Goal: Task Accomplishment & Management: Complete application form

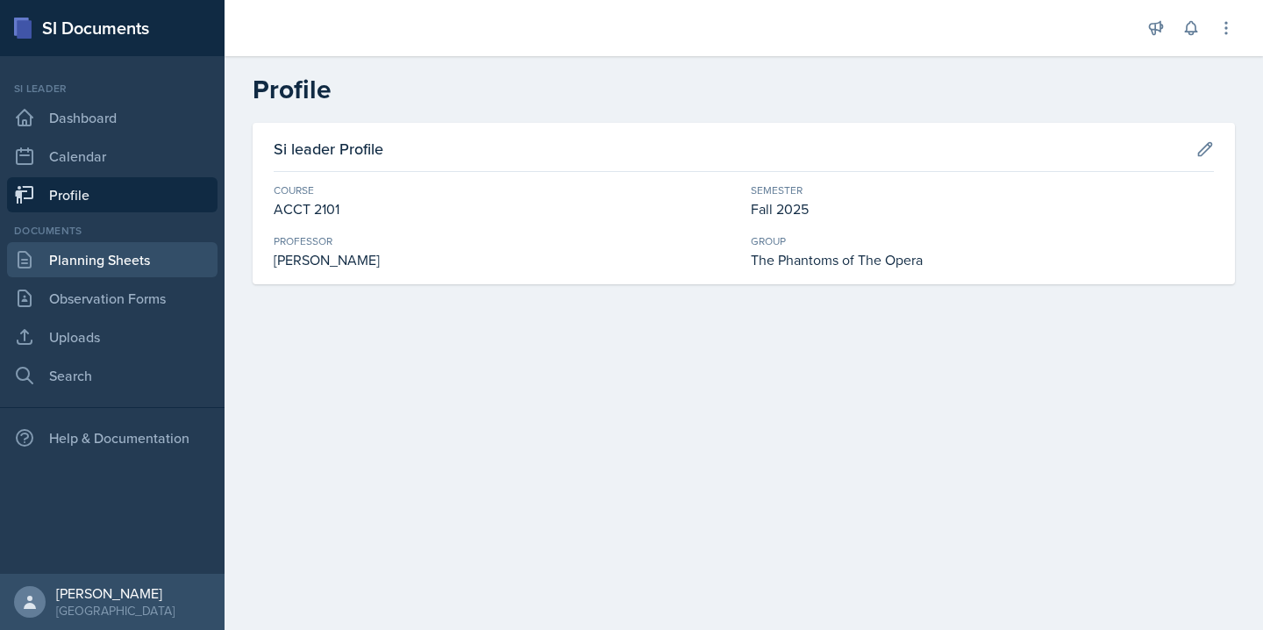
click at [161, 260] on link "Planning Sheets" at bounding box center [112, 259] width 210 height 35
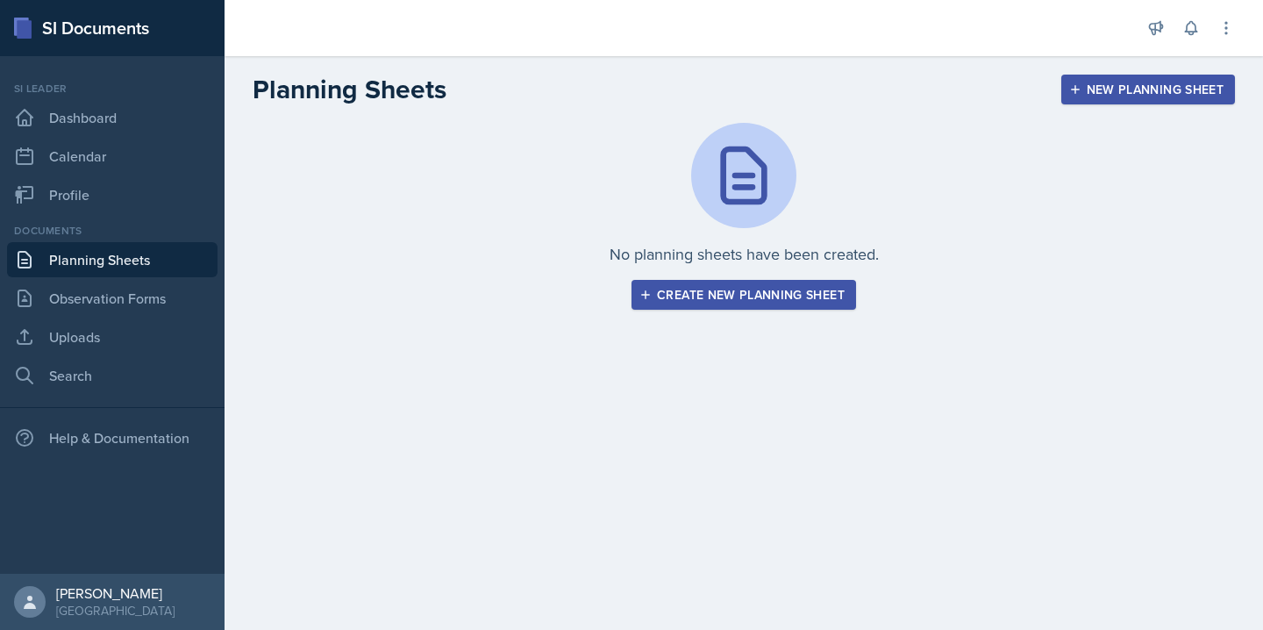
click at [684, 302] on div "Create new planning sheet" at bounding box center [744, 295] width 202 height 14
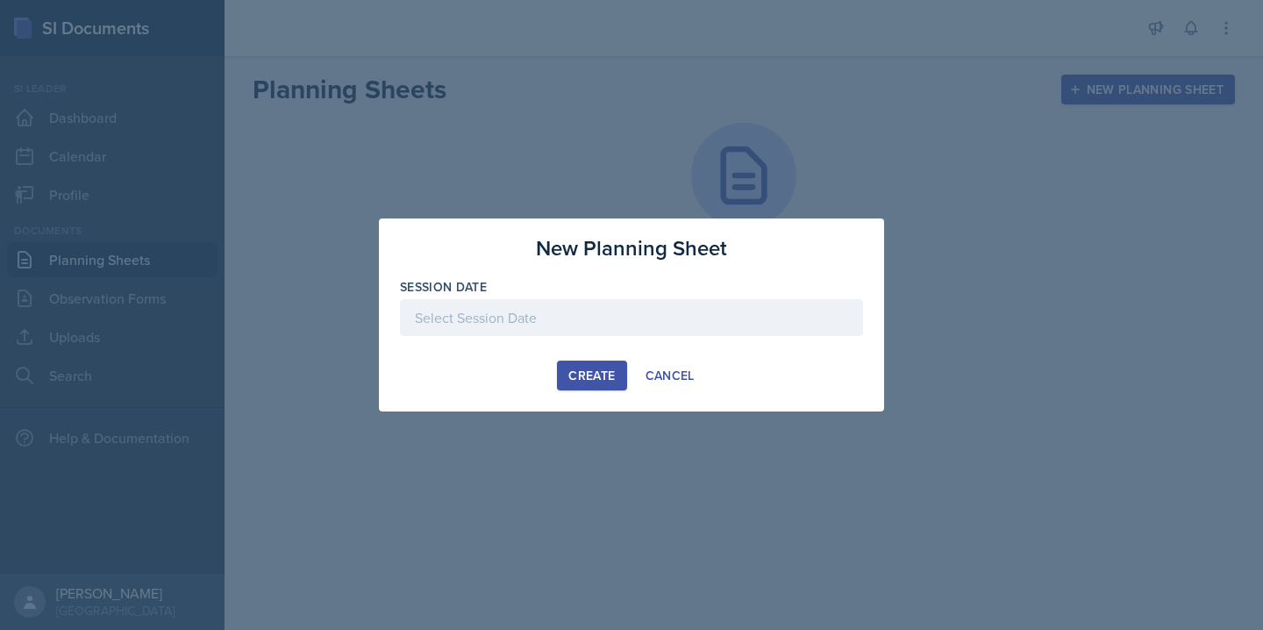
click at [526, 308] on div at bounding box center [631, 317] width 463 height 37
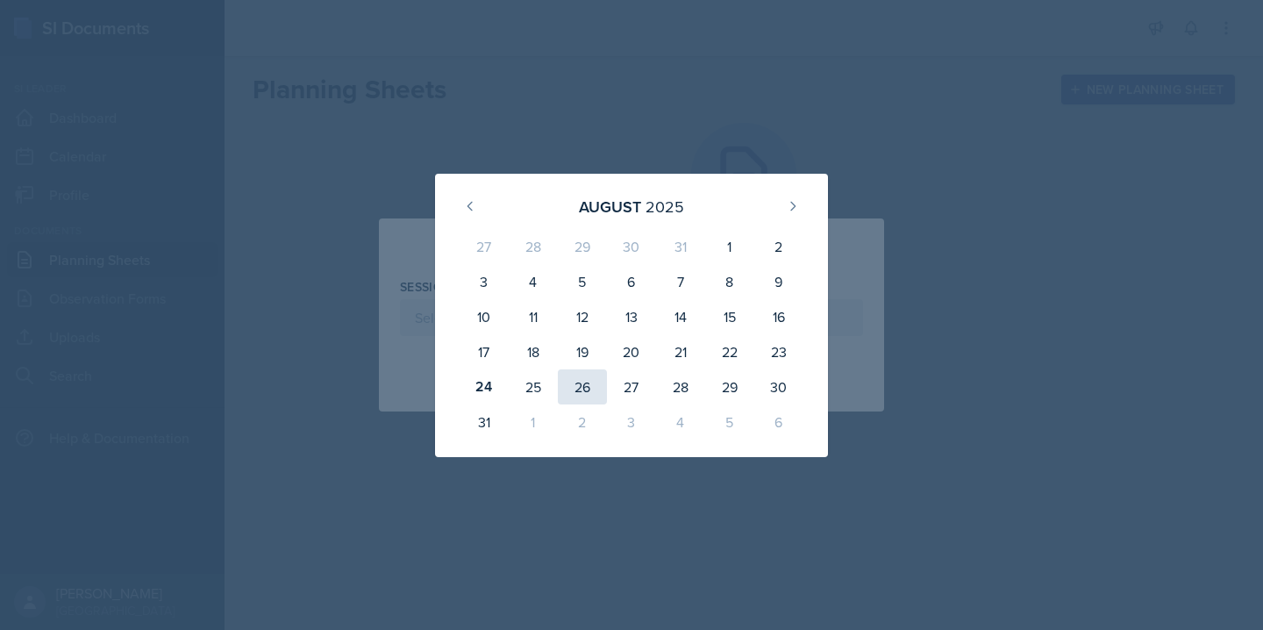
click at [580, 387] on div "26" at bounding box center [582, 386] width 49 height 35
type input "[DATE]"
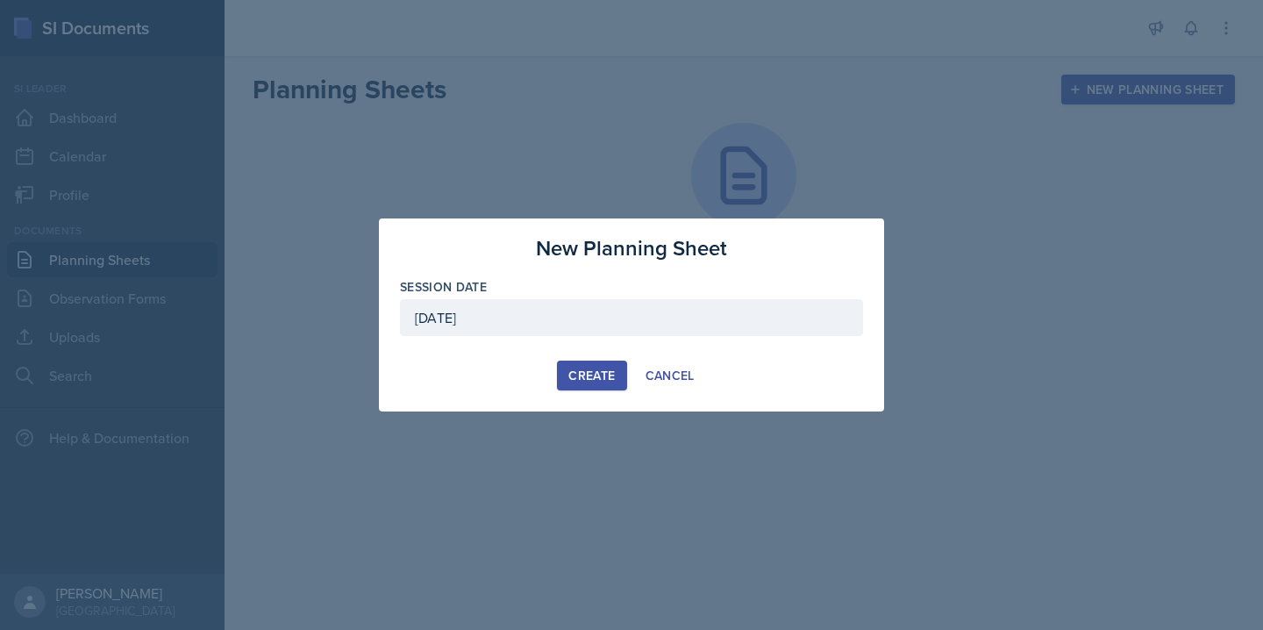
click at [587, 373] on div "Create" at bounding box center [591, 375] width 46 height 14
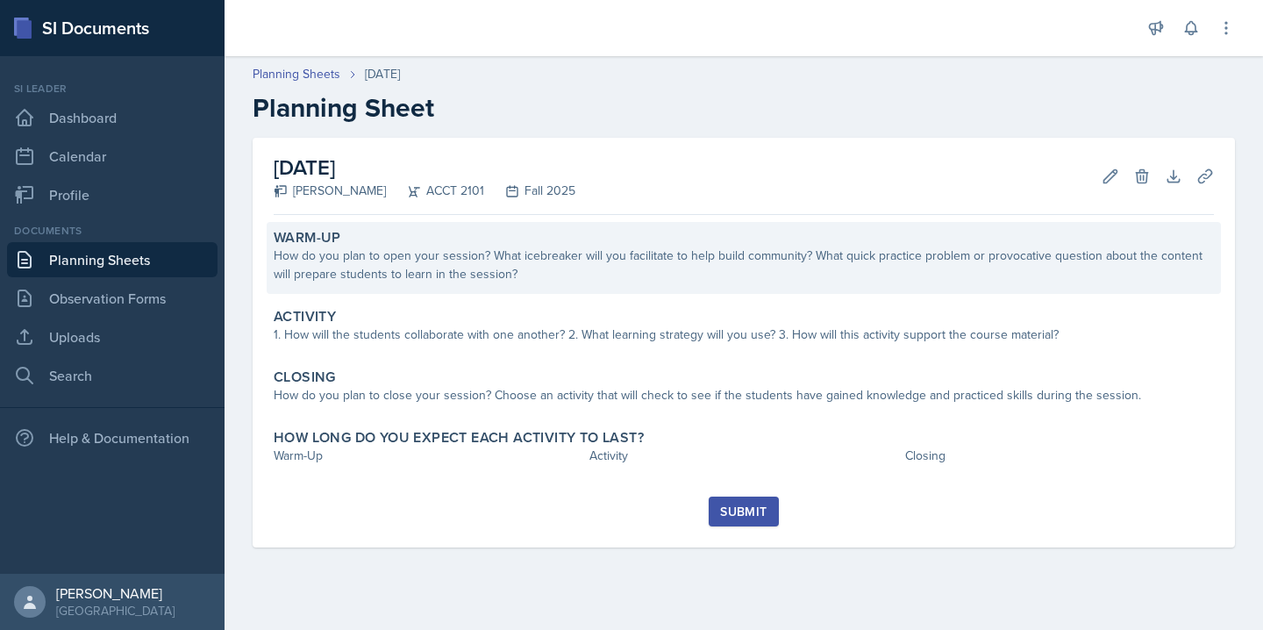
click at [515, 259] on div "How do you plan to open your session? What icebreaker will you facilitate to he…" at bounding box center [744, 264] width 940 height 37
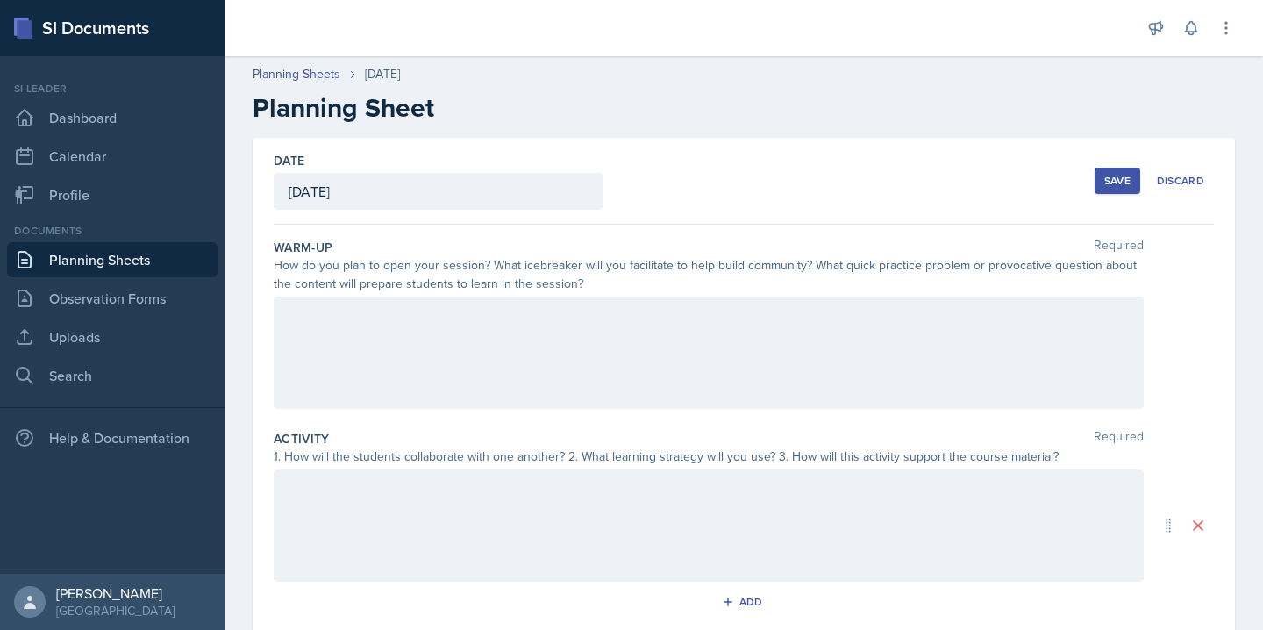
click at [474, 335] on div at bounding box center [709, 352] width 870 height 112
click at [268, 245] on div "Date [DATE] [DATE] 27 28 29 30 31 1 2 3 4 5 6 7 8 9 10 11 12 13 14 15 16 17 18 …" at bounding box center [744, 525] width 982 height 775
click at [275, 246] on label "Warm-Up" at bounding box center [303, 248] width 59 height 18
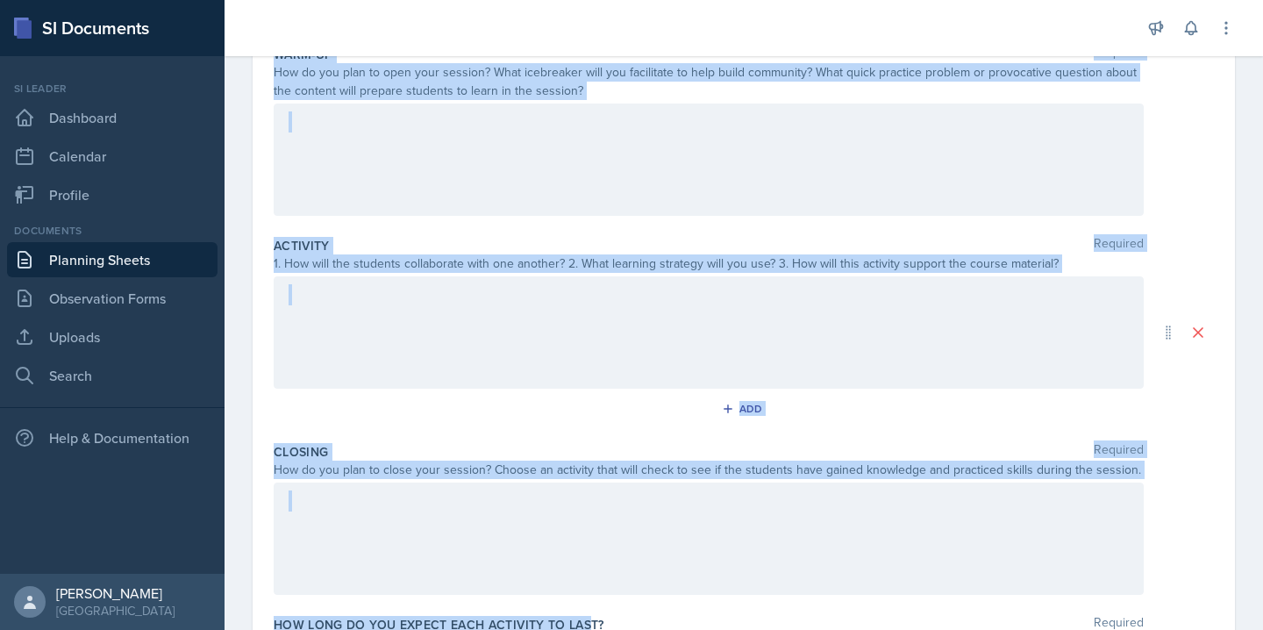
scroll to position [325, 0]
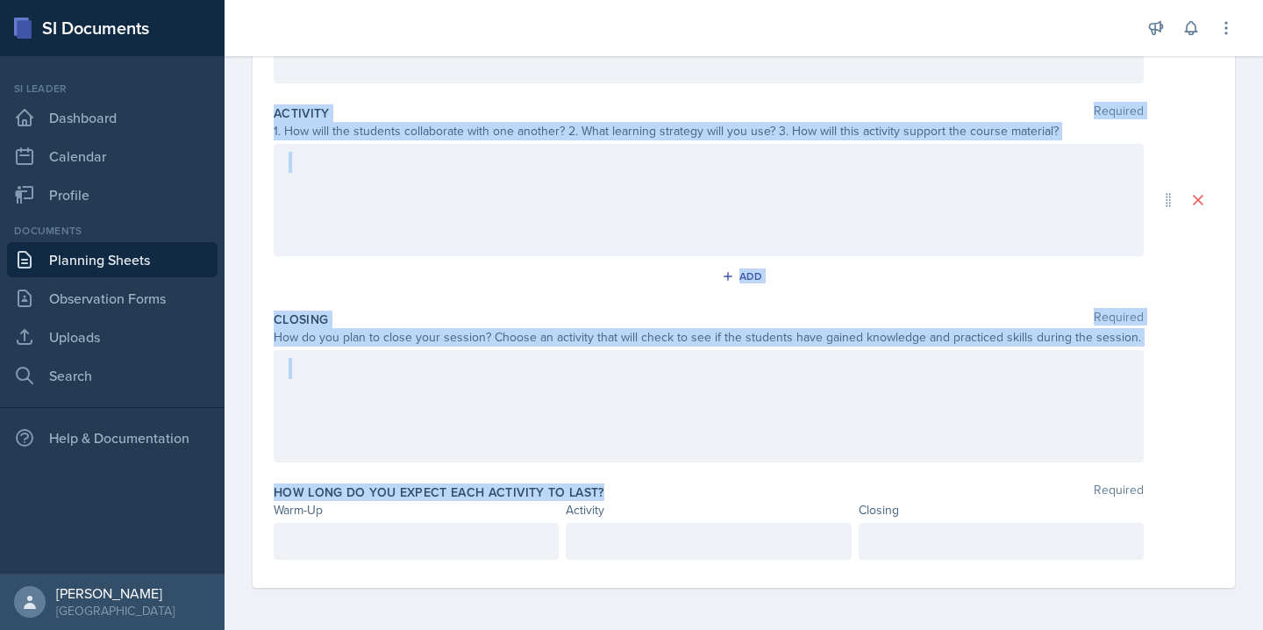
drag, startPoint x: 278, startPoint y: 241, endPoint x: 606, endPoint y: 488, distance: 410.7
click at [606, 488] on div "Warm-Up Required How do you plan to open your session? What icebreaker will you…" at bounding box center [744, 243] width 940 height 688
copy div "Warm-Up Required How do you plan to open your session? What icebreaker will you…"
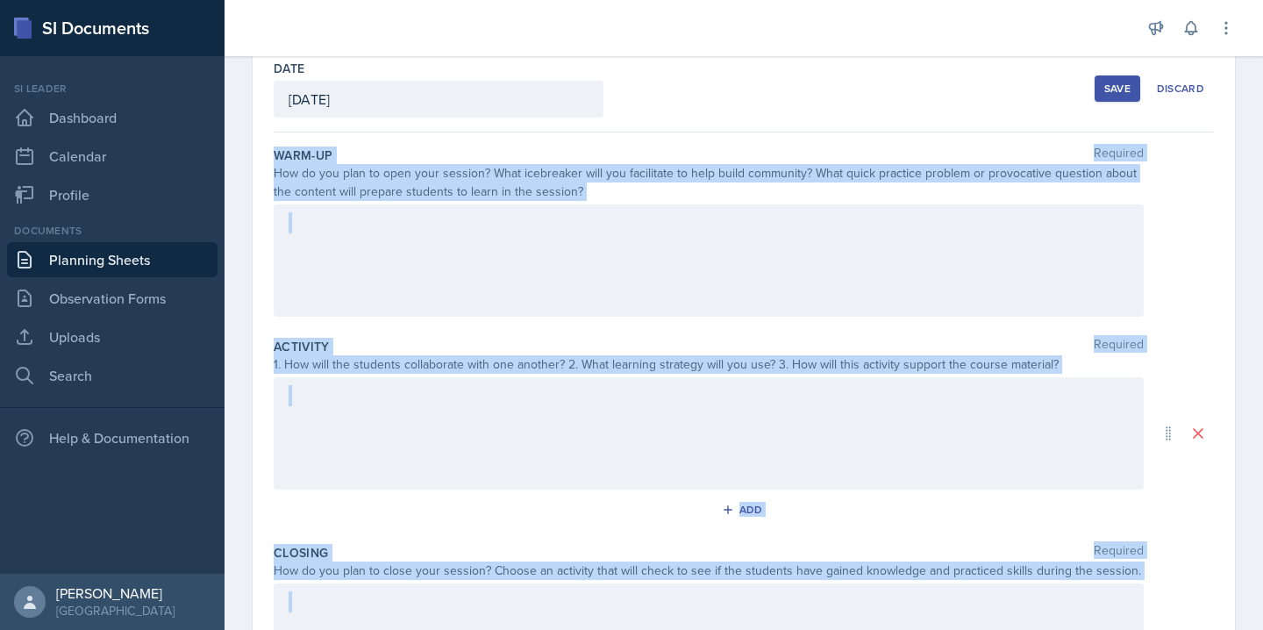
scroll to position [0, 0]
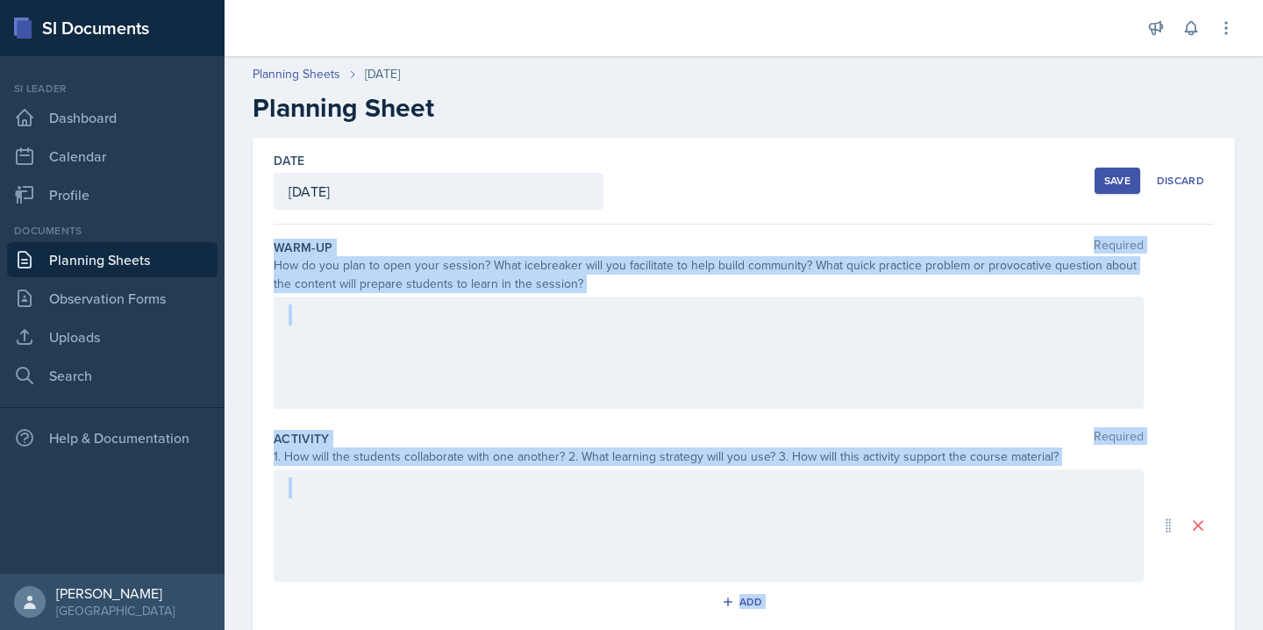
click at [378, 325] on div at bounding box center [709, 352] width 870 height 112
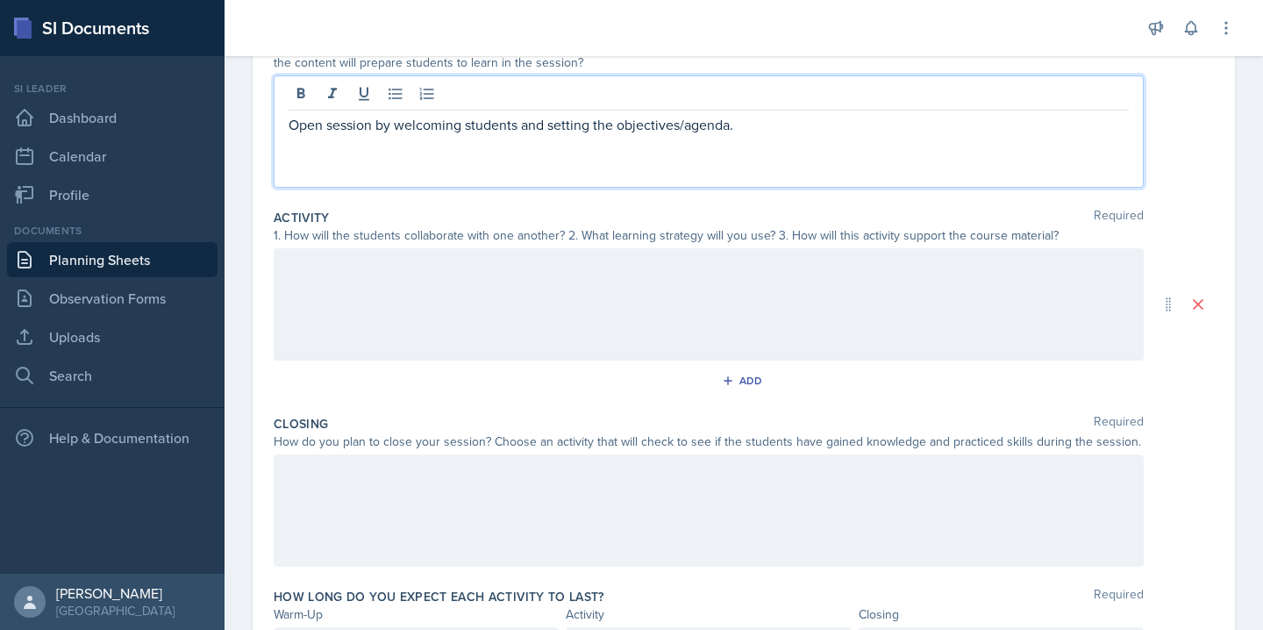
scroll to position [224, 0]
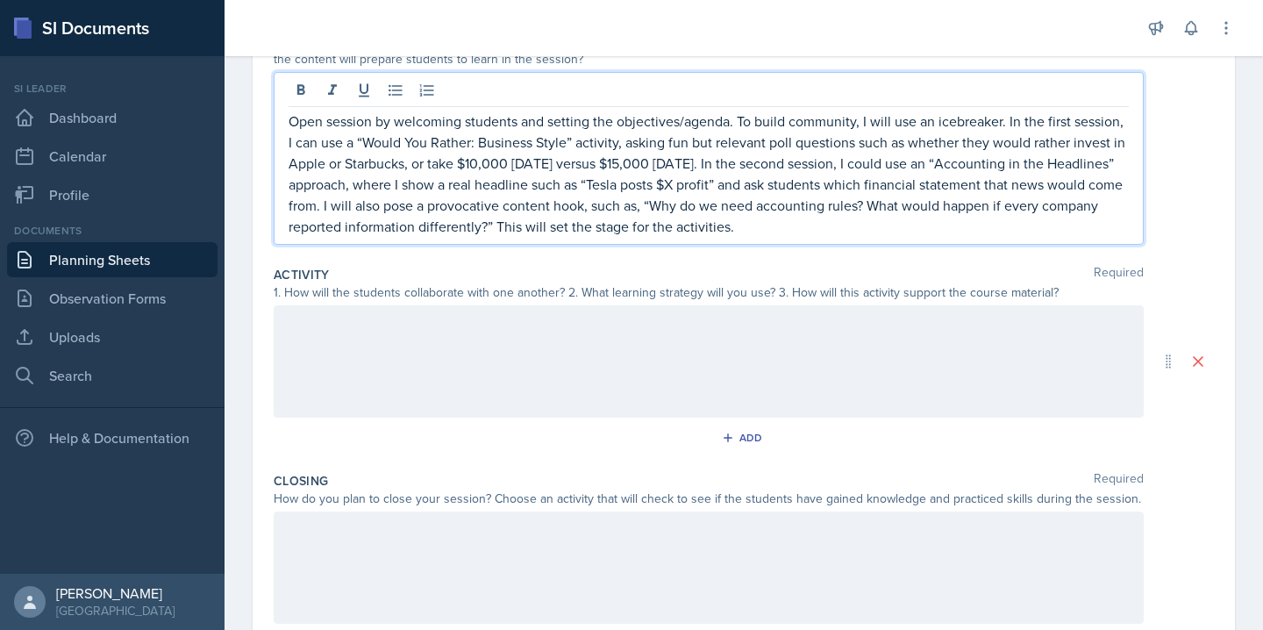
click at [281, 117] on div "Open session by welcoming students and setting the objectives/agenda. To build …" at bounding box center [709, 158] width 870 height 173
click at [288, 120] on p "Open session by welcoming students and setting the objectives/agenda. To build …" at bounding box center [708, 173] width 840 height 126
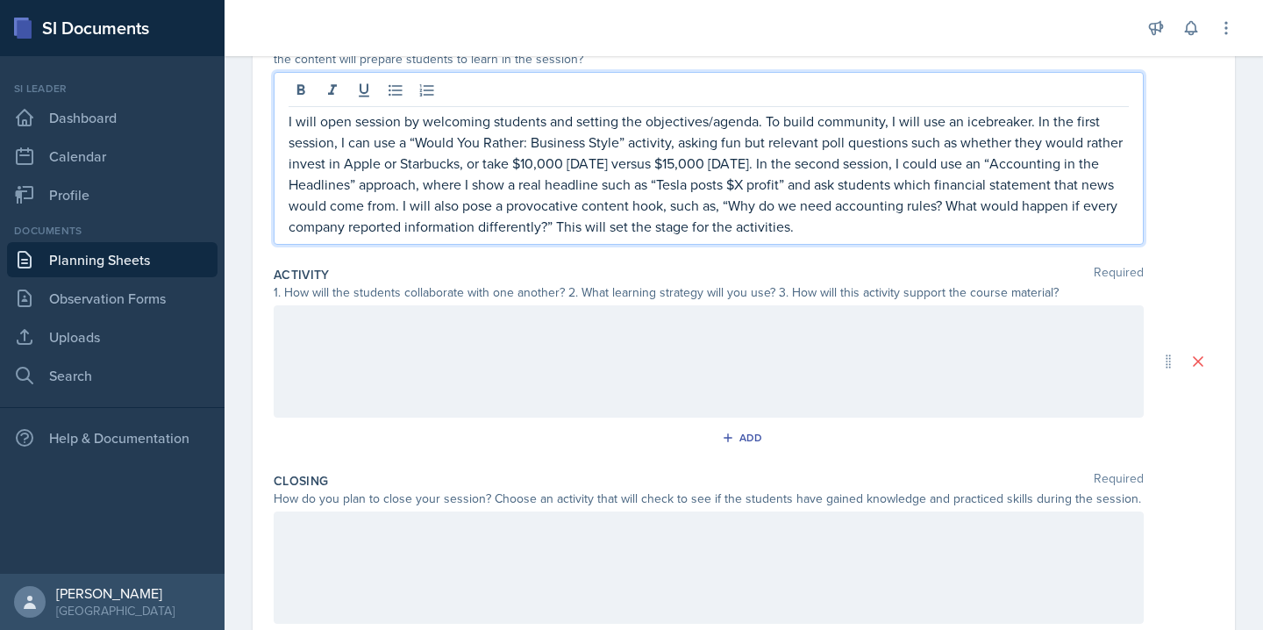
click at [354, 117] on p "I will open session by welcoming students and setting the objectives/agenda. To…" at bounding box center [708, 173] width 840 height 126
click at [368, 146] on p "I will open the session by welcoming students and setting the objectives/agenda…" at bounding box center [708, 173] width 840 height 126
drag, startPoint x: 610, startPoint y: 143, endPoint x: 518, endPoint y: 148, distance: 92.2
click at [518, 148] on p "I will open the session by welcoming students and setting the objectives/agenda…" at bounding box center [708, 173] width 840 height 126
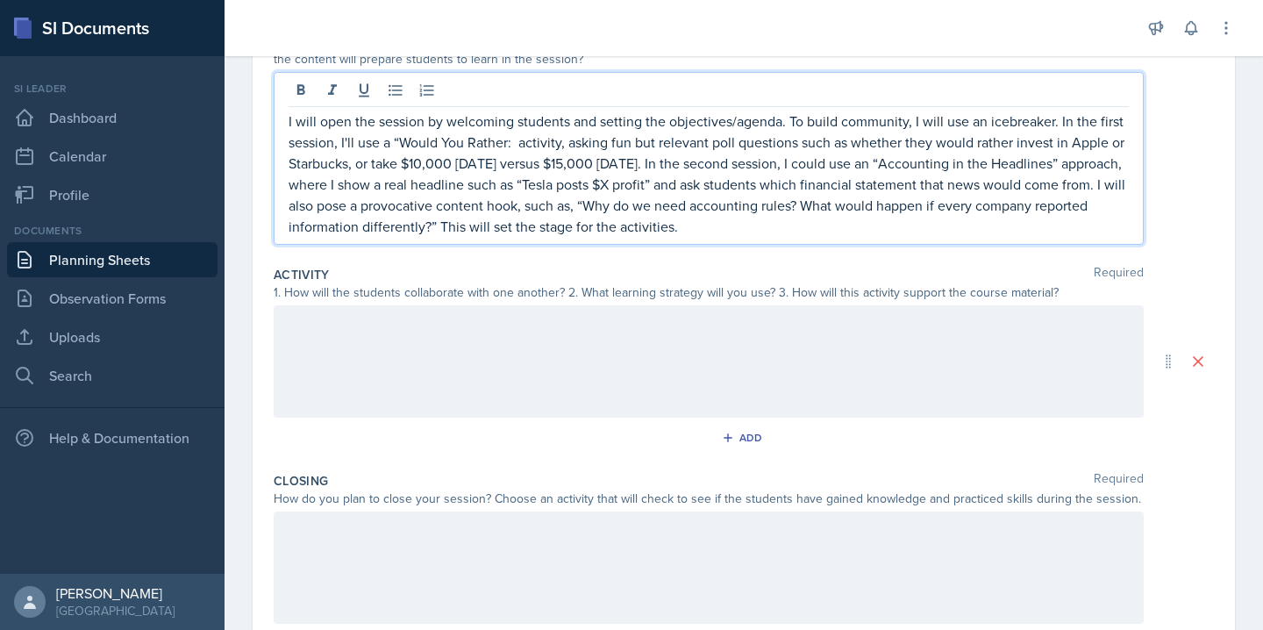
click at [401, 139] on p "I will open the session by welcoming students and setting the objectives/agenda…" at bounding box center [708, 173] width 840 height 126
click at [508, 145] on p "I will open the session by welcoming students and setting the objectives/agenda…" at bounding box center [708, 173] width 840 height 126
click at [845, 154] on p "I will open the session by welcoming students and setting the objectives/agenda…" at bounding box center [708, 173] width 840 height 126
click at [830, 142] on p "I will open the session by welcoming students and setting the objectives/agenda…" at bounding box center [708, 173] width 840 height 126
click at [827, 142] on p "I will open the session by welcoming students and setting the objectives/agenda…" at bounding box center [708, 173] width 840 height 126
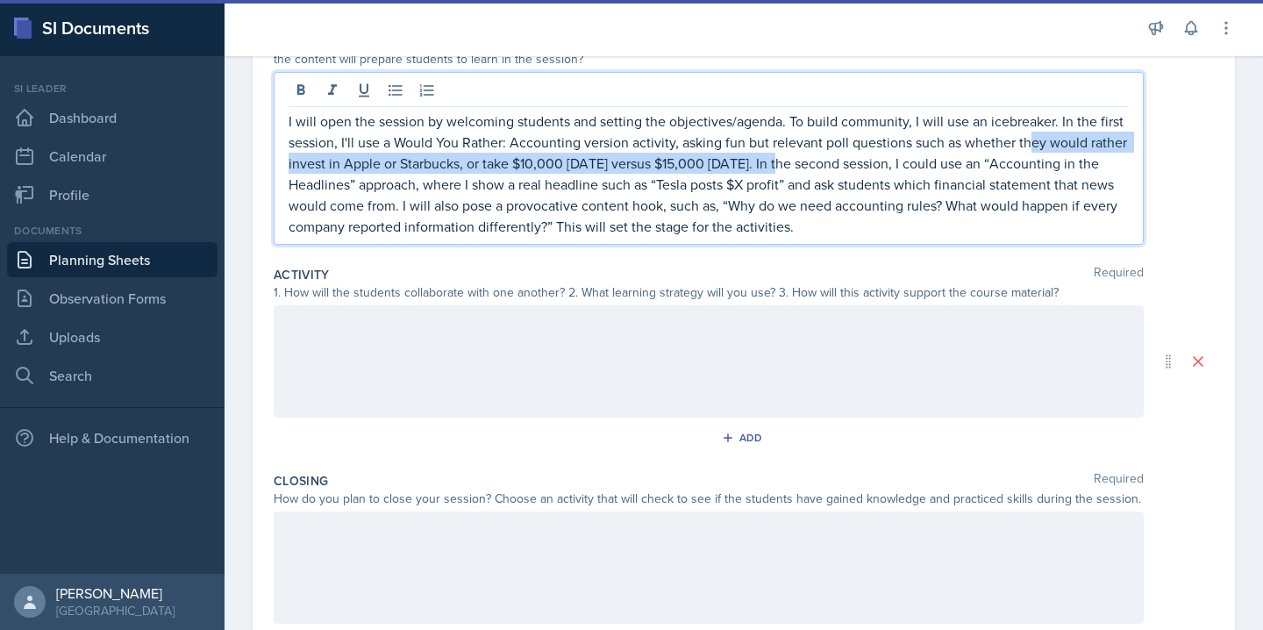
drag, startPoint x: 774, startPoint y: 165, endPoint x: 1030, endPoint y: 143, distance: 257.0
click at [1030, 143] on p "I will open the session by welcoming students and setting the objectives/agenda…" at bounding box center [708, 173] width 840 height 126
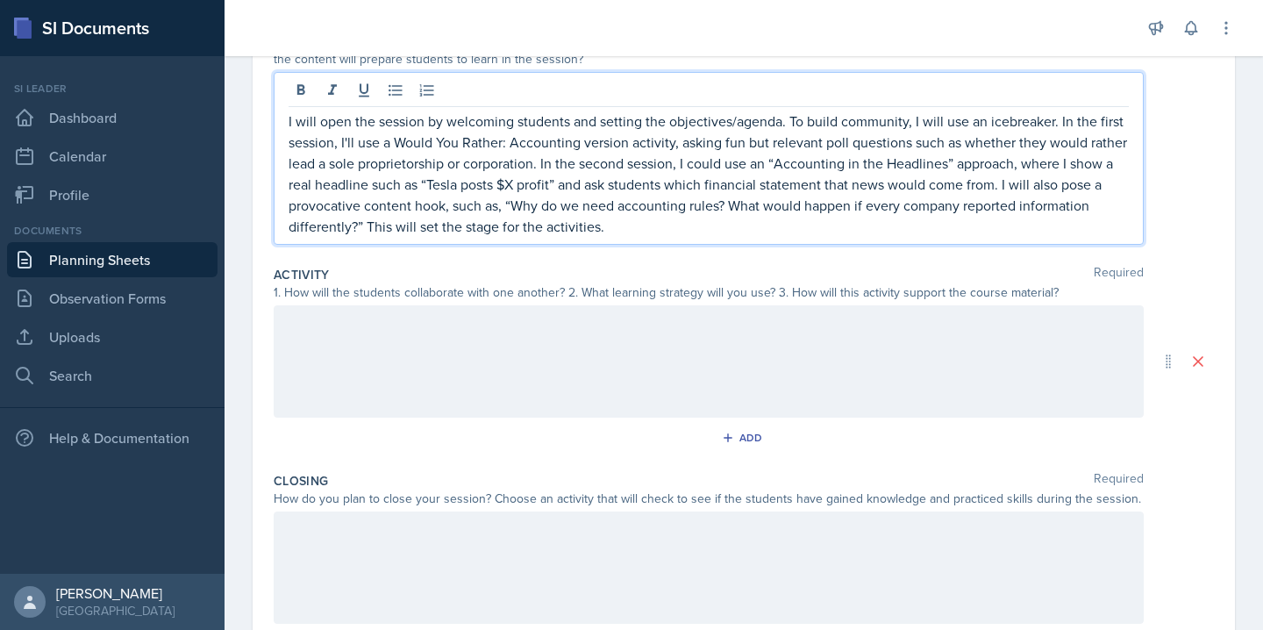
click at [690, 165] on p "I will open the session by welcoming students and setting the objectives/agenda…" at bounding box center [708, 173] width 840 height 126
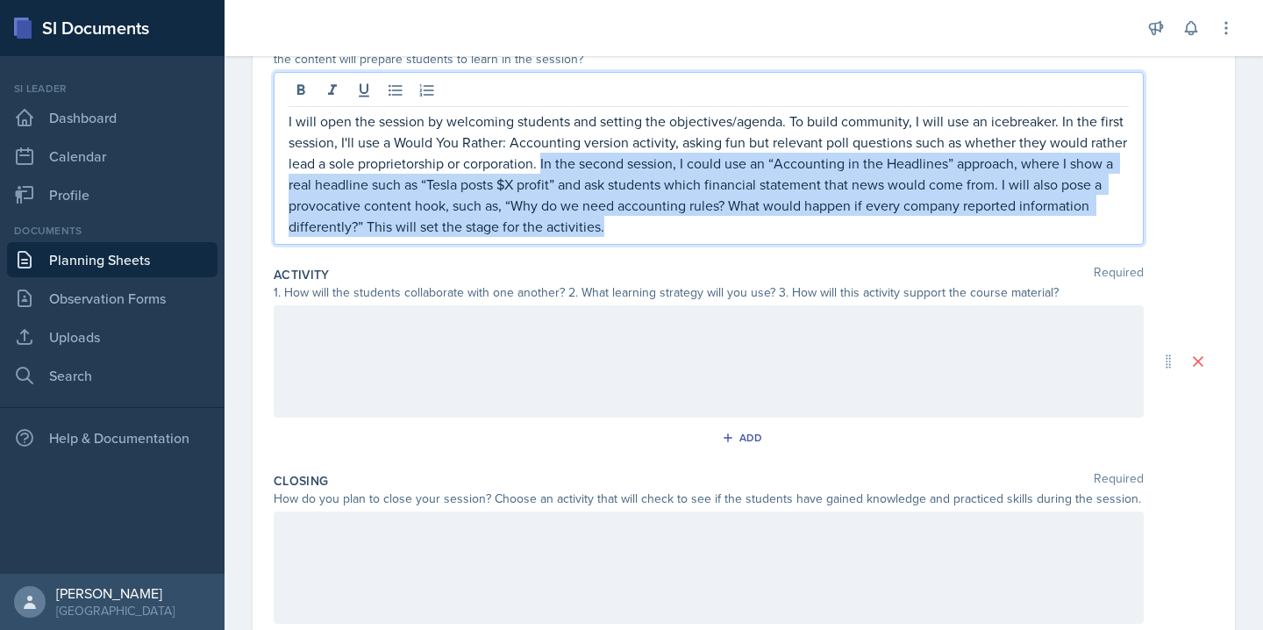
drag, startPoint x: 544, startPoint y: 160, endPoint x: 616, endPoint y: 226, distance: 98.1
click at [616, 226] on p "I will open the session by welcoming students and setting the objectives/agenda…" at bounding box center [708, 173] width 840 height 126
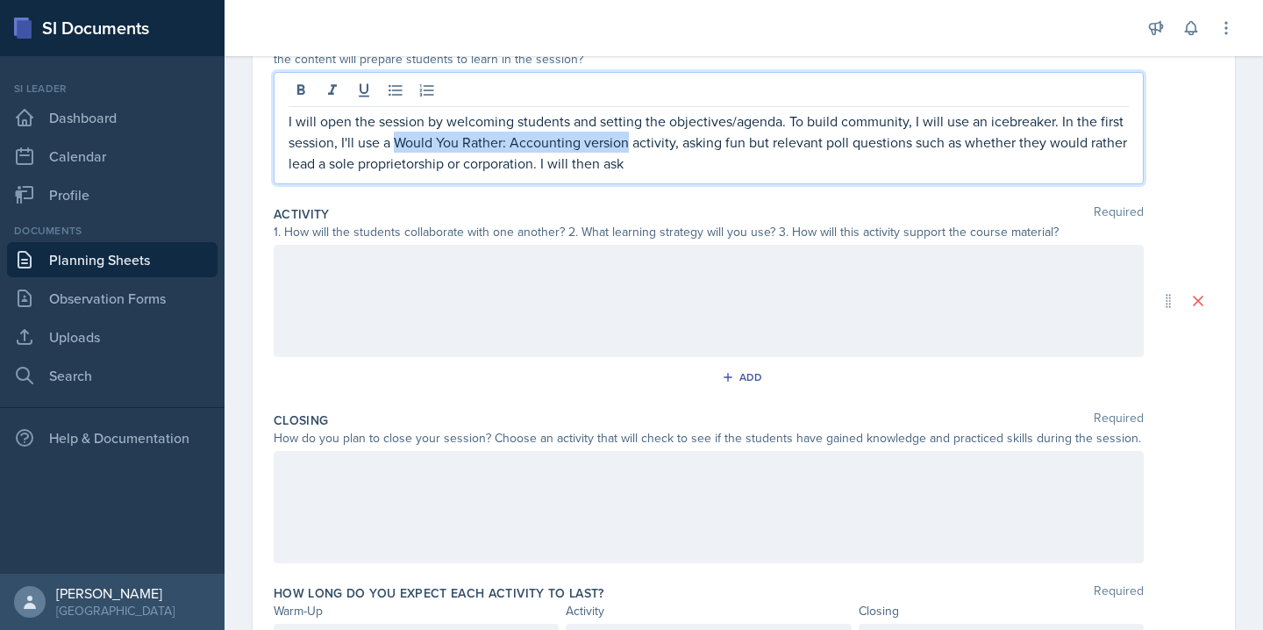
drag, startPoint x: 629, startPoint y: 146, endPoint x: 395, endPoint y: 145, distance: 234.1
click at [395, 145] on p "I will open the session by welcoming students and setting the objectives/agenda…" at bounding box center [708, 141] width 840 height 63
click at [575, 151] on p "I will open the session by welcoming students and setting the objectives/agenda…" at bounding box center [708, 141] width 840 height 63
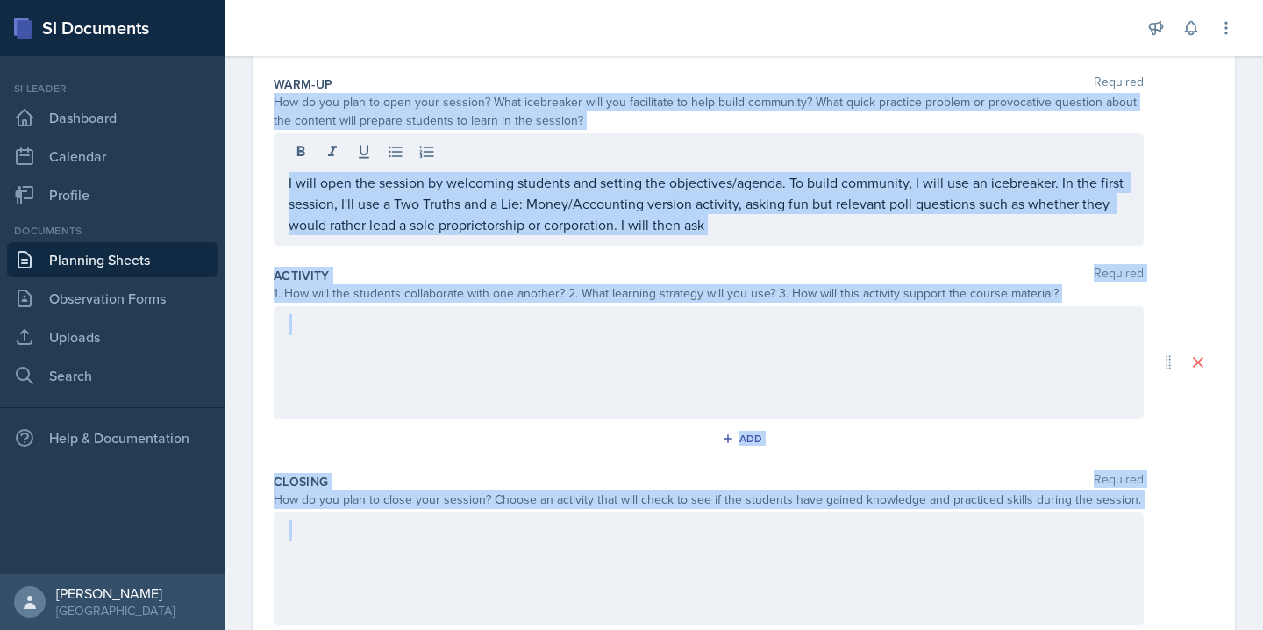
scroll to position [325, 0]
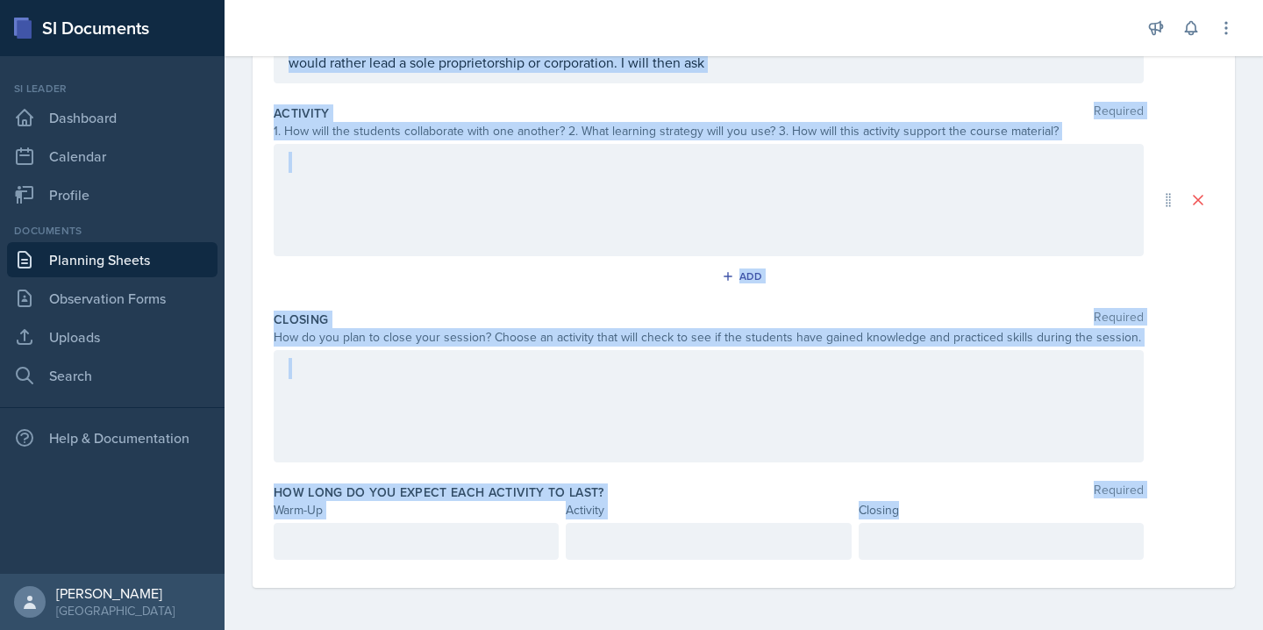
drag, startPoint x: 274, startPoint y: 191, endPoint x: 918, endPoint y: 516, distance: 720.8
click at [918, 516] on div "Warm-Up Required How do you plan to open your session? What icebreaker will you…" at bounding box center [744, 243] width 940 height 688
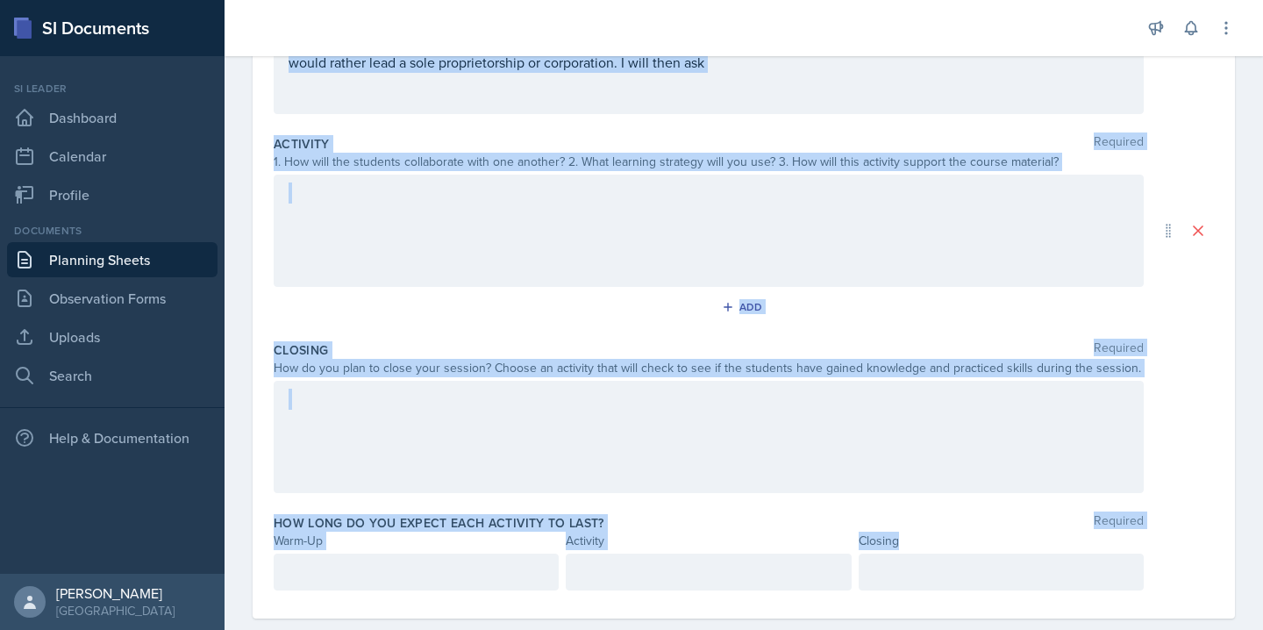
copy div "How do you plan to open your session? What icebreaker will you facilitate to he…"
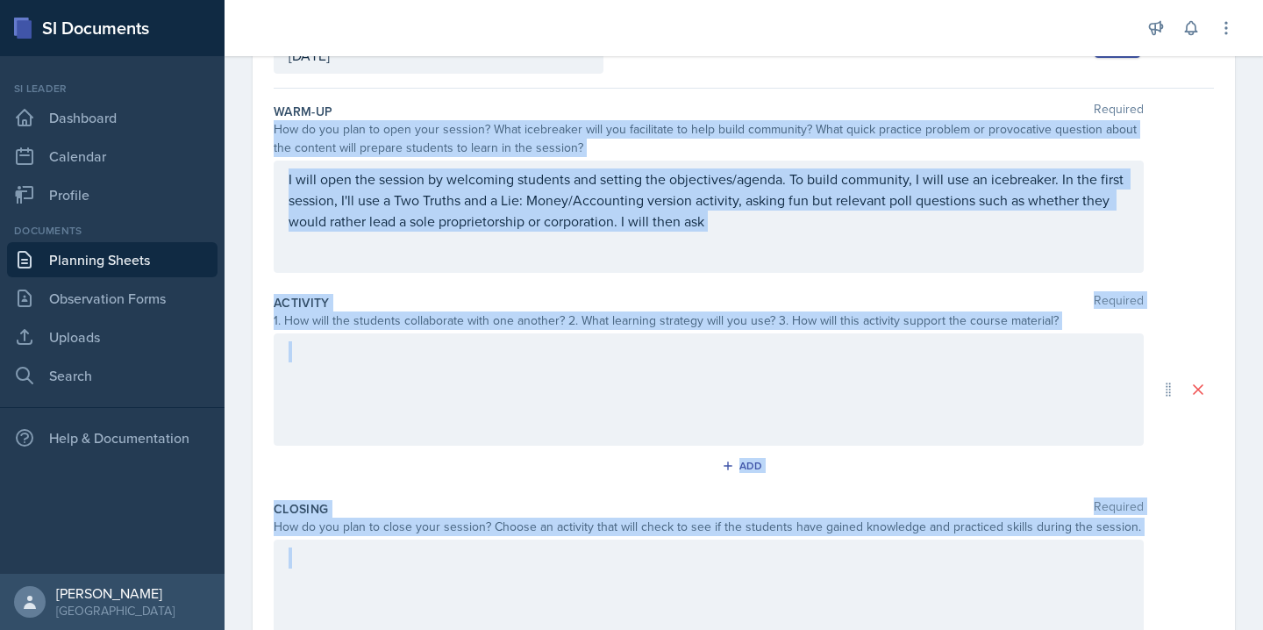
click at [789, 260] on div "I will open the session by welcoming students and setting the objectives/agenda…" at bounding box center [709, 216] width 870 height 112
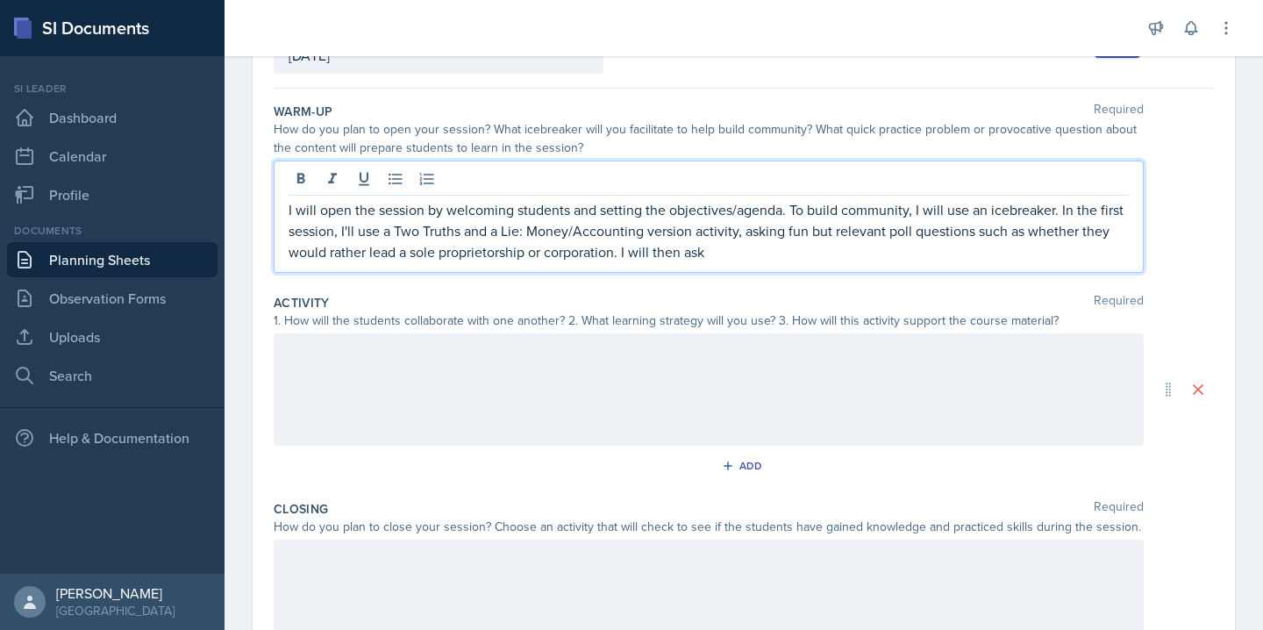
scroll to position [167, 0]
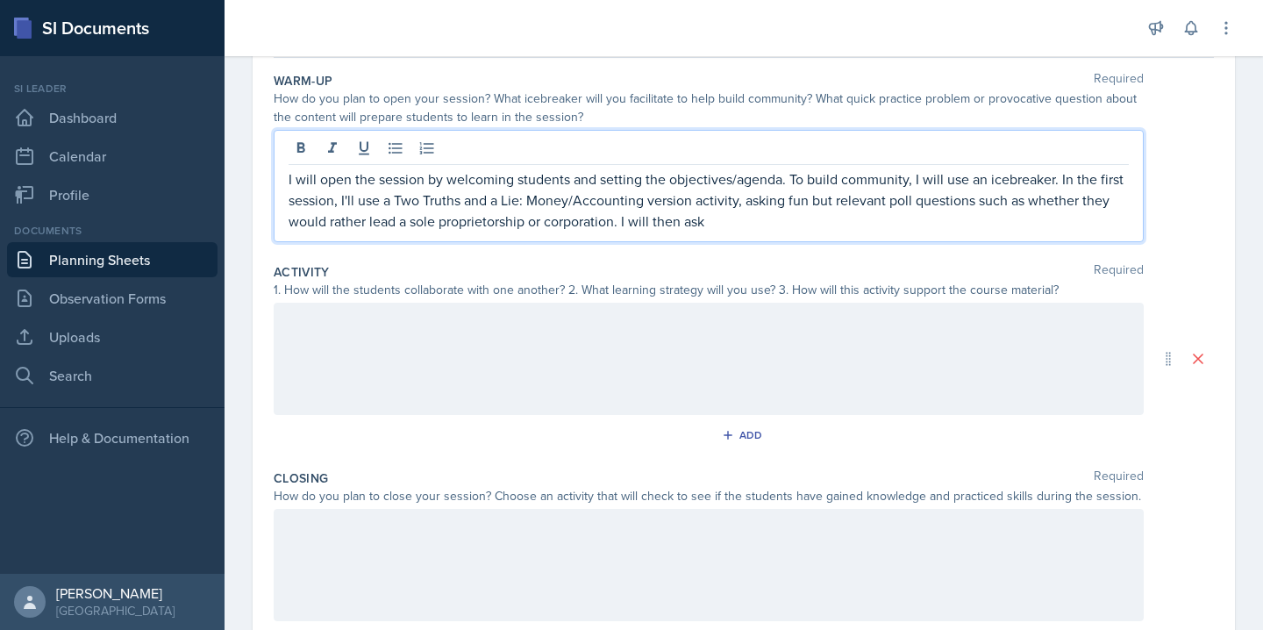
drag, startPoint x: 746, startPoint y: 202, endPoint x: 754, endPoint y: 216, distance: 16.1
click at [754, 216] on p "I will open the session by welcoming students and setting the objectives/agenda…" at bounding box center [708, 199] width 840 height 63
click at [779, 226] on p "I will open the session by welcoming students and setting the objectives/agenda…" at bounding box center [708, 199] width 840 height 63
click at [732, 227] on p "I will open the session by welcoming students and setting the objectives/agenda…" at bounding box center [708, 199] width 840 height 63
drag, startPoint x: 1032, startPoint y: 225, endPoint x: 640, endPoint y: 224, distance: 392.0
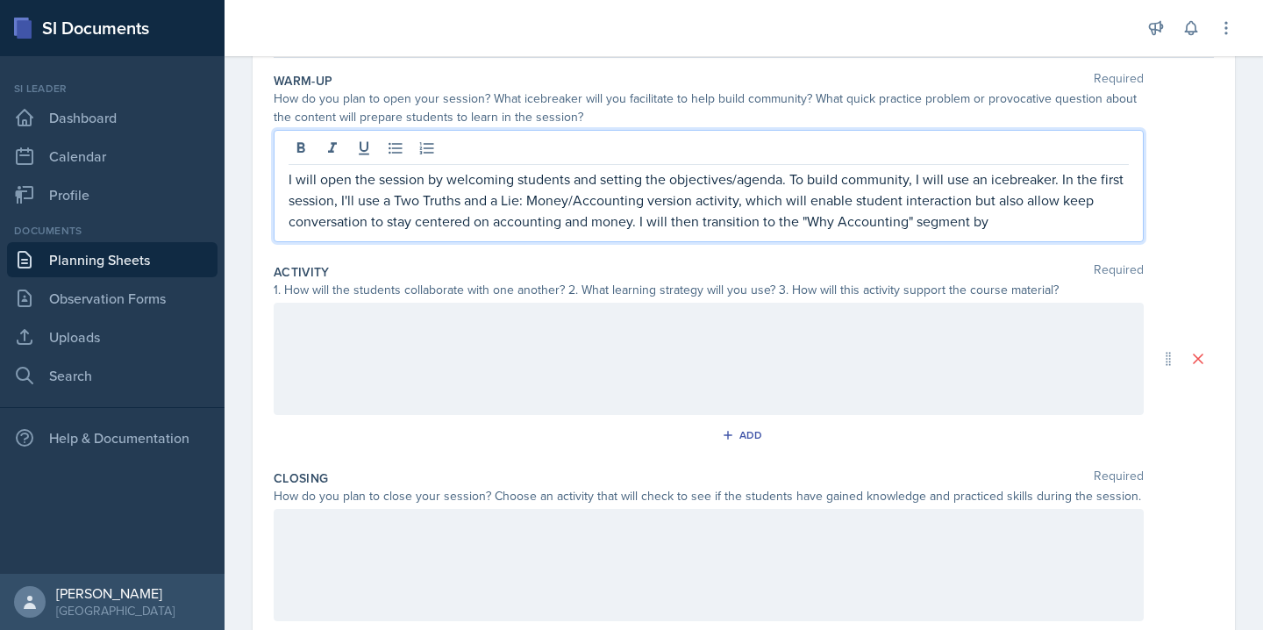
click at [640, 224] on p "I will open the session by welcoming students and setting the objectives/agenda…" at bounding box center [708, 199] width 840 height 63
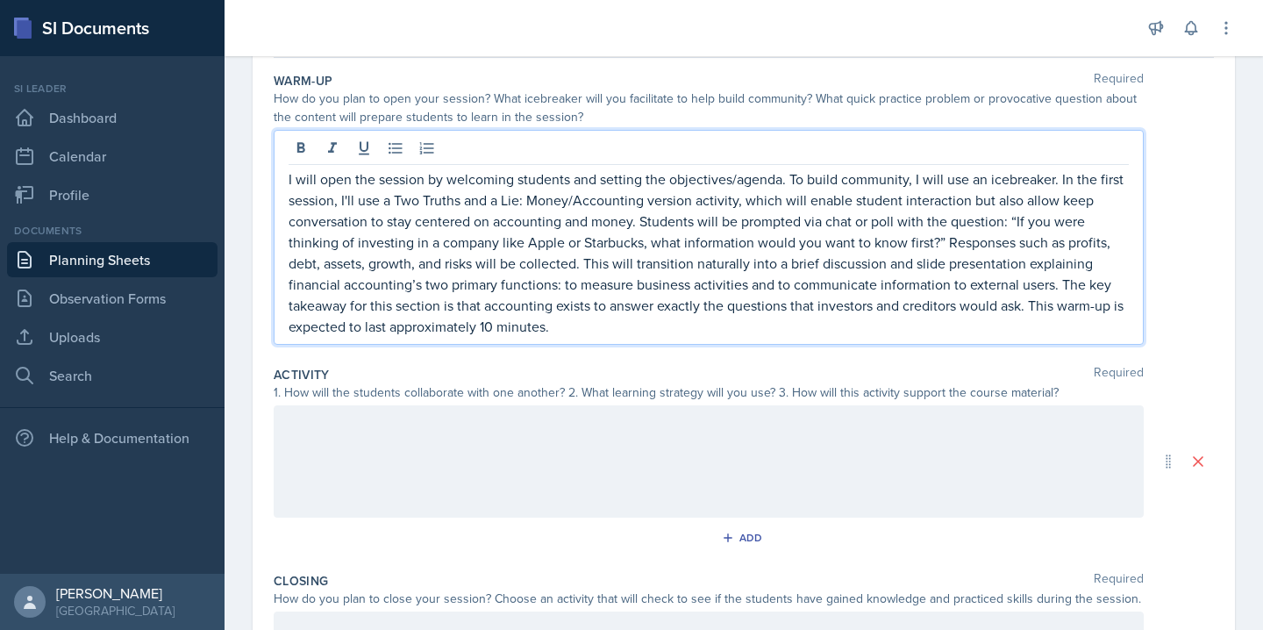
click at [719, 224] on p "I will open the session by welcoming students and setting the objectives/agenda…" at bounding box center [708, 252] width 840 height 168
drag, startPoint x: 856, startPoint y: 223, endPoint x: 897, endPoint y: 224, distance: 41.2
click at [897, 224] on p "I will open the session by welcoming students and setting the objectives/agenda…" at bounding box center [708, 252] width 840 height 168
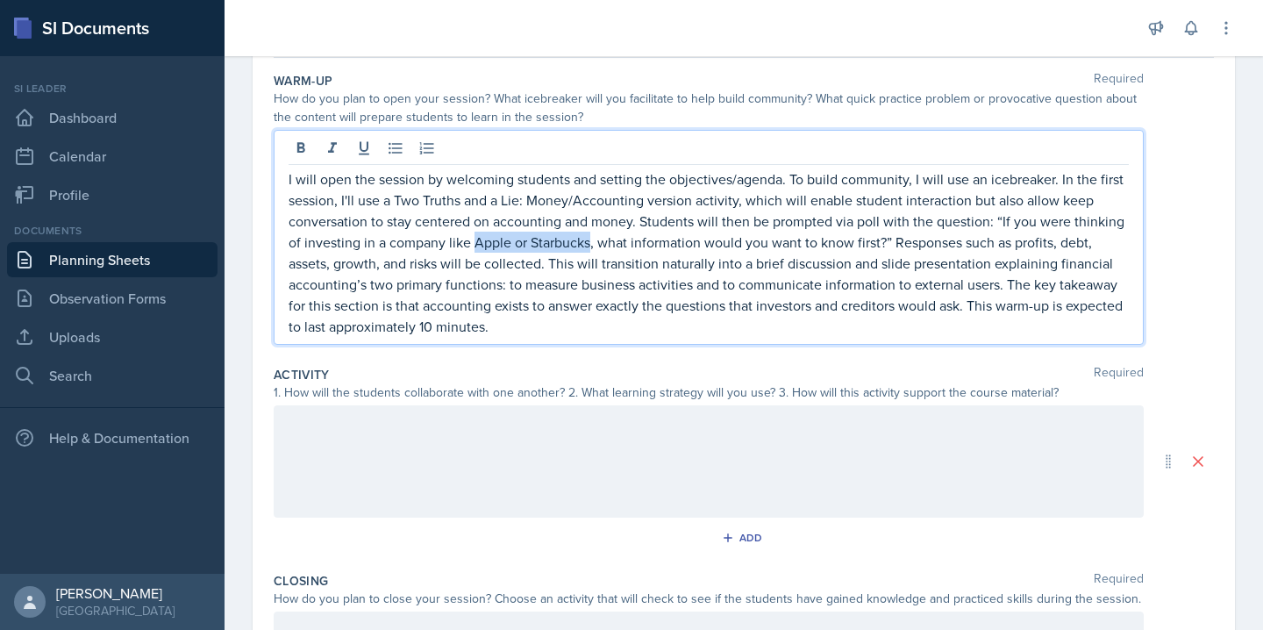
drag, startPoint x: 589, startPoint y: 243, endPoint x: 473, endPoint y: 243, distance: 116.6
click at [473, 243] on p "I will open the session by welcoming students and setting the objectives/agenda…" at bounding box center [708, 252] width 840 height 168
drag, startPoint x: 715, startPoint y: 267, endPoint x: 655, endPoint y: 266, distance: 59.6
click at [655, 266] on p "I will open the session by welcoming students and setting the objectives/agenda…" at bounding box center [708, 252] width 840 height 168
drag, startPoint x: 798, startPoint y: 265, endPoint x: 939, endPoint y: 263, distance: 141.2
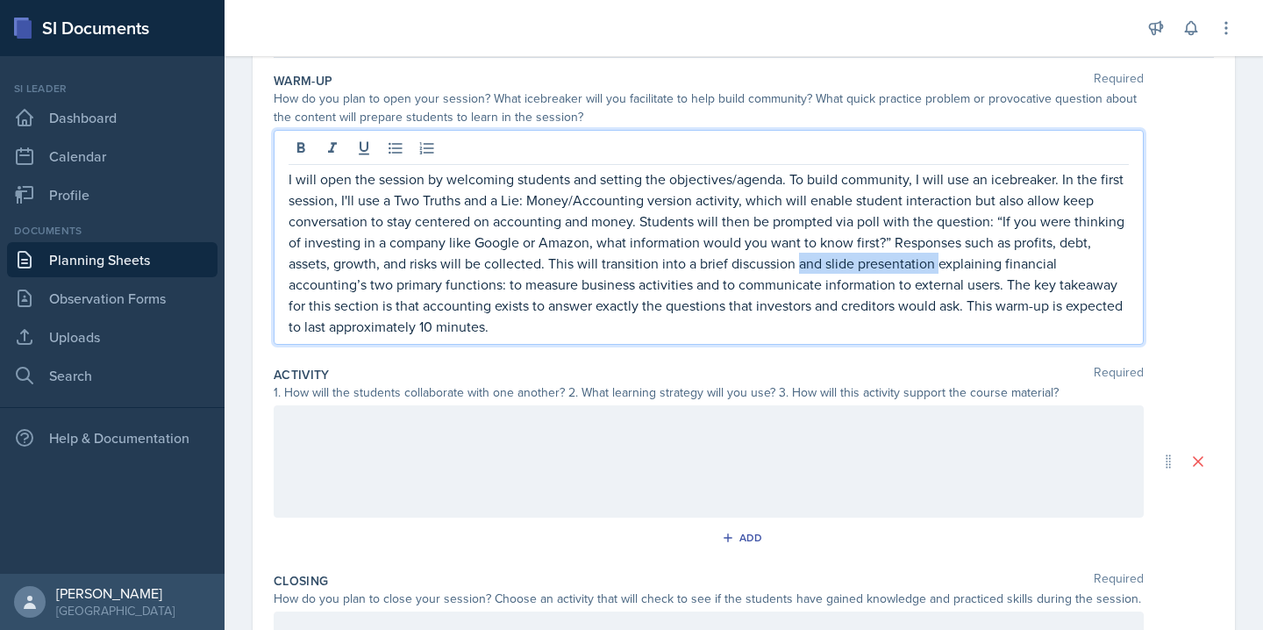
click at [939, 263] on p "I will open the session by welcoming students and setting the objectives/agenda…" at bounding box center [708, 252] width 840 height 168
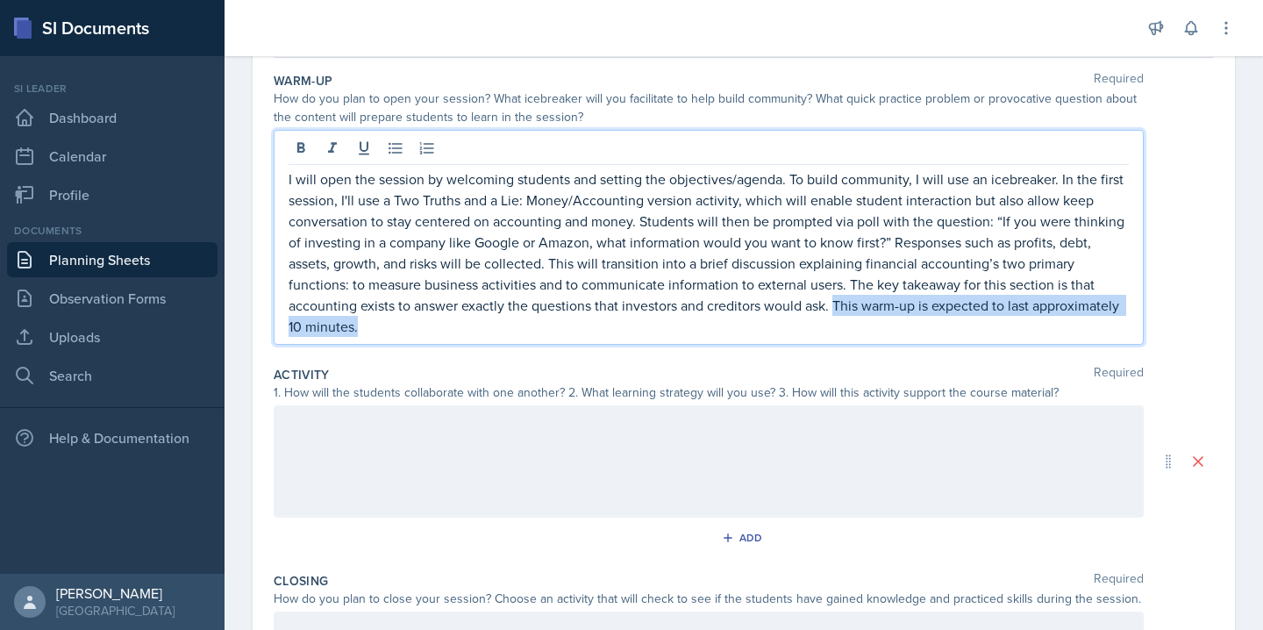
drag, startPoint x: 837, startPoint y: 310, endPoint x: 881, endPoint y: 342, distance: 54.5
click at [881, 342] on div "I will open the session by welcoming students and setting the objectives/agenda…" at bounding box center [709, 237] width 870 height 215
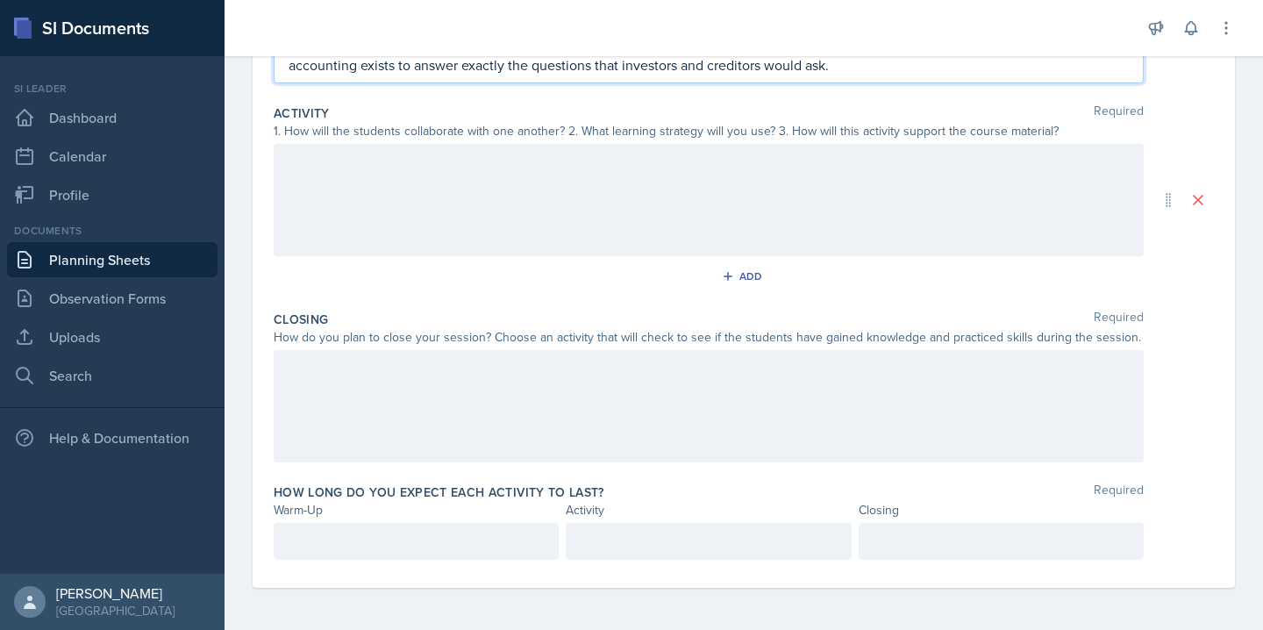
click at [455, 541] on p at bounding box center [415, 541] width 255 height 21
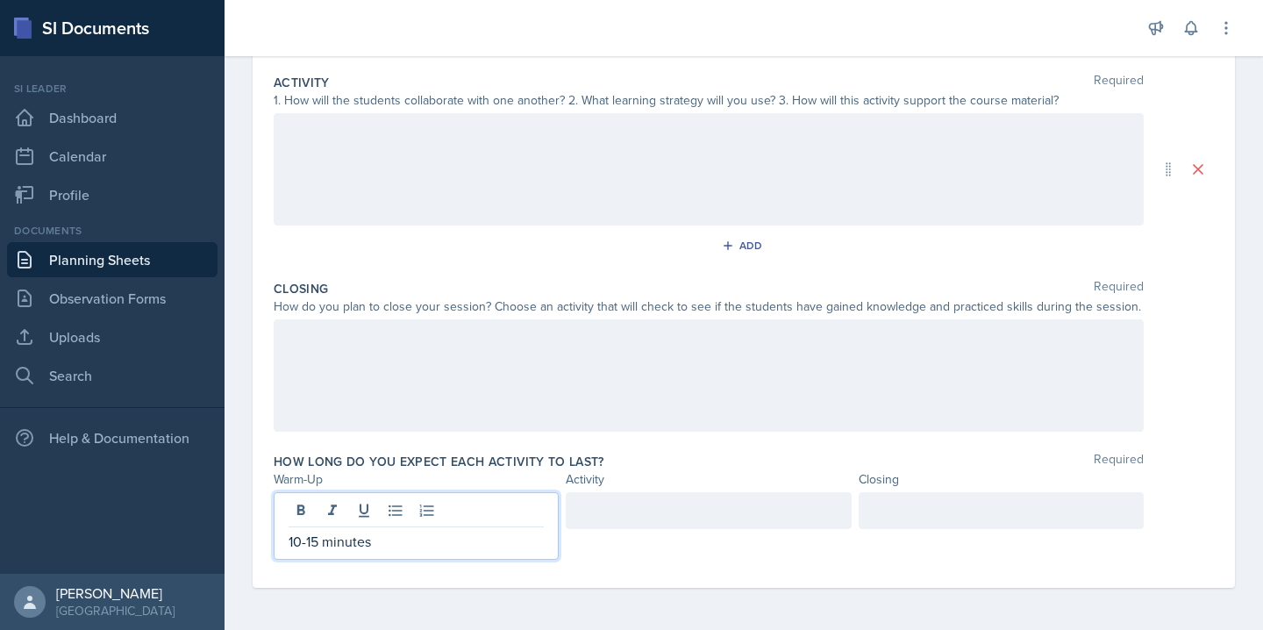
click at [611, 516] on div at bounding box center [708, 510] width 285 height 37
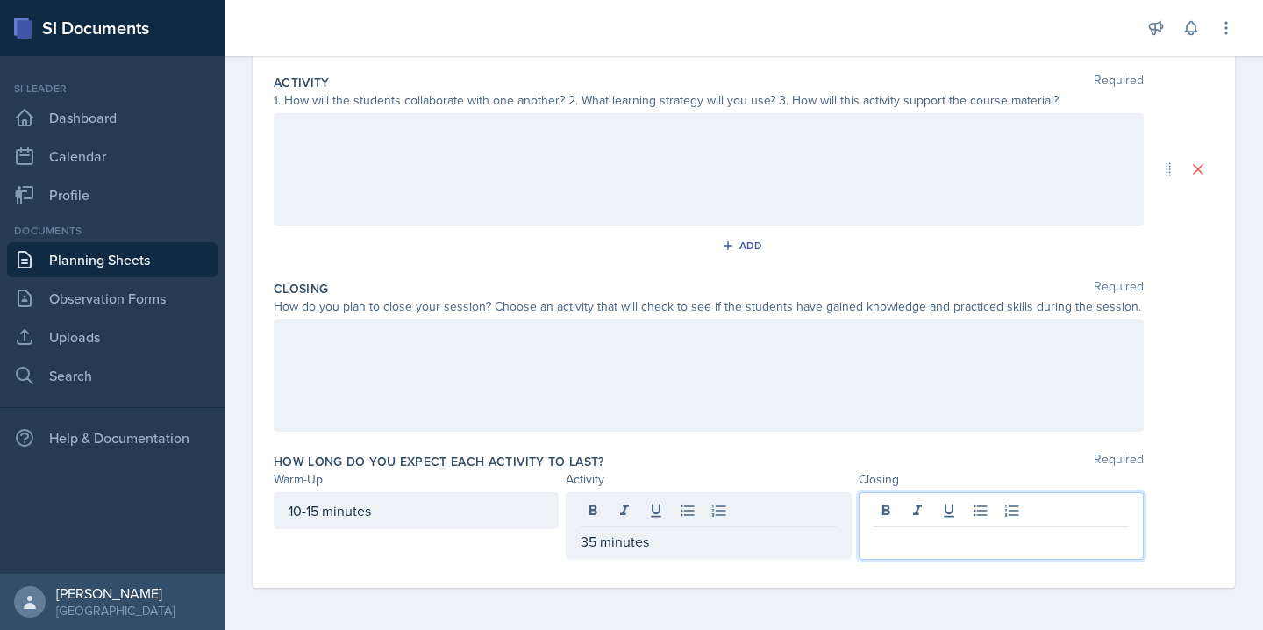
click at [886, 509] on div at bounding box center [1000, 526] width 285 height 68
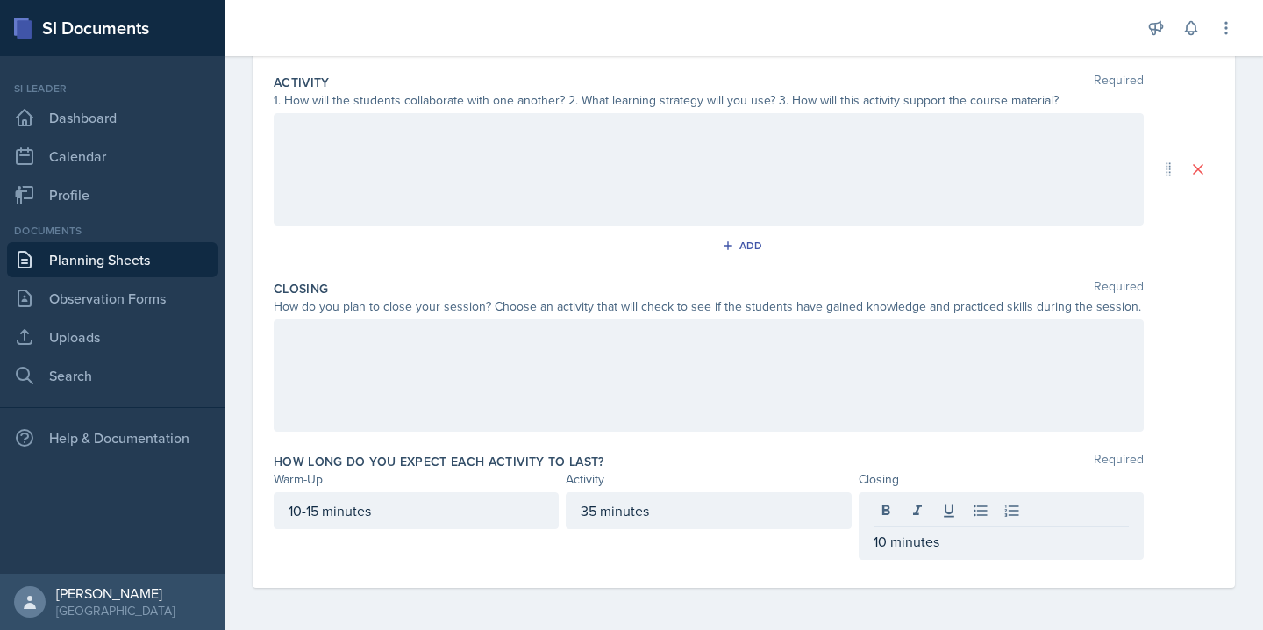
click at [647, 388] on div at bounding box center [709, 375] width 870 height 112
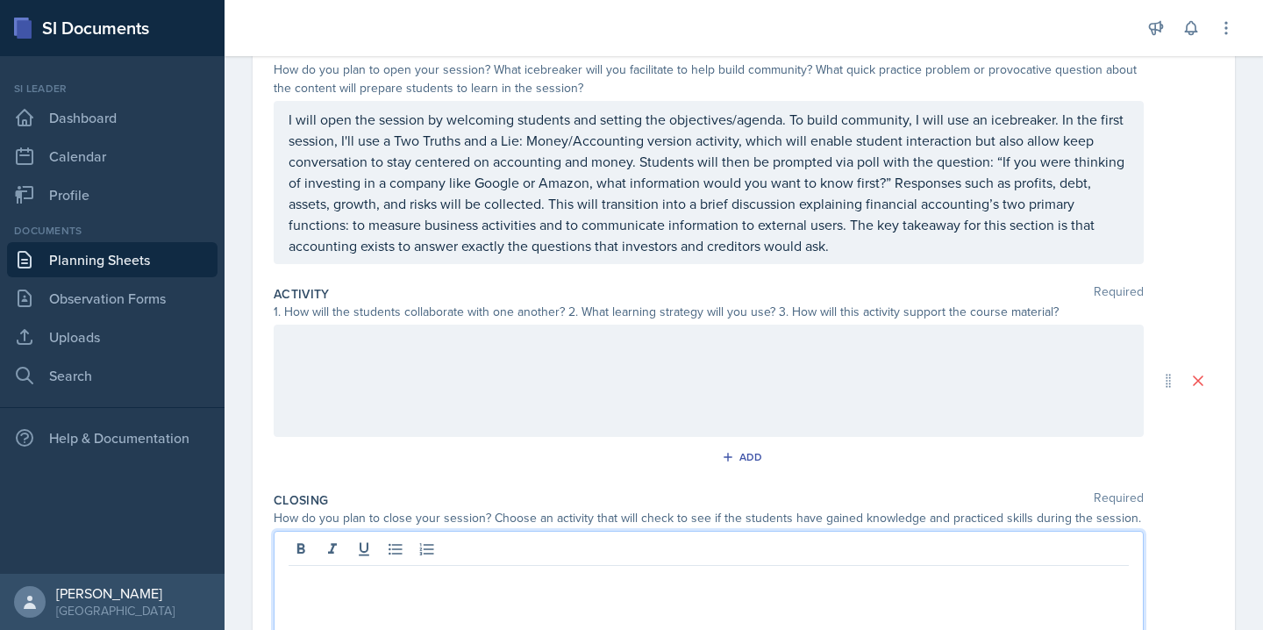
scroll to position [194, 0]
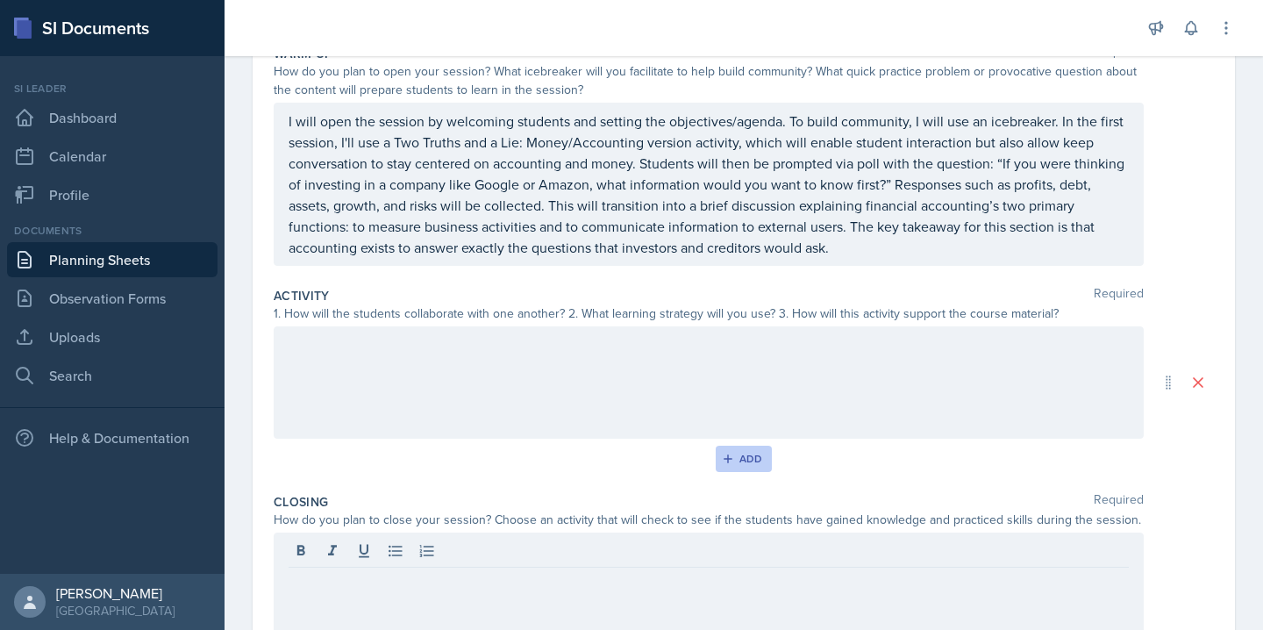
click at [743, 462] on div "Add" at bounding box center [744, 459] width 38 height 14
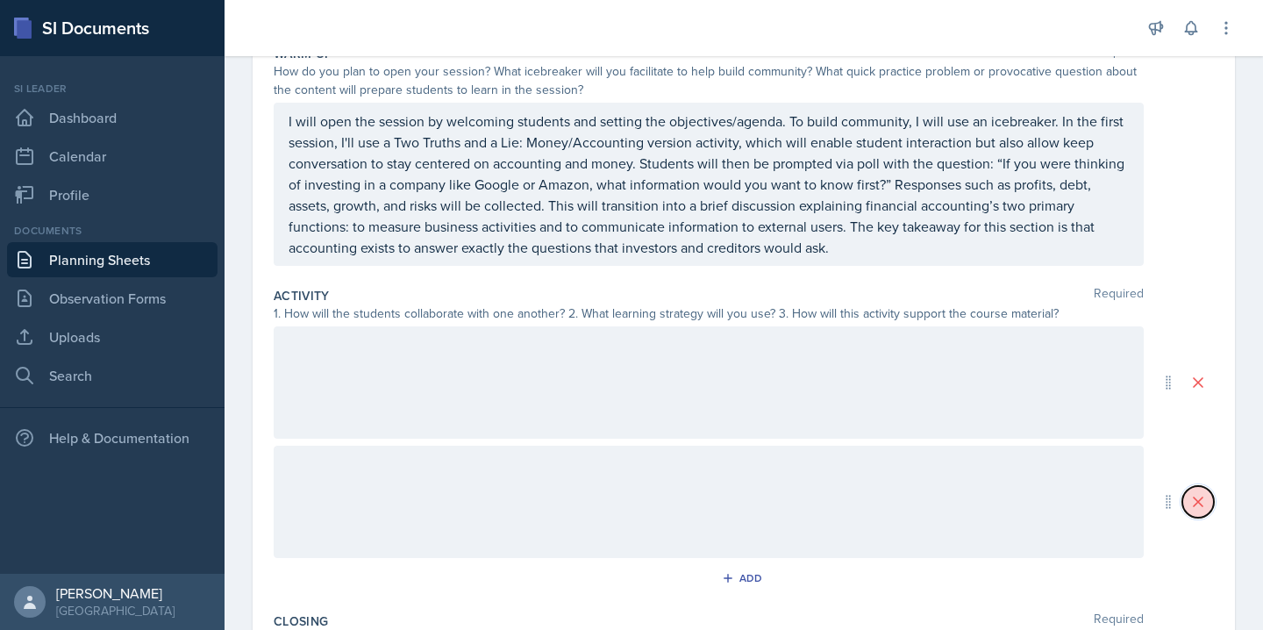
click at [1207, 504] on button at bounding box center [1198, 502] width 32 height 32
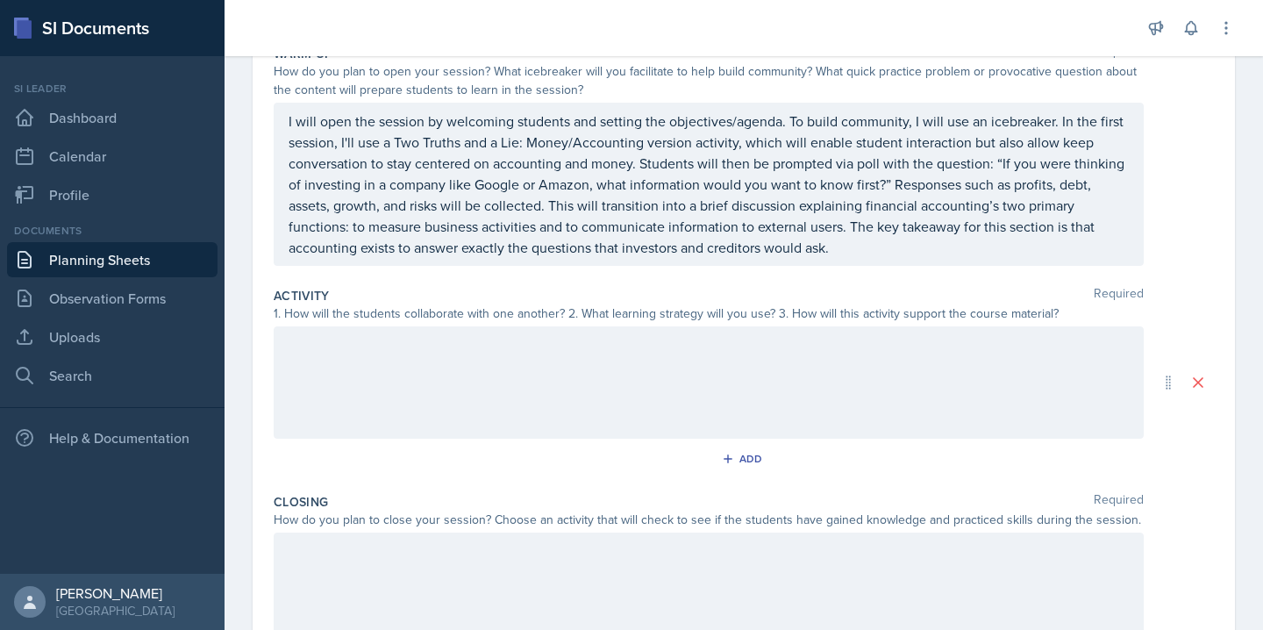
click at [403, 411] on div at bounding box center [709, 382] width 870 height 112
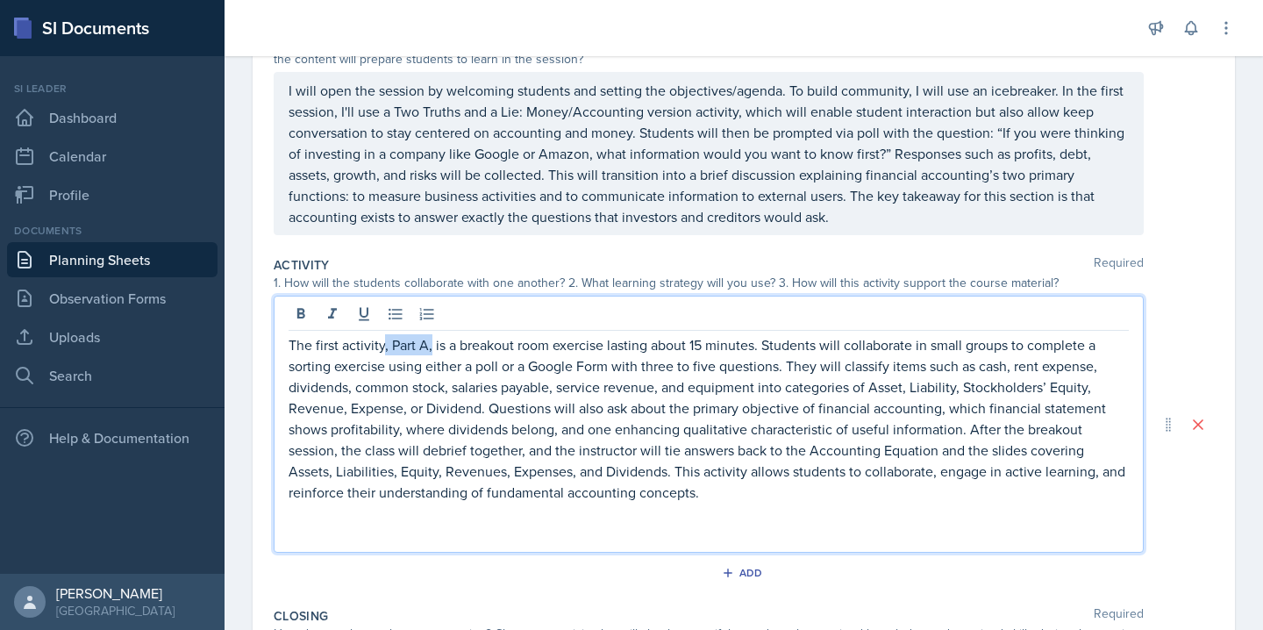
drag, startPoint x: 431, startPoint y: 347, endPoint x: 381, endPoint y: 346, distance: 50.9
click at [381, 346] on p "The first activity, Part A, is a breakout room exercise lasting about 15 minute…" at bounding box center [708, 418] width 840 height 168
drag, startPoint x: 381, startPoint y: 346, endPoint x: 349, endPoint y: 346, distance: 31.6
click at [349, 346] on p "The first activity, Part A, is a breakout room exercise lasting about 15 minute…" at bounding box center [708, 418] width 840 height 168
drag, startPoint x: 431, startPoint y: 347, endPoint x: 323, endPoint y: 347, distance: 107.9
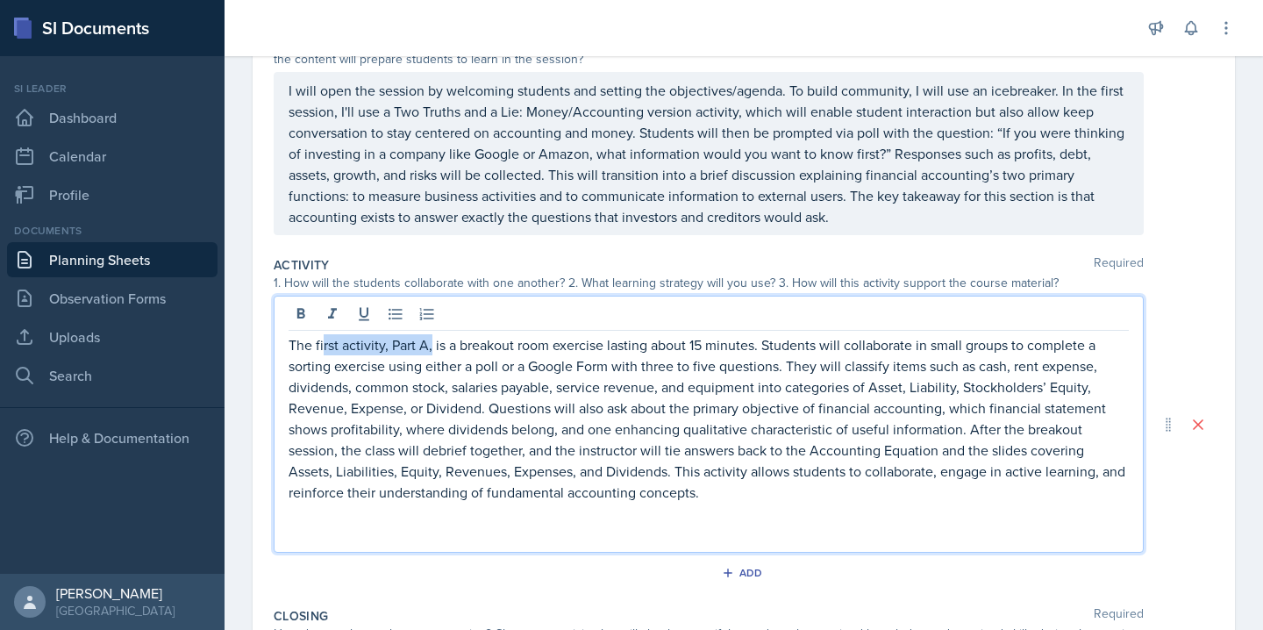
click at [323, 347] on p "The first activity, Part A, is a breakout room exercise lasting about 15 minute…" at bounding box center [708, 418] width 840 height 168
click at [438, 349] on p "The main activities are is a breakout room exercise lasting about 15 minutes. S…" at bounding box center [708, 418] width 840 height 168
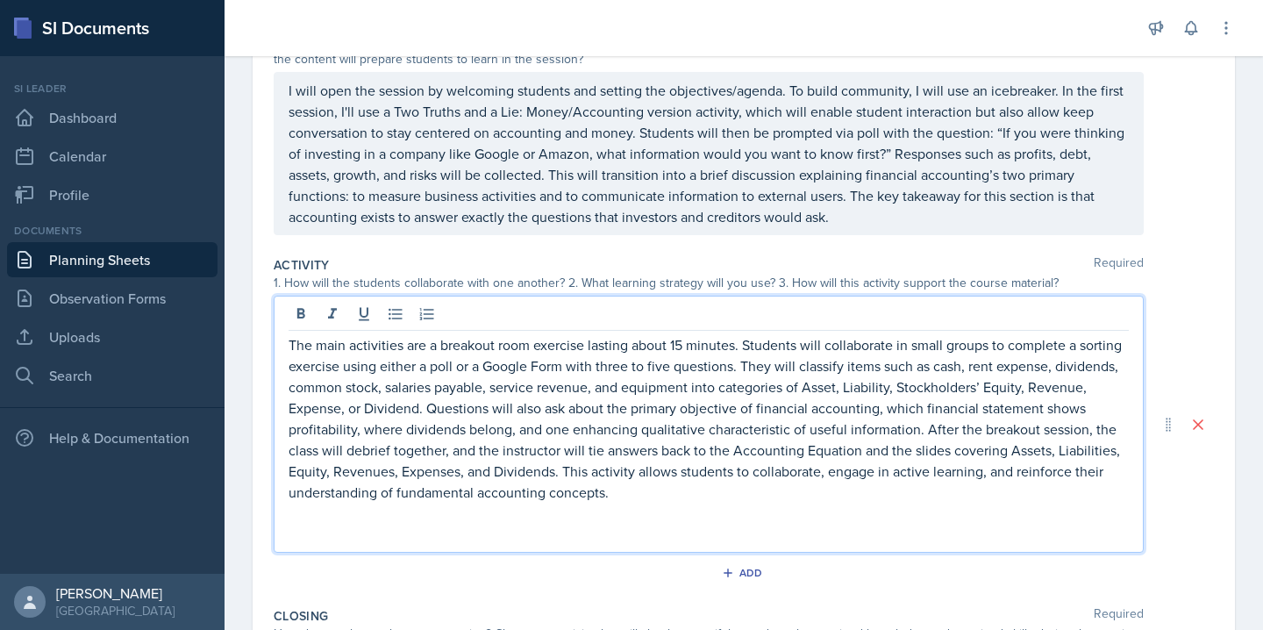
click at [683, 347] on p "The main activities are a breakout room exercise lasting about 15 minutes. Stud…" at bounding box center [708, 418] width 840 height 168
drag, startPoint x: 737, startPoint y: 371, endPoint x: 343, endPoint y: 364, distance: 393.8
click at [343, 364] on p "The main activities are a breakout room exercise lasting about 15 minutes. Stud…" at bounding box center [708, 418] width 840 height 168
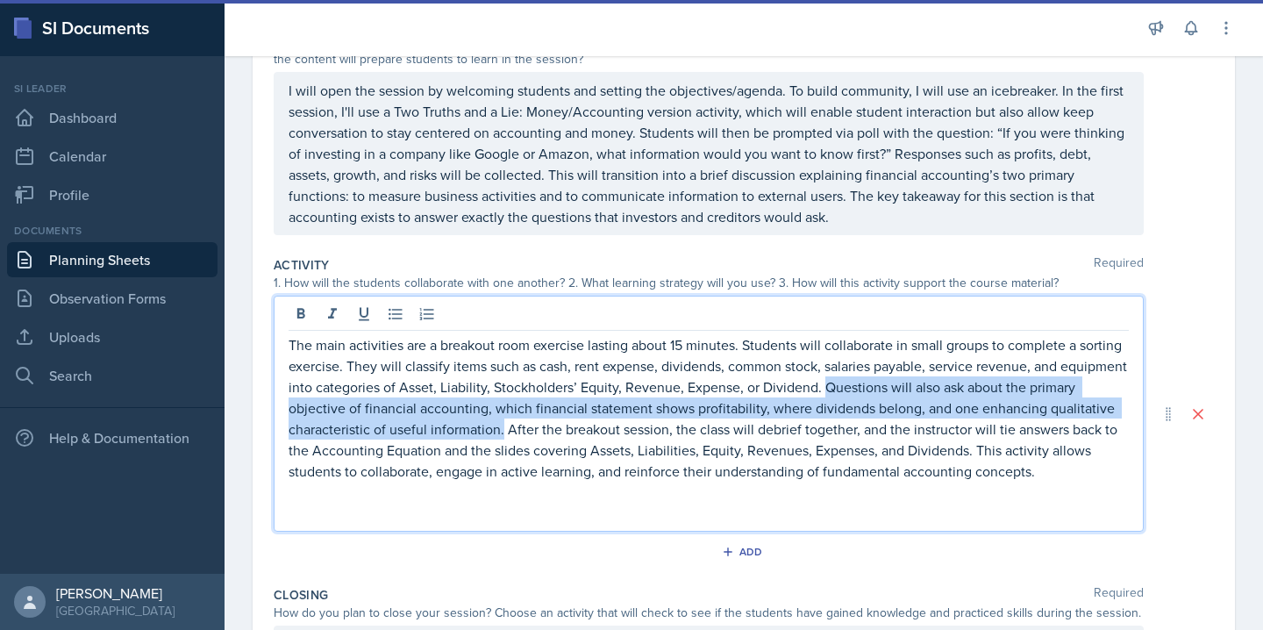
drag, startPoint x: 822, startPoint y: 387, endPoint x: 501, endPoint y: 432, distance: 325.0
click at [501, 432] on p "The main activities are a breakout room exercise lasting about 15 minutes. Stud…" at bounding box center [708, 407] width 840 height 147
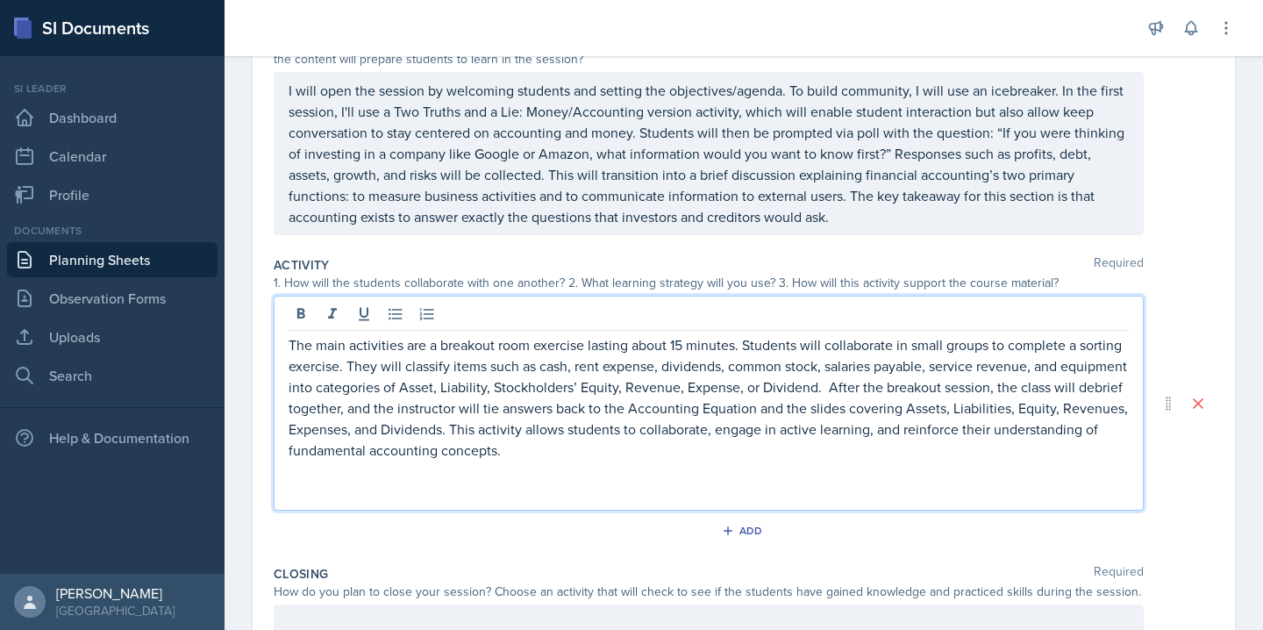
click at [545, 452] on p "The main activities are a breakout room exercise lasting about 15 minutes. Stud…" at bounding box center [708, 397] width 840 height 126
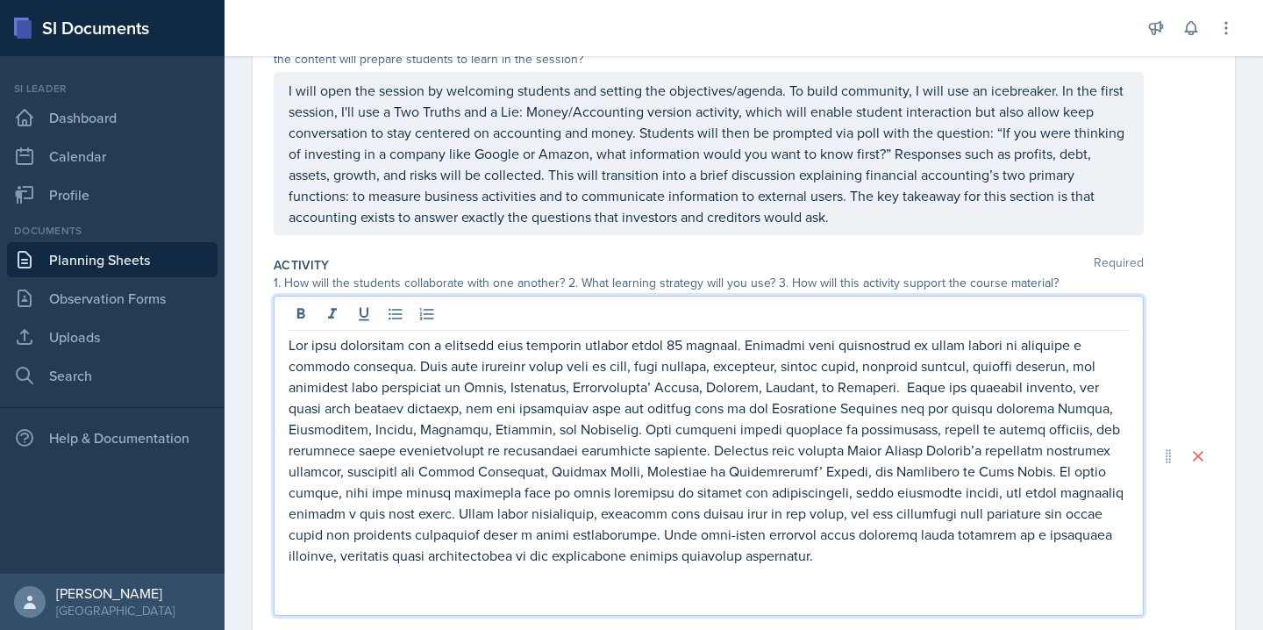
click at [821, 348] on p at bounding box center [708, 449] width 840 height 231
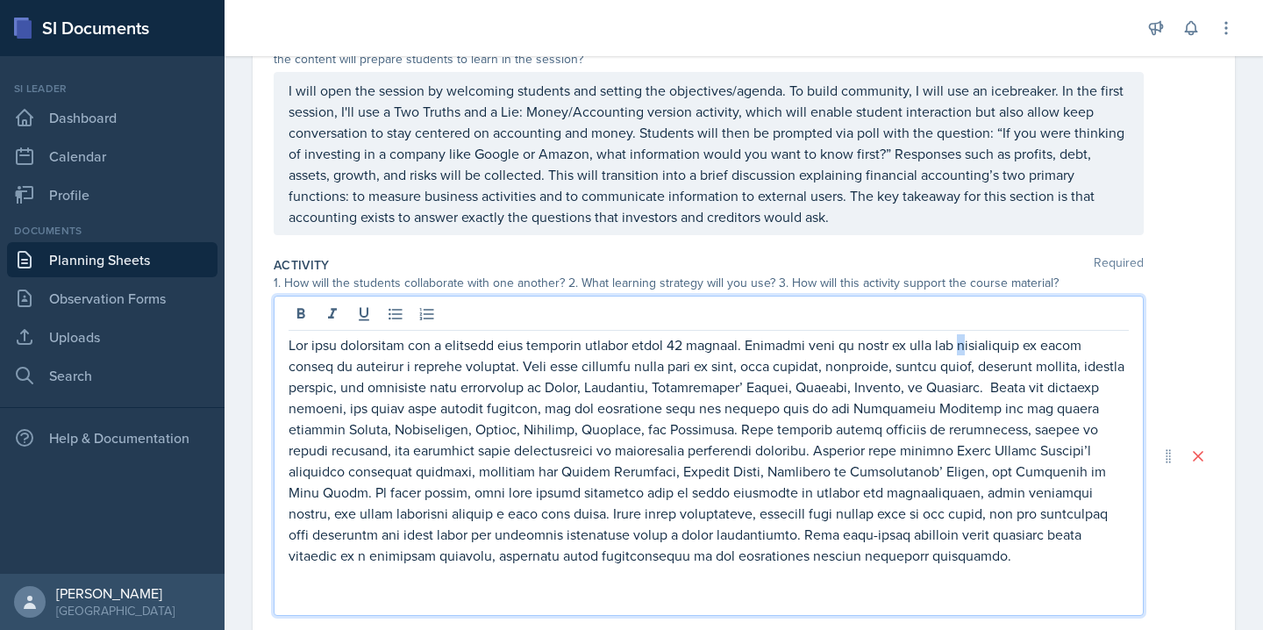
click at [950, 347] on p at bounding box center [708, 449] width 840 height 231
click at [949, 345] on p at bounding box center [708, 449] width 840 height 231
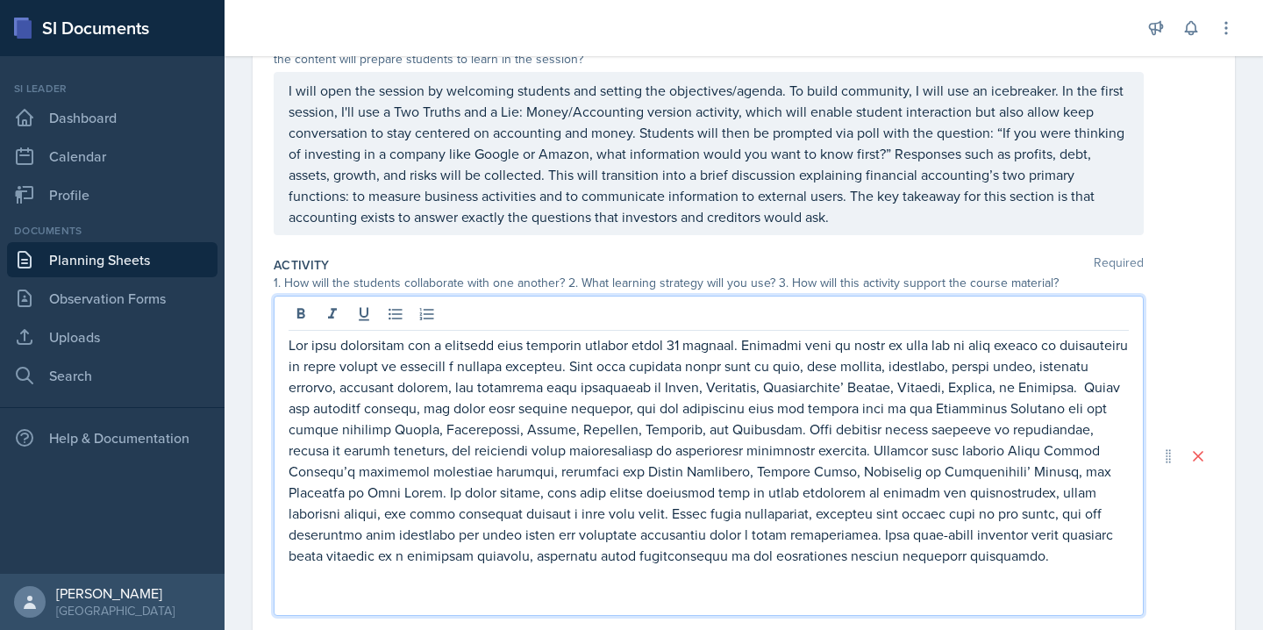
click at [444, 361] on p at bounding box center [708, 449] width 840 height 231
click at [515, 367] on p at bounding box center [708, 449] width 840 height 231
drag, startPoint x: 515, startPoint y: 367, endPoint x: 296, endPoint y: 367, distance: 219.2
click at [296, 367] on p at bounding box center [708, 449] width 840 height 231
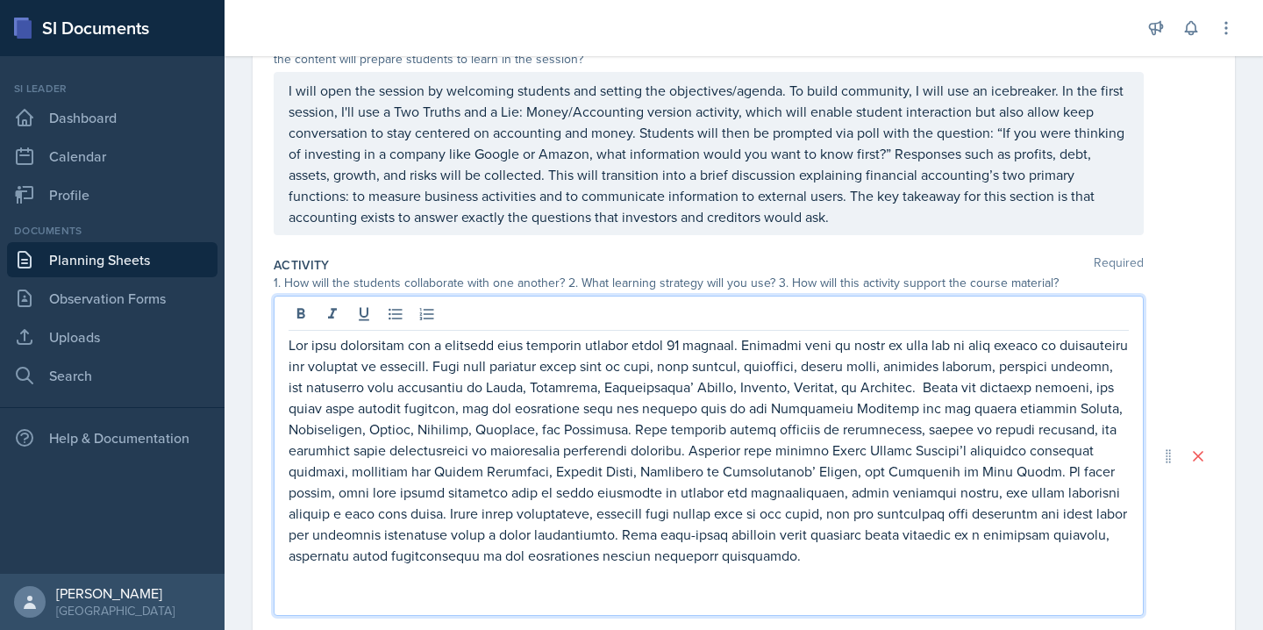
click at [570, 417] on p at bounding box center [708, 449] width 840 height 231
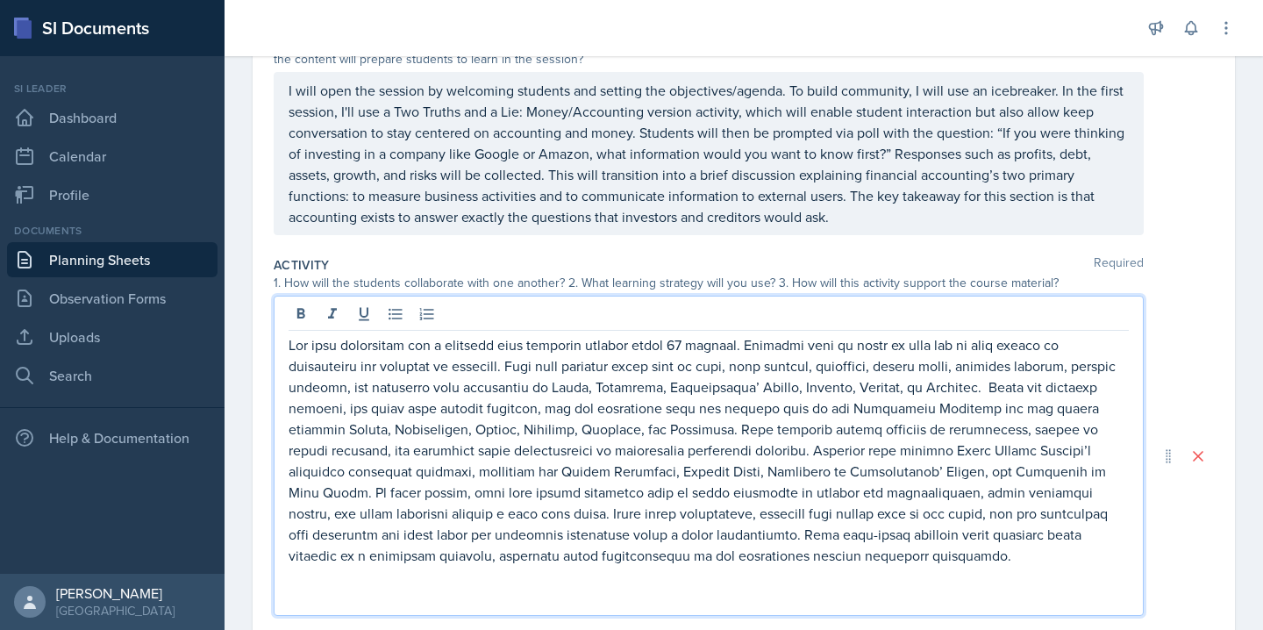
click at [454, 355] on p at bounding box center [708, 449] width 840 height 231
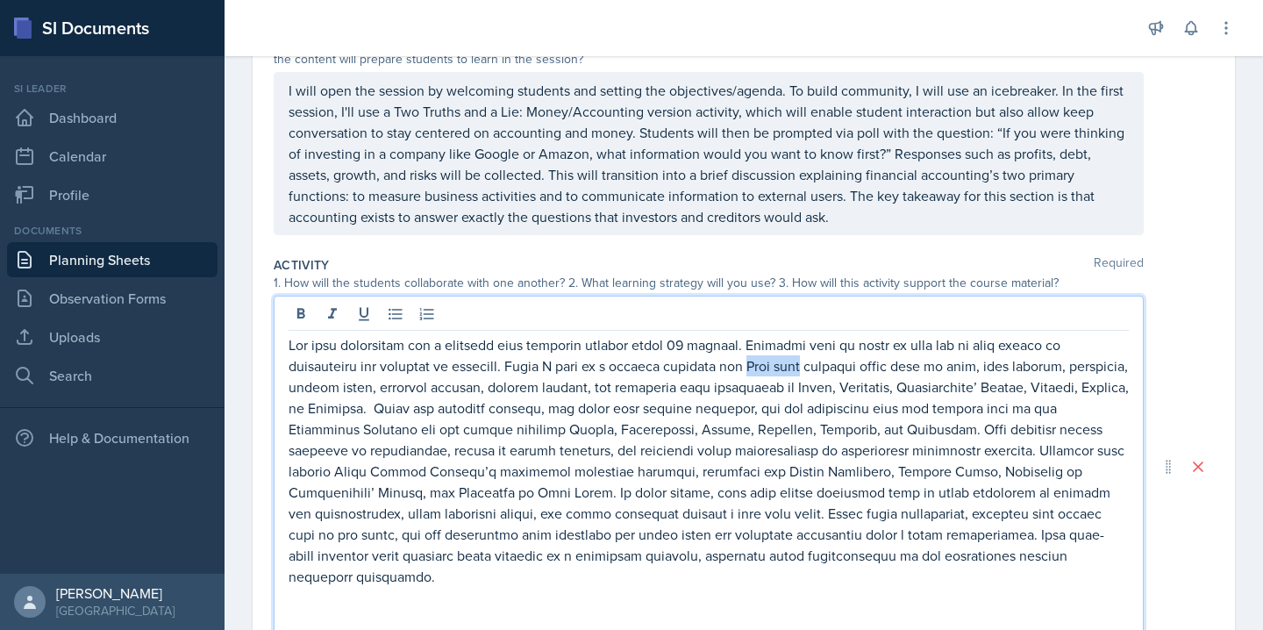
drag, startPoint x: 742, startPoint y: 368, endPoint x: 689, endPoint y: 368, distance: 52.6
click at [689, 368] on p at bounding box center [708, 460] width 840 height 253
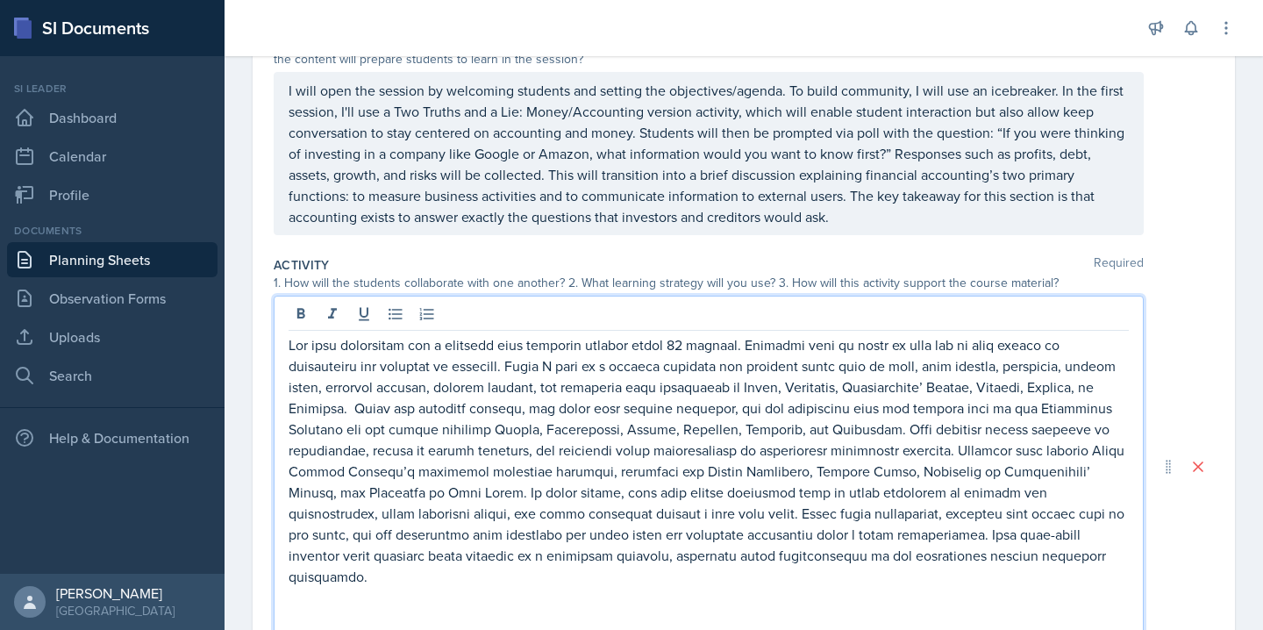
click at [774, 439] on p at bounding box center [708, 460] width 840 height 253
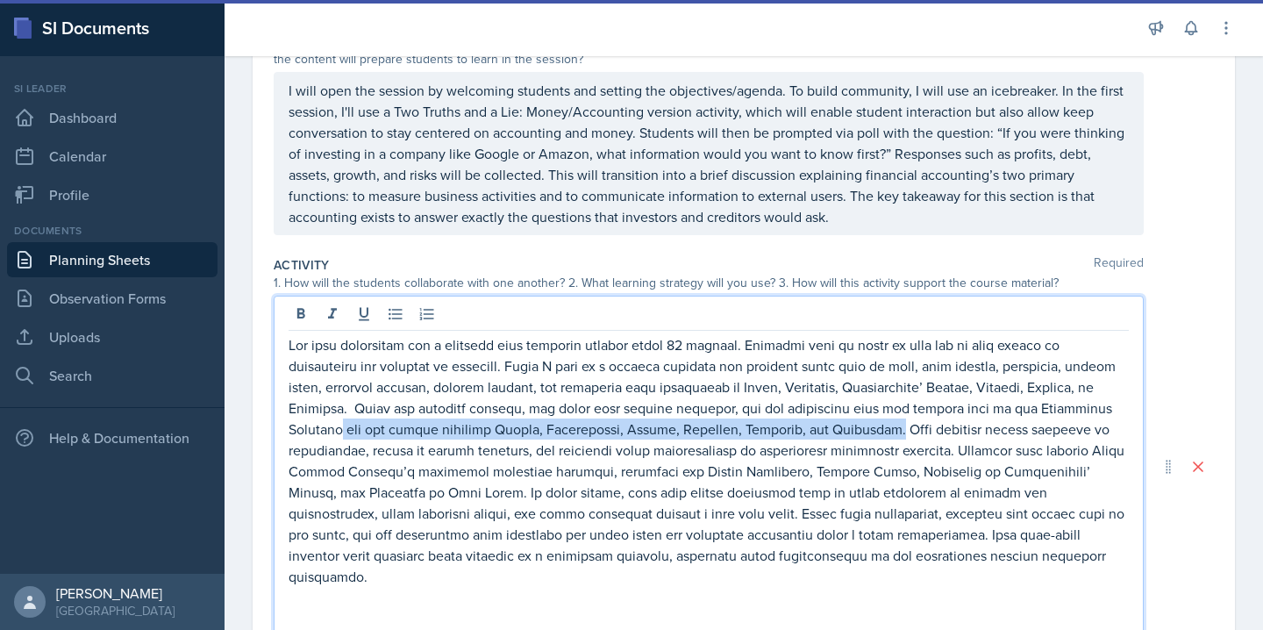
drag, startPoint x: 766, startPoint y: 429, endPoint x: 1053, endPoint y: 409, distance: 287.4
click at [1053, 409] on p at bounding box center [708, 460] width 840 height 253
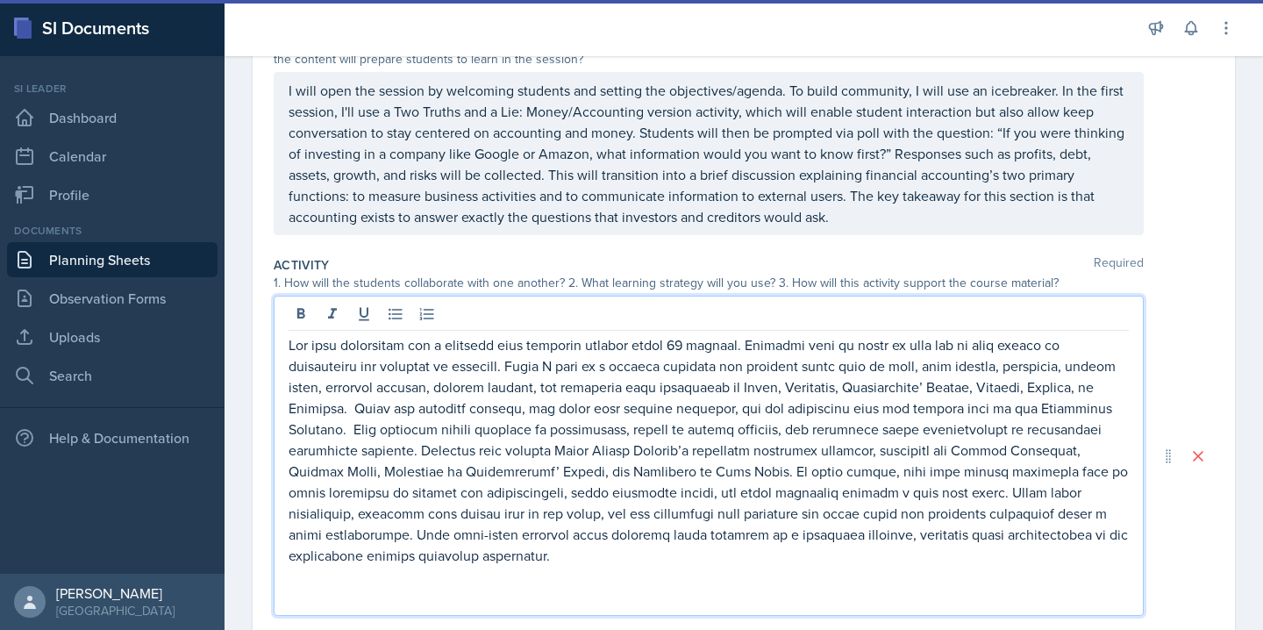
click at [811, 430] on p at bounding box center [708, 449] width 840 height 231
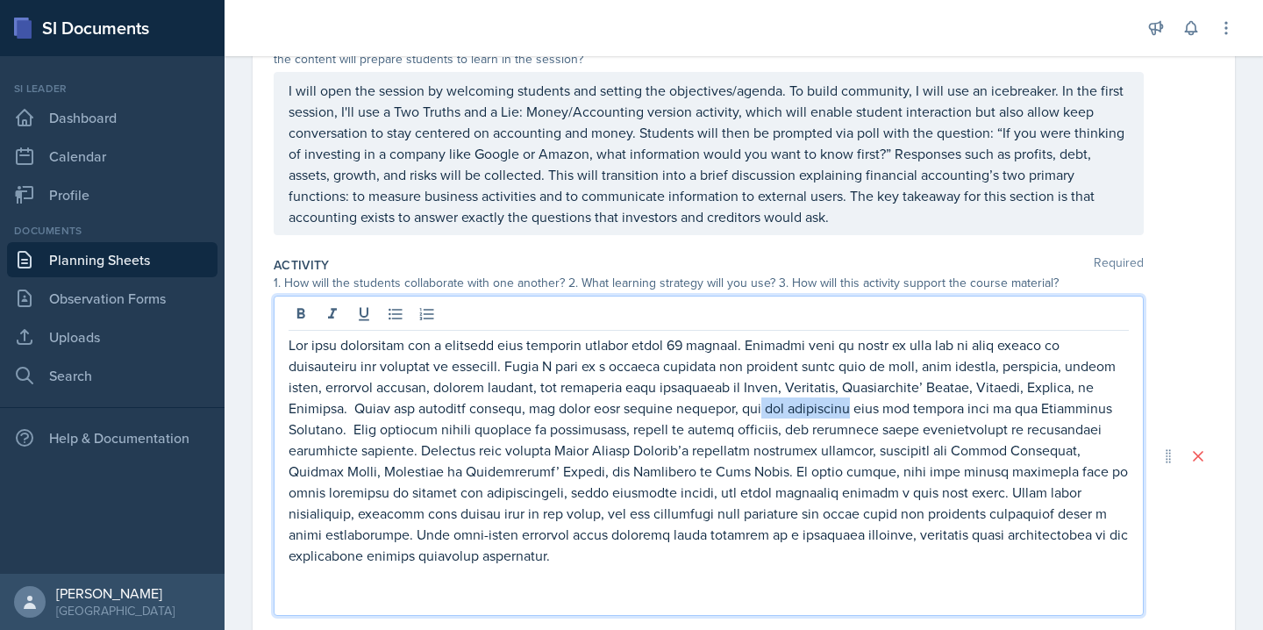
drag, startPoint x: 751, startPoint y: 410, endPoint x: 665, endPoint y: 413, distance: 86.8
click at [665, 413] on p at bounding box center [708, 449] width 840 height 231
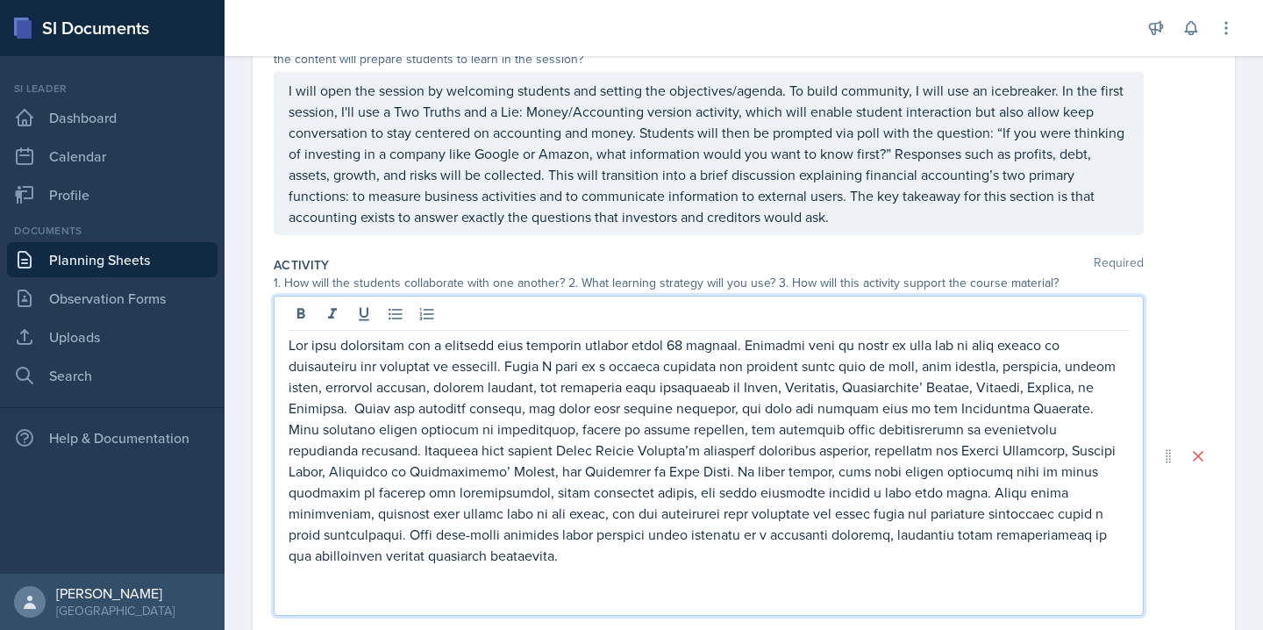
click at [616, 409] on p at bounding box center [708, 449] width 840 height 231
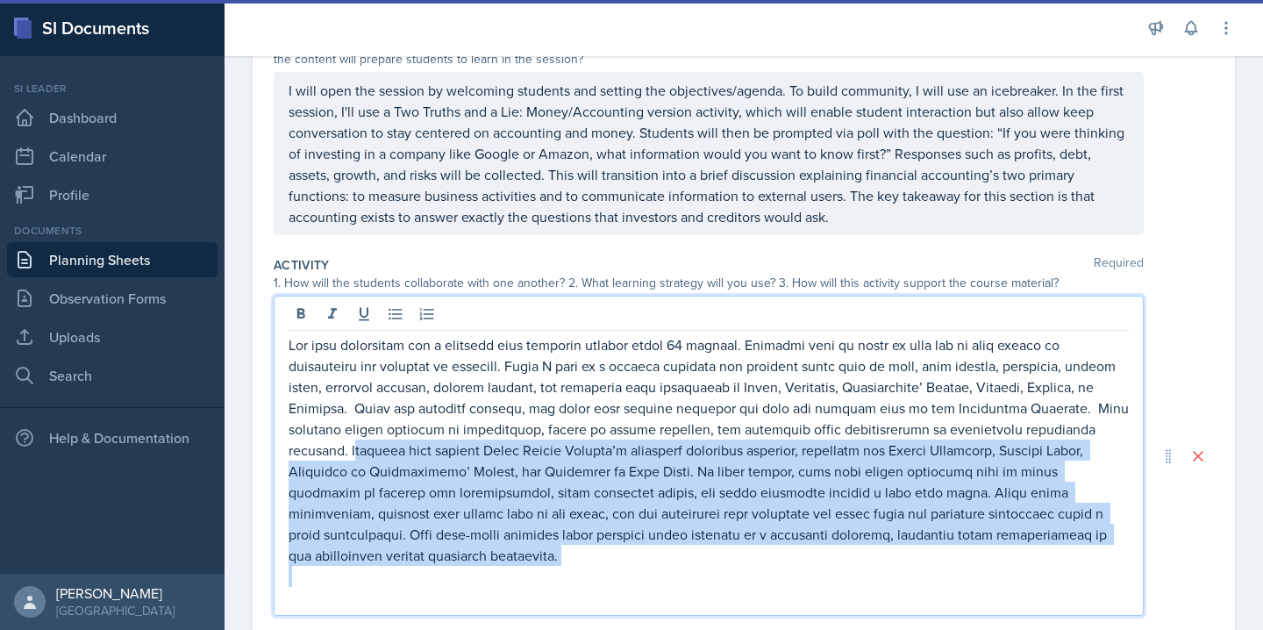
drag, startPoint x: 1042, startPoint y: 433, endPoint x: 1114, endPoint y: 560, distance: 146.1
click at [1114, 560] on div at bounding box center [708, 471] width 840 height 274
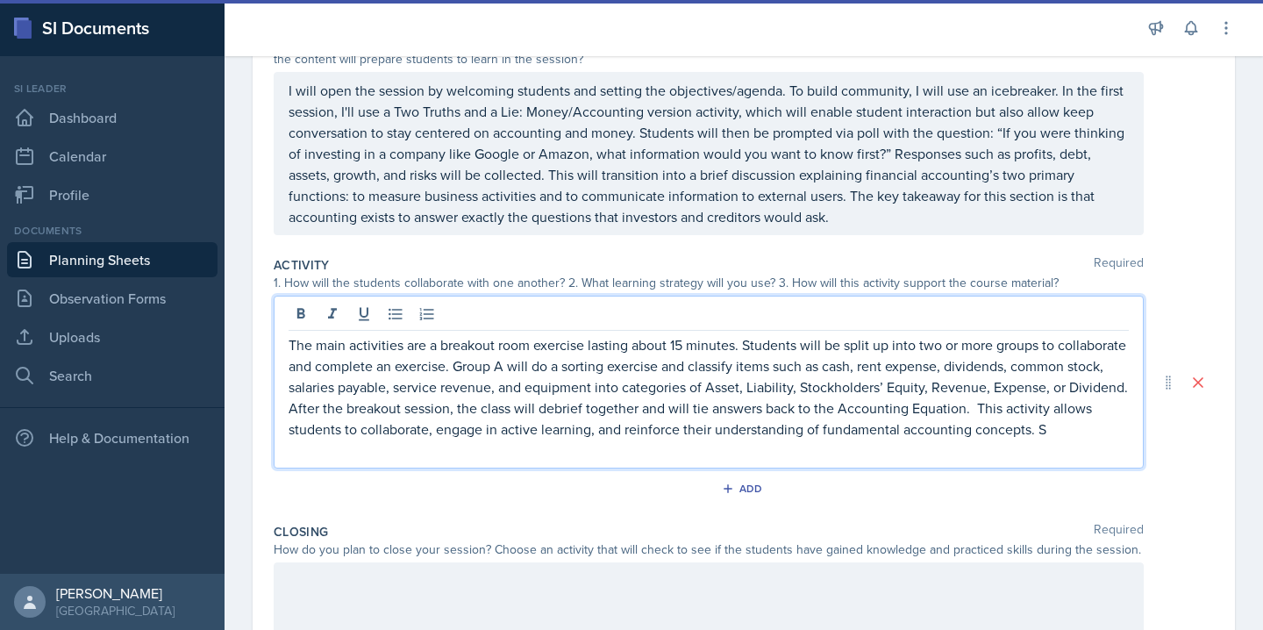
click at [1137, 394] on div "The main activities are a breakout room exercise lasting about 15 minutes. Stud…" at bounding box center [709, 382] width 870 height 173
click at [1129, 387] on p "The main activities are a breakout room exercise lasting about 15 minutes. Stud…" at bounding box center [708, 386] width 840 height 105
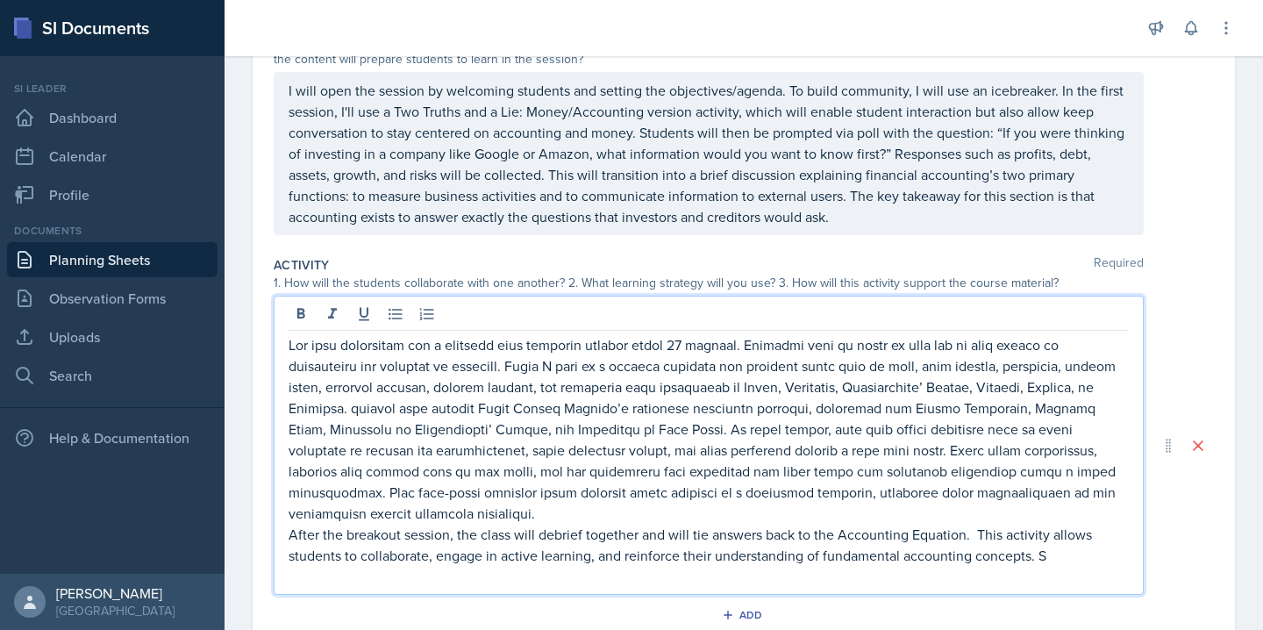
click at [288, 402] on p at bounding box center [708, 428] width 840 height 189
click at [287, 406] on div "After the breakout session, the class will debrief together and will tie answer…" at bounding box center [709, 445] width 870 height 299
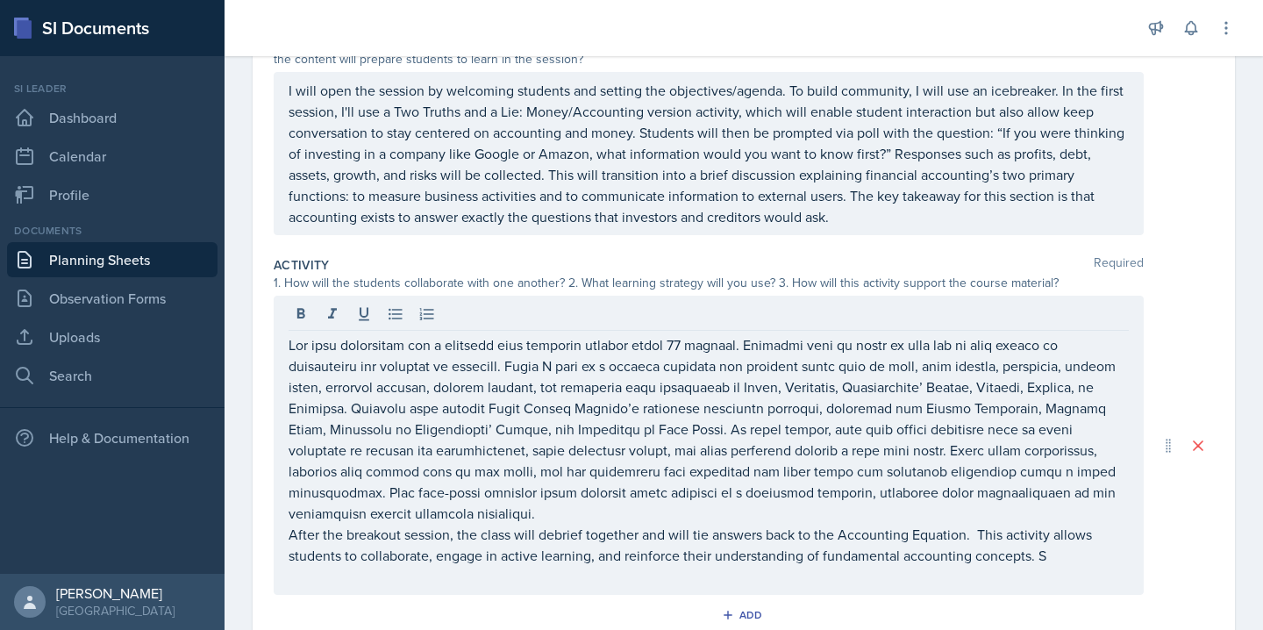
click at [287, 406] on div "After the breakout session, the class will debrief together and will tie answer…" at bounding box center [709, 445] width 870 height 299
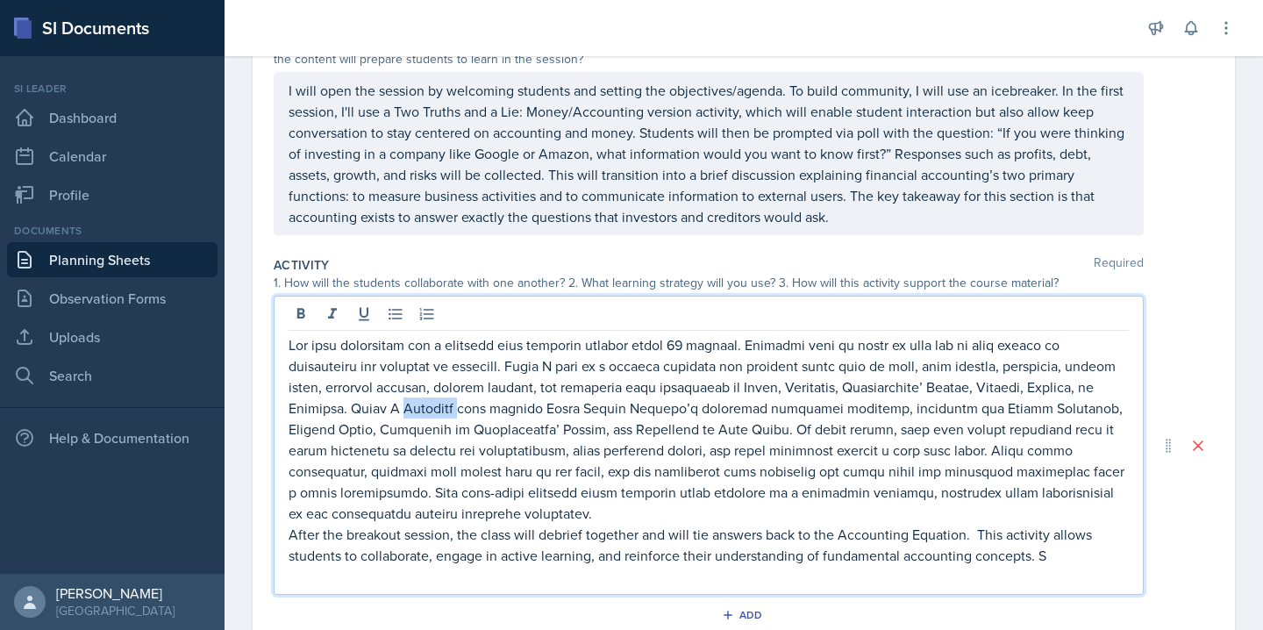
drag, startPoint x: 344, startPoint y: 415, endPoint x: 399, endPoint y: 415, distance: 55.2
click at [399, 415] on p at bounding box center [708, 428] width 840 height 189
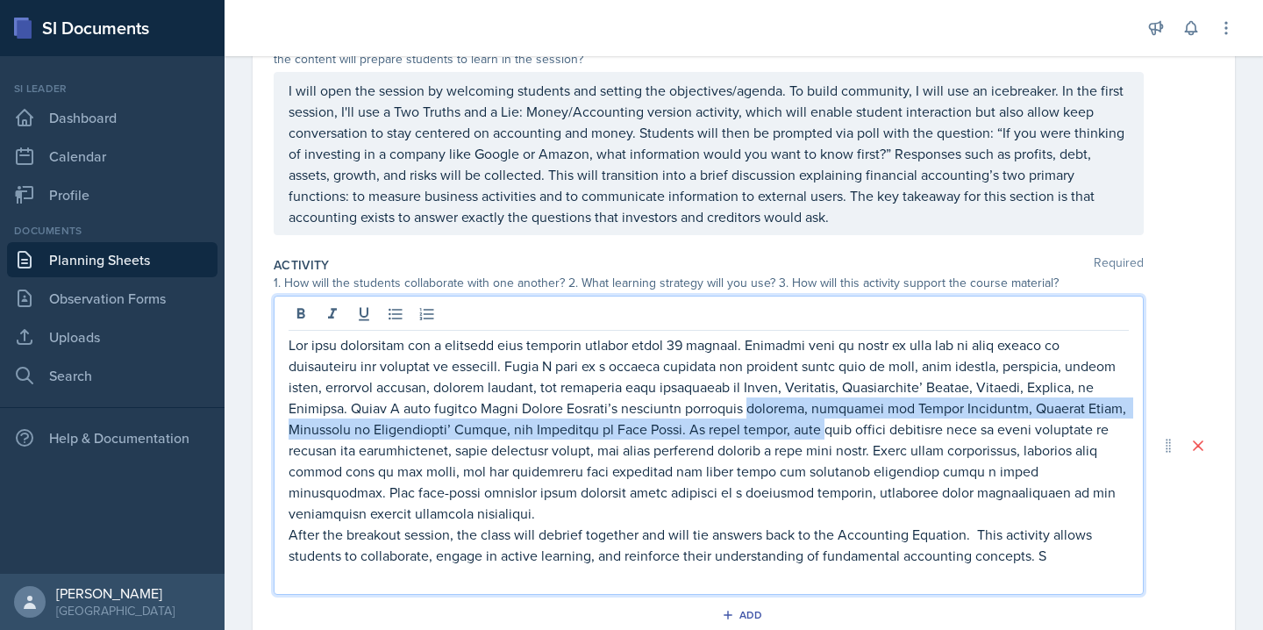
drag, startPoint x: 694, startPoint y: 408, endPoint x: 749, endPoint y: 433, distance: 60.0
click at [749, 433] on p at bounding box center [708, 428] width 840 height 189
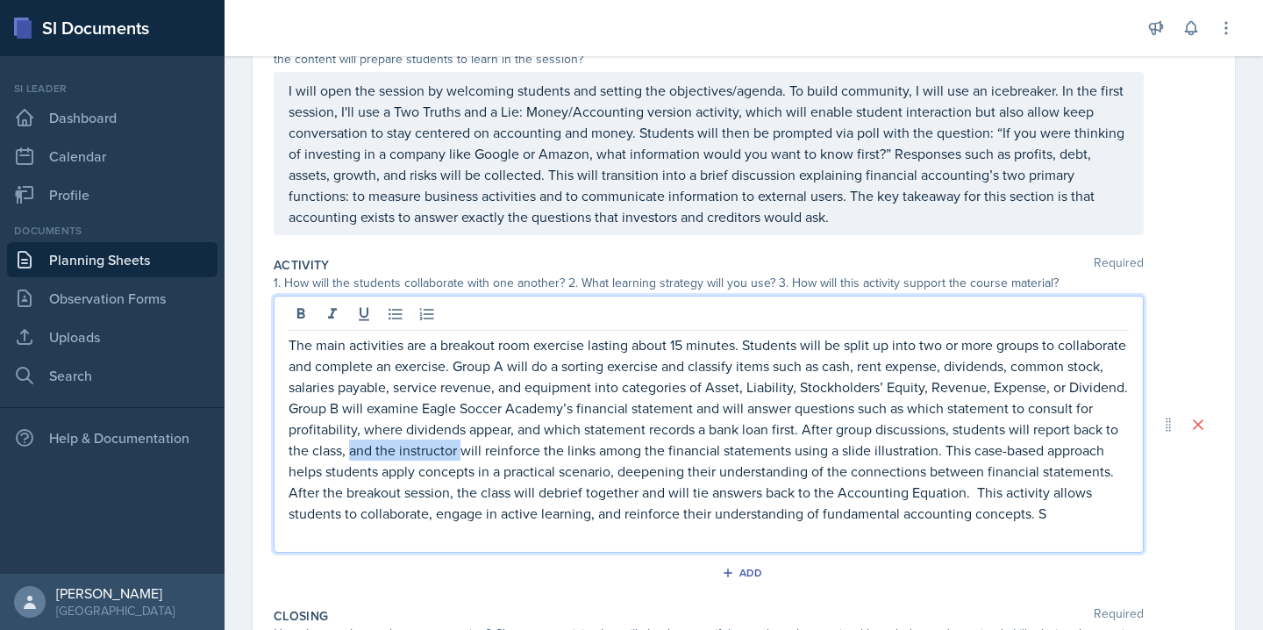
drag, startPoint x: 349, startPoint y: 452, endPoint x: 463, endPoint y: 453, distance: 114.0
click at [463, 453] on p "The main activities are a breakout room exercise lasting about 15 minutes. Stud…" at bounding box center [708, 407] width 840 height 147
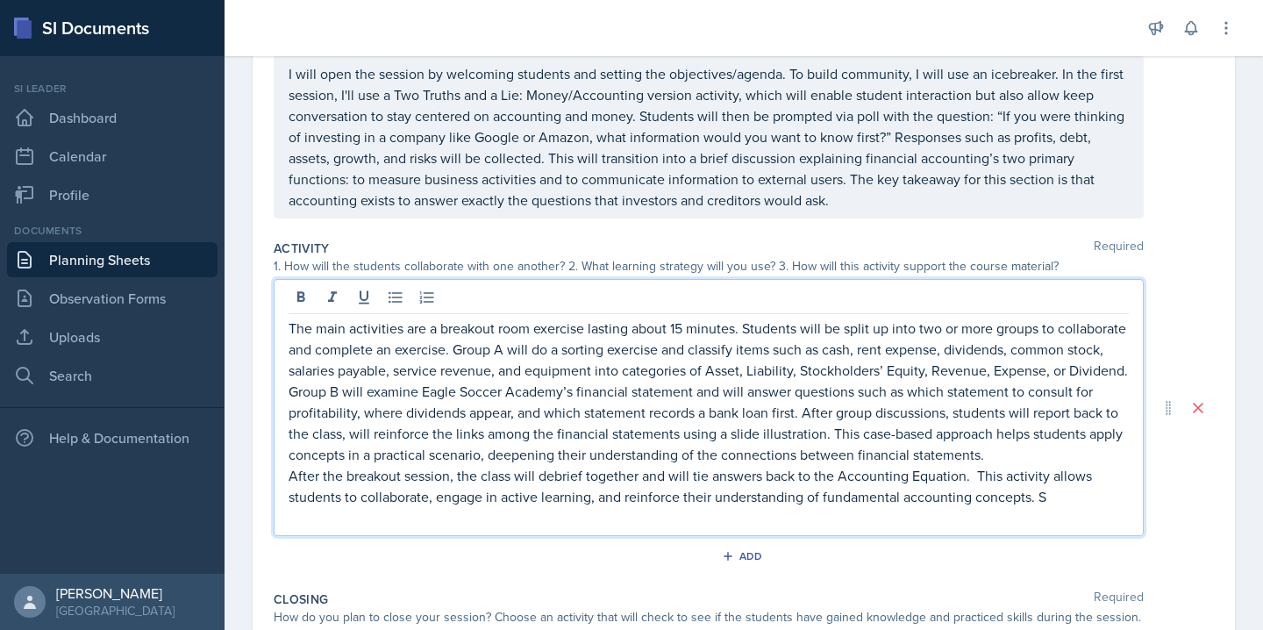
scroll to position [243, 0]
click at [1002, 475] on p "After the breakout session, the class will debrief together and will tie answer…" at bounding box center [708, 484] width 840 height 42
click at [1063, 474] on p "After the breakout session, the class will debrief together and will tie answer…" at bounding box center [708, 484] width 840 height 42
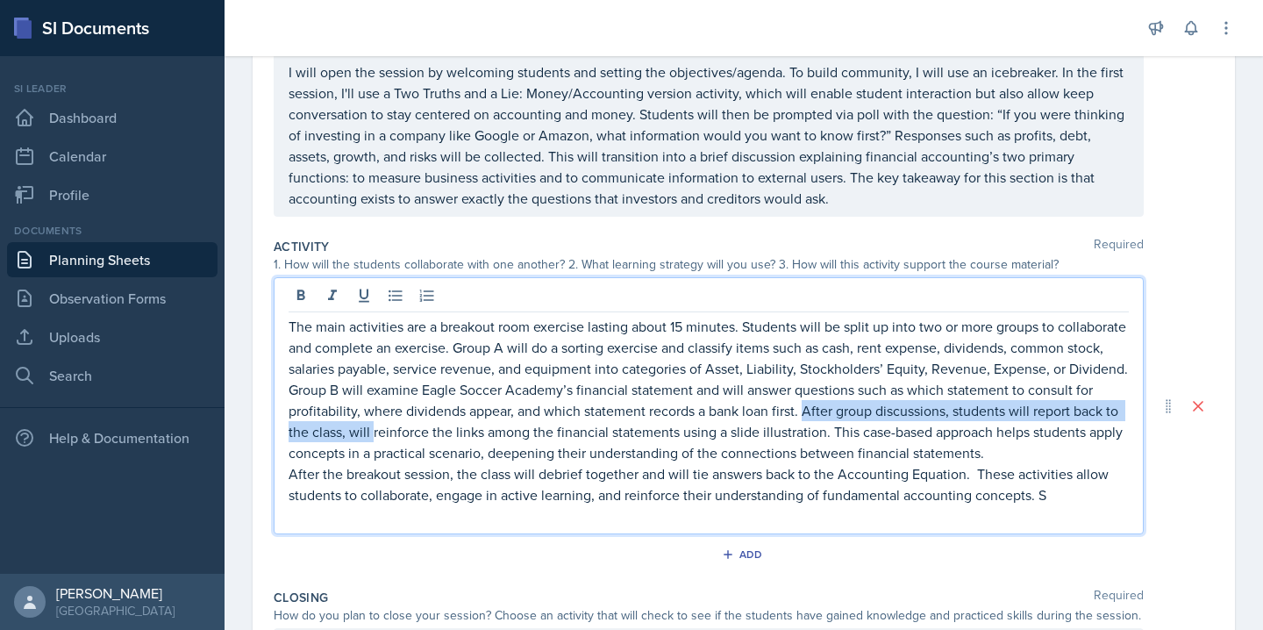
drag, startPoint x: 805, startPoint y: 411, endPoint x: 371, endPoint y: 432, distance: 434.6
click at [371, 432] on p "The main activities are a breakout room exercise lasting about 15 minutes. Stud…" at bounding box center [708, 389] width 840 height 147
drag, startPoint x: 797, startPoint y: 410, endPoint x: 433, endPoint y: 429, distance: 364.4
click at [433, 429] on p "The main activities are a breakout room exercise lasting about 15 minutes. Stud…" at bounding box center [708, 389] width 840 height 147
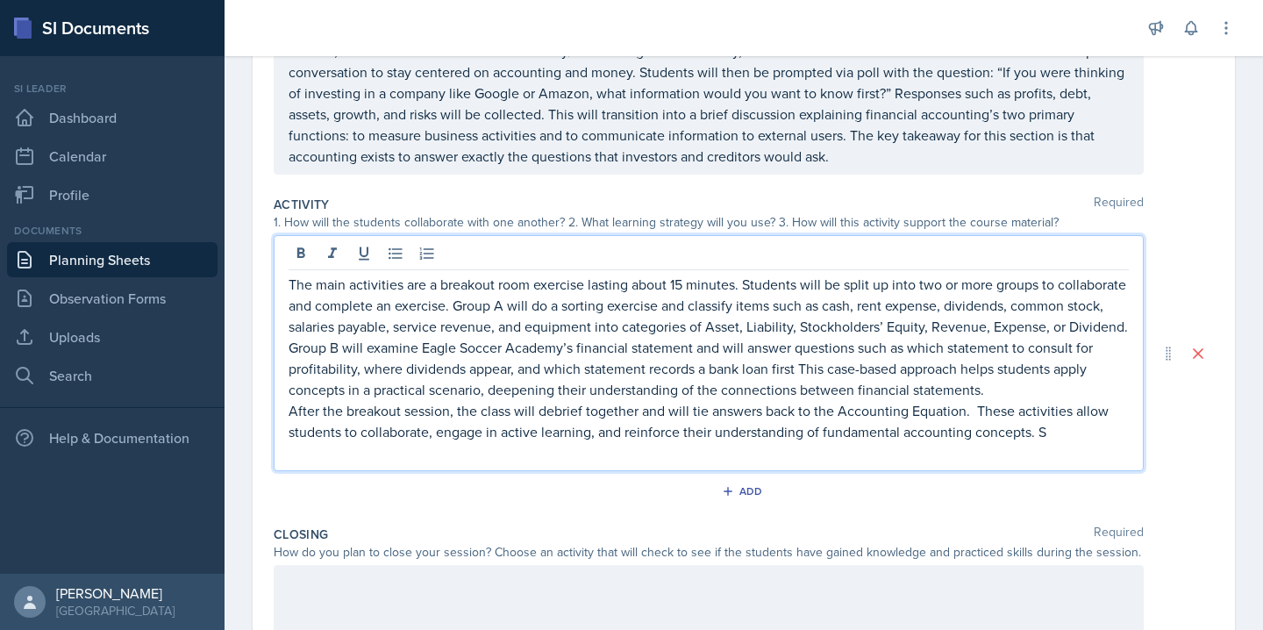
scroll to position [286, 0]
click at [965, 409] on p "After the breakout session, the class will debrief together and will tie answer…" at bounding box center [708, 420] width 840 height 42
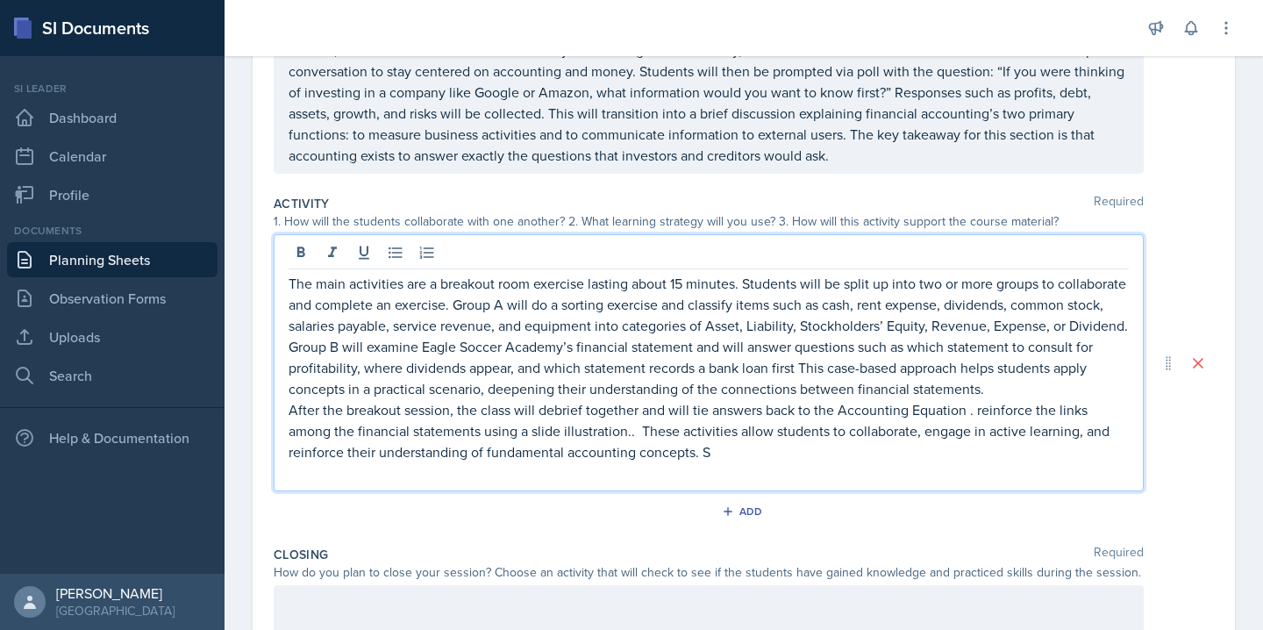
click at [975, 412] on p "After the breakout session, the class will debrief together and will tie answer…" at bounding box center [708, 430] width 840 height 63
click at [639, 436] on p "After the breakout session, the class will debrief together and will tie answer…" at bounding box center [708, 430] width 840 height 63
drag, startPoint x: 737, startPoint y: 289, endPoint x: 585, endPoint y: 293, distance: 152.6
click at [585, 293] on p "The main activities are a breakout room exercise lasting about 15 minutes. Stud…" at bounding box center [708, 336] width 840 height 126
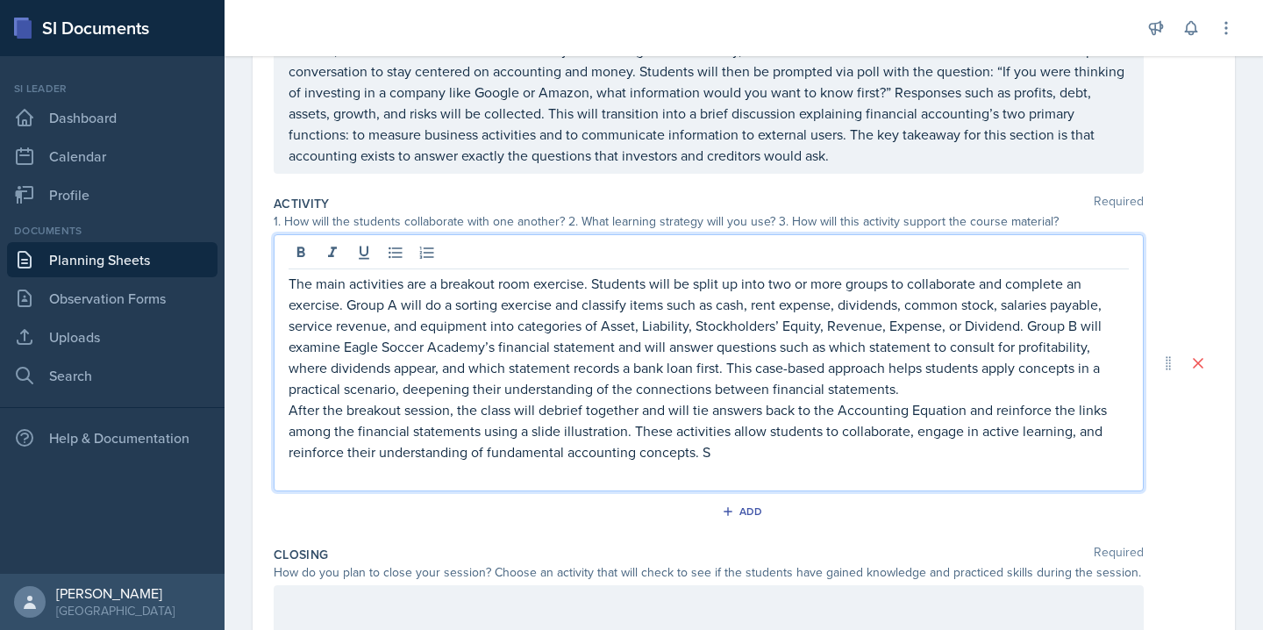
click at [736, 452] on p "After the breakout session, the class will debrief together and will tie answer…" at bounding box center [708, 430] width 840 height 63
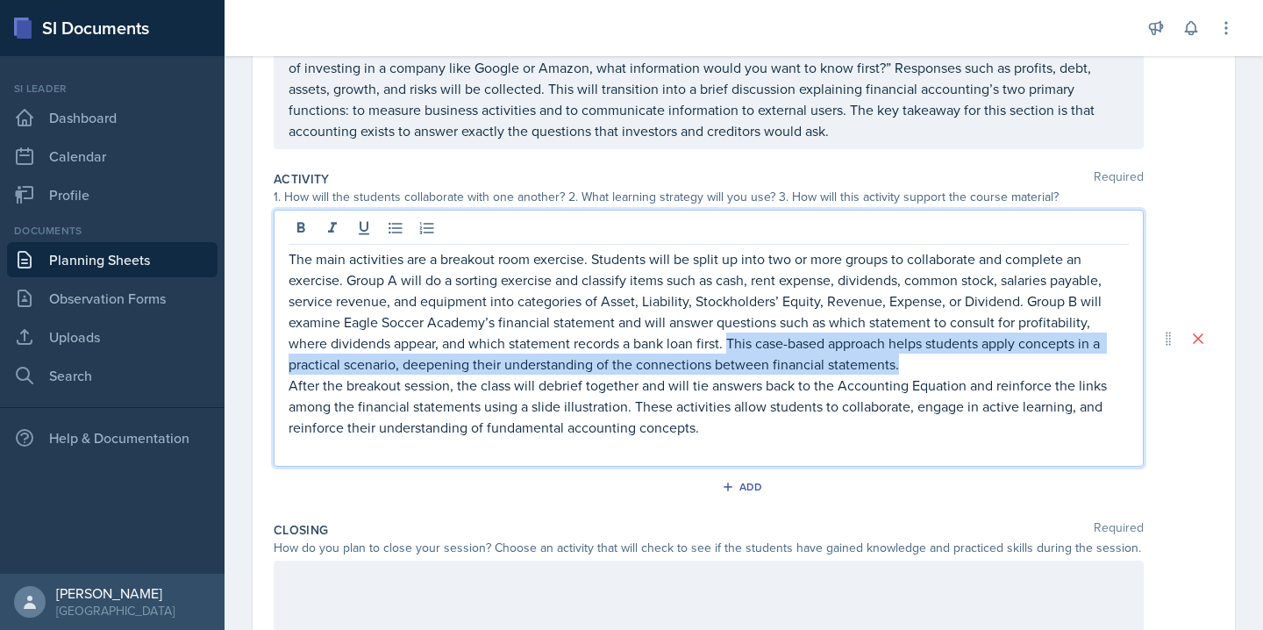
drag, startPoint x: 730, startPoint y: 346, endPoint x: 922, endPoint y: 368, distance: 193.3
click at [922, 368] on p "The main activities are a breakout room exercise. Students will be split up int…" at bounding box center [708, 311] width 840 height 126
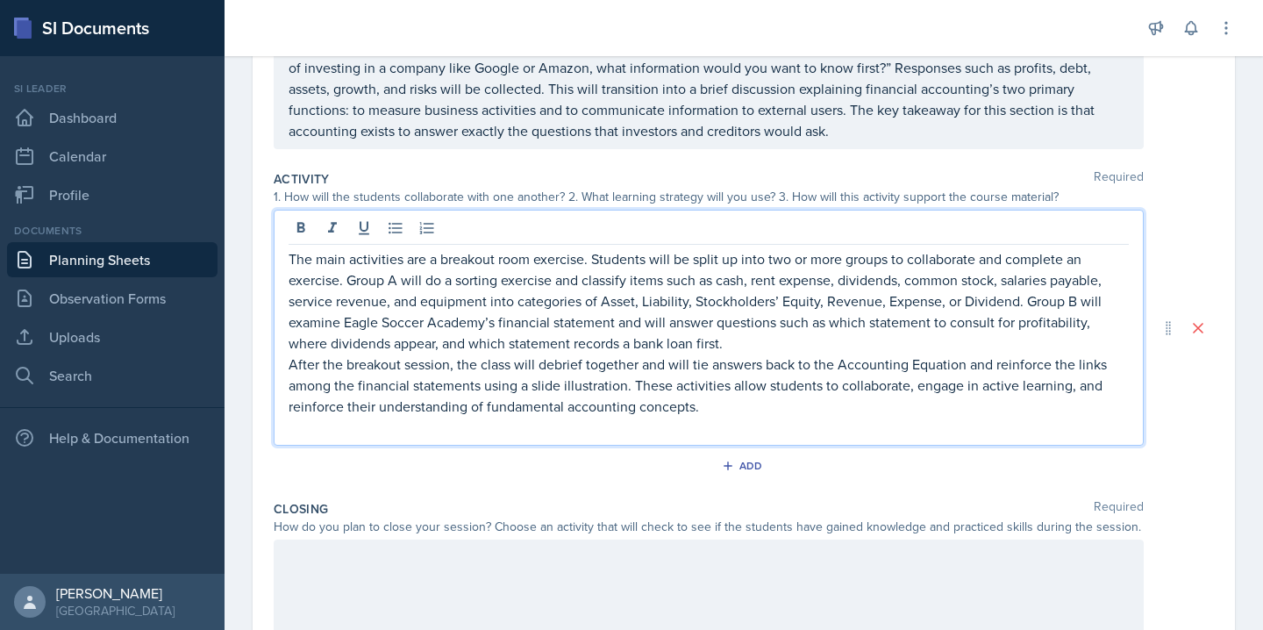
click at [293, 364] on p "After the breakout session, the class will debrief together and will tie answer…" at bounding box center [708, 384] width 840 height 63
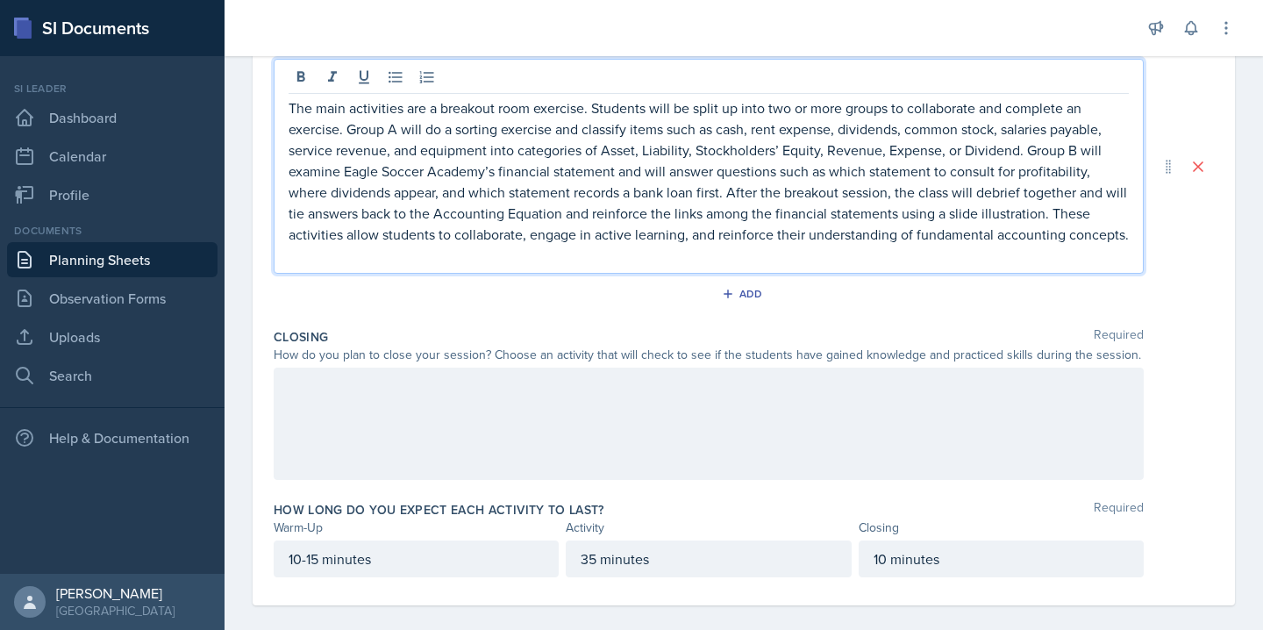
click at [630, 413] on div at bounding box center [709, 423] width 870 height 112
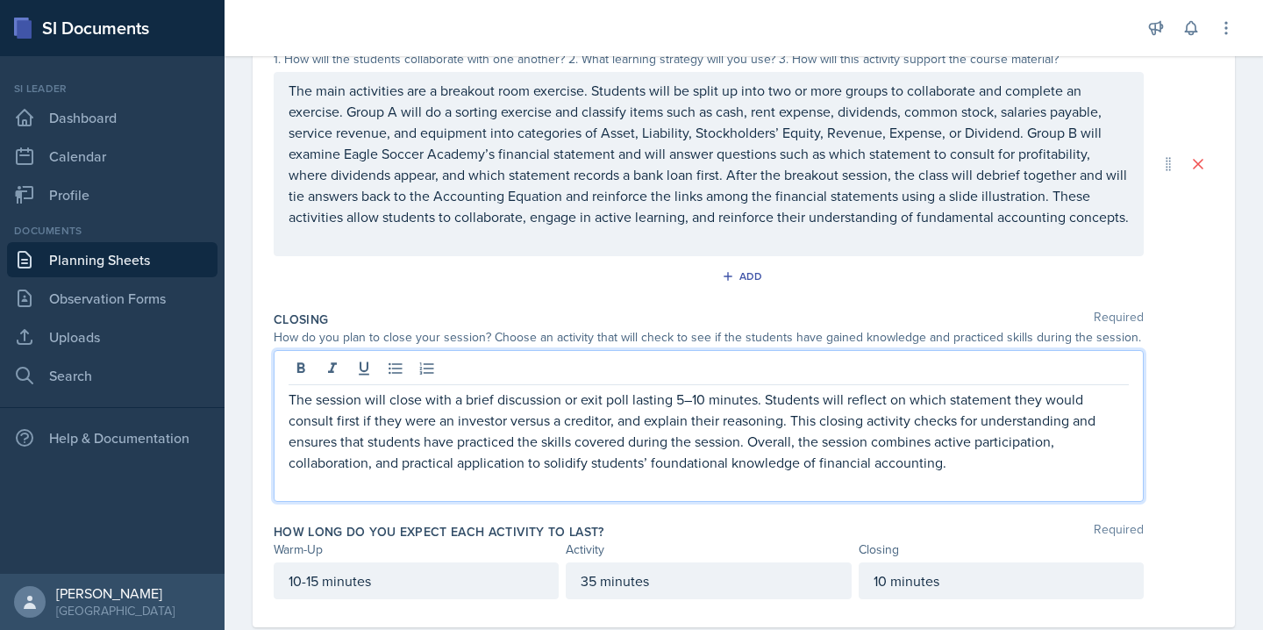
scroll to position [479, 0]
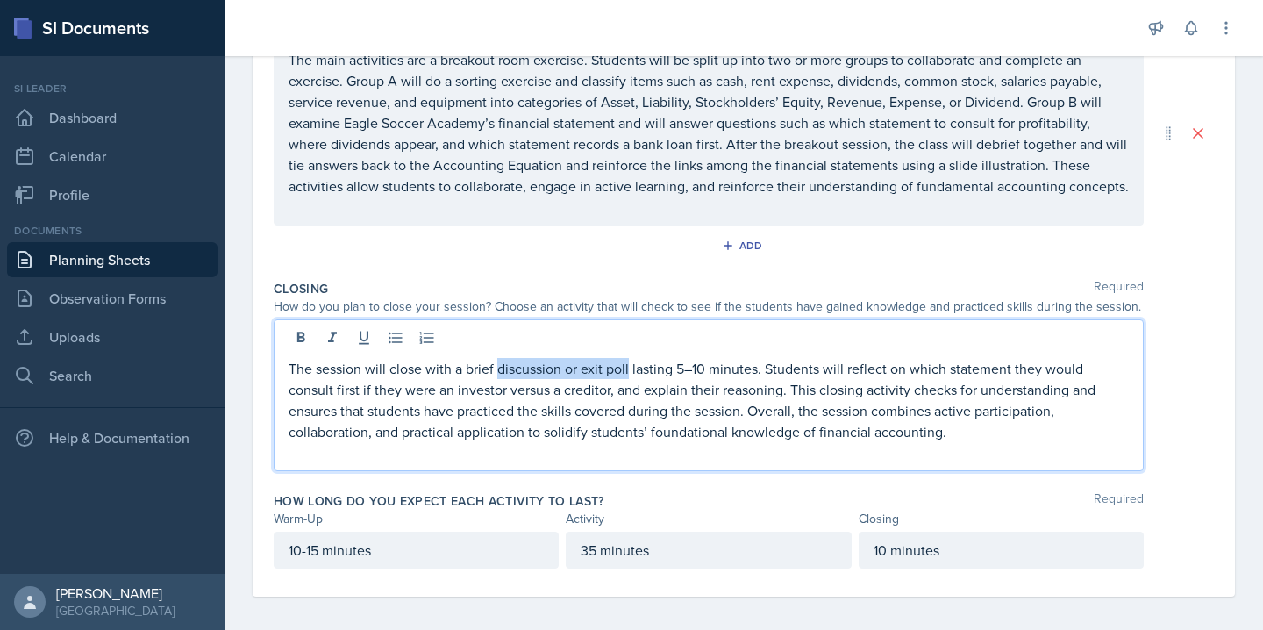
drag, startPoint x: 498, startPoint y: 371, endPoint x: 627, endPoint y: 373, distance: 128.9
click at [627, 373] on p "The session will close with a brief discussion or exit poll lasting 5–10 minute…" at bounding box center [708, 400] width 840 height 84
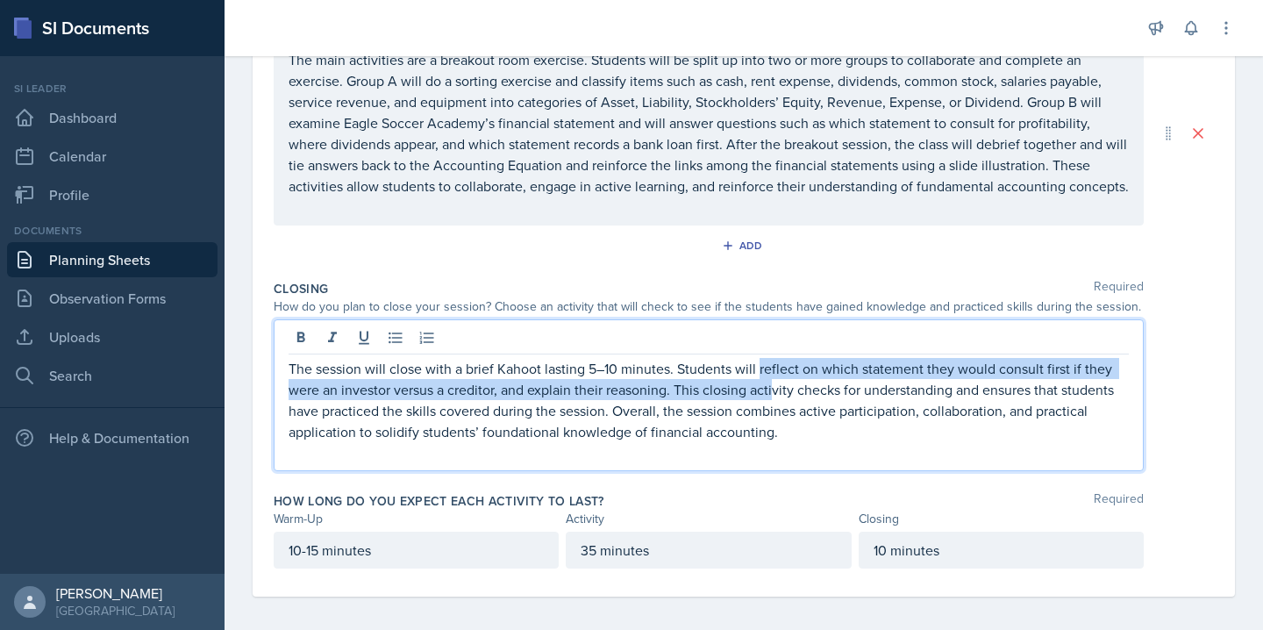
drag, startPoint x: 758, startPoint y: 370, endPoint x: 774, endPoint y: 383, distance: 20.5
click at [774, 383] on p "The session will close with a brief Kahoot lasting 5–10 minutes. Students will …" at bounding box center [708, 400] width 840 height 84
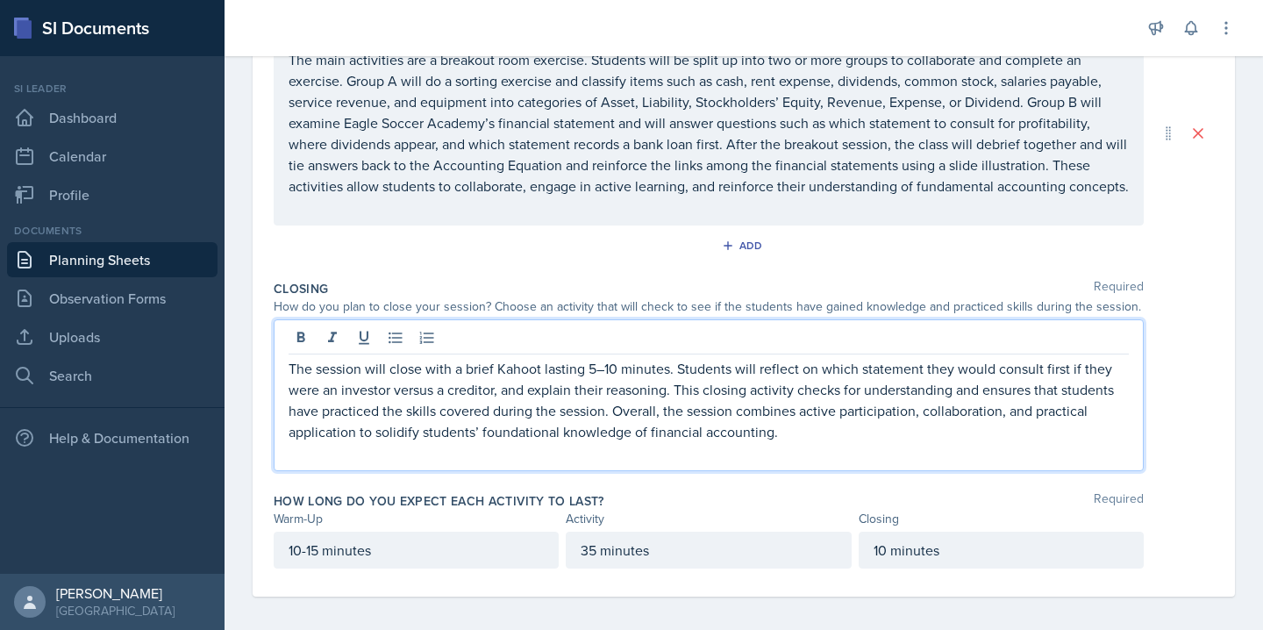
click at [795, 386] on p "The session will close with a brief Kahoot lasting 5–10 minutes. Students will …" at bounding box center [708, 400] width 840 height 84
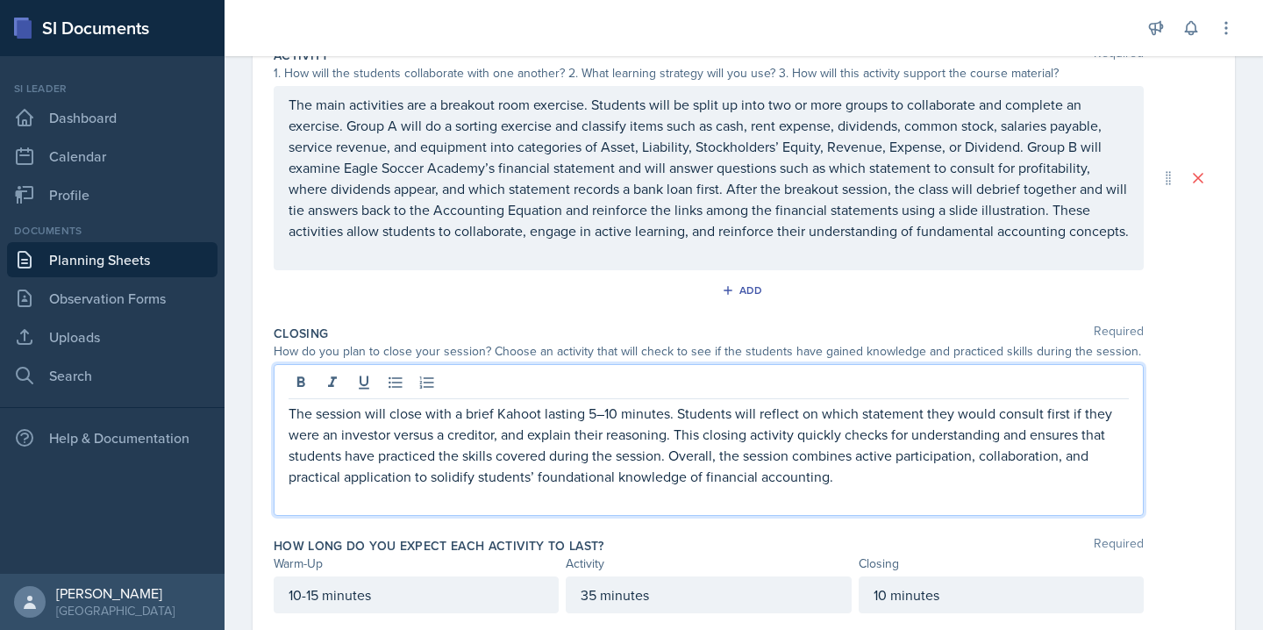
scroll to position [399, 0]
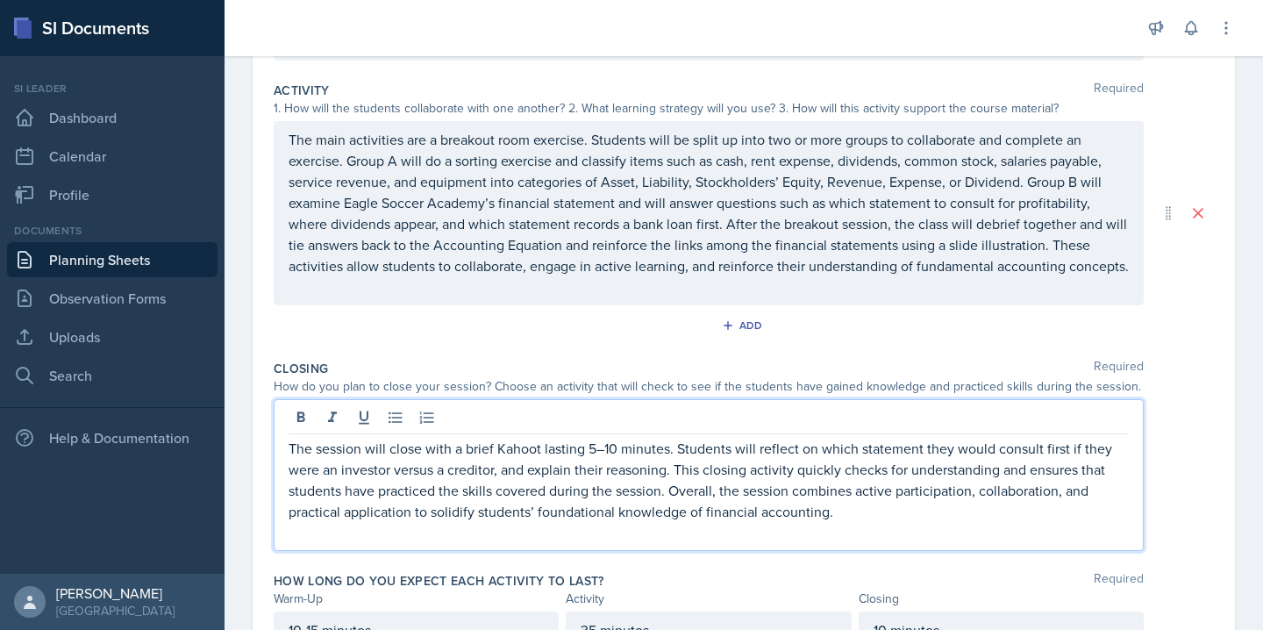
click at [1054, 244] on p "The main activities are a breakout room exercise. Students will be split up int…" at bounding box center [708, 202] width 840 height 147
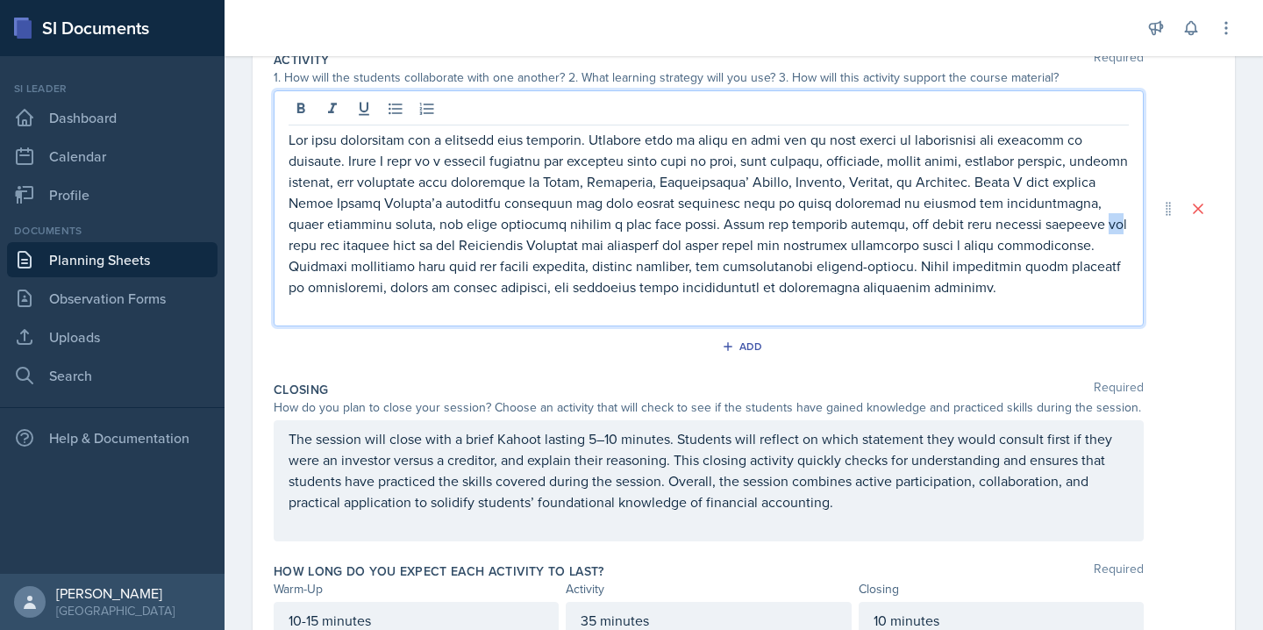
drag, startPoint x: 1080, startPoint y: 226, endPoint x: 1098, endPoint y: 232, distance: 18.6
click at [1098, 232] on p at bounding box center [708, 213] width 840 height 168
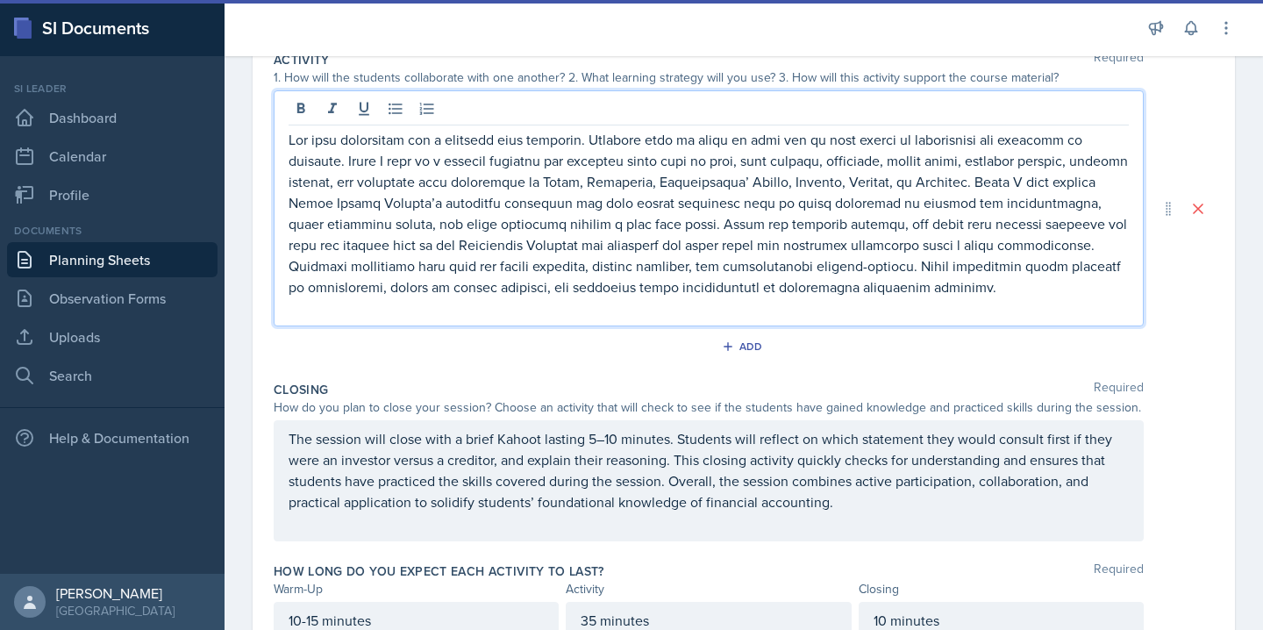
click at [1107, 232] on p at bounding box center [708, 213] width 840 height 168
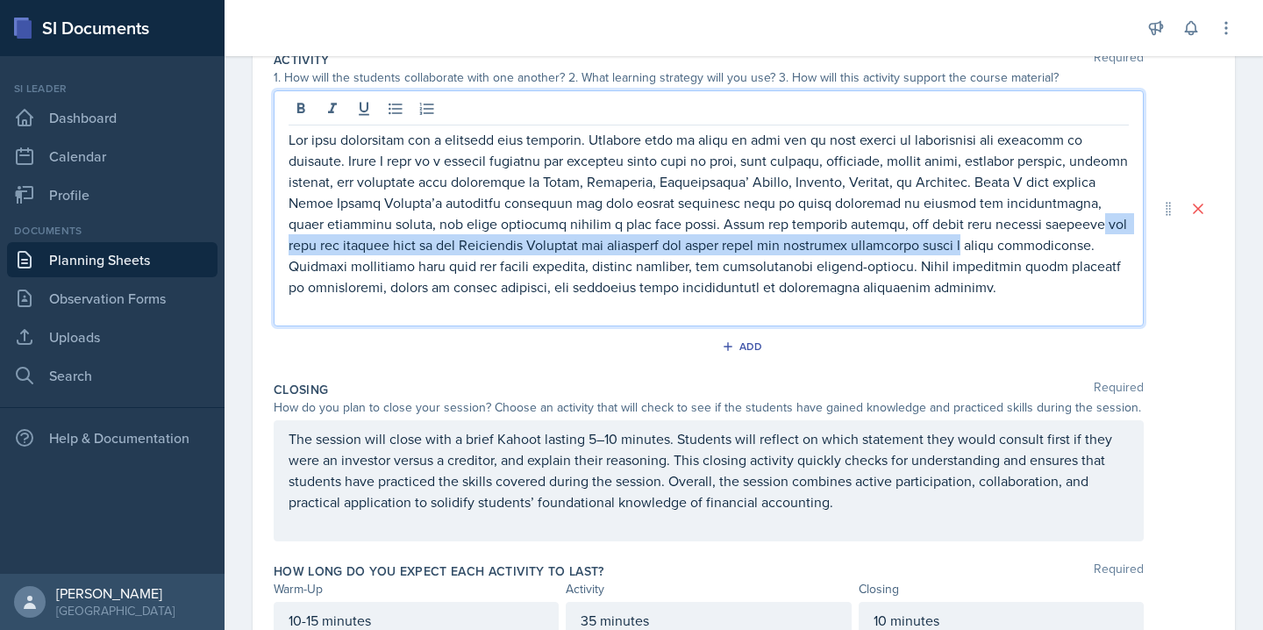
drag, startPoint x: 1079, startPoint y: 228, endPoint x: 944, endPoint y: 251, distance: 137.8
click at [944, 251] on p at bounding box center [708, 213] width 840 height 168
click at [930, 235] on p at bounding box center [708, 213] width 840 height 168
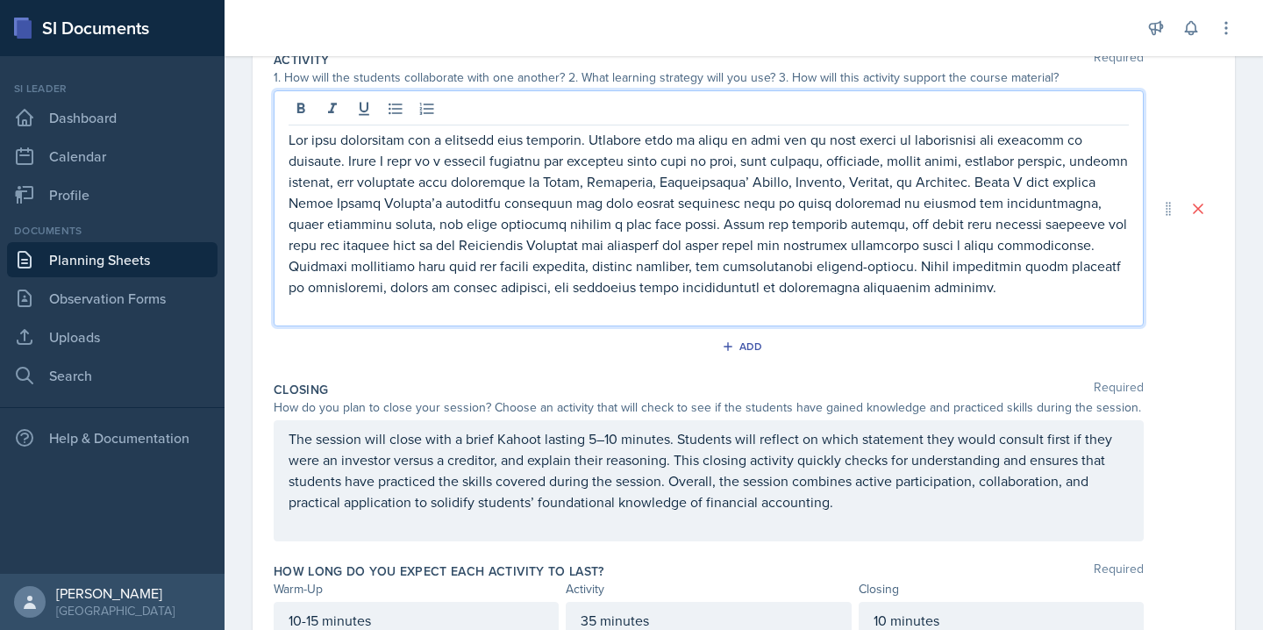
click at [1073, 229] on p at bounding box center [708, 213] width 840 height 168
click at [1080, 230] on p at bounding box center [708, 213] width 840 height 168
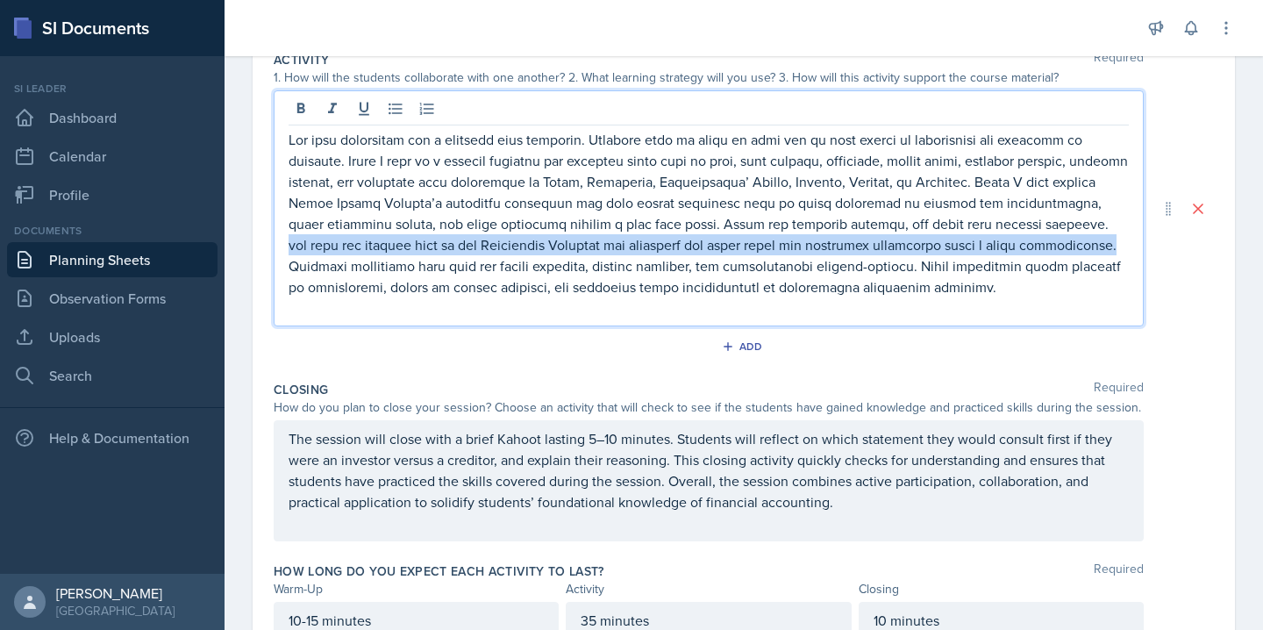
drag, startPoint x: 1083, startPoint y: 227, endPoint x: 1070, endPoint y: 252, distance: 27.9
click at [1070, 252] on p at bounding box center [708, 213] width 840 height 168
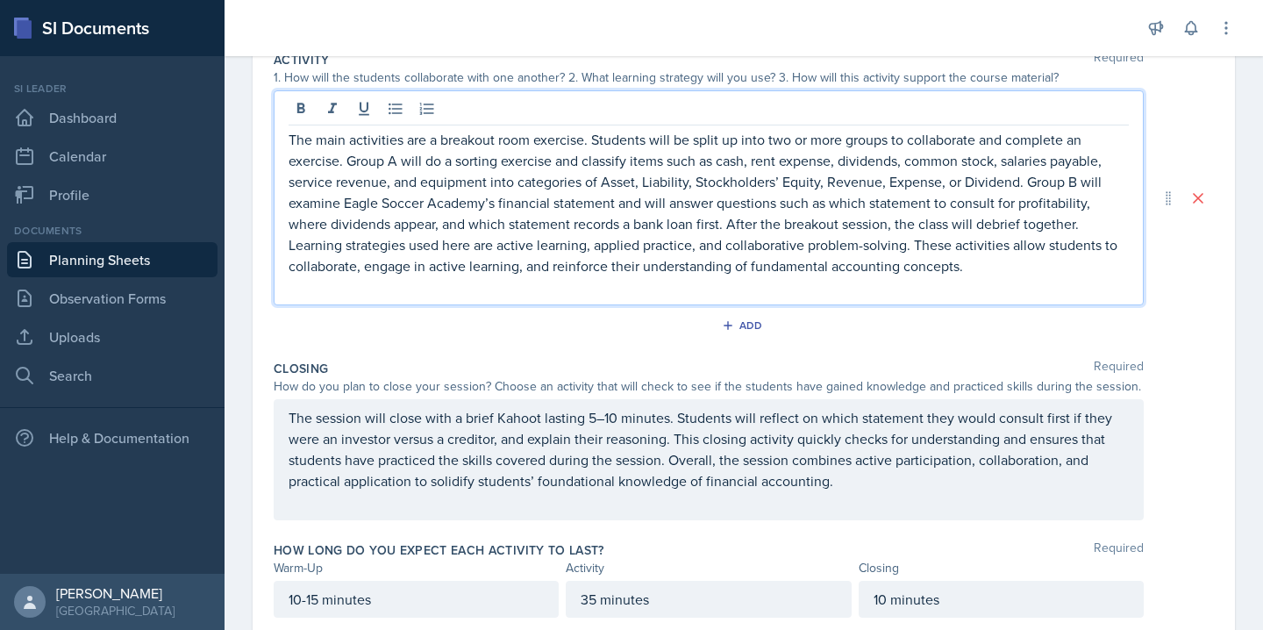
click at [972, 268] on p "The main activities are a breakout room exercise. Students will be split up int…" at bounding box center [708, 202] width 840 height 147
drag, startPoint x: 552, startPoint y: 270, endPoint x: 282, endPoint y: 267, distance: 269.2
click at [282, 267] on div "The main activities are a breakout room exercise. Students will be split up int…" at bounding box center [709, 197] width 870 height 215
click at [702, 270] on p "The main activities are a breakout room exercise. Students will be split up int…" at bounding box center [708, 202] width 840 height 147
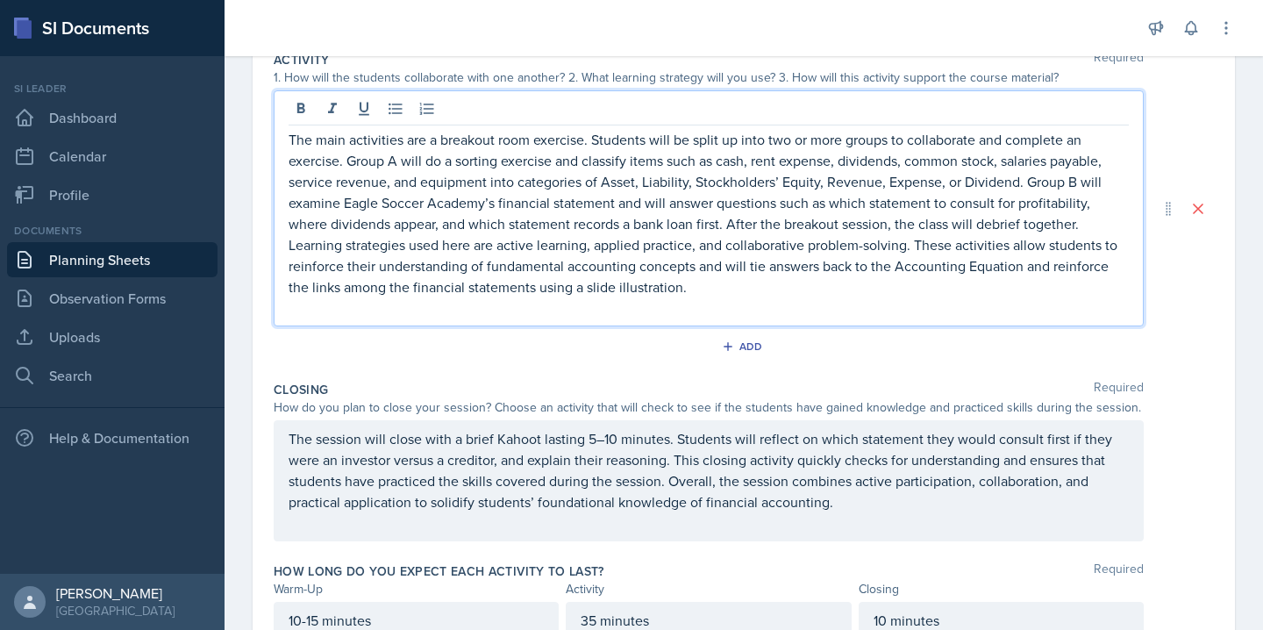
click at [745, 269] on p "The main activities are a breakout room exercise. Students will be split up int…" at bounding box center [708, 213] width 840 height 168
click at [1058, 268] on p "The main activities are a breakout room exercise. Students will be split up int…" at bounding box center [708, 213] width 840 height 168
drag, startPoint x: 644, startPoint y: 287, endPoint x: 484, endPoint y: 295, distance: 160.7
click at [484, 295] on p "The main activities are a breakout room exercise. Students will be split up int…" at bounding box center [708, 213] width 840 height 168
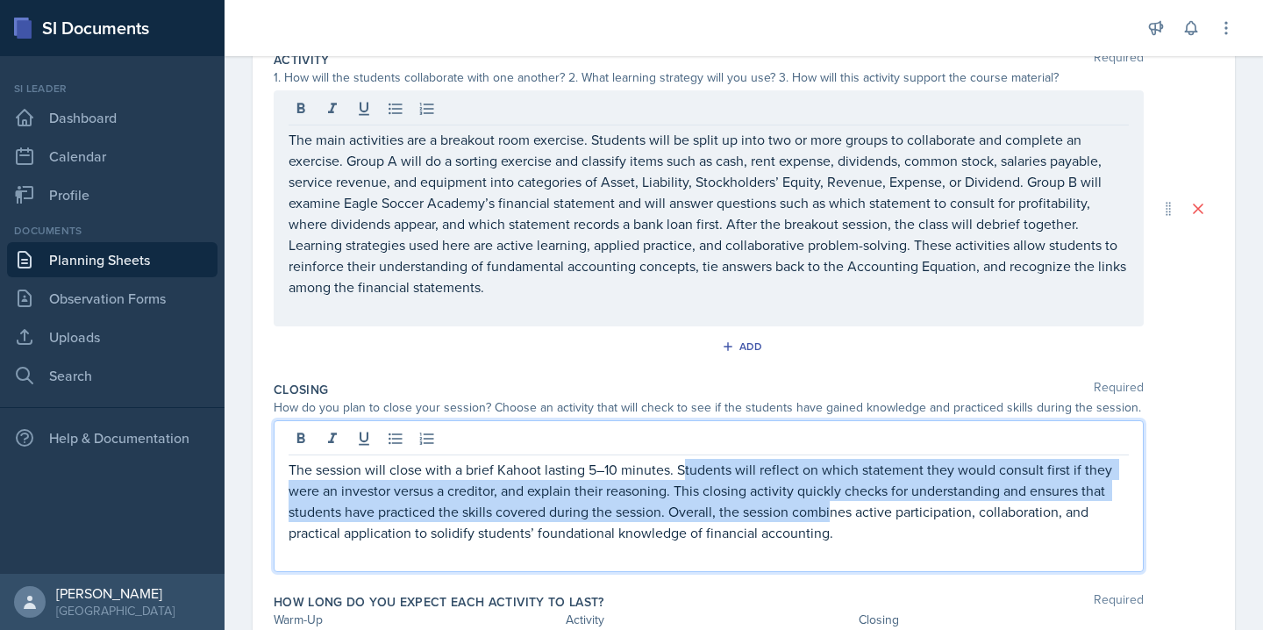
drag, startPoint x: 835, startPoint y: 510, endPoint x: 681, endPoint y: 474, distance: 157.6
click at [681, 474] on p "The session will close with a brief Kahoot lasting 5–10 minutes. Students will …" at bounding box center [708, 501] width 840 height 84
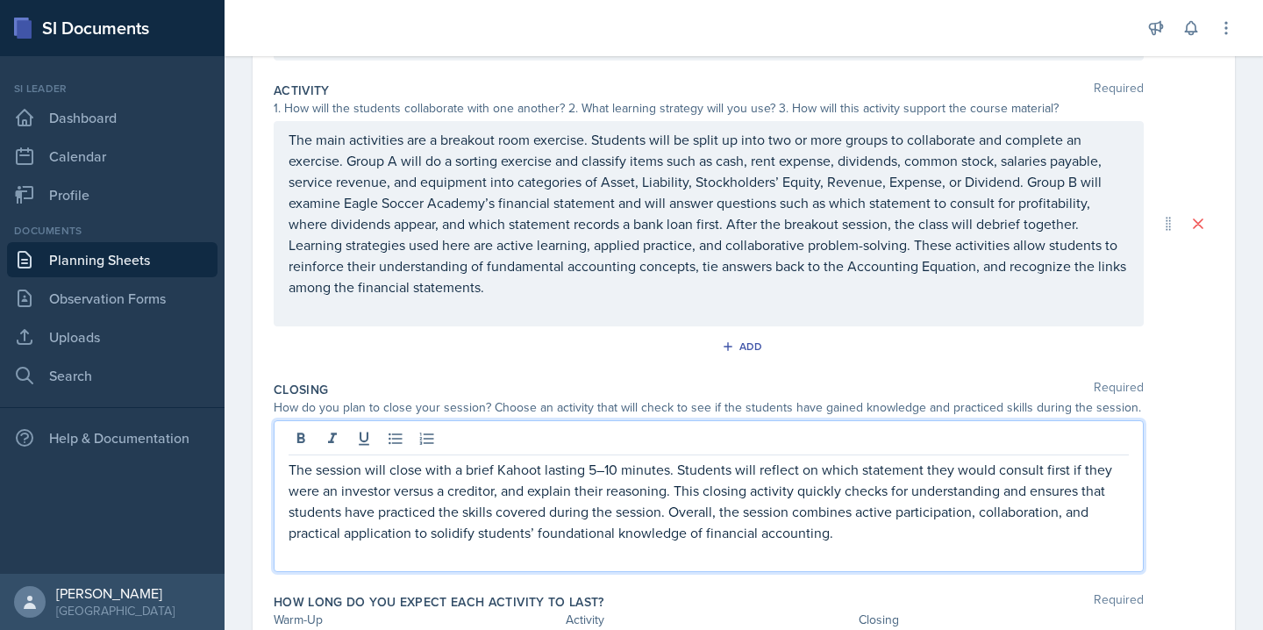
click at [674, 467] on p "The session will close with a brief Kahoot lasting 5–10 minutes. Students will …" at bounding box center [708, 501] width 840 height 84
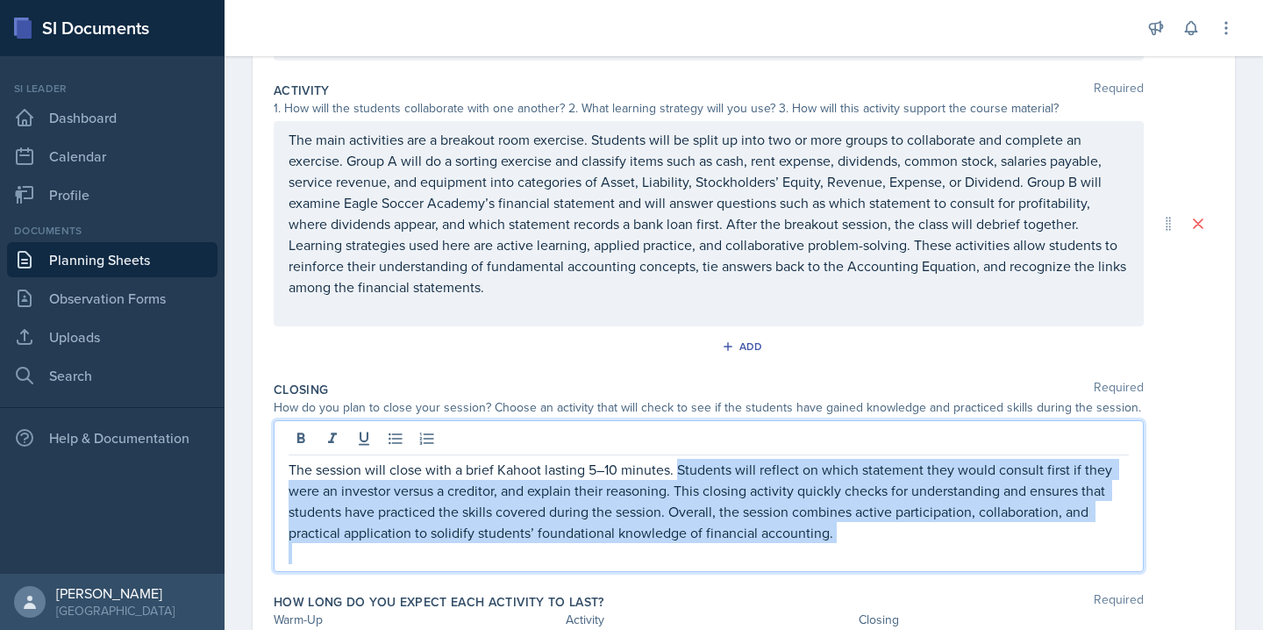
drag, startPoint x: 674, startPoint y: 467, endPoint x: 809, endPoint y: 566, distance: 167.5
click at [809, 566] on div "The session will close with a brief Kahoot lasting 5–10 minutes. Students will …" at bounding box center [709, 496] width 870 height 152
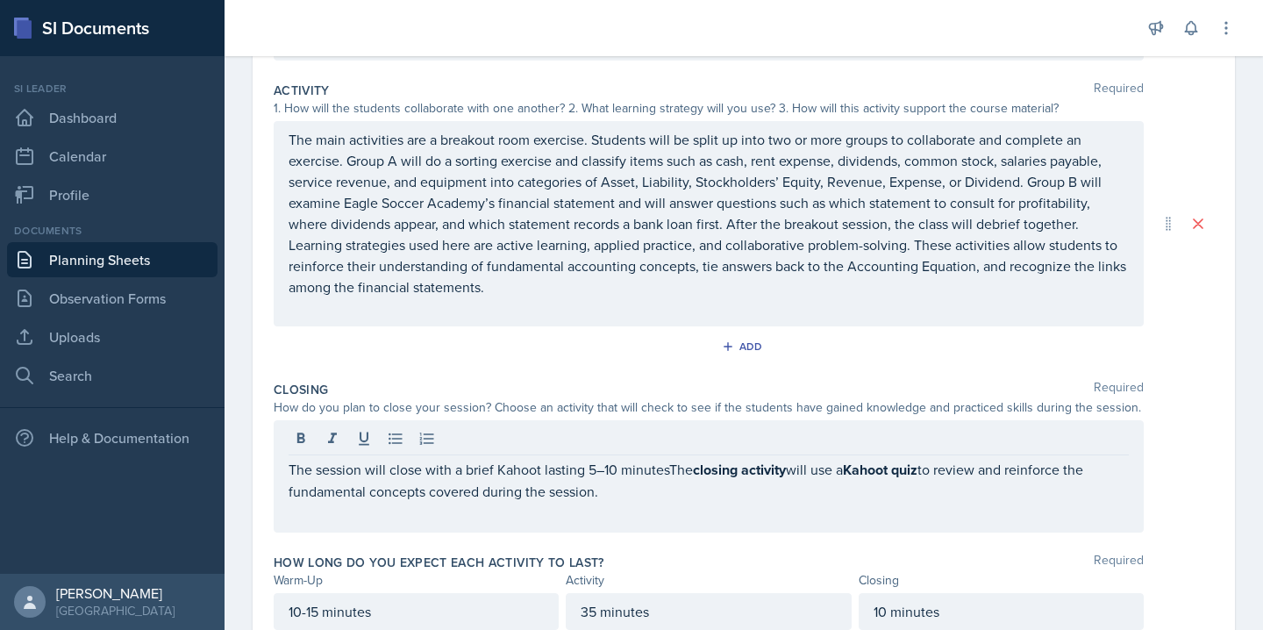
drag, startPoint x: 641, startPoint y: 506, endPoint x: 340, endPoint y: 489, distance: 301.2
click at [340, 489] on div "The session will close with a brief Kahoot lasting 5–10 minutesThe closing acti…" at bounding box center [709, 476] width 870 height 112
click at [810, 521] on div "The session will close with a brief Kahoot lasting 5–10 minutesThe closing acti…" at bounding box center [709, 476] width 870 height 112
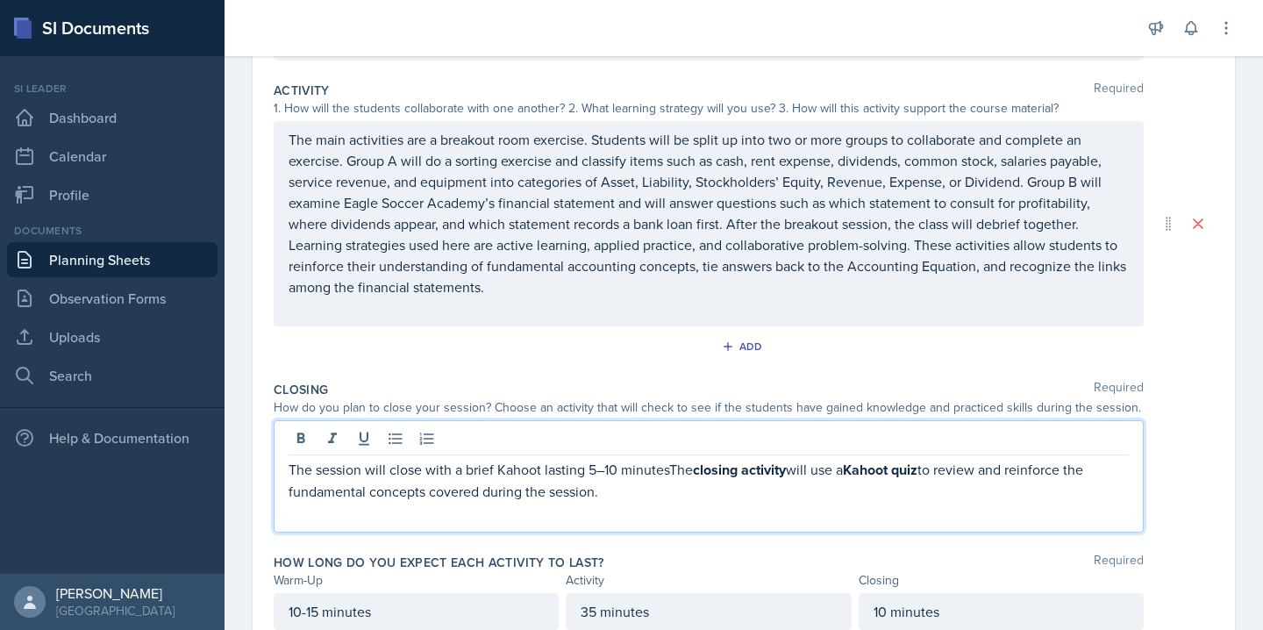
click at [660, 467] on p "The session will close with a brief Kahoot lasting 5–10 minutesThe closing acti…" at bounding box center [708, 480] width 840 height 43
drag, startPoint x: 670, startPoint y: 466, endPoint x: 944, endPoint y: 476, distance: 274.7
click at [944, 476] on p "The session will close with a brief Kahoot lasting 5–10 minutesThe closing acti…" at bounding box center [708, 480] width 840 height 43
drag, startPoint x: 755, startPoint y: 467, endPoint x: 812, endPoint y: 468, distance: 57.0
click at [812, 468] on p "The session will close with a brief Kahoot lasting 5–10 minutes to review and r…" at bounding box center [708, 480] width 840 height 42
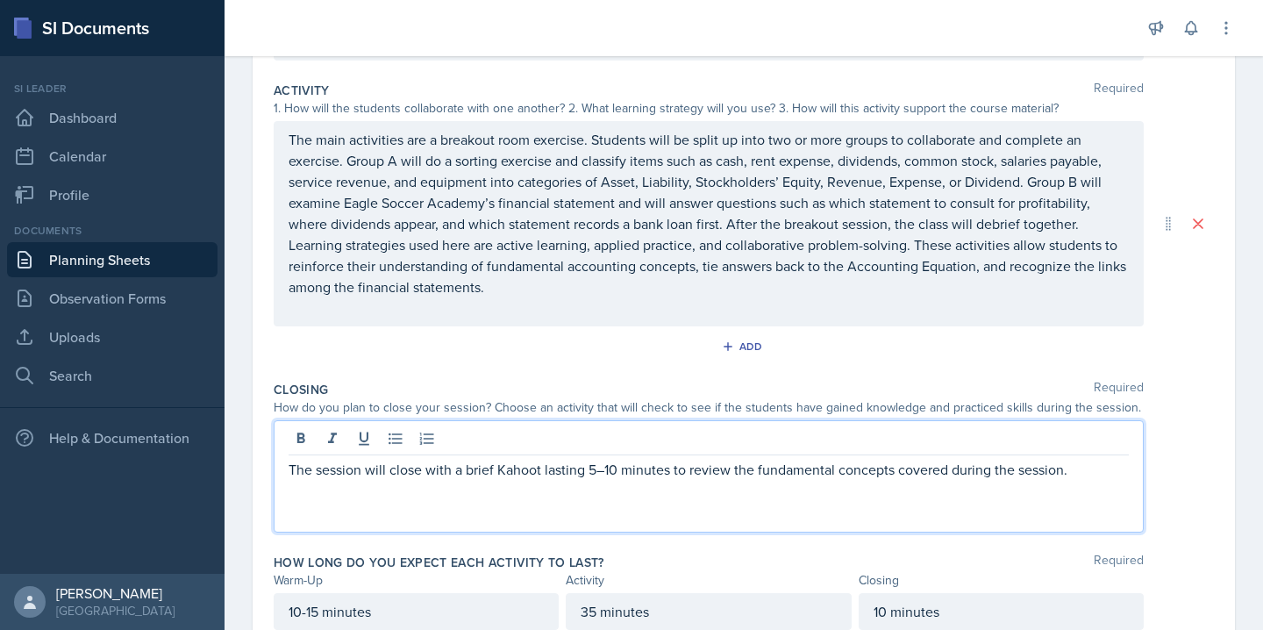
click at [1083, 473] on p "The session will close with a brief Kahoot lasting 5–10 minutes to review the f…" at bounding box center [708, 469] width 840 height 21
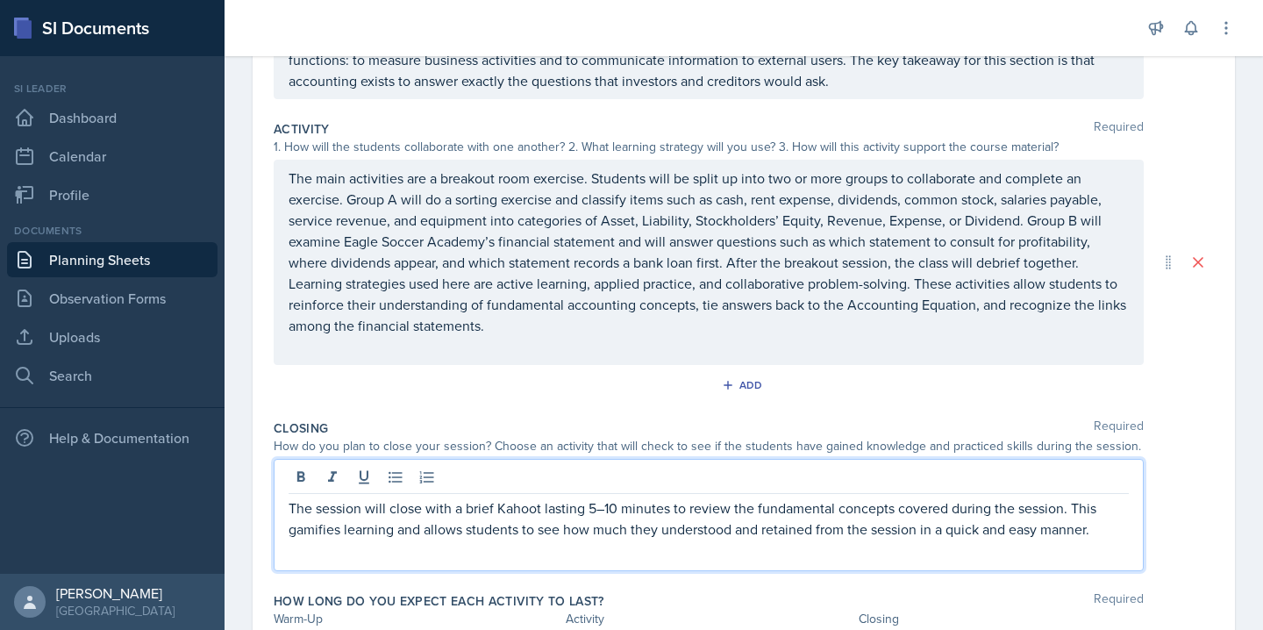
scroll to position [469, 0]
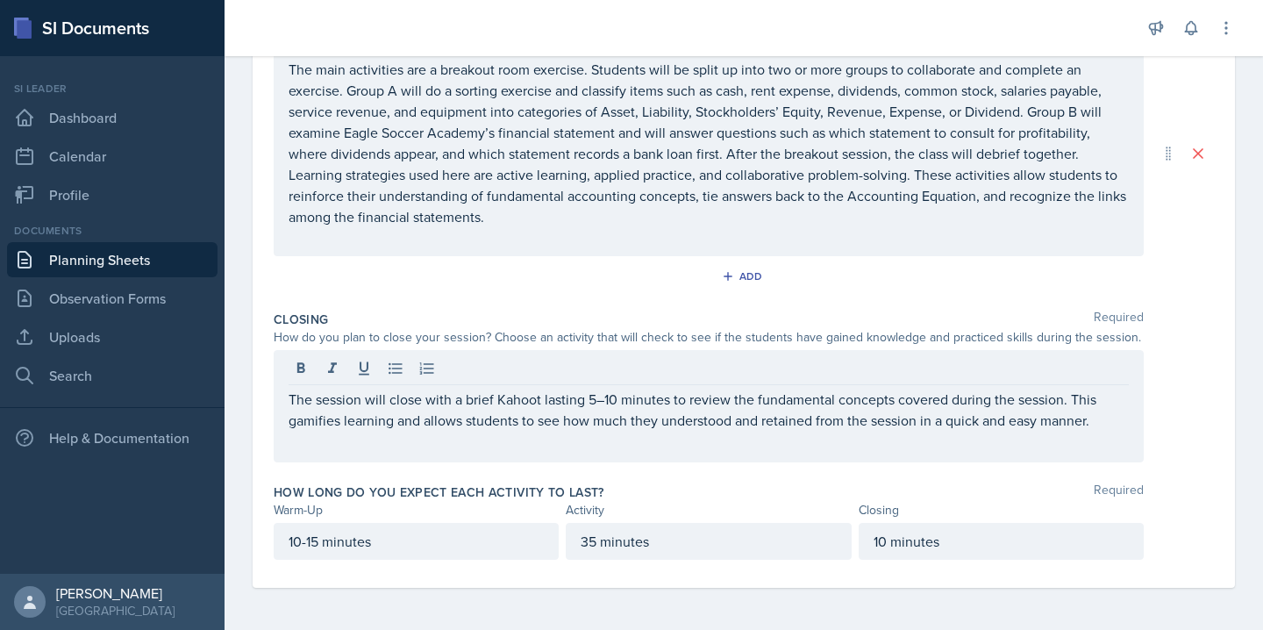
click at [822, 462] on div "Closing Required How do you plan to close your session? Choose an activity that…" at bounding box center [744, 389] width 940 height 173
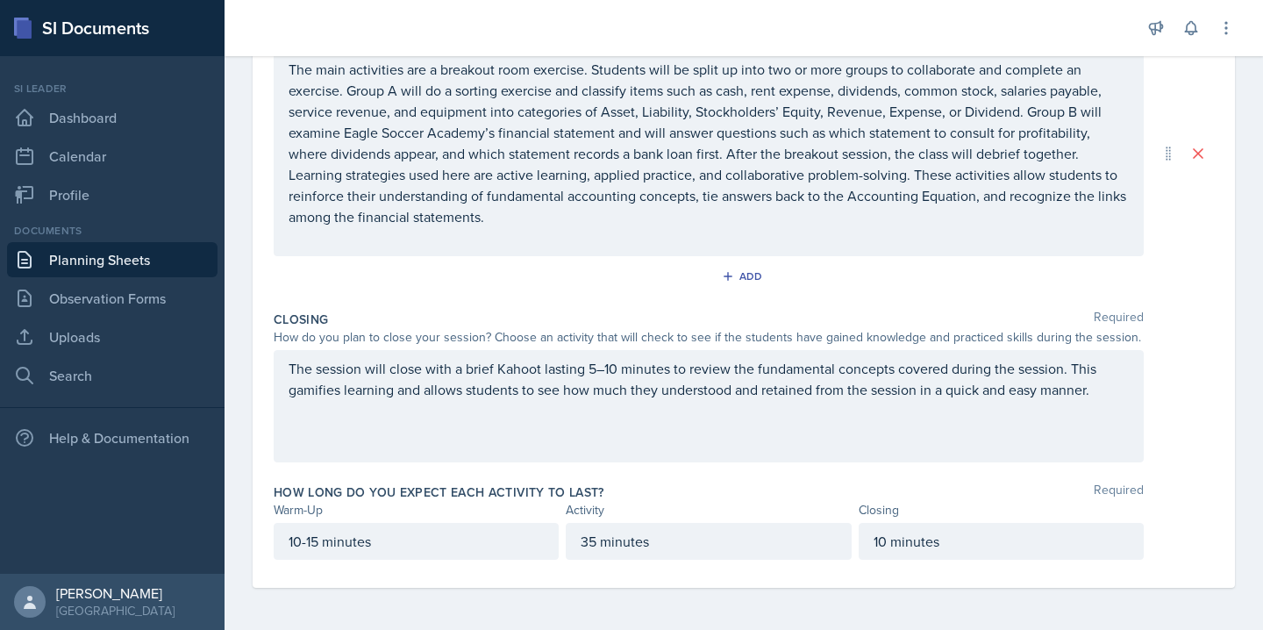
click at [605, 373] on div "The session will close with a brief Kahoot lasting 5–10 minutes to review the f…" at bounding box center [709, 406] width 870 height 112
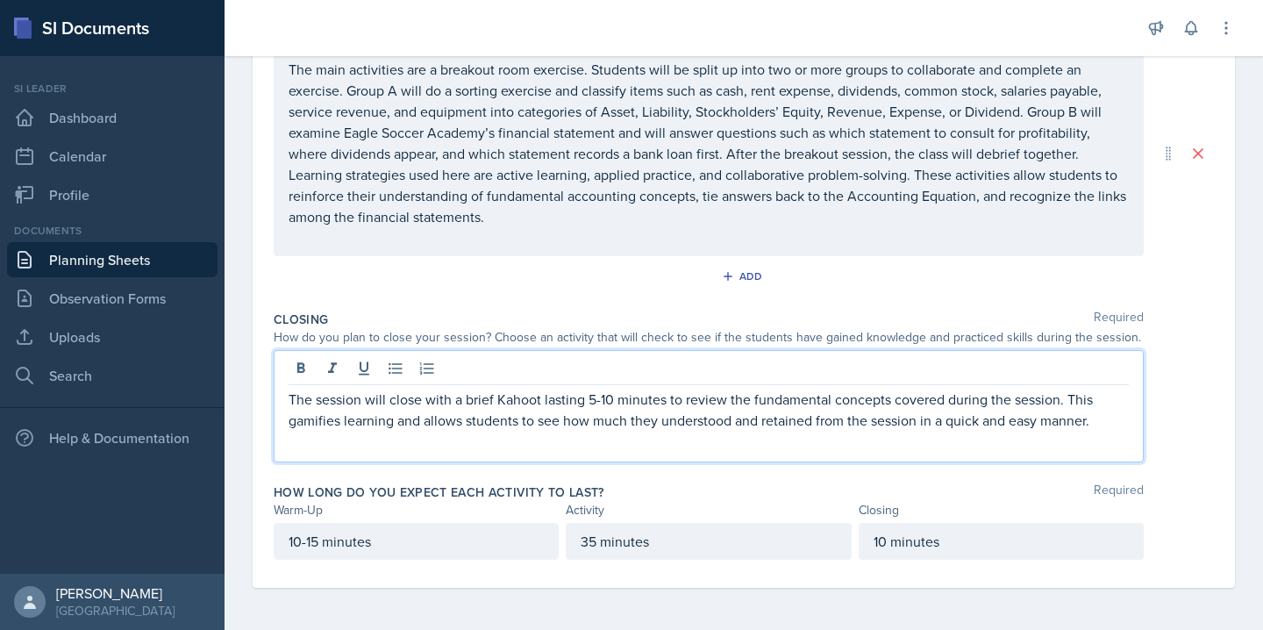
click at [644, 488] on div "How long do you expect each activity to last? Required" at bounding box center [744, 492] width 940 height 18
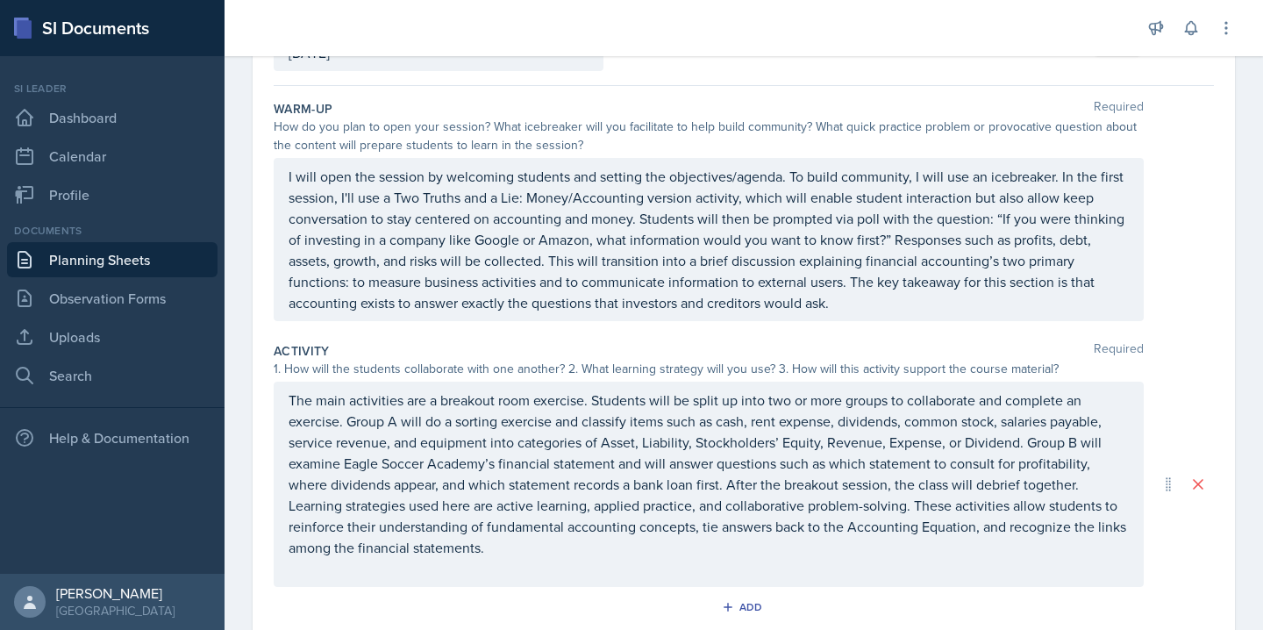
scroll to position [0, 0]
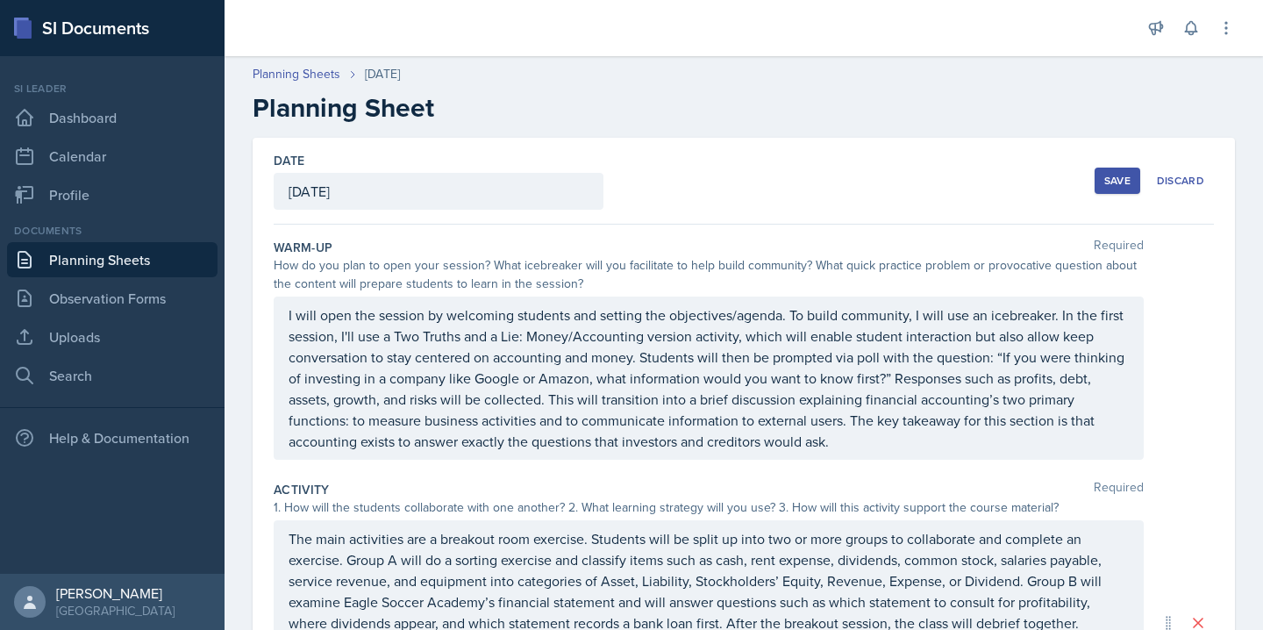
click at [1124, 181] on div "Save" at bounding box center [1117, 181] width 26 height 14
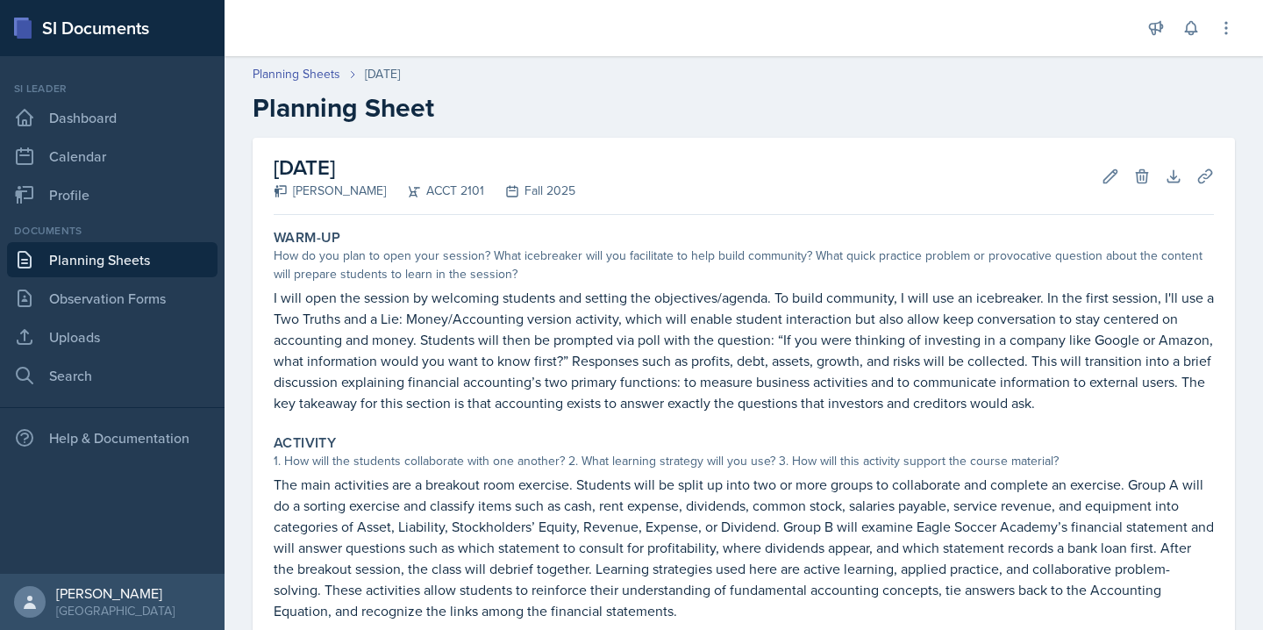
scroll to position [314, 0]
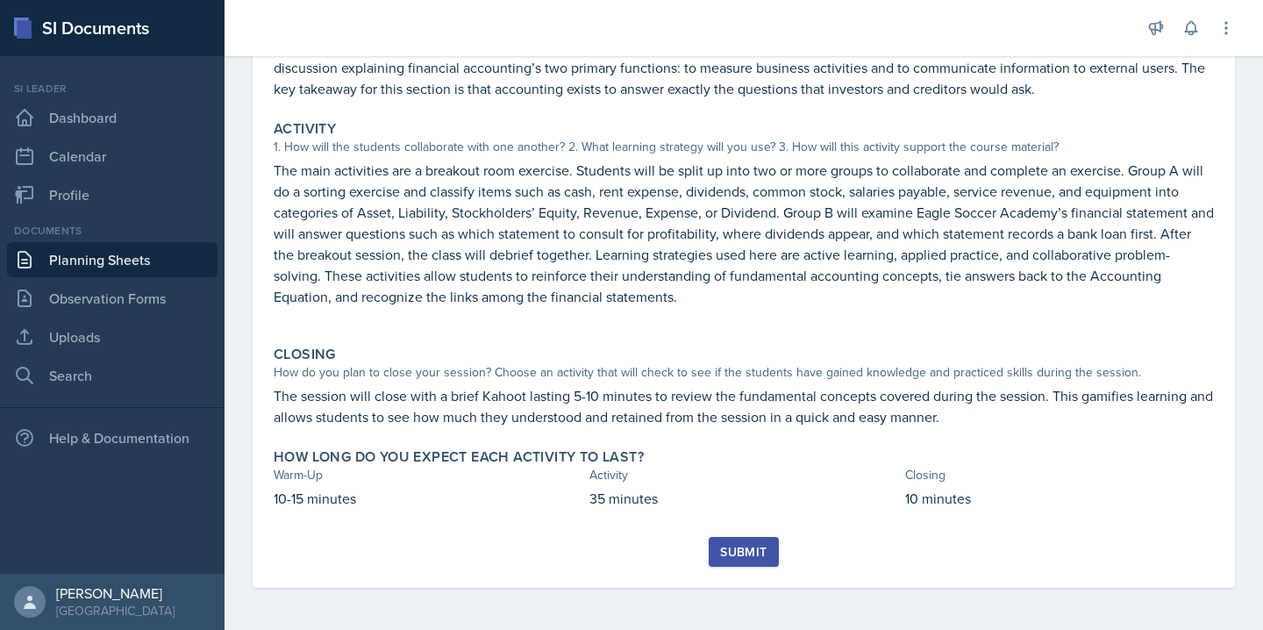
click at [743, 551] on div "Submit" at bounding box center [743, 552] width 46 height 14
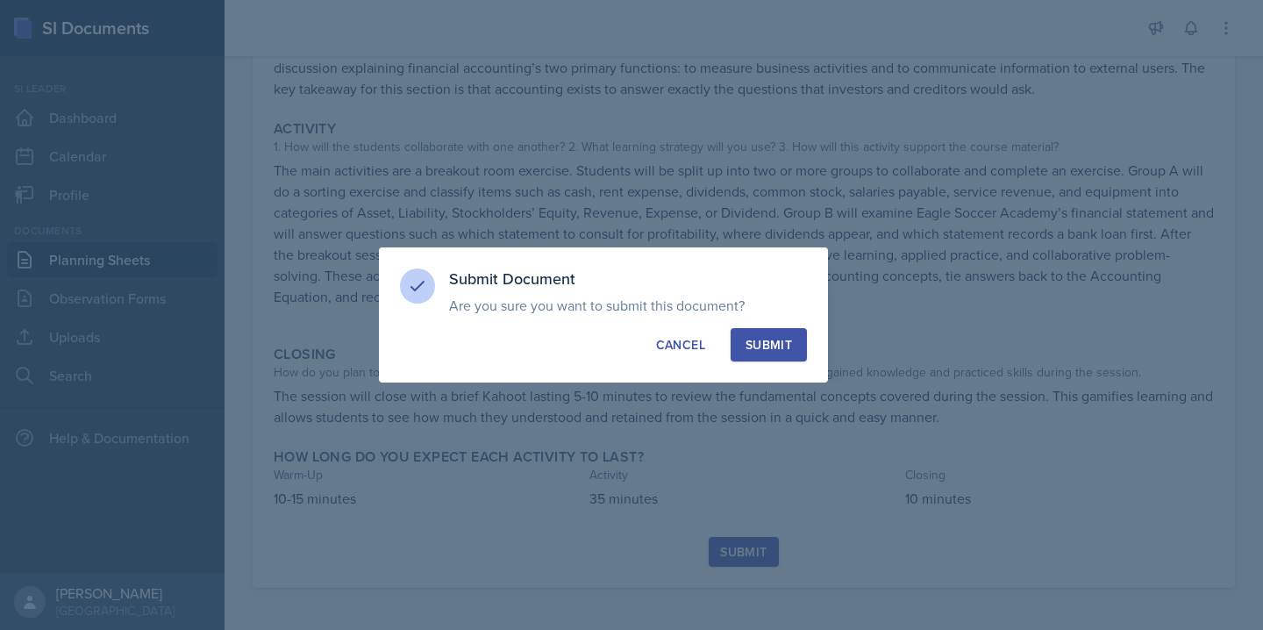
click at [796, 340] on button "Submit" at bounding box center [768, 344] width 76 height 33
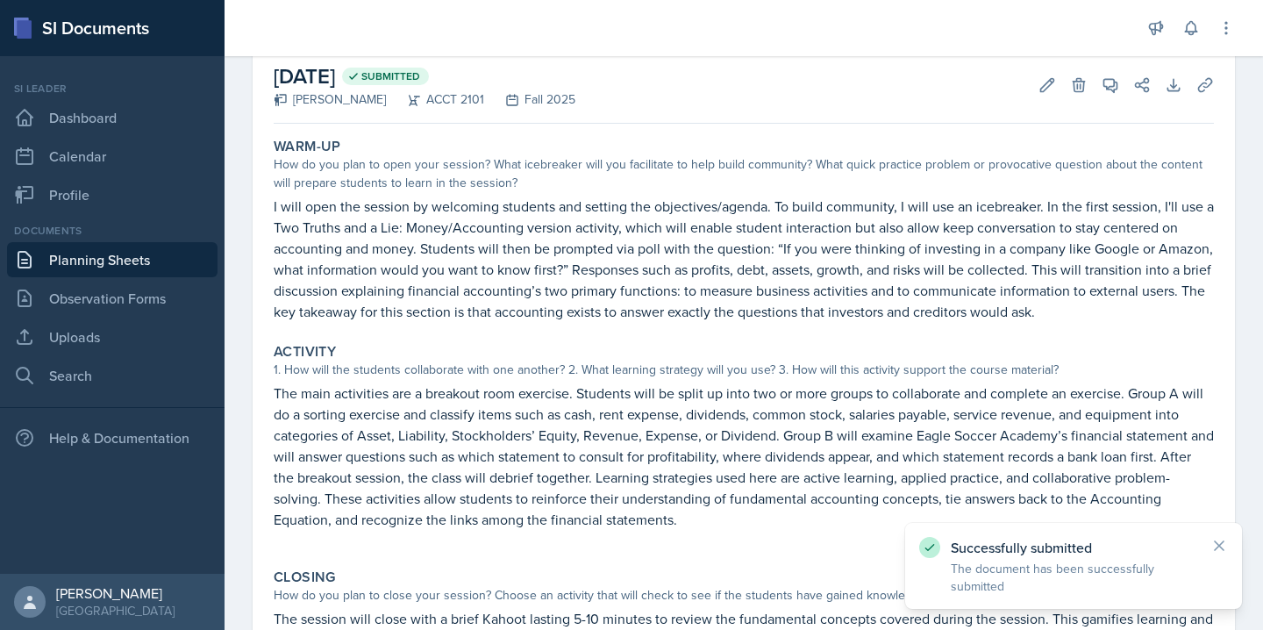
scroll to position [0, 0]
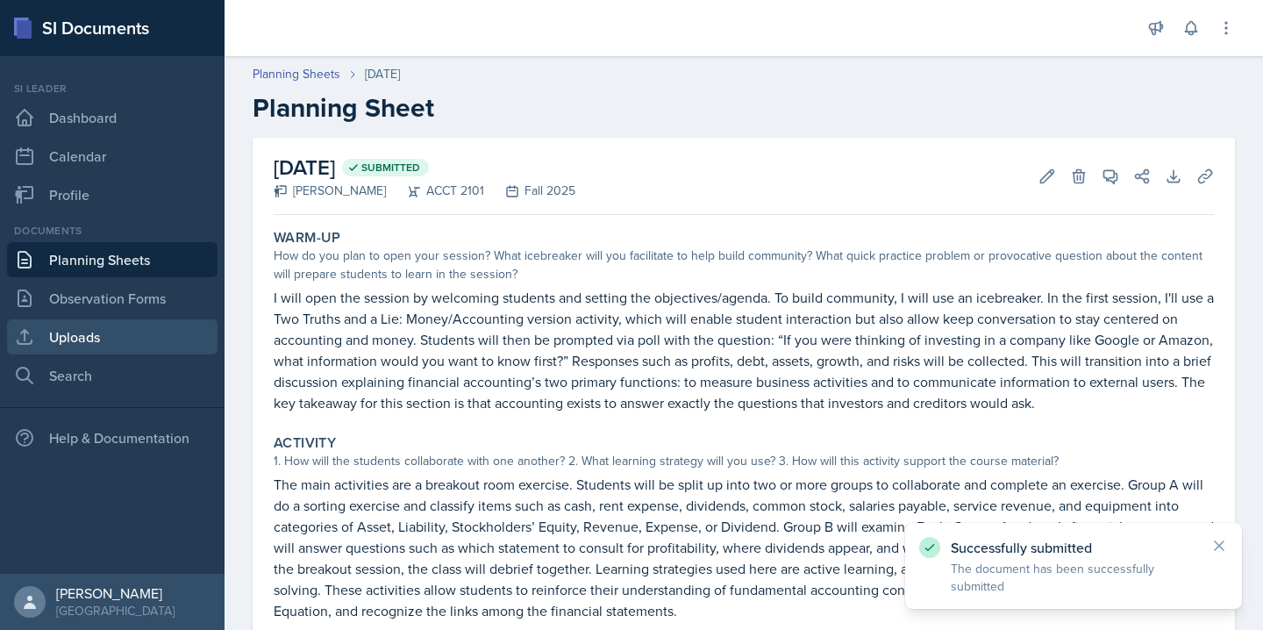
click at [131, 351] on link "Uploads" at bounding box center [112, 336] width 210 height 35
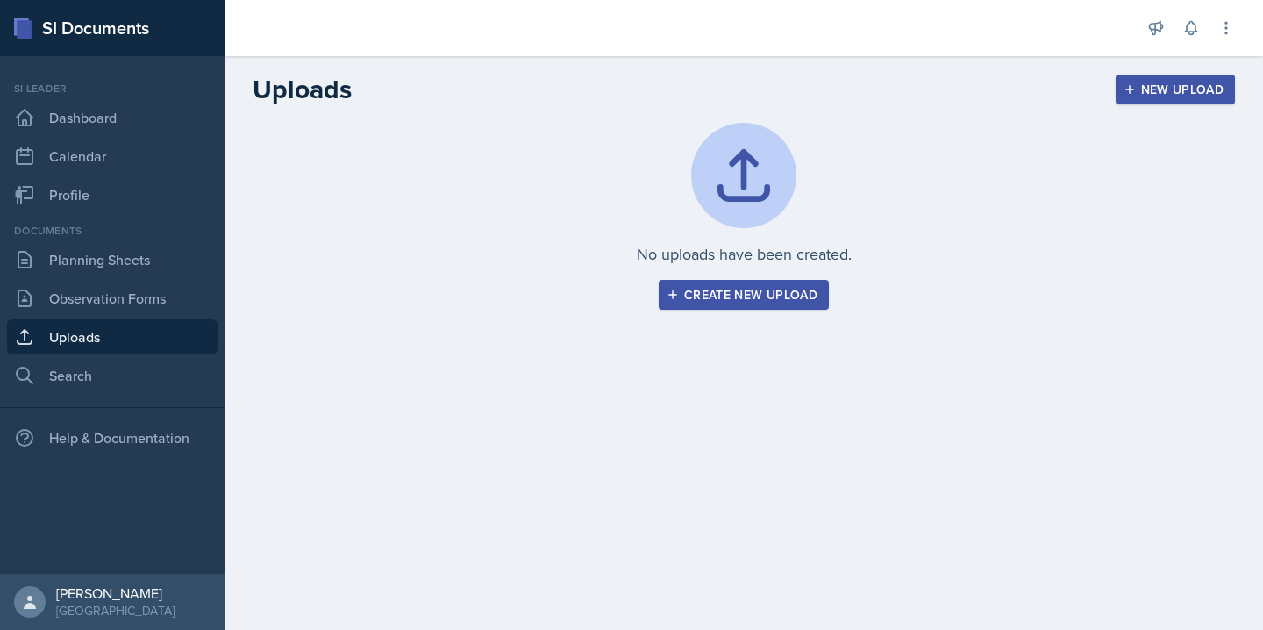
click at [758, 301] on div "Create new upload" at bounding box center [743, 295] width 147 height 14
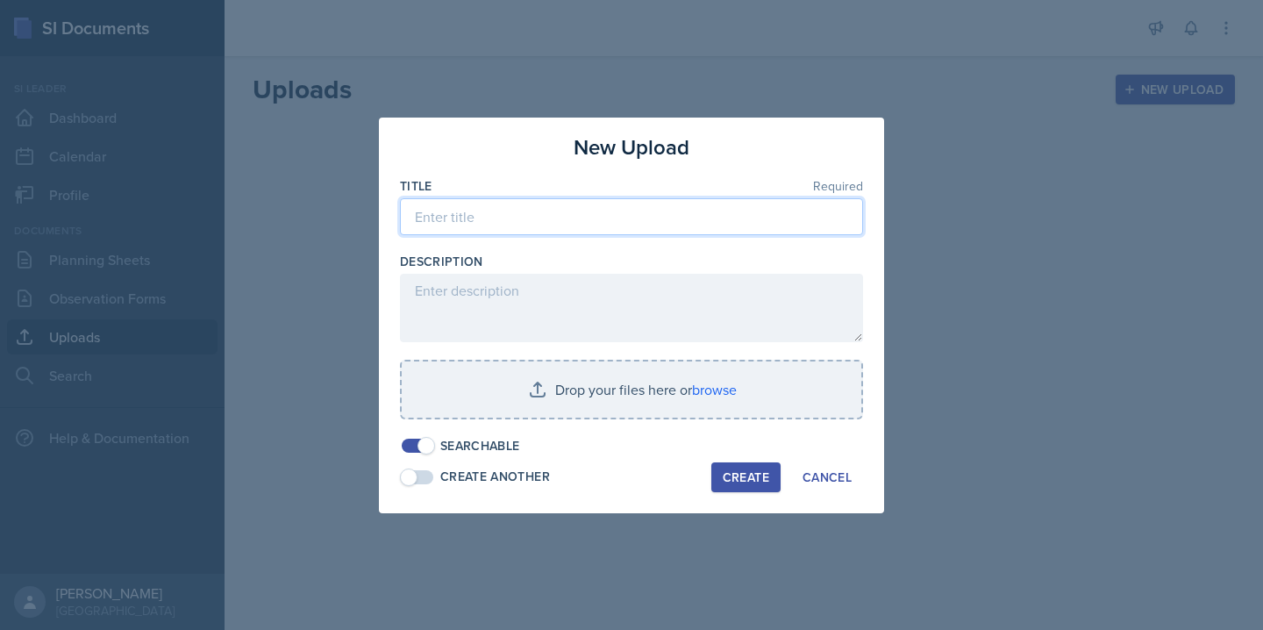
click at [591, 218] on input at bounding box center [631, 216] width 463 height 37
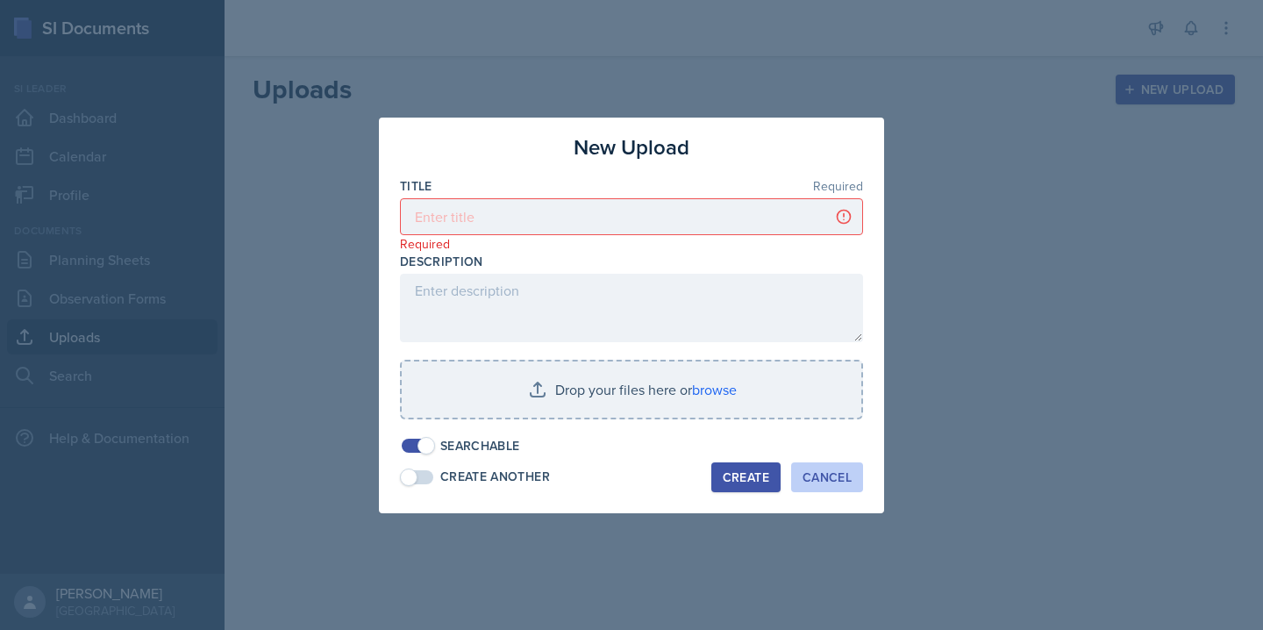
click at [830, 485] on button "Cancel" at bounding box center [827, 477] width 72 height 30
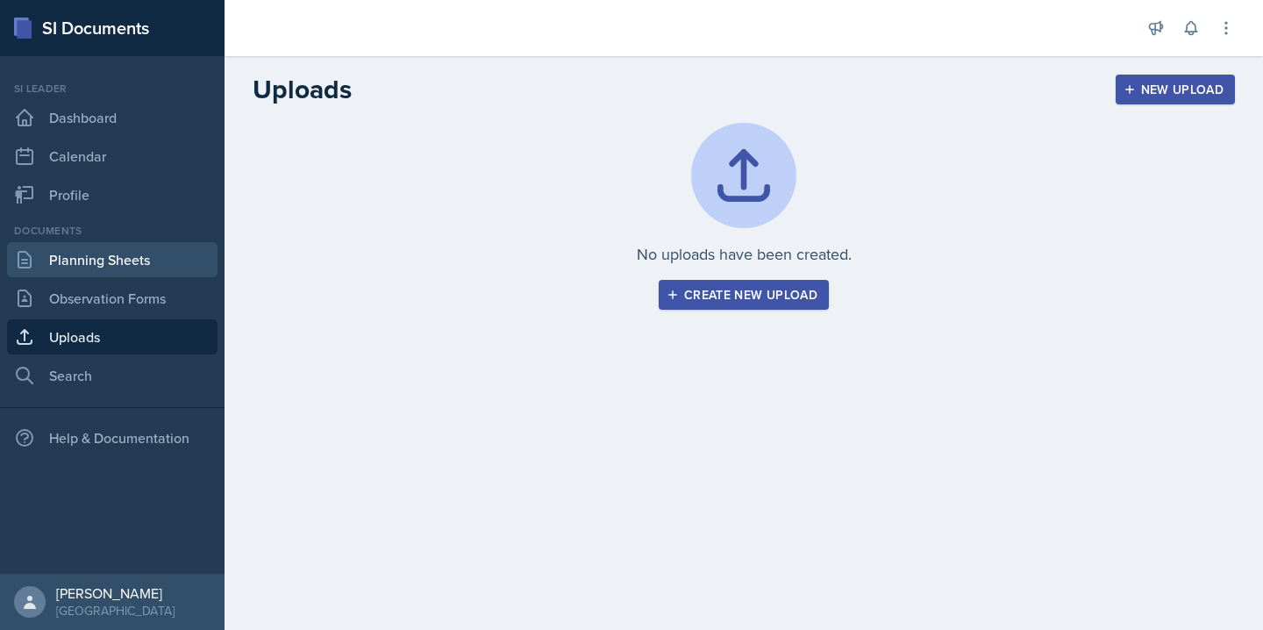
click at [171, 260] on link "Planning Sheets" at bounding box center [112, 259] width 210 height 35
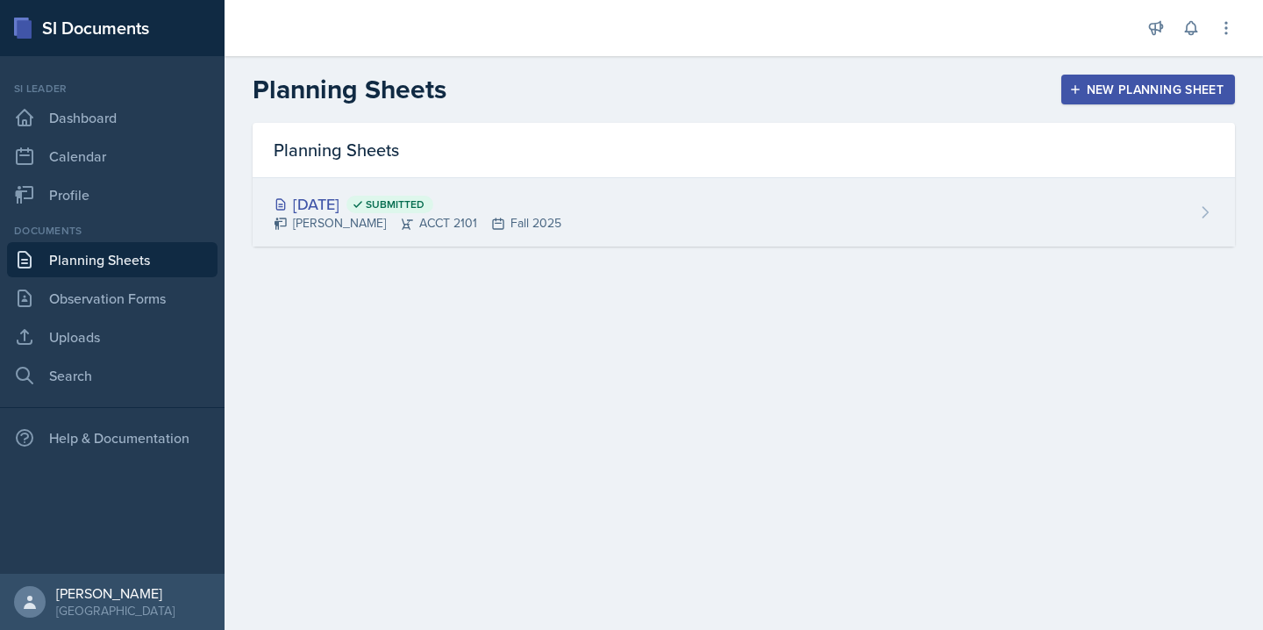
click at [576, 198] on div "[DATE] Submitted [PERSON_NAME] ACCT 2101 Fall 2025" at bounding box center [744, 212] width 982 height 68
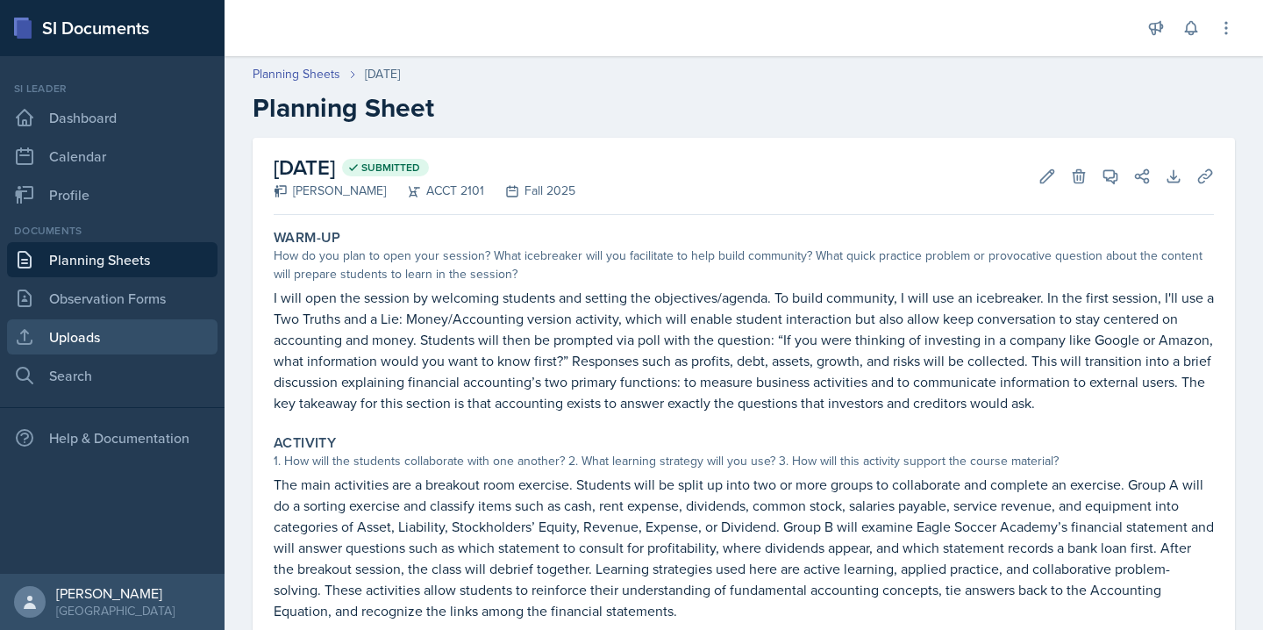
click at [165, 346] on link "Uploads" at bounding box center [112, 336] width 210 height 35
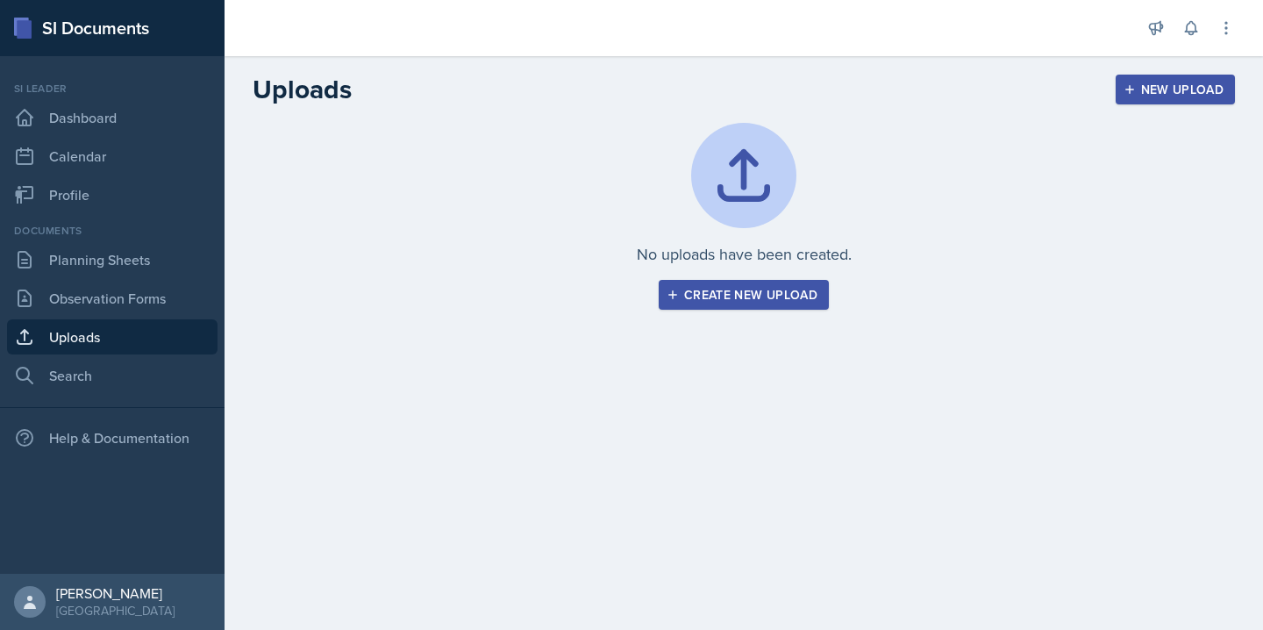
click at [777, 294] on div "Create new upload" at bounding box center [743, 295] width 147 height 14
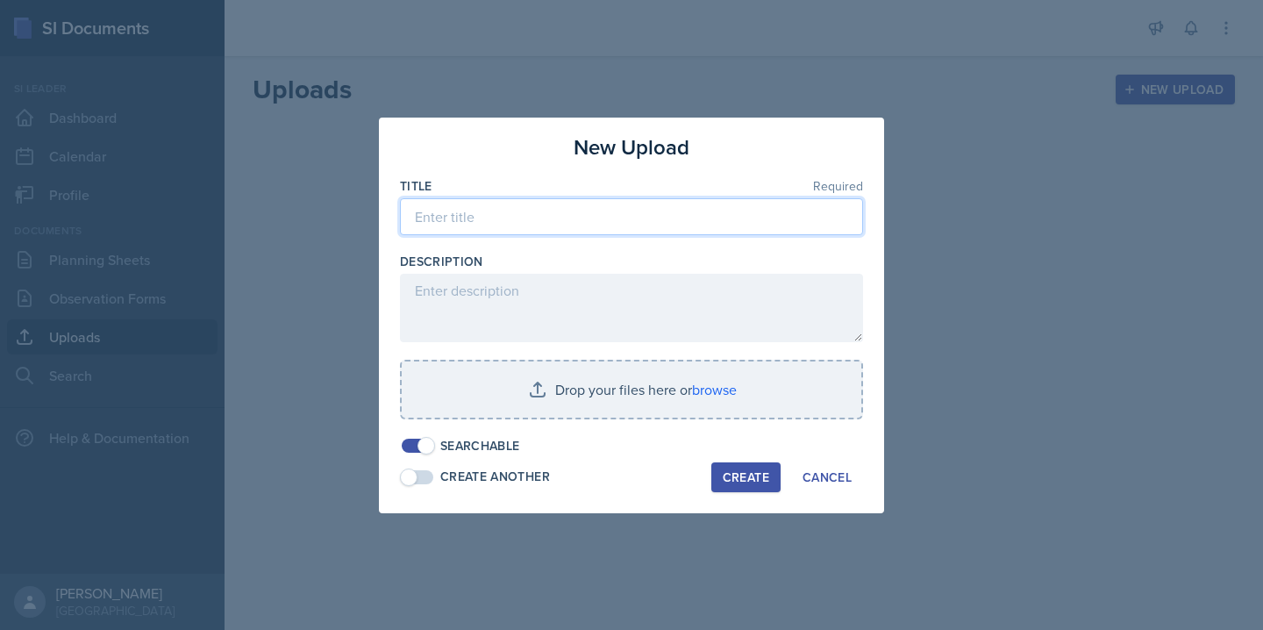
click at [603, 212] on input at bounding box center [631, 216] width 463 height 37
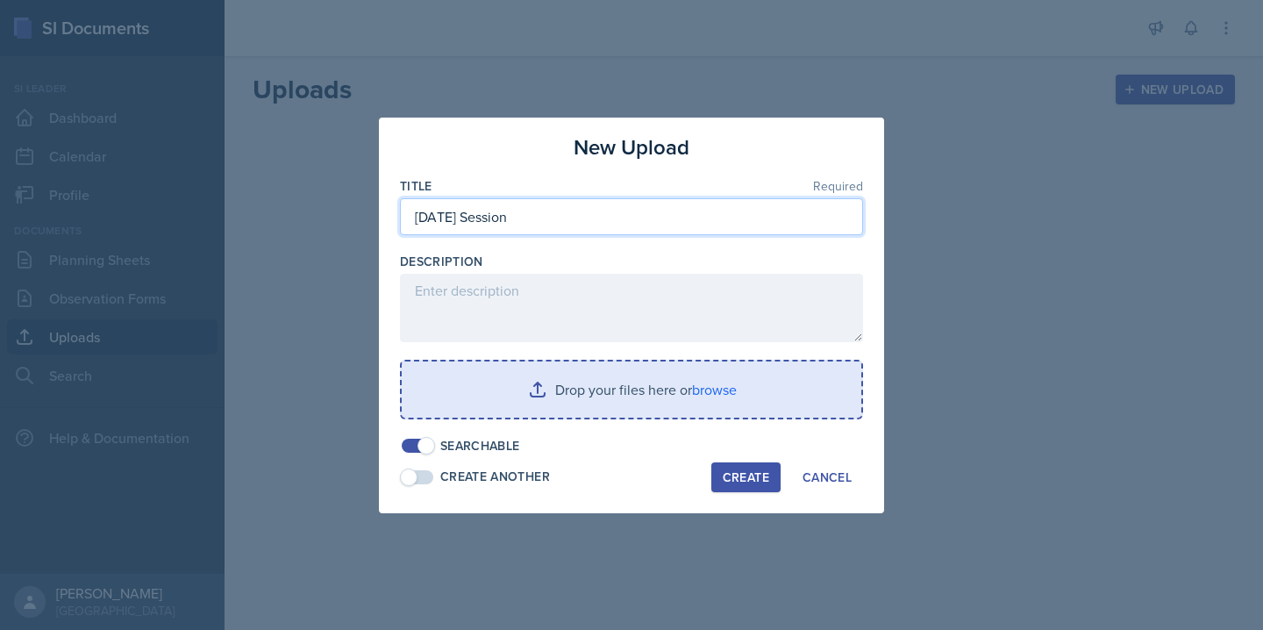
type input "[DATE] Session"
click at [557, 409] on input "file" at bounding box center [631, 389] width 459 height 56
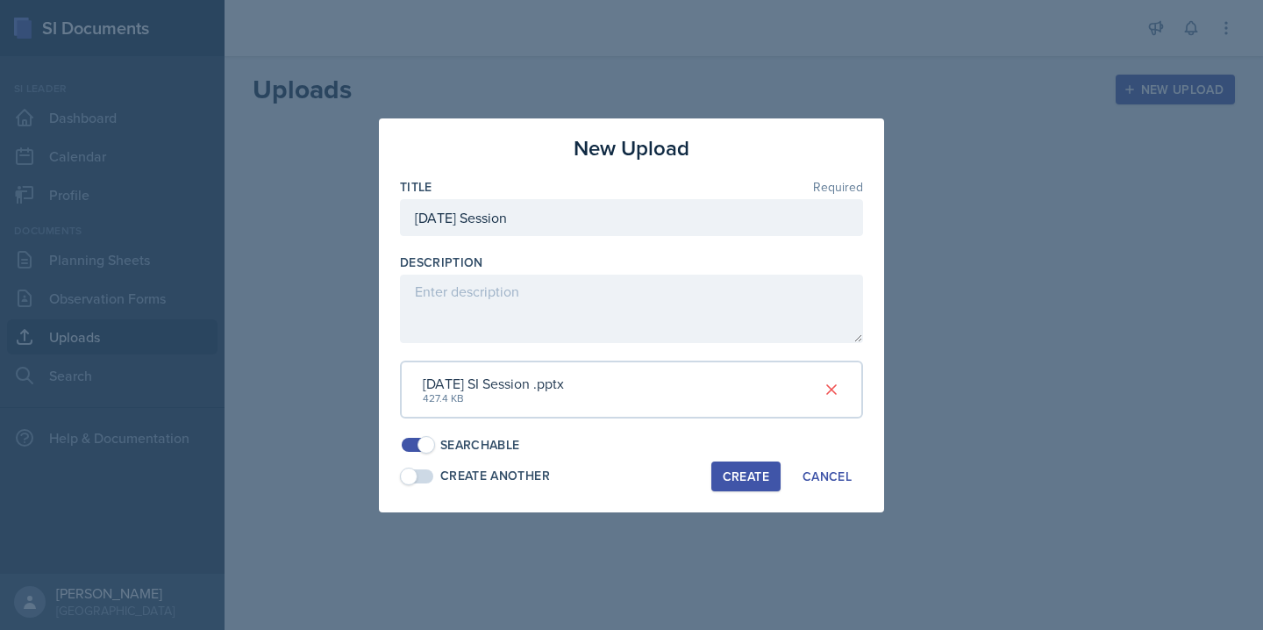
click at [445, 480] on div "Create Another" at bounding box center [495, 475] width 110 height 18
click at [723, 472] on div "Create" at bounding box center [746, 476] width 46 height 14
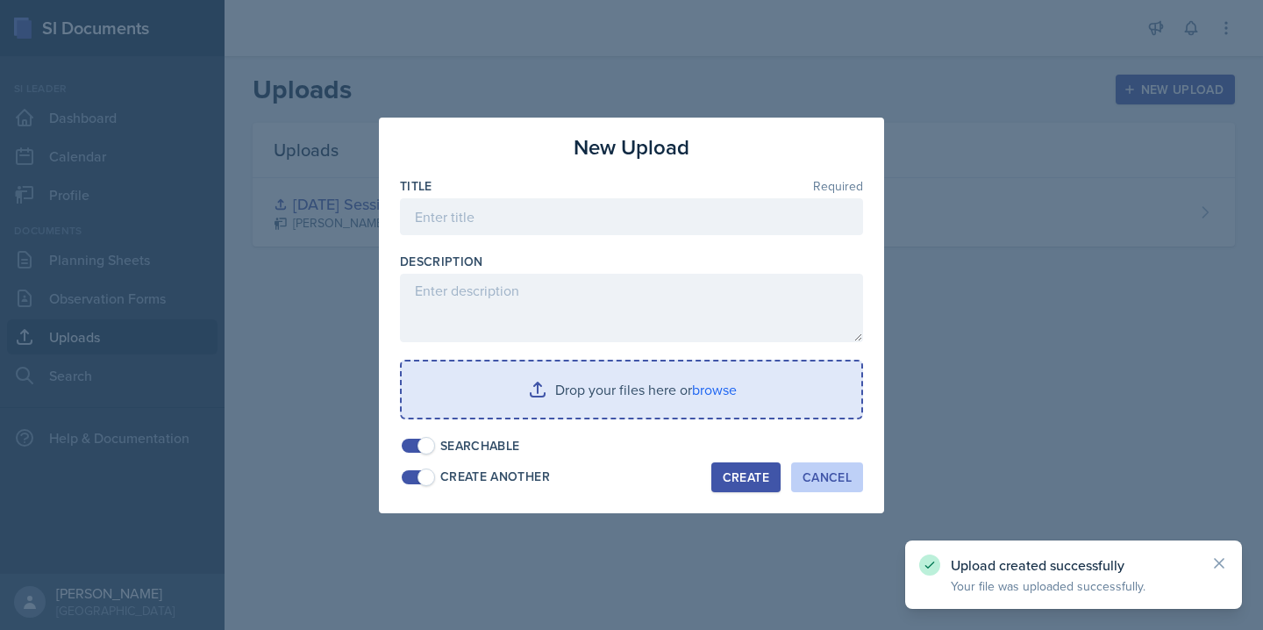
click at [826, 470] on div "Cancel" at bounding box center [826, 477] width 49 height 14
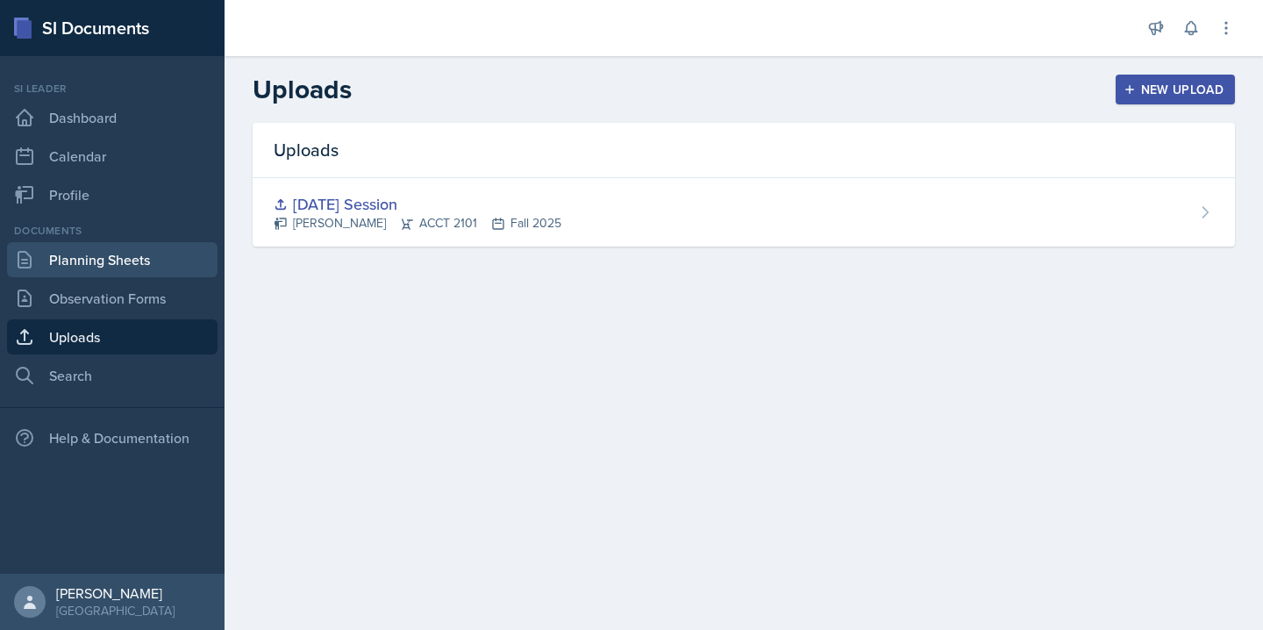
click at [112, 257] on link "Planning Sheets" at bounding box center [112, 259] width 210 height 35
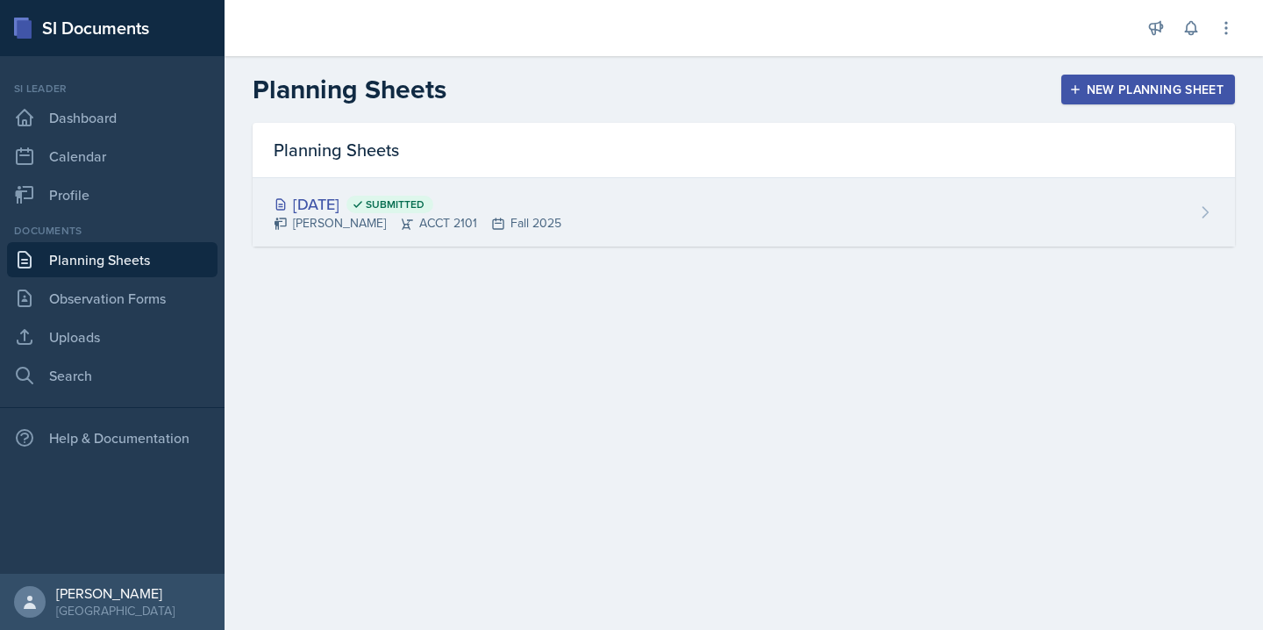
click at [984, 203] on div "[DATE] Submitted [PERSON_NAME] ACCT 2101 Fall 2025" at bounding box center [744, 212] width 982 height 68
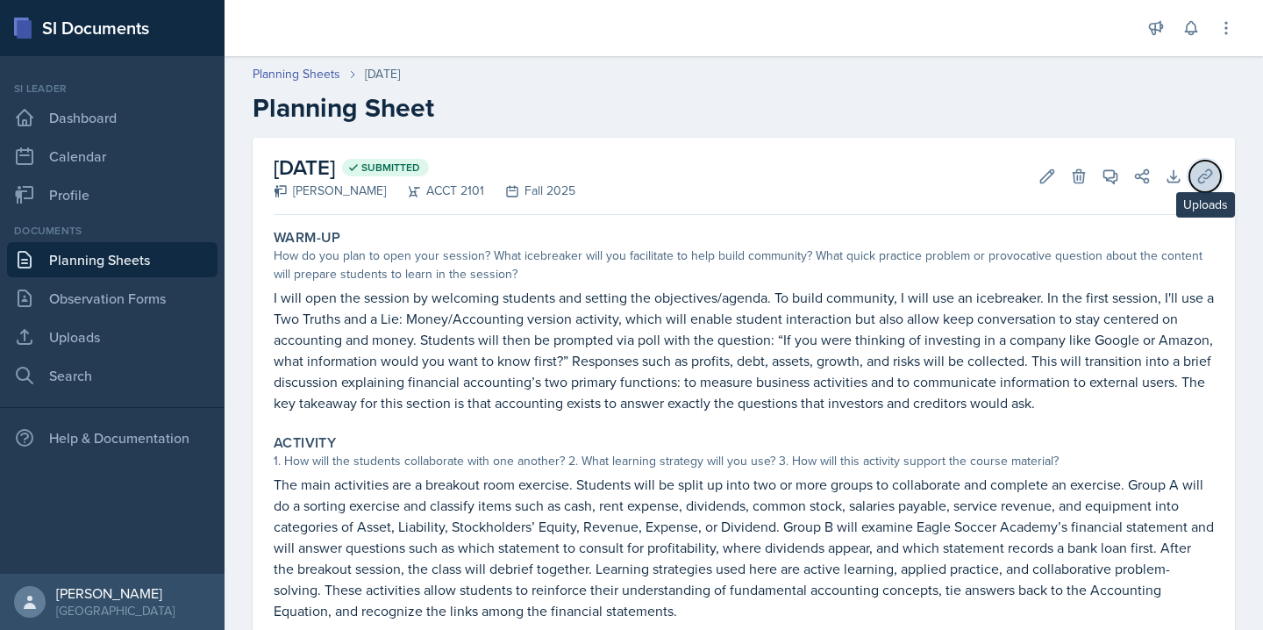
click at [1203, 173] on icon at bounding box center [1204, 175] width 13 height 13
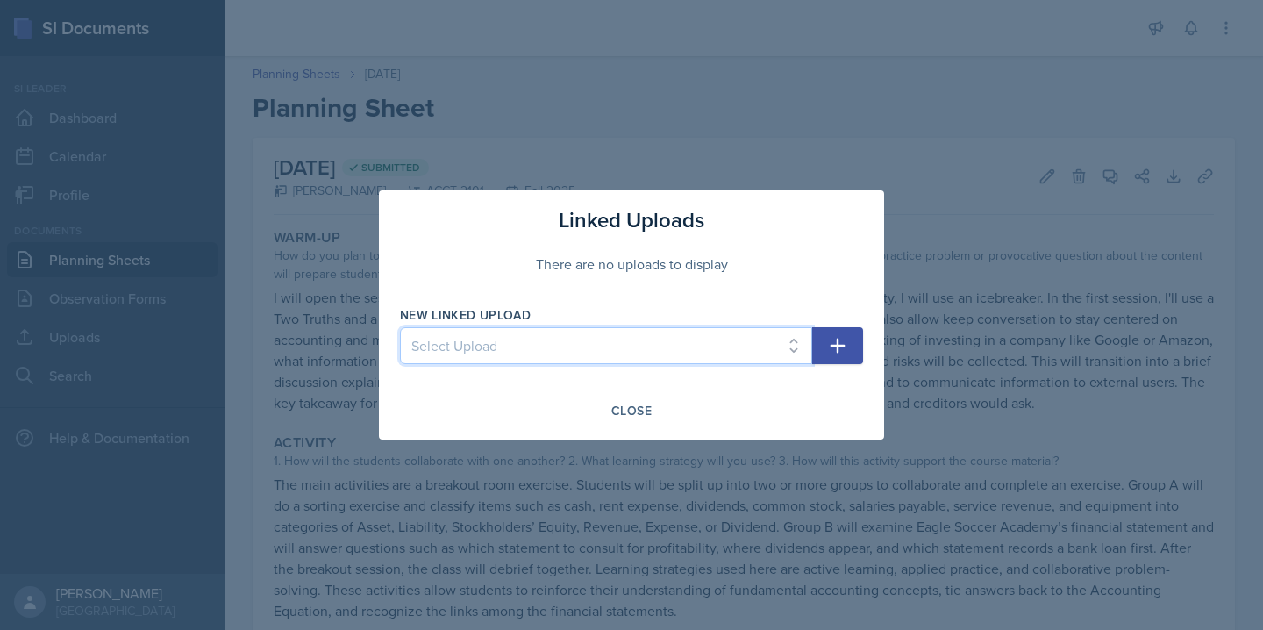
click at [709, 346] on select "Select Upload [DATE] Session" at bounding box center [606, 345] width 412 height 37
select select "6f893ab6-5e8f-4084-abb6-43187c88a5b0"
click at [400, 327] on select "Select Upload [DATE] Session" at bounding box center [606, 345] width 412 height 37
click at [837, 338] on icon "button" at bounding box center [837, 345] width 21 height 21
select select
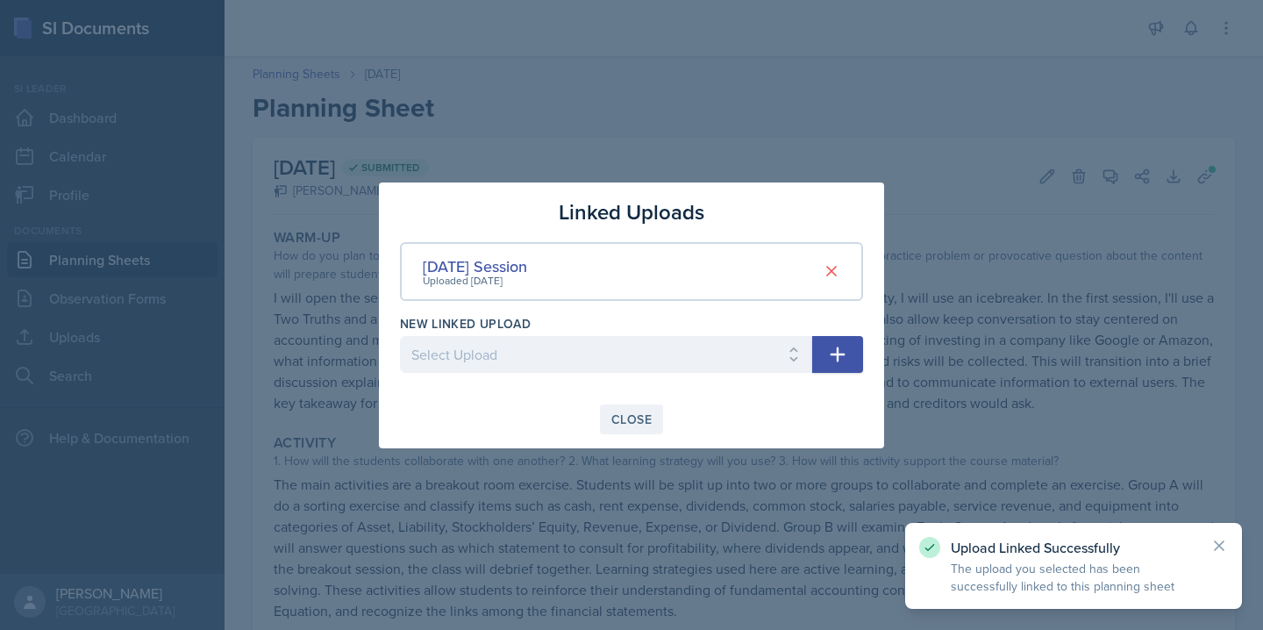
click at [633, 415] on div "Close" at bounding box center [631, 419] width 40 height 14
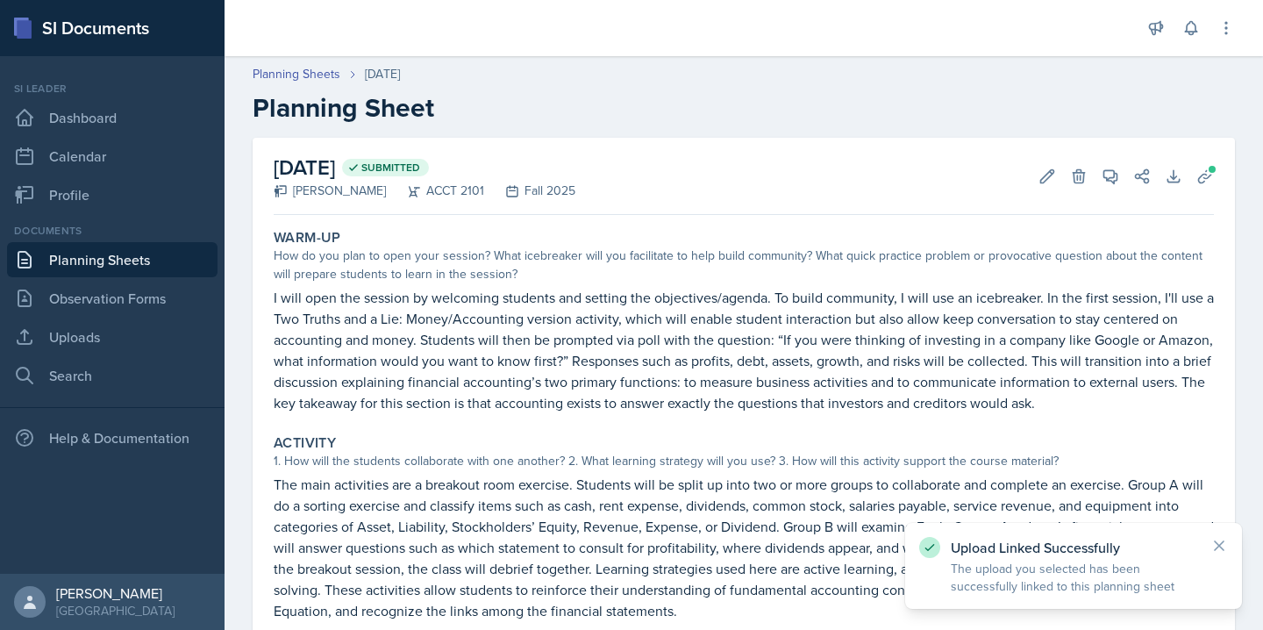
click at [167, 260] on link "Planning Sheets" at bounding box center [112, 259] width 210 height 35
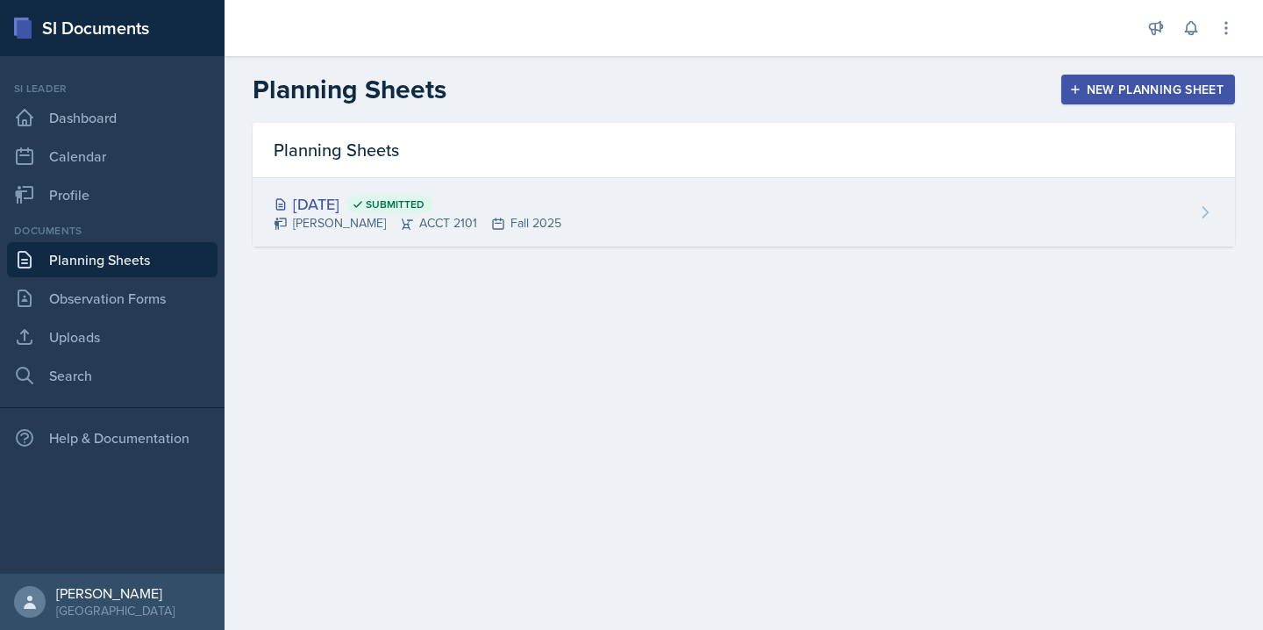
click at [670, 215] on div "[DATE] Submitted [PERSON_NAME] ACCT 2101 Fall 2025" at bounding box center [744, 212] width 982 height 68
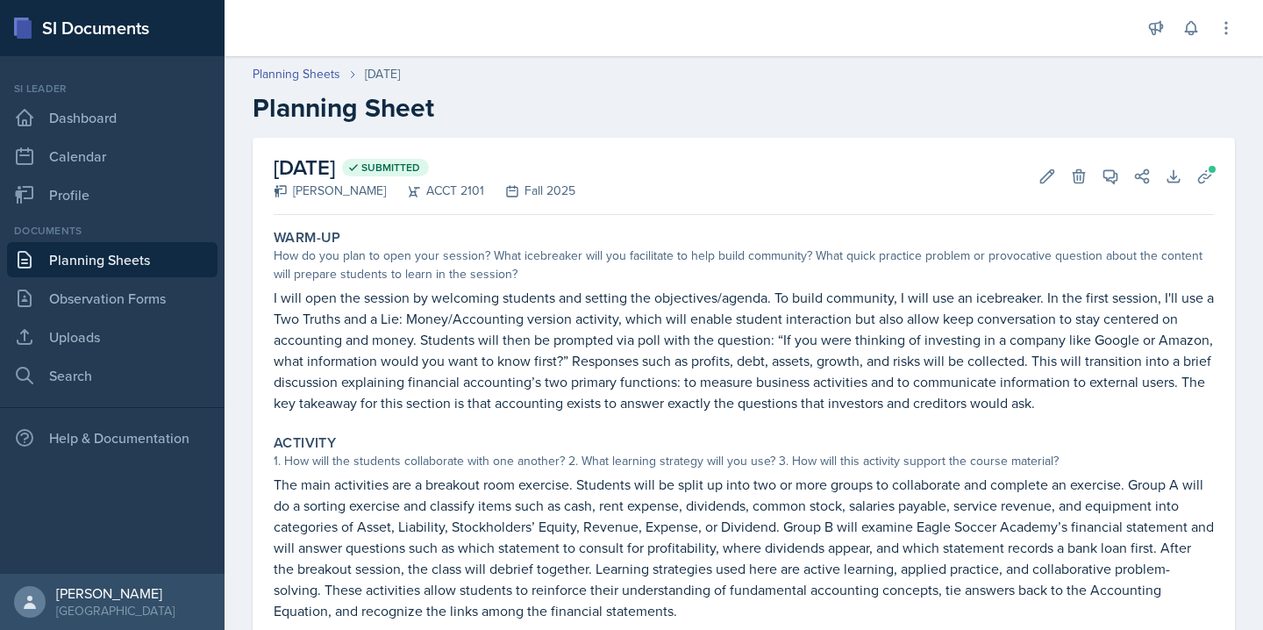
scroll to position [263, 0]
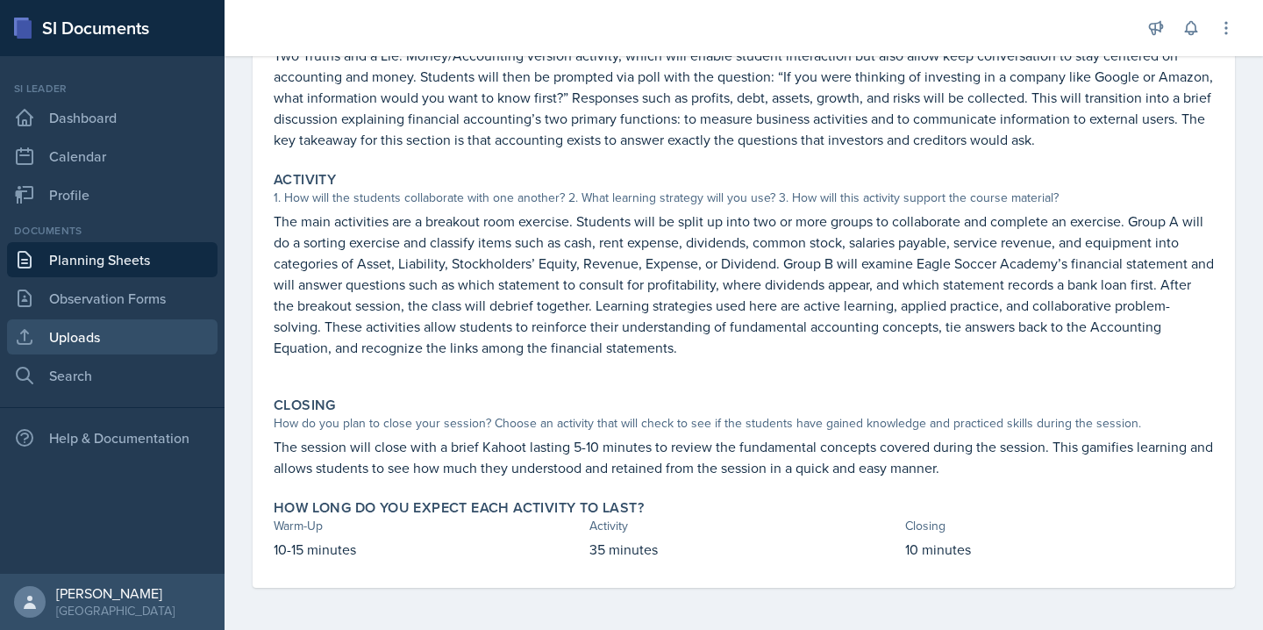
click at [145, 338] on link "Uploads" at bounding box center [112, 336] width 210 height 35
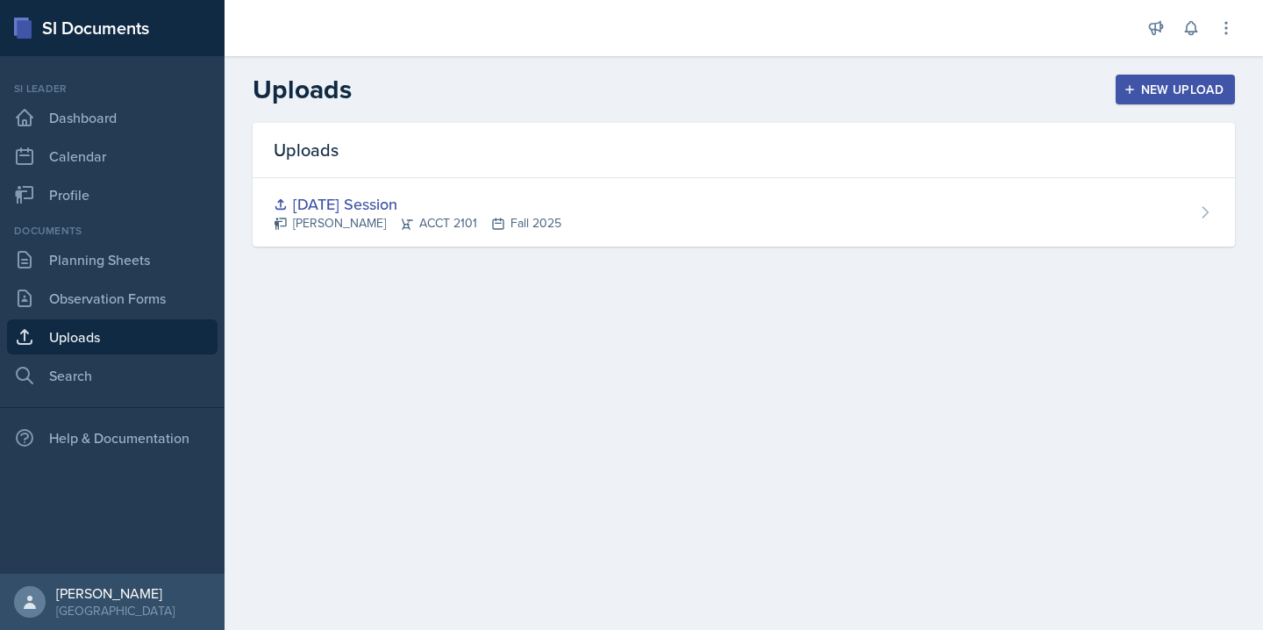
click at [1169, 96] on div "New Upload" at bounding box center [1175, 89] width 97 height 14
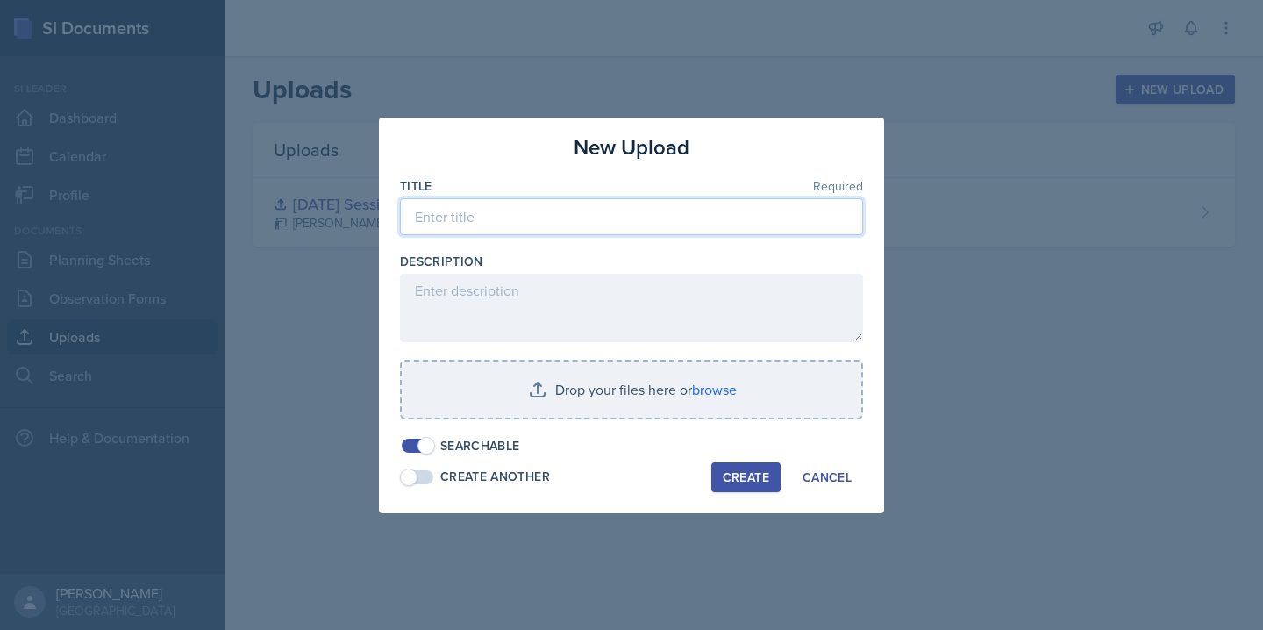
click at [499, 220] on input at bounding box center [631, 216] width 463 height 37
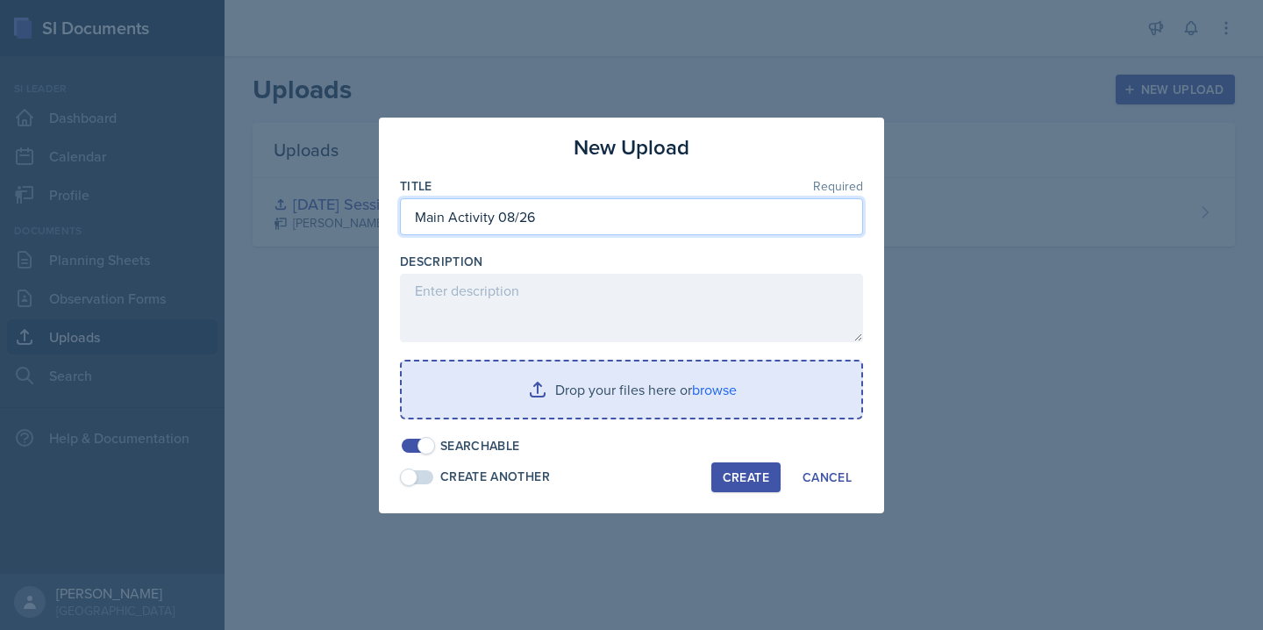
type input "Main Activity 08/26"
click at [525, 402] on input "file" at bounding box center [631, 389] width 459 height 56
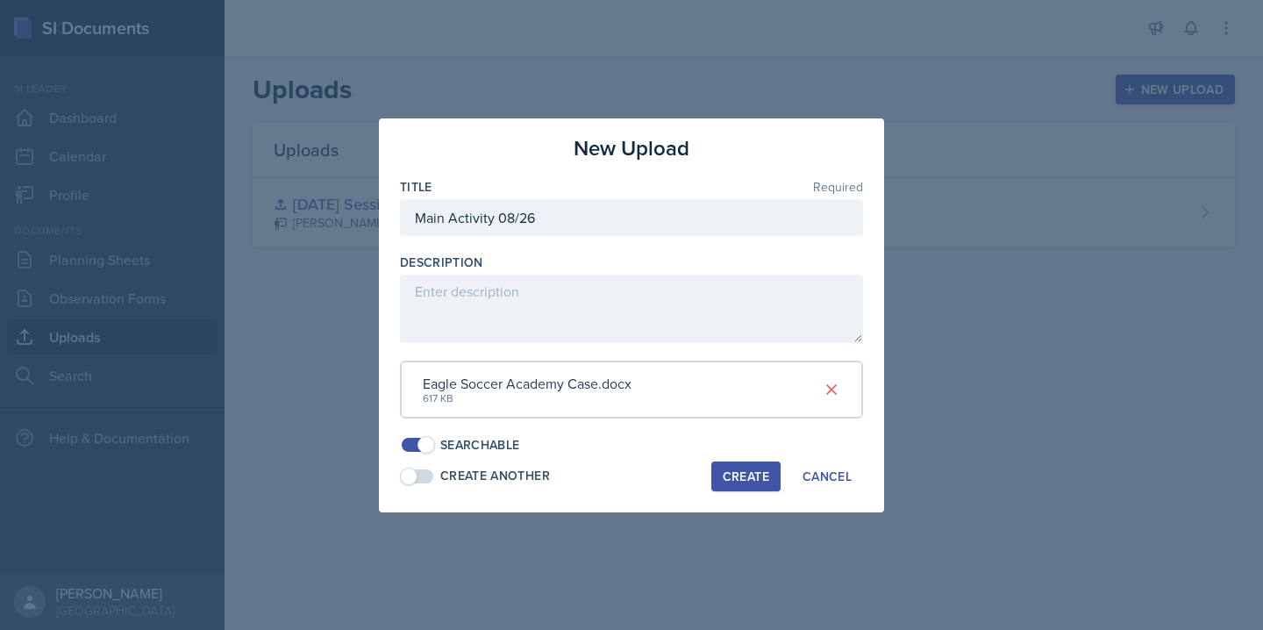
click at [422, 481] on span at bounding box center [418, 476] width 32 height 14
click at [749, 474] on div "Create" at bounding box center [746, 476] width 46 height 14
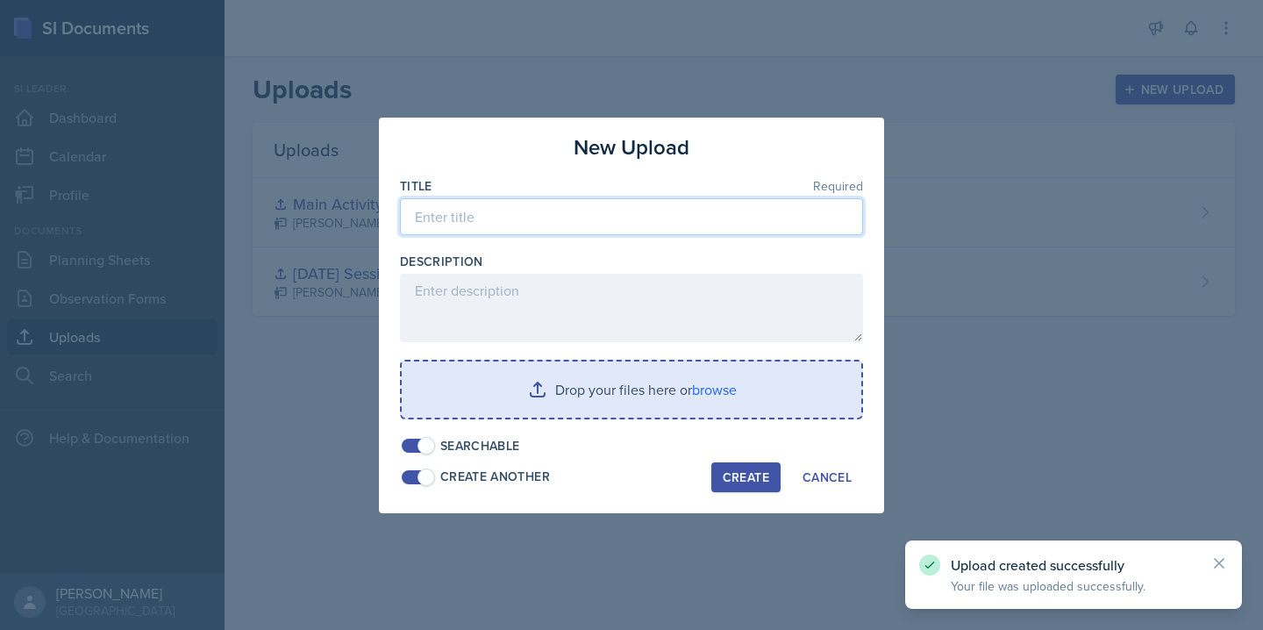
click at [517, 210] on input at bounding box center [631, 216] width 463 height 37
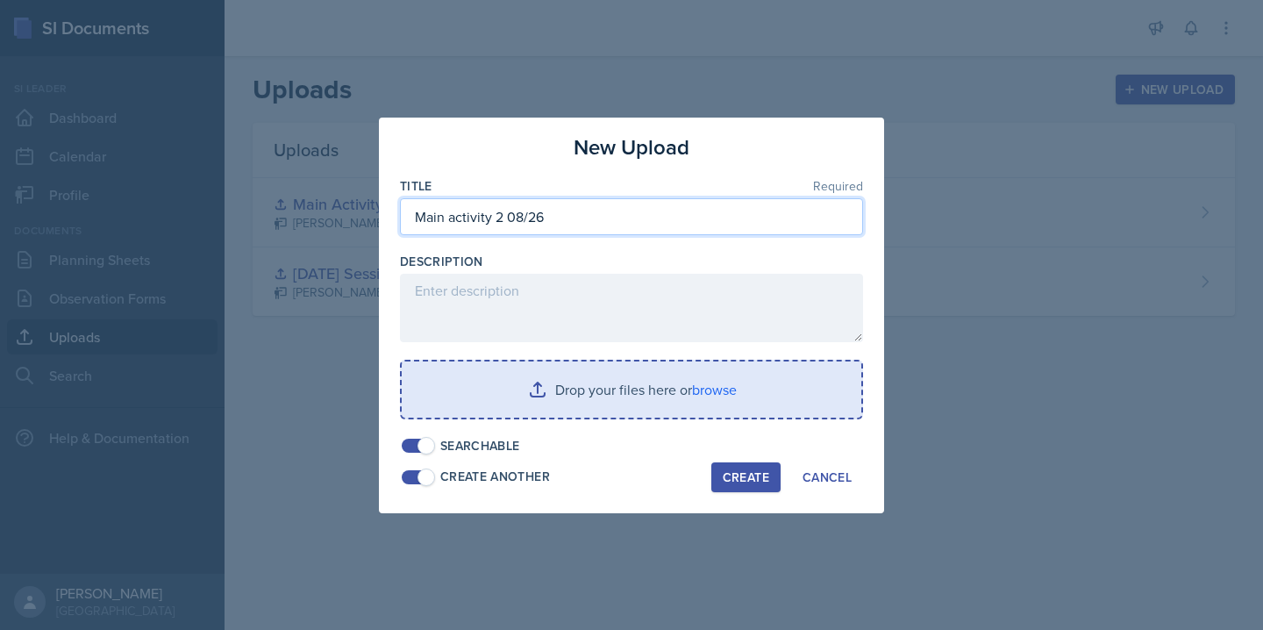
type input "Main activity 2 08/26"
click at [497, 404] on input "file" at bounding box center [631, 389] width 459 height 56
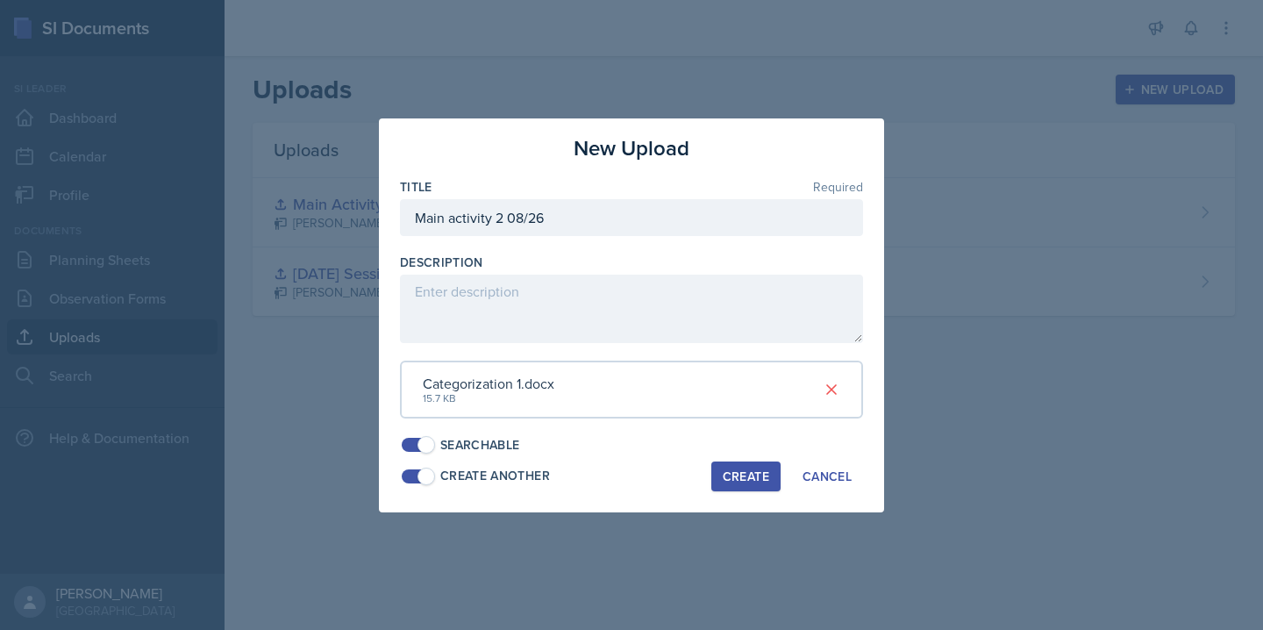
click at [411, 471] on span at bounding box center [418, 476] width 32 height 14
click at [742, 481] on div "Create" at bounding box center [746, 476] width 46 height 14
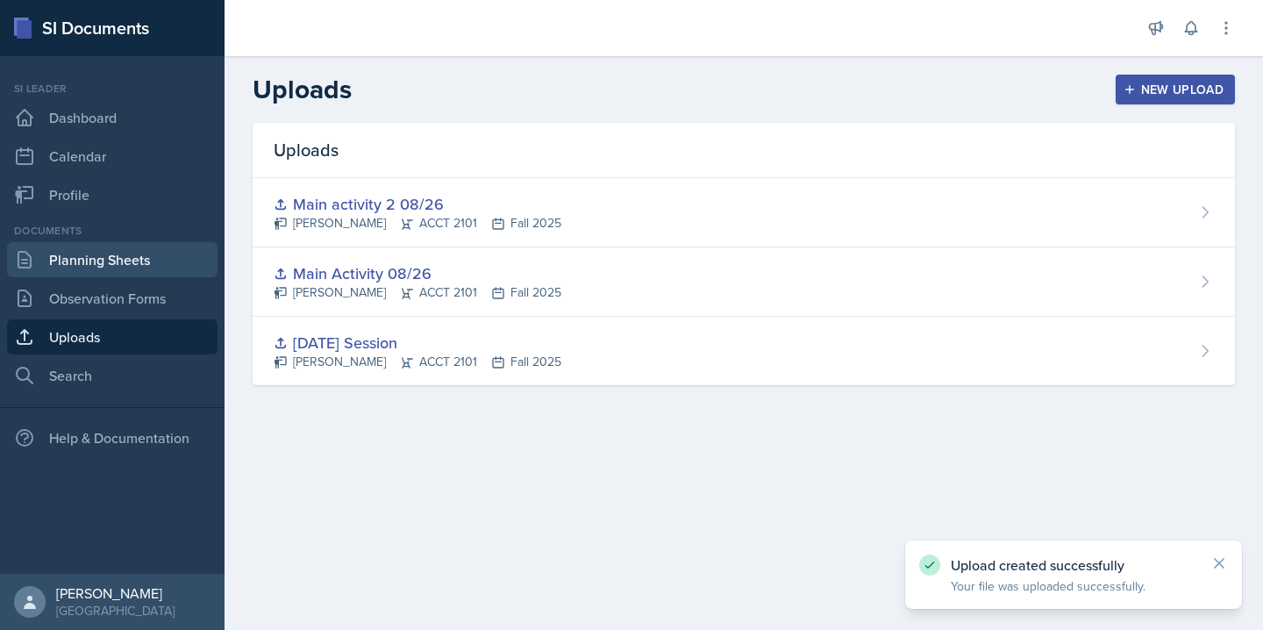
click at [131, 264] on link "Planning Sheets" at bounding box center [112, 259] width 210 height 35
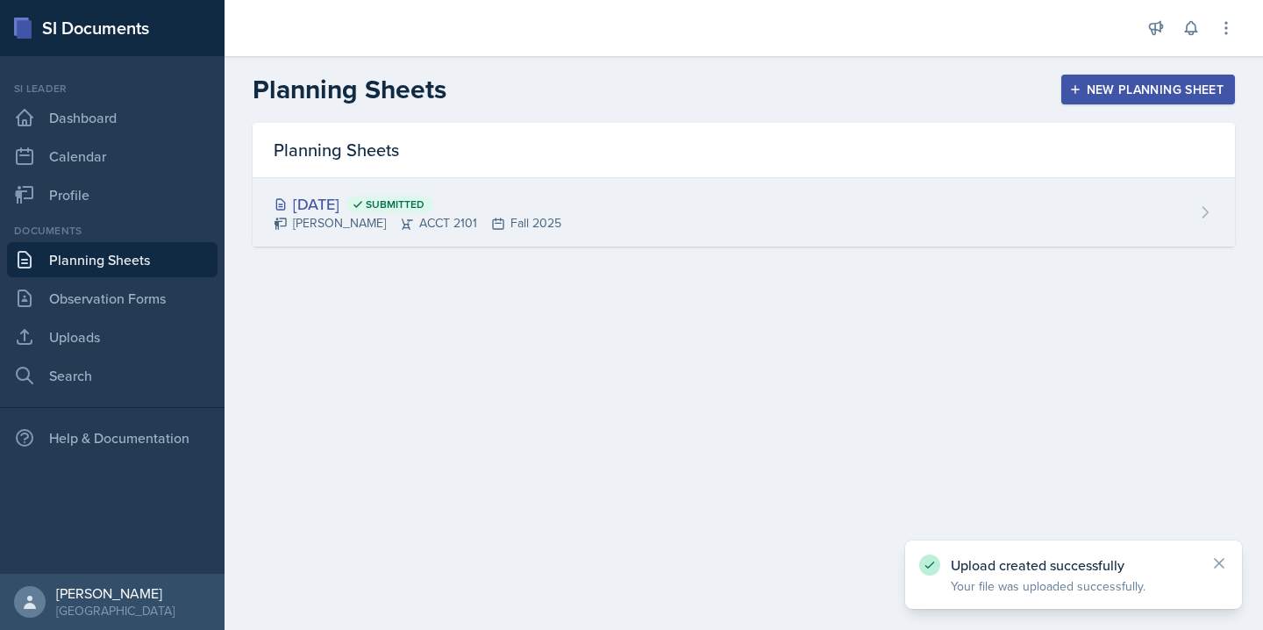
click at [1161, 215] on div "[DATE] Submitted [PERSON_NAME] ACCT 2101 Fall 2025" at bounding box center [744, 212] width 982 height 68
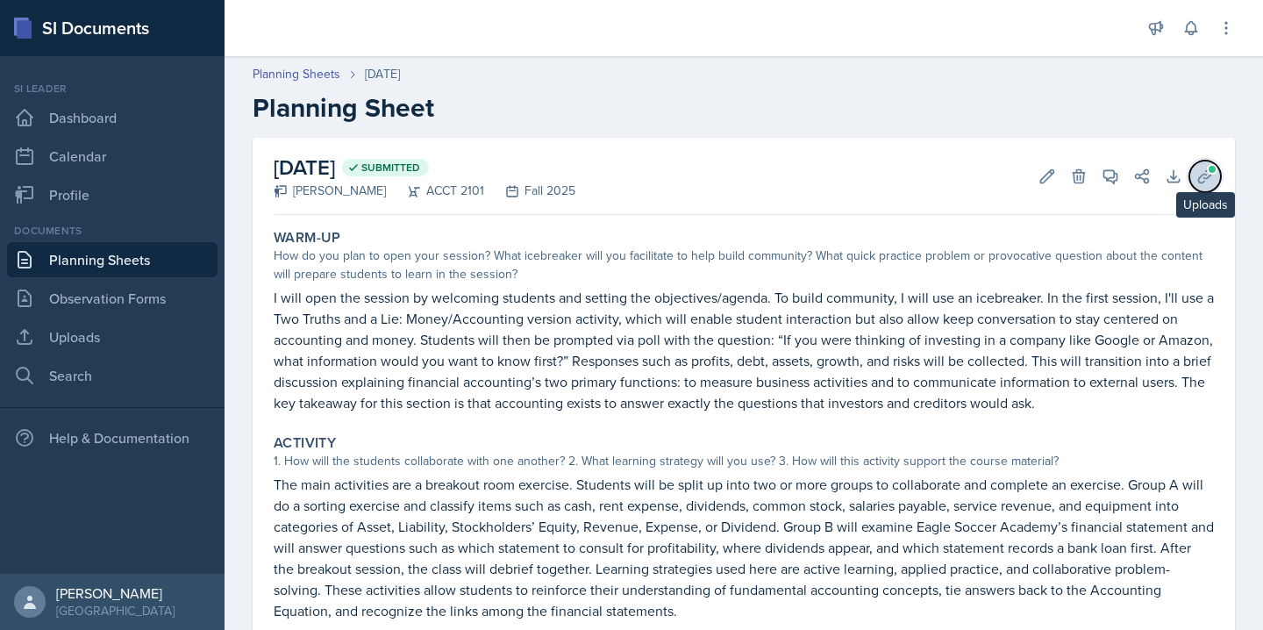
click at [1203, 174] on icon at bounding box center [1205, 176] width 18 height 18
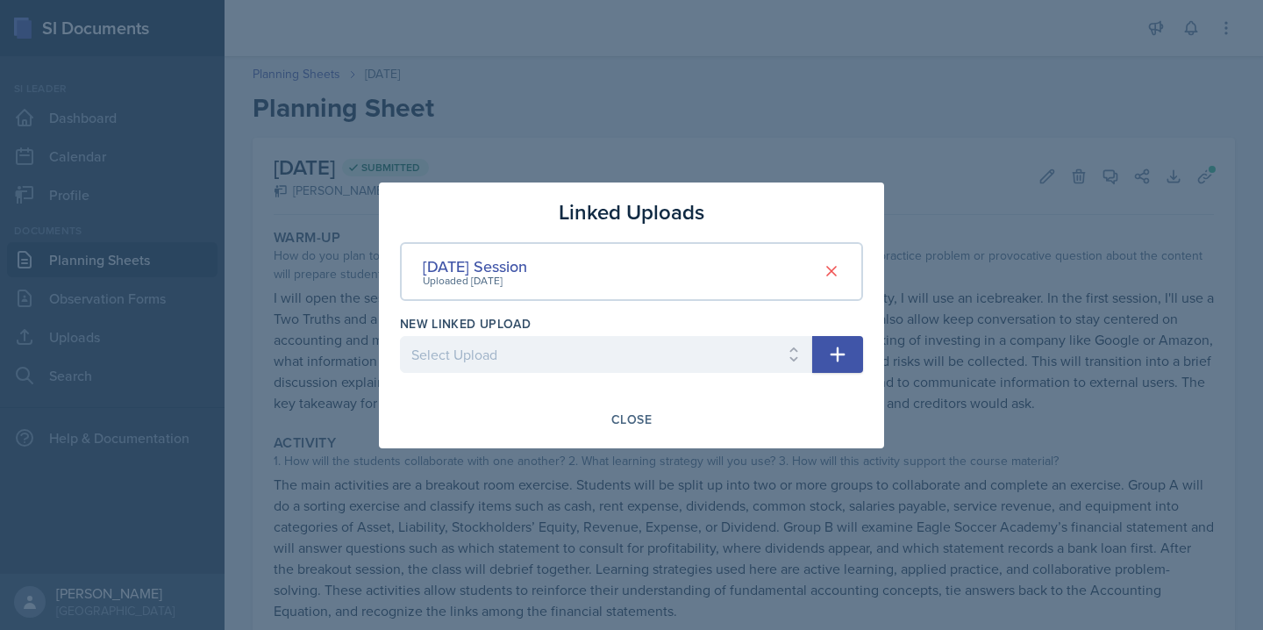
click at [828, 353] on icon "button" at bounding box center [837, 354] width 21 height 21
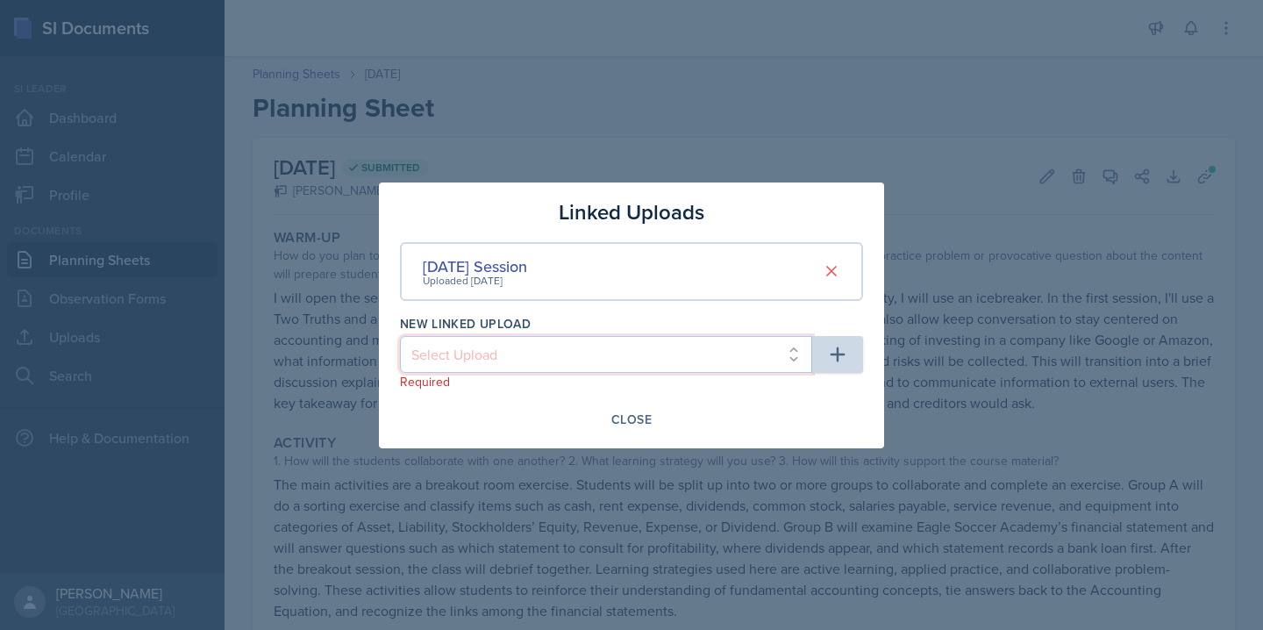
click at [787, 354] on select "Select Upload Main Activity 08/26 Main activity 2 08/26" at bounding box center [606, 354] width 412 height 37
select select "88deb5e0-ca18-4759-a1d0-4b3e31869735"
click at [400, 336] on select "Select Upload Main Activity 08/26 Main activity 2 08/26" at bounding box center [606, 354] width 412 height 37
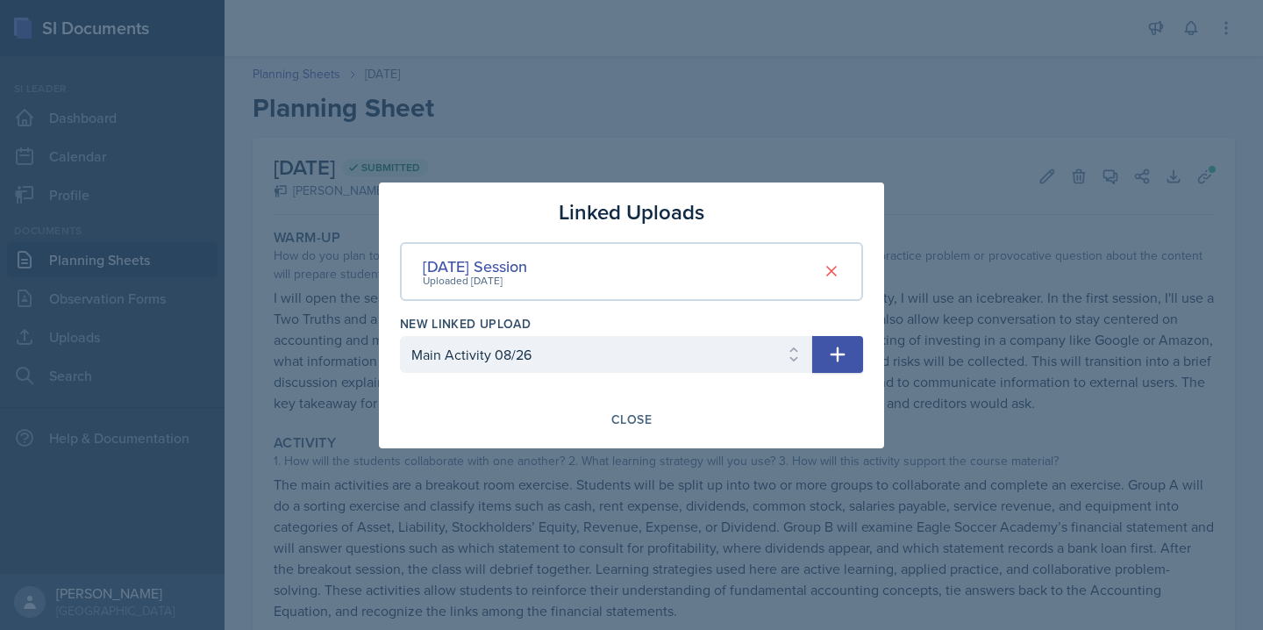
click at [823, 352] on button "button" at bounding box center [837, 354] width 51 height 37
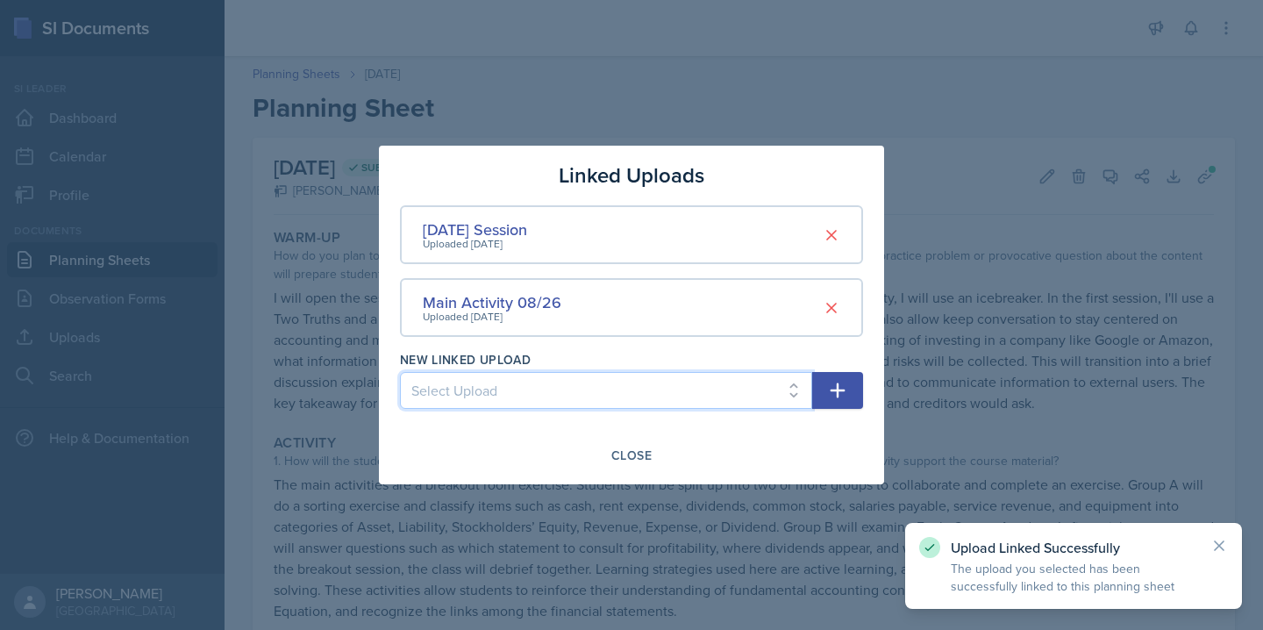
click at [768, 401] on select "Select Upload Main activity 2 08/26" at bounding box center [606, 390] width 412 height 37
select select "ad18ba47-bb13-42a2-b734-d606c2dd5195"
click at [400, 372] on select "Select Upload Main activity 2 08/26" at bounding box center [606, 390] width 412 height 37
click at [856, 388] on button "button" at bounding box center [837, 390] width 51 height 37
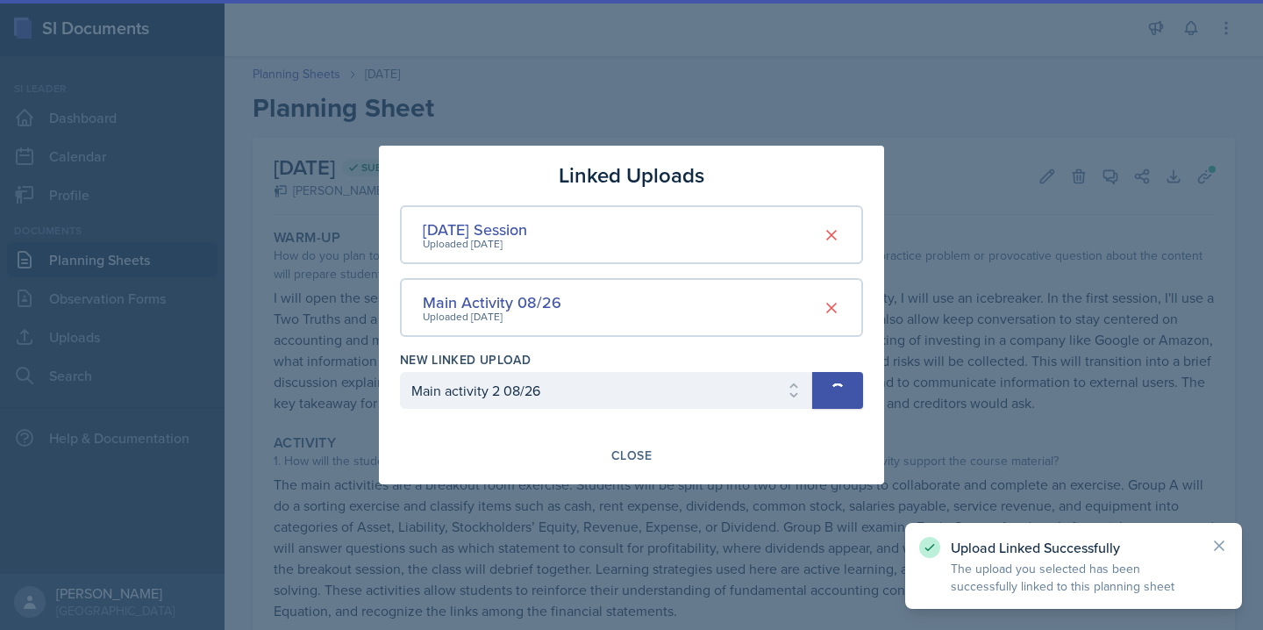
select select
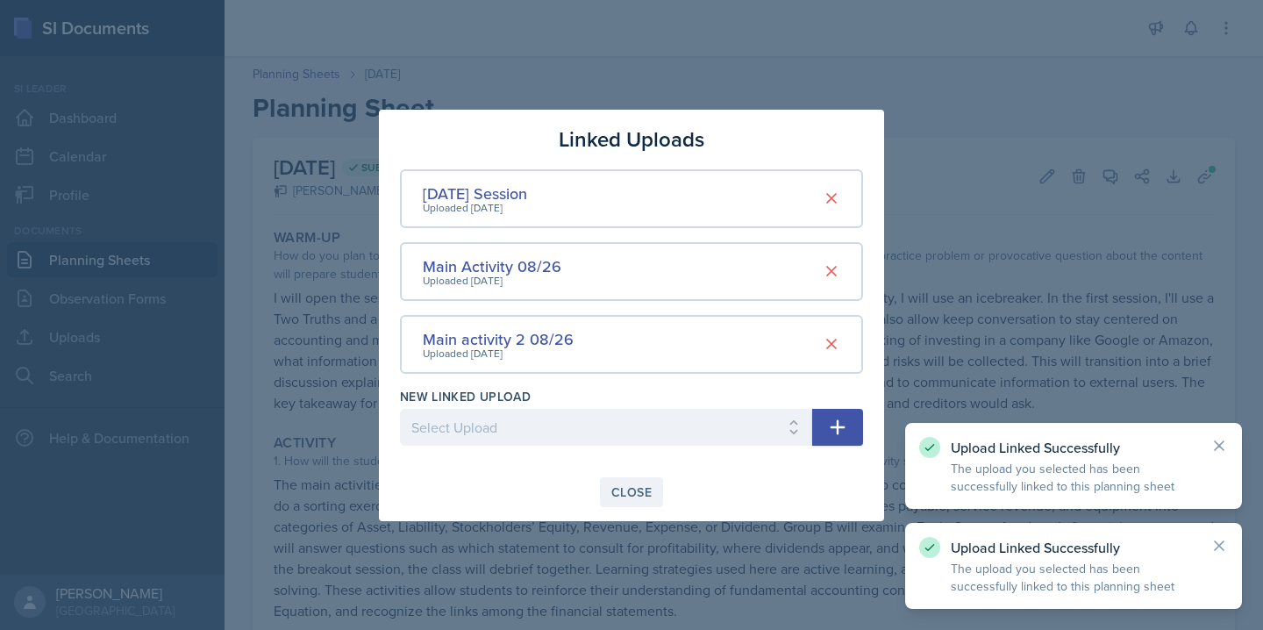
click at [636, 487] on div "Close" at bounding box center [631, 492] width 40 height 14
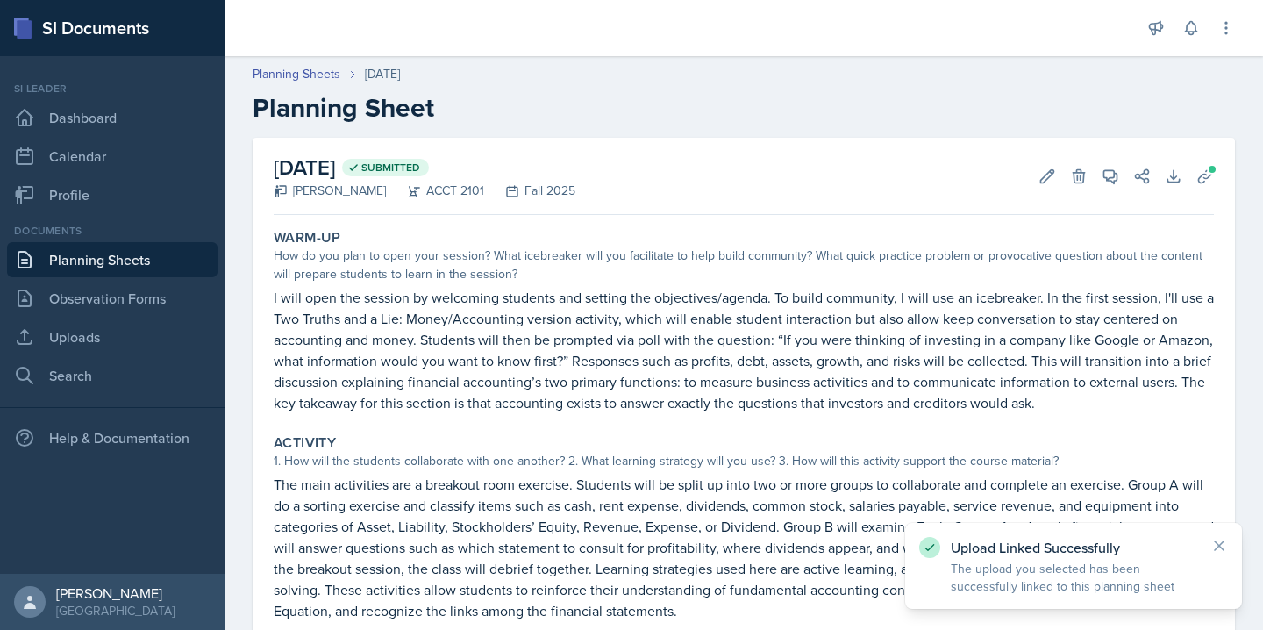
click at [110, 255] on link "Planning Sheets" at bounding box center [112, 259] width 210 height 35
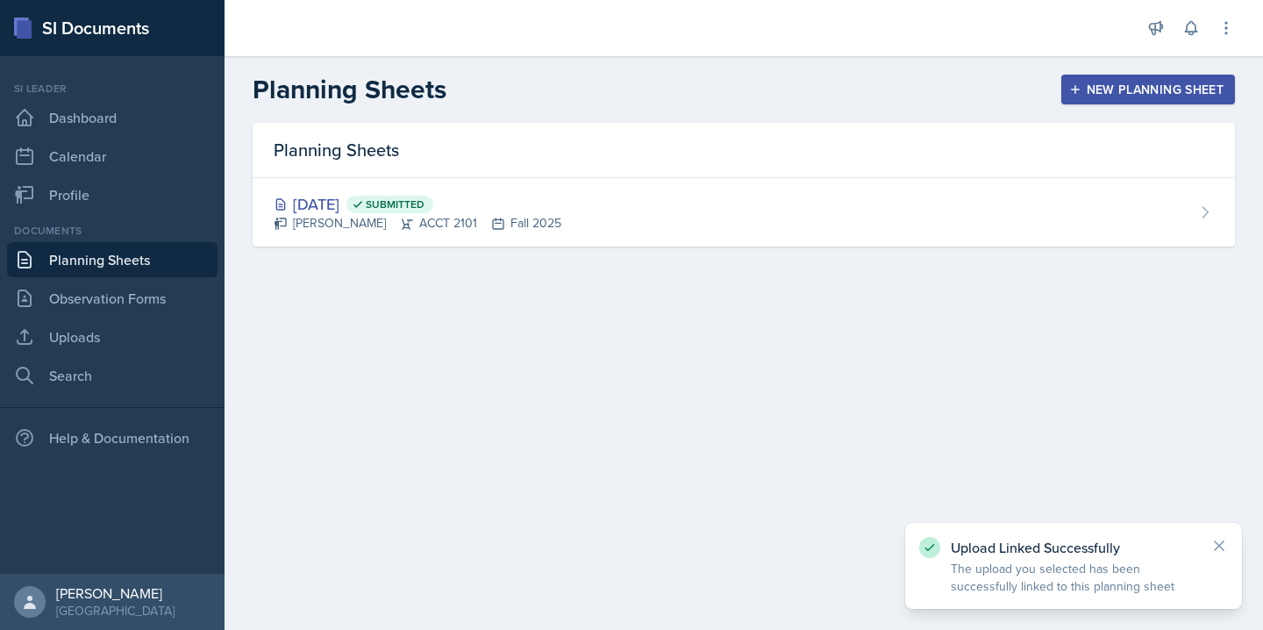
click at [1140, 80] on button "New Planning Sheet" at bounding box center [1148, 90] width 174 height 30
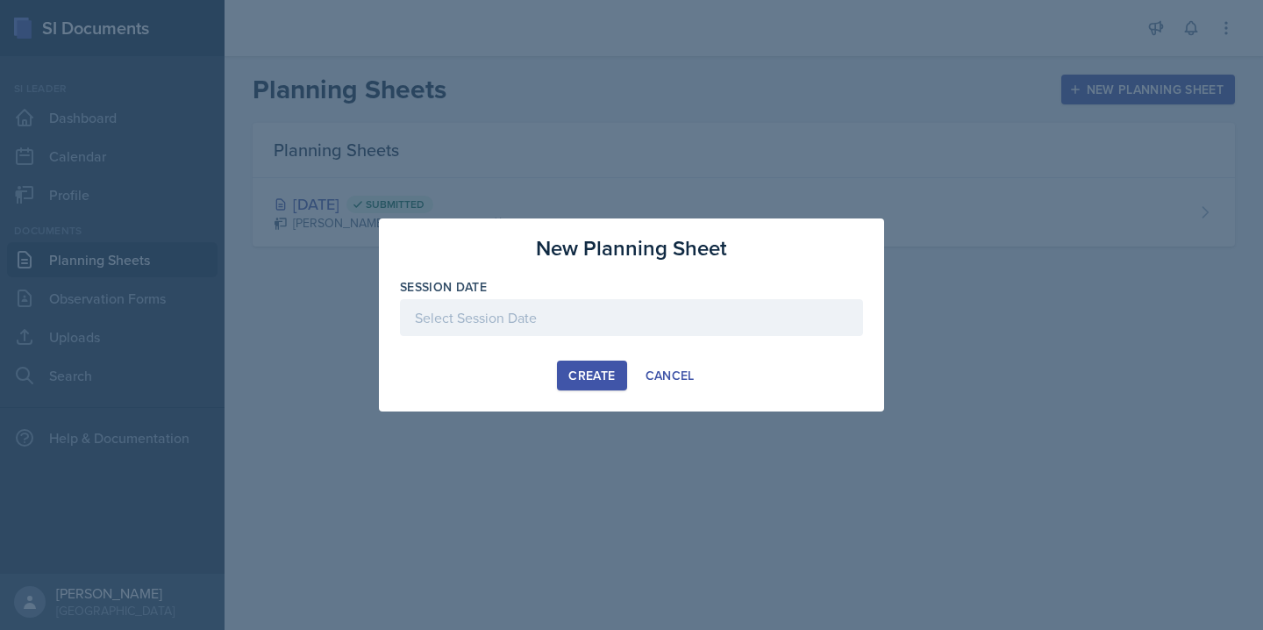
click at [555, 328] on div at bounding box center [631, 317] width 463 height 37
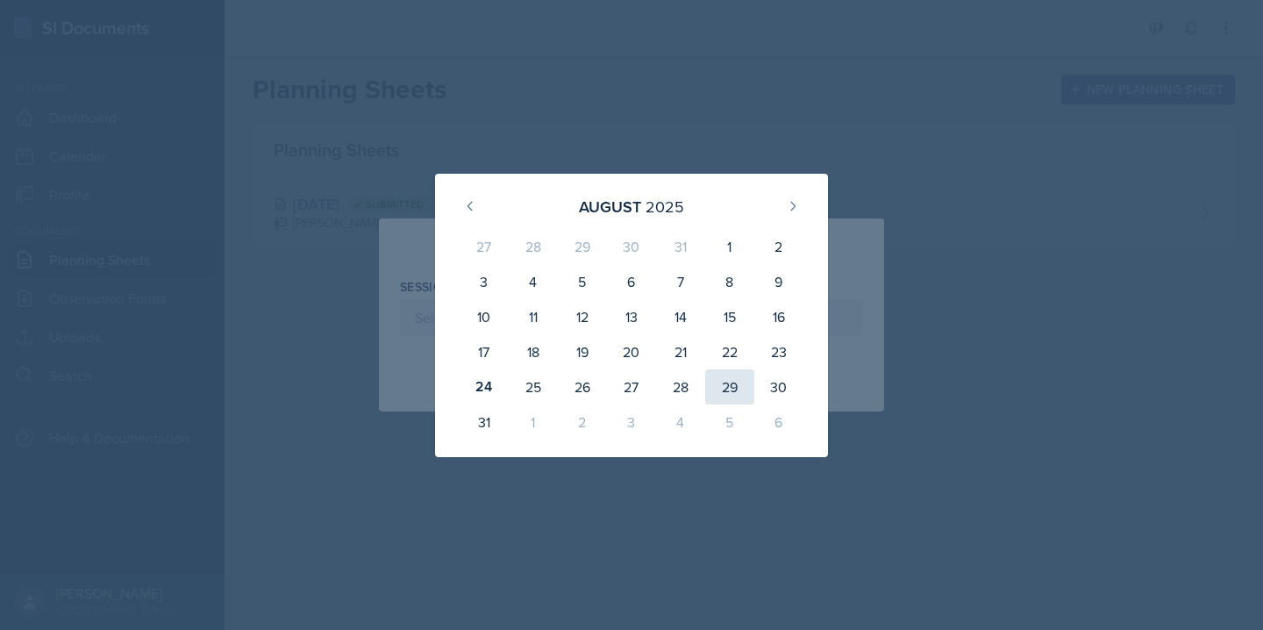
click at [734, 392] on div "29" at bounding box center [729, 386] width 49 height 35
type input "[DATE]"
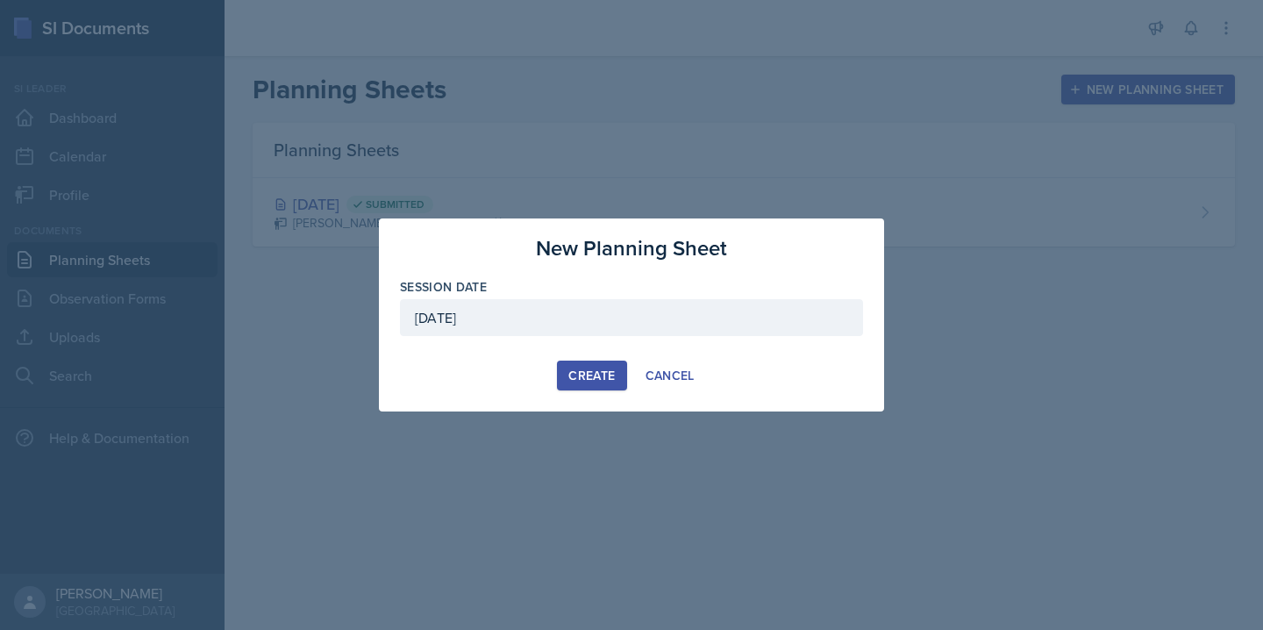
click at [576, 376] on div "Create" at bounding box center [591, 375] width 46 height 14
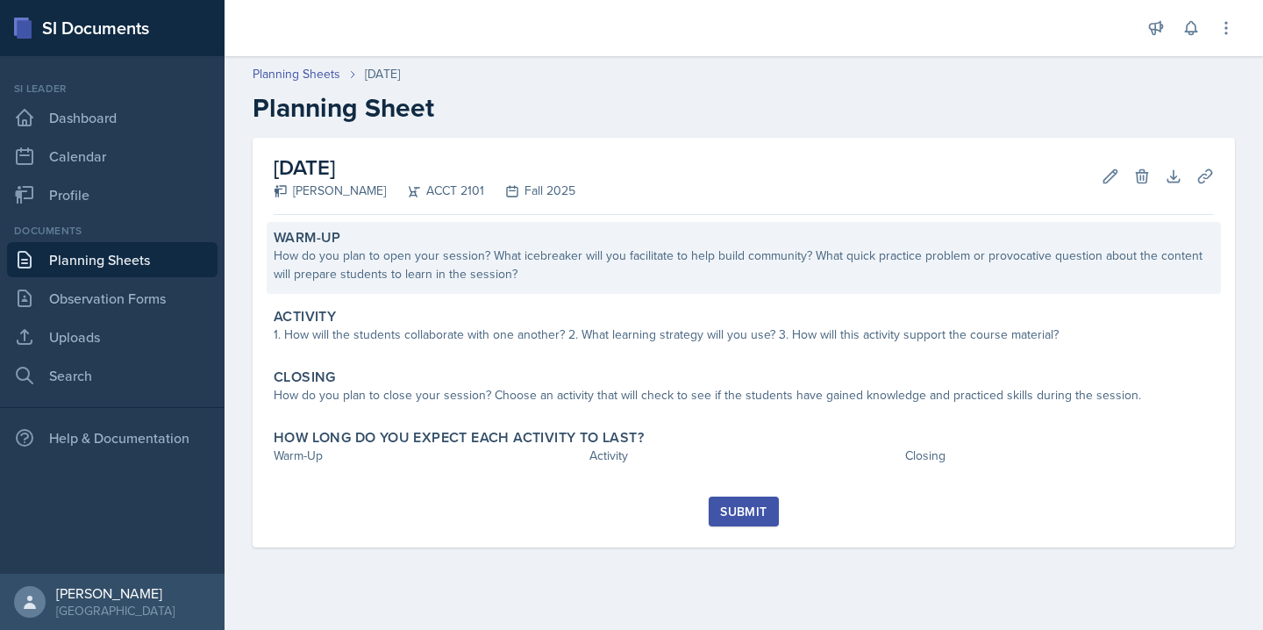
click at [427, 257] on div "How do you plan to open your session? What icebreaker will you facilitate to he…" at bounding box center [744, 264] width 940 height 37
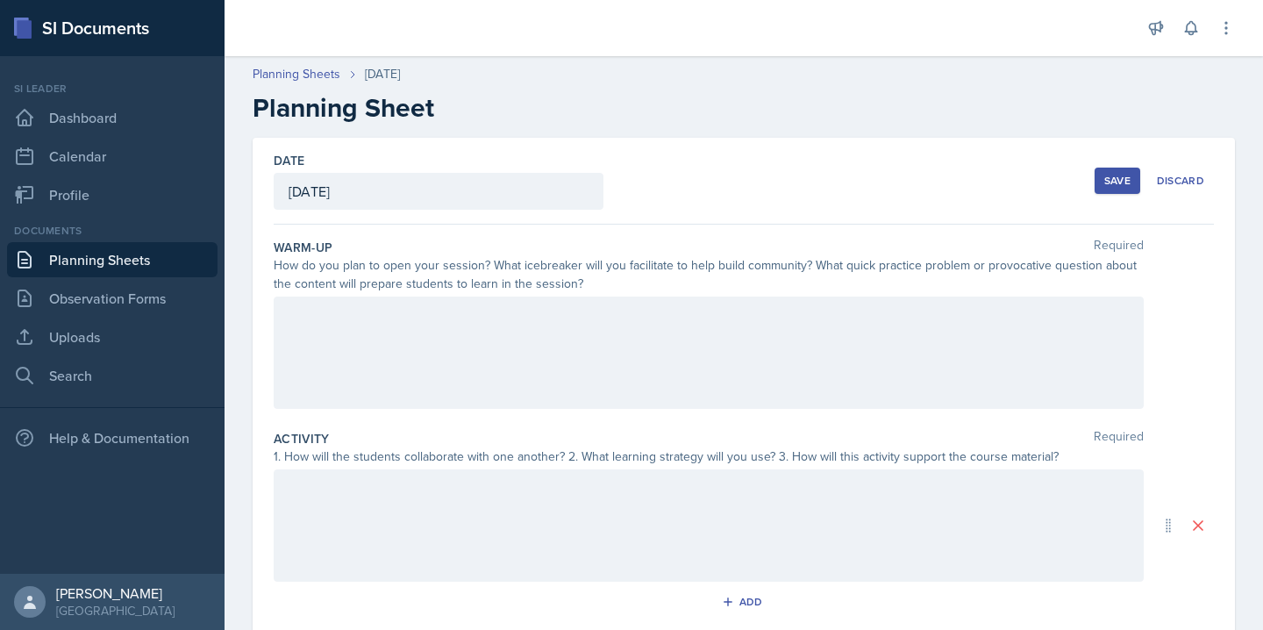
click at [401, 338] on div at bounding box center [709, 352] width 870 height 112
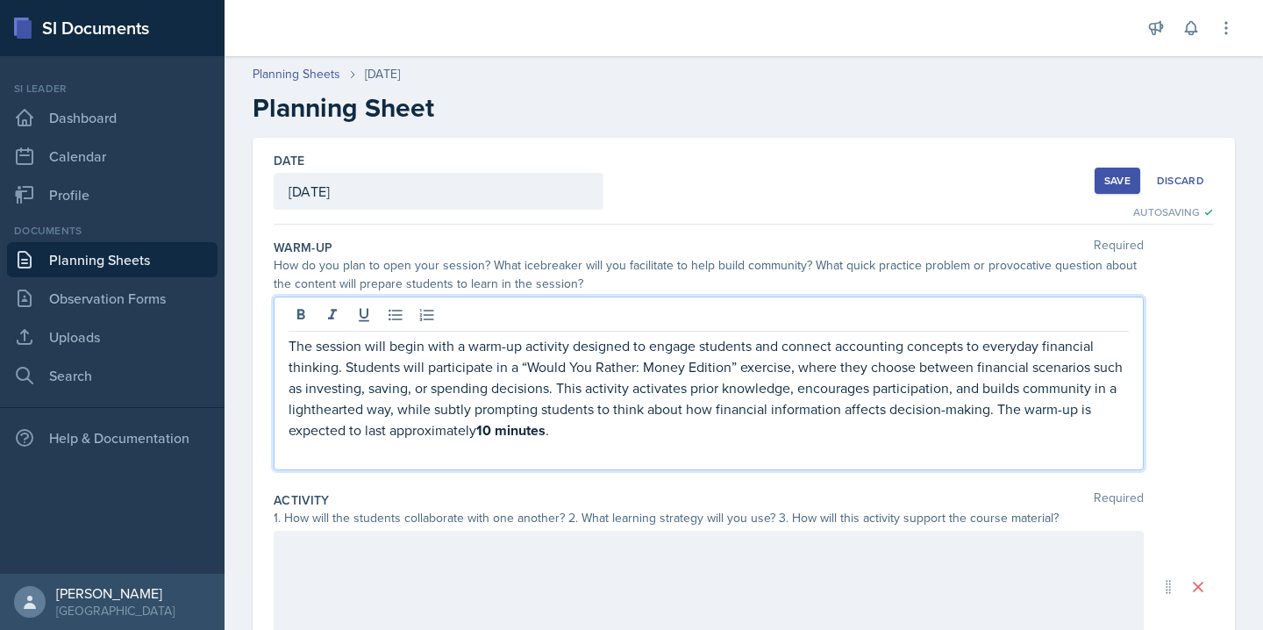
drag, startPoint x: 561, startPoint y: 440, endPoint x: 285, endPoint y: 425, distance: 276.6
click at [285, 425] on div "The session will begin with a warm-up activity designed to engage students and …" at bounding box center [709, 383] width 870 height 174
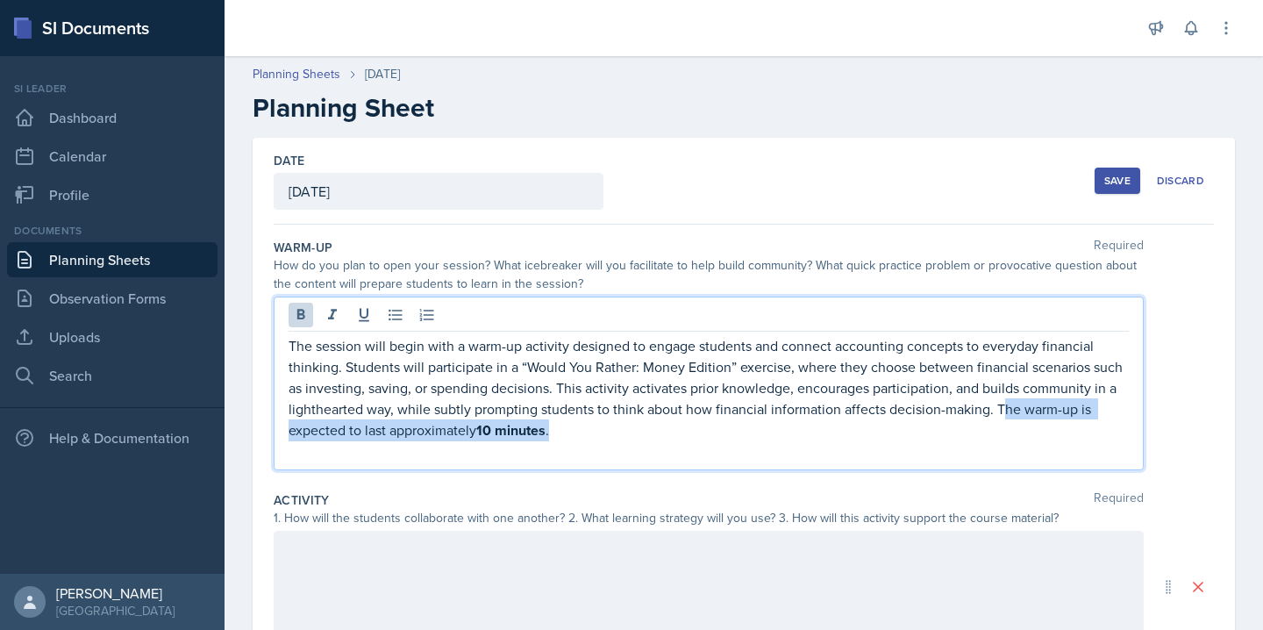
drag, startPoint x: 573, startPoint y: 431, endPoint x: 999, endPoint y: 411, distance: 426.6
click at [999, 411] on p "The session will begin with a warm-up activity designed to engage students and …" at bounding box center [708, 388] width 840 height 106
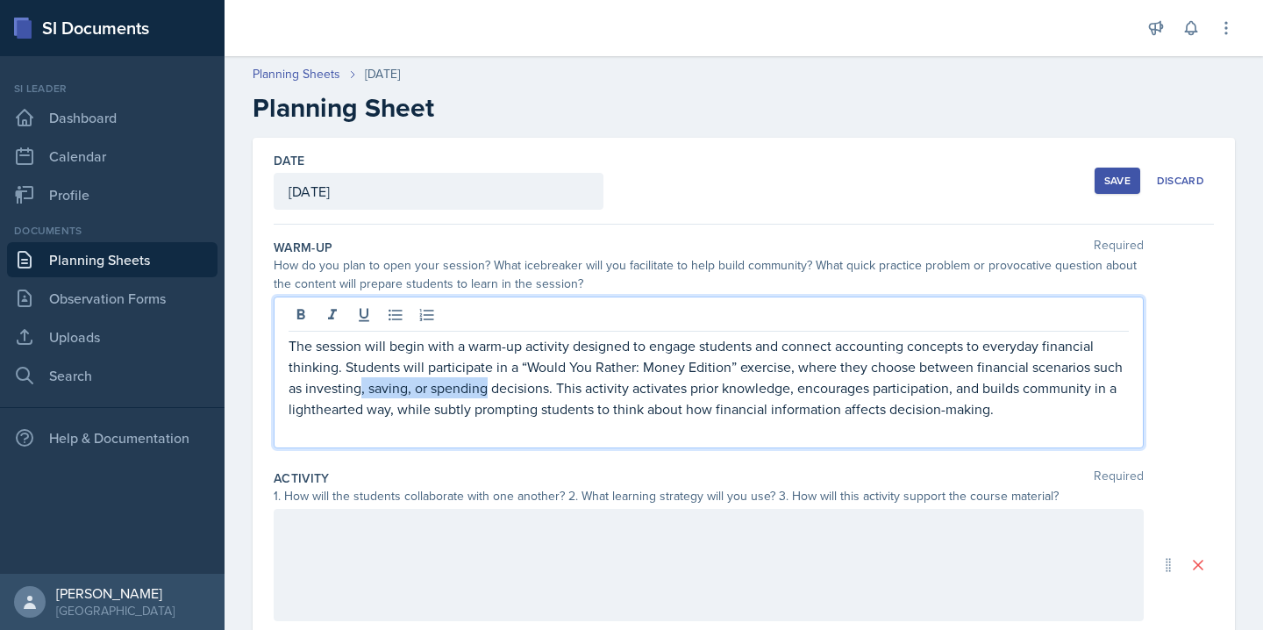
drag, startPoint x: 488, startPoint y: 388, endPoint x: 361, endPoint y: 386, distance: 127.2
click at [361, 386] on p "The session will begin with a warm-up activity designed to engage students and …" at bounding box center [708, 377] width 840 height 84
click at [919, 417] on p "The session will begin with a warm-up activity designed to engage students and …" at bounding box center [708, 377] width 840 height 84
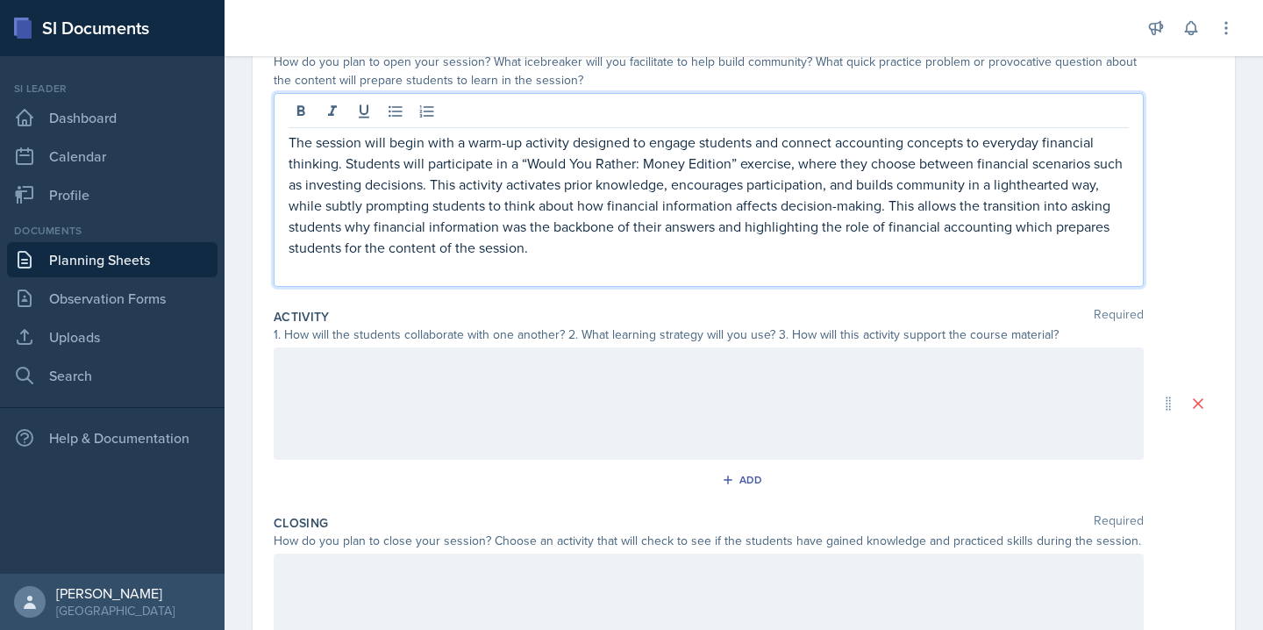
click at [744, 405] on div at bounding box center [709, 403] width 870 height 112
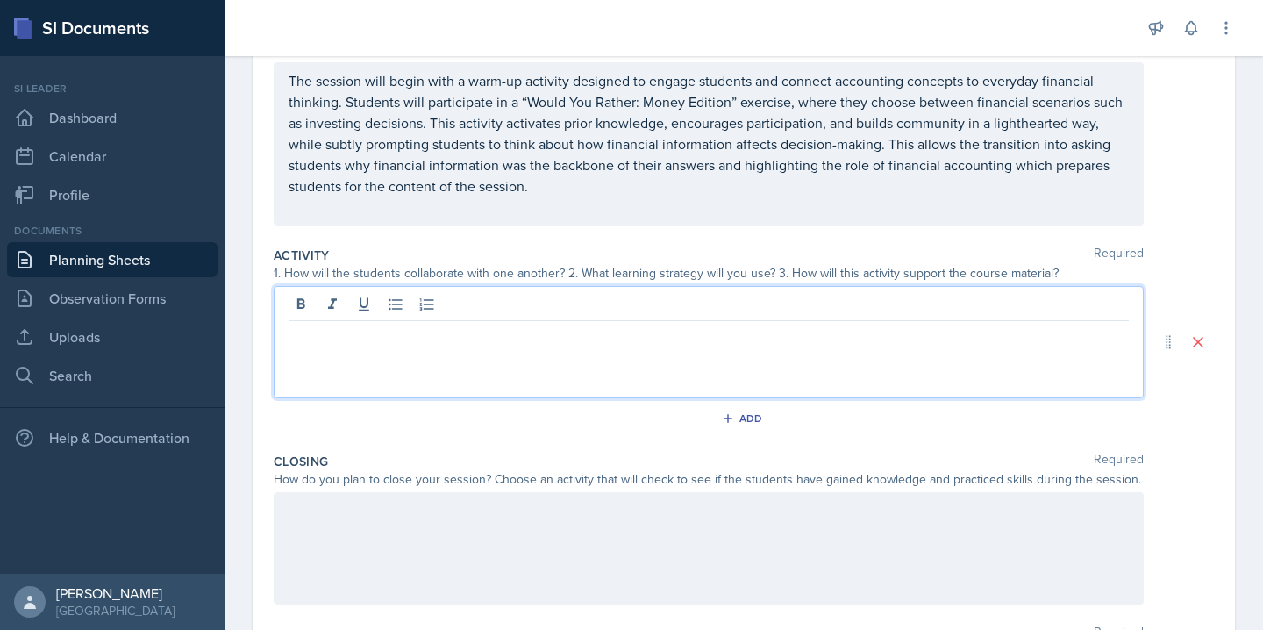
click at [1021, 160] on p "The session will begin with a warm-up activity designed to engage students and …" at bounding box center [708, 133] width 840 height 126
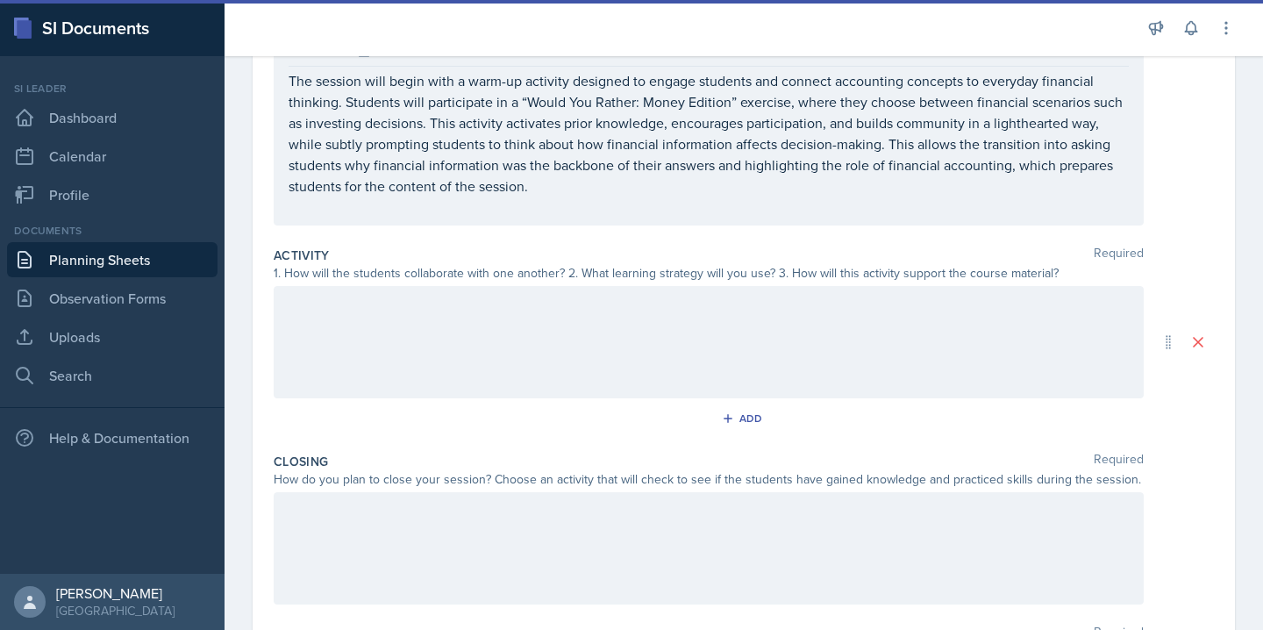
click at [416, 325] on div at bounding box center [709, 342] width 870 height 112
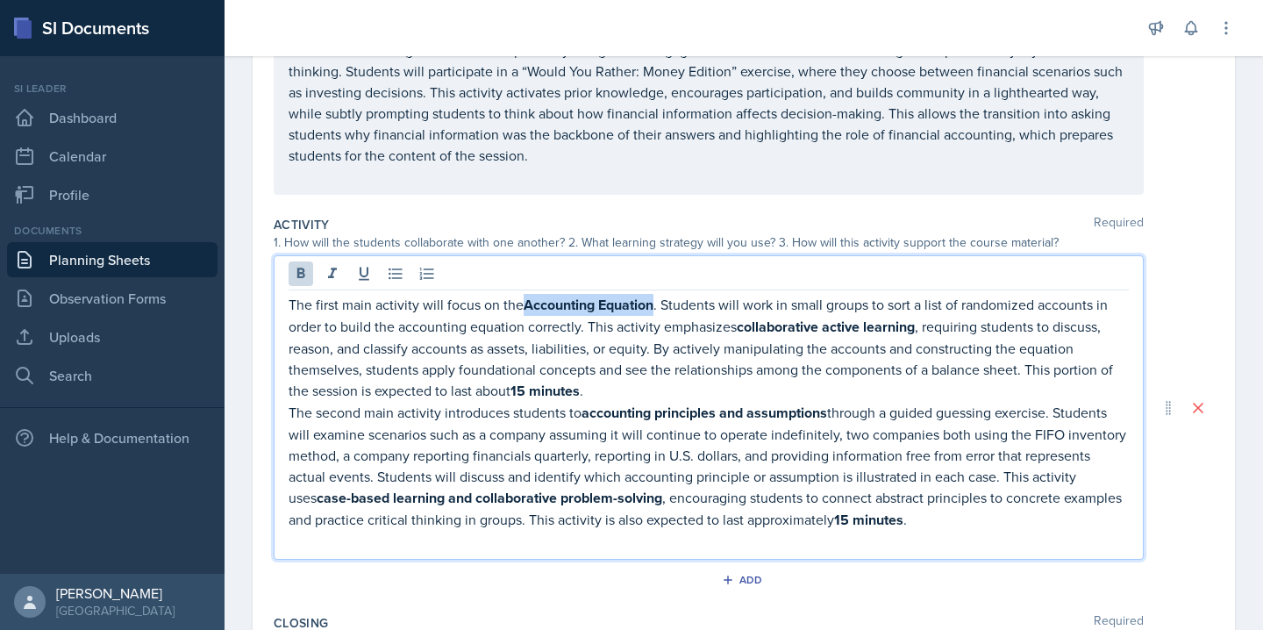
drag, startPoint x: 658, startPoint y: 306, endPoint x: 525, endPoint y: 303, distance: 132.4
click at [525, 303] on p "The first main activity will focus on the Accounting Equation . Students will w…" at bounding box center [708, 348] width 840 height 108
click at [297, 268] on icon at bounding box center [301, 272] width 8 height 11
drag, startPoint x: 739, startPoint y: 328, endPoint x: 915, endPoint y: 328, distance: 175.4
click at [915, 328] on strong "collaborative active learning" at bounding box center [826, 326] width 178 height 20
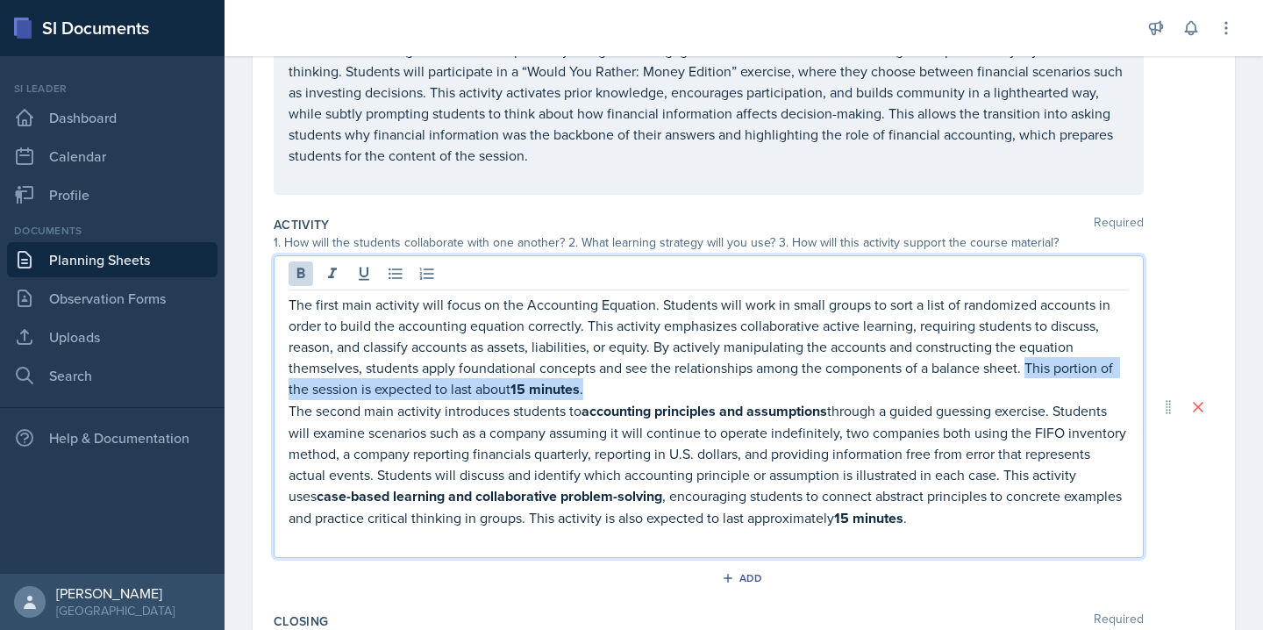
drag, startPoint x: 593, startPoint y: 391, endPoint x: 1024, endPoint y: 362, distance: 432.4
click at [1024, 362] on p "The first main activity will focus on the Accounting Equation. Students will wo…" at bounding box center [708, 347] width 840 height 106
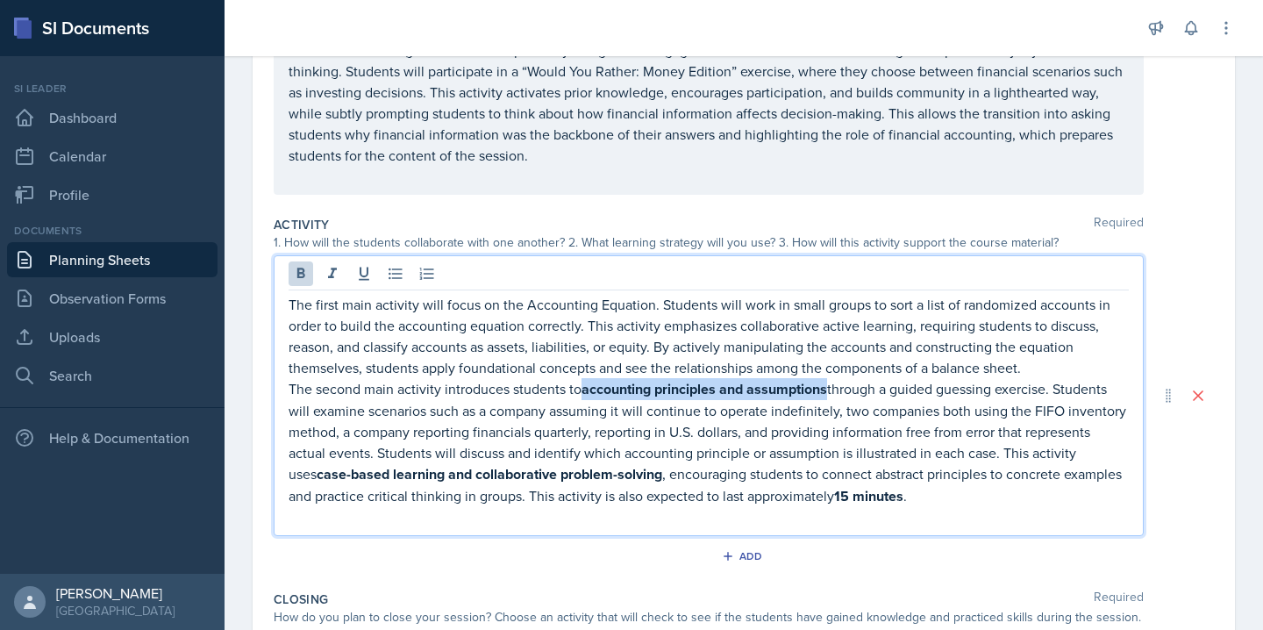
drag, startPoint x: 831, startPoint y: 390, endPoint x: 587, endPoint y: 388, distance: 243.8
click at [587, 388] on strong "accounting principles and assumptions" at bounding box center [704, 389] width 246 height 20
drag, startPoint x: 844, startPoint y: 408, endPoint x: 858, endPoint y: 418, distance: 17.5
click at [858, 418] on p "The second main activity introduces students to accounting principles and assum…" at bounding box center [708, 442] width 840 height 128
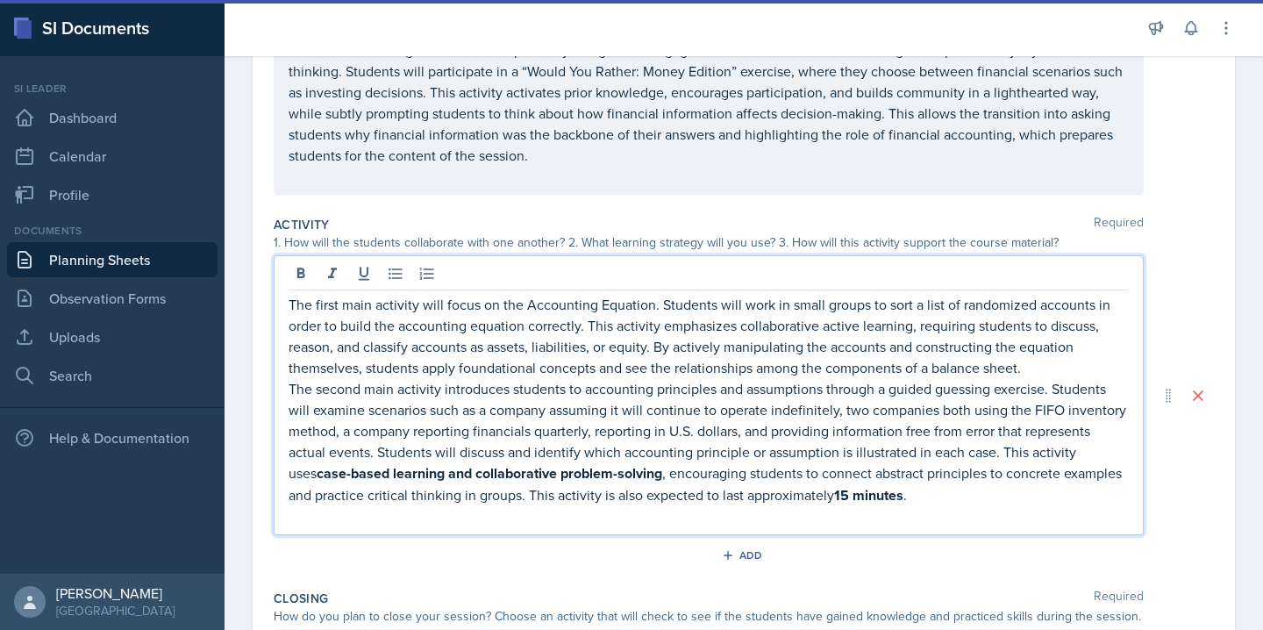
click at [338, 433] on p "The second main activity introduces students to accounting principles and assum…" at bounding box center [708, 442] width 840 height 128
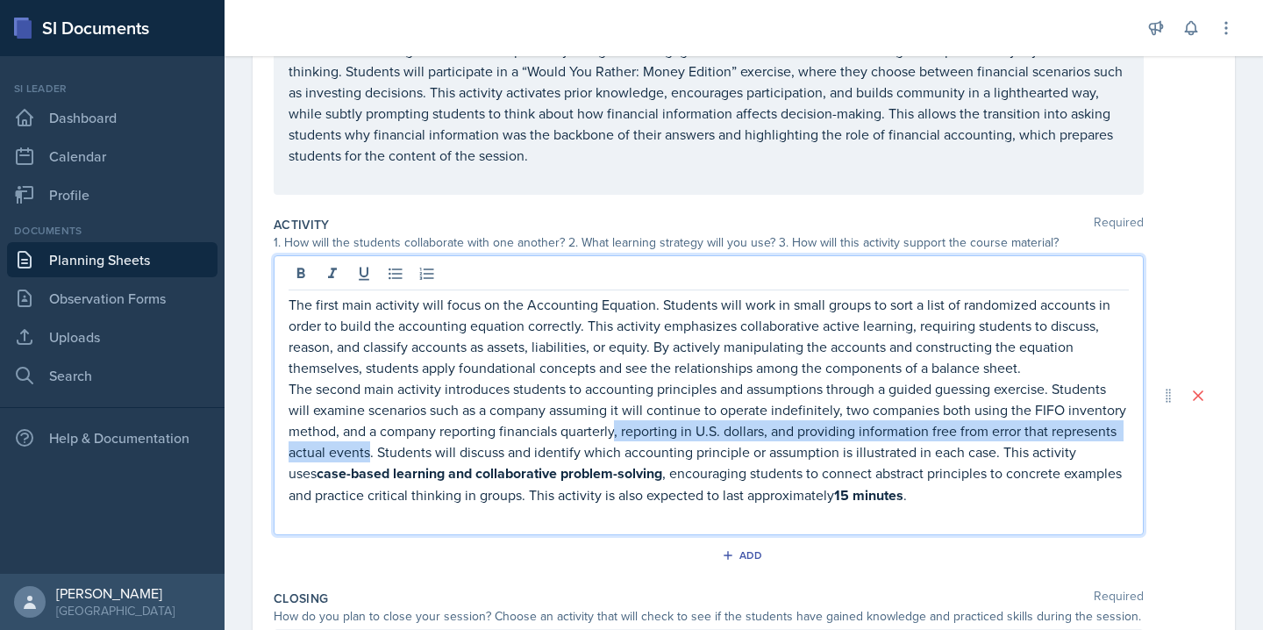
drag, startPoint x: 616, startPoint y: 437, endPoint x: 371, endPoint y: 459, distance: 245.6
click at [371, 459] on p "The second main activity introduces students to accounting principles and assum…" at bounding box center [708, 442] width 840 height 128
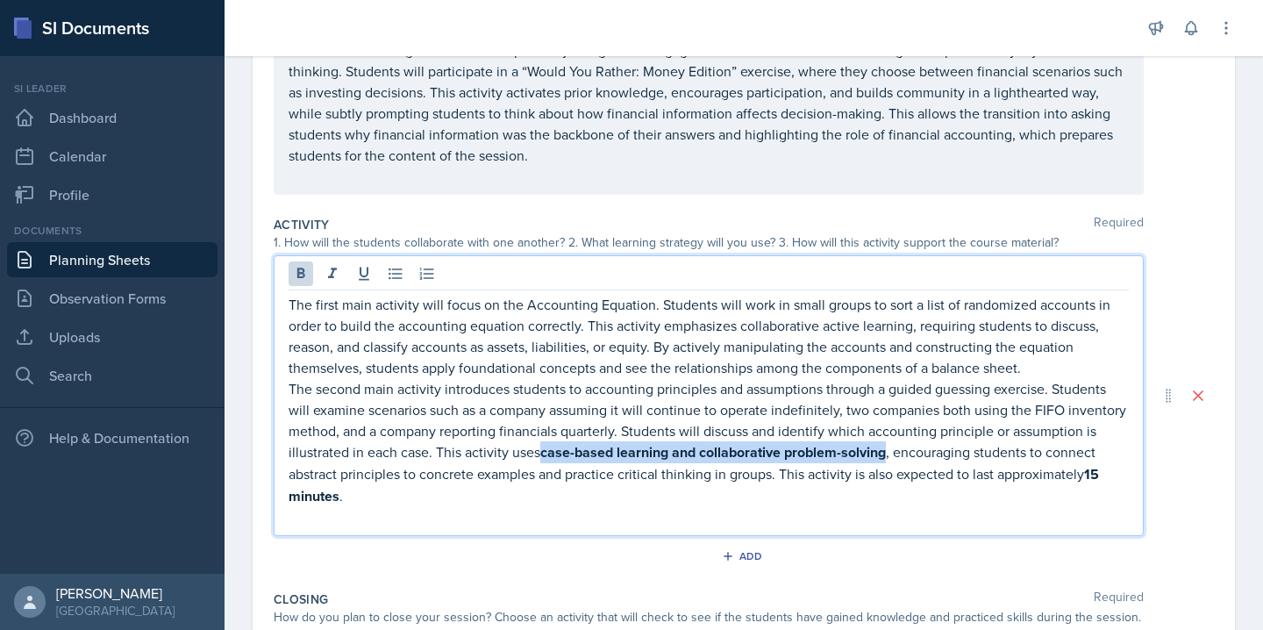
drag, startPoint x: 543, startPoint y: 451, endPoint x: 887, endPoint y: 452, distance: 344.6
click at [886, 452] on strong "case-based learning and collaborative problem-solving" at bounding box center [712, 452] width 345 height 20
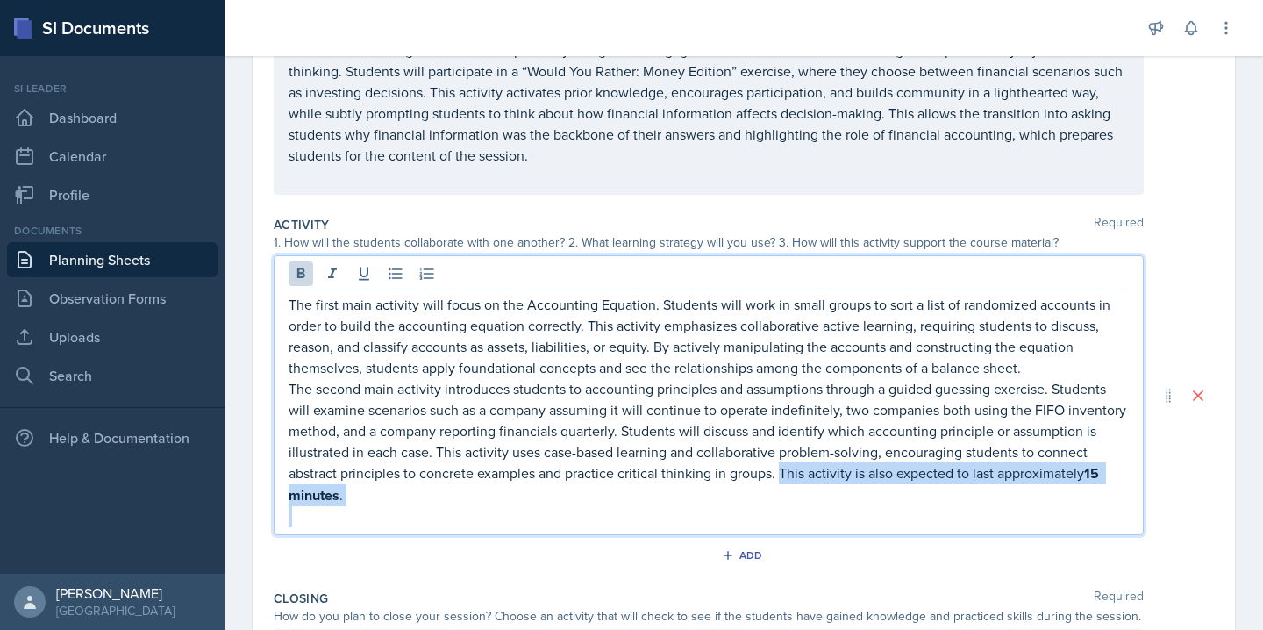
drag, startPoint x: 783, startPoint y: 476, endPoint x: 816, endPoint y: 509, distance: 46.5
click at [816, 509] on div "The first main activity will focus on the Accounting Equation. Students will wo…" at bounding box center [708, 410] width 840 height 233
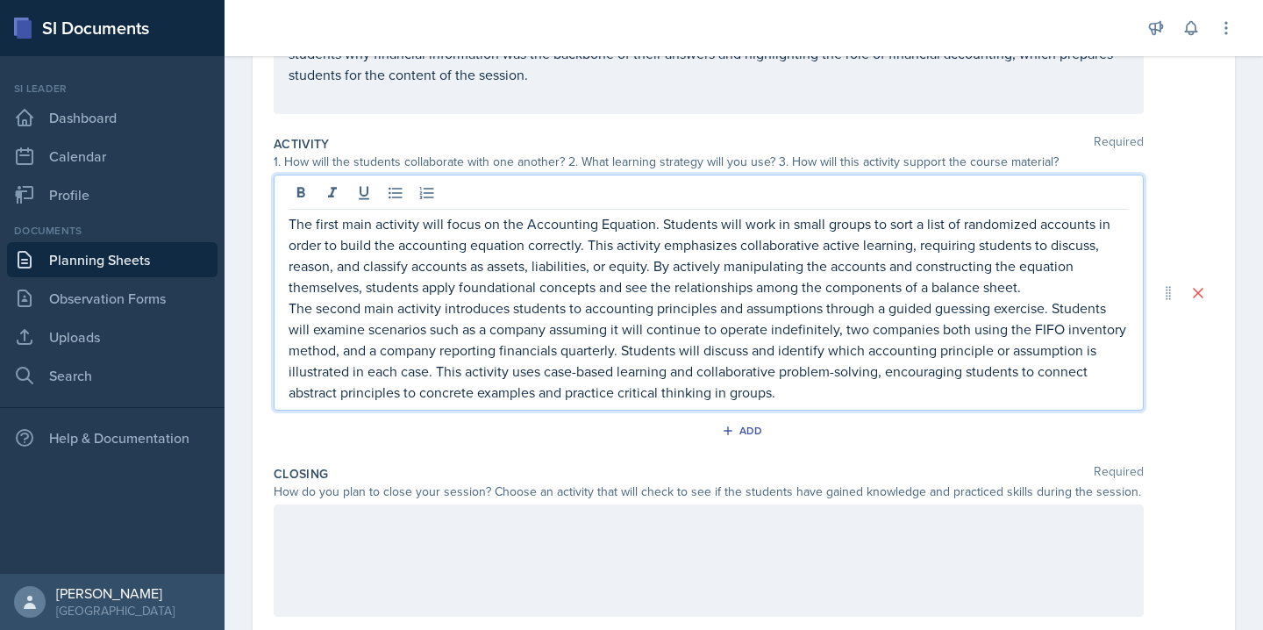
scroll to position [346, 0]
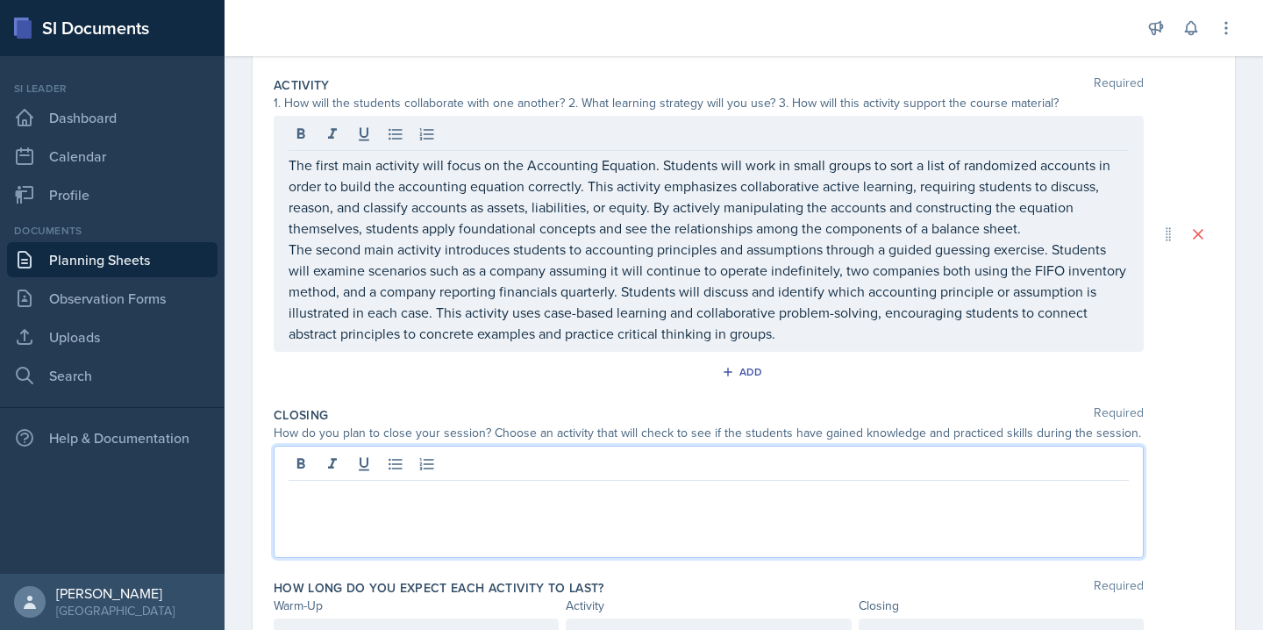
click at [526, 484] on p at bounding box center [708, 494] width 840 height 21
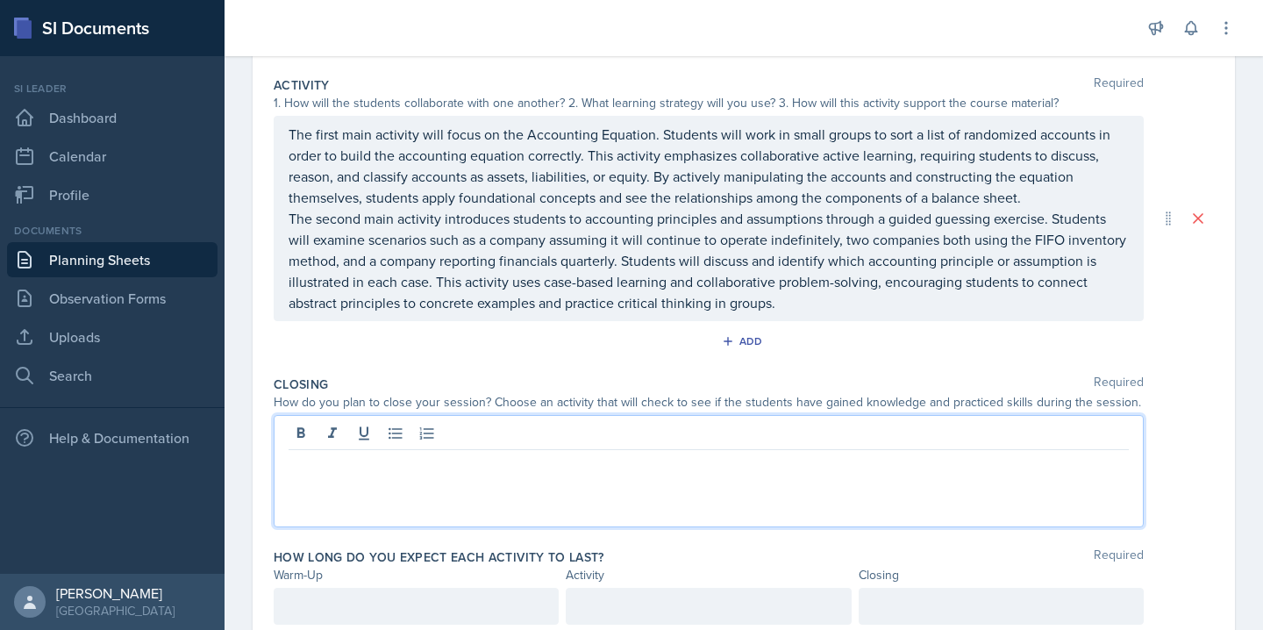
scroll to position [469, 0]
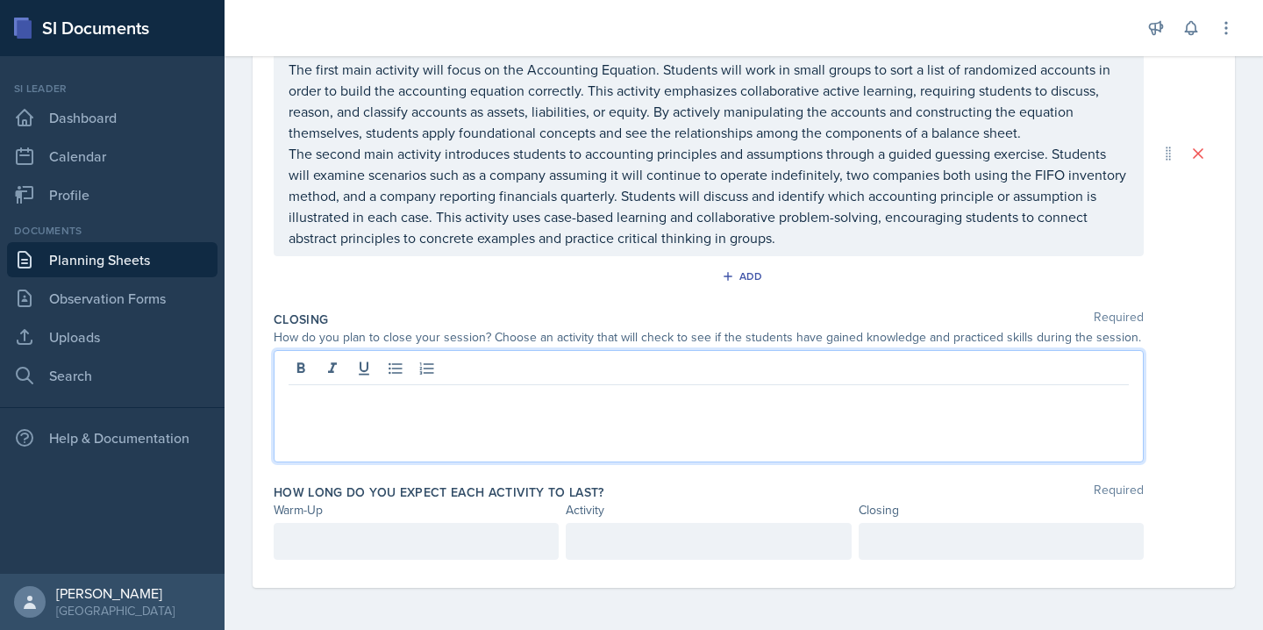
click at [427, 551] on p at bounding box center [415, 541] width 255 height 21
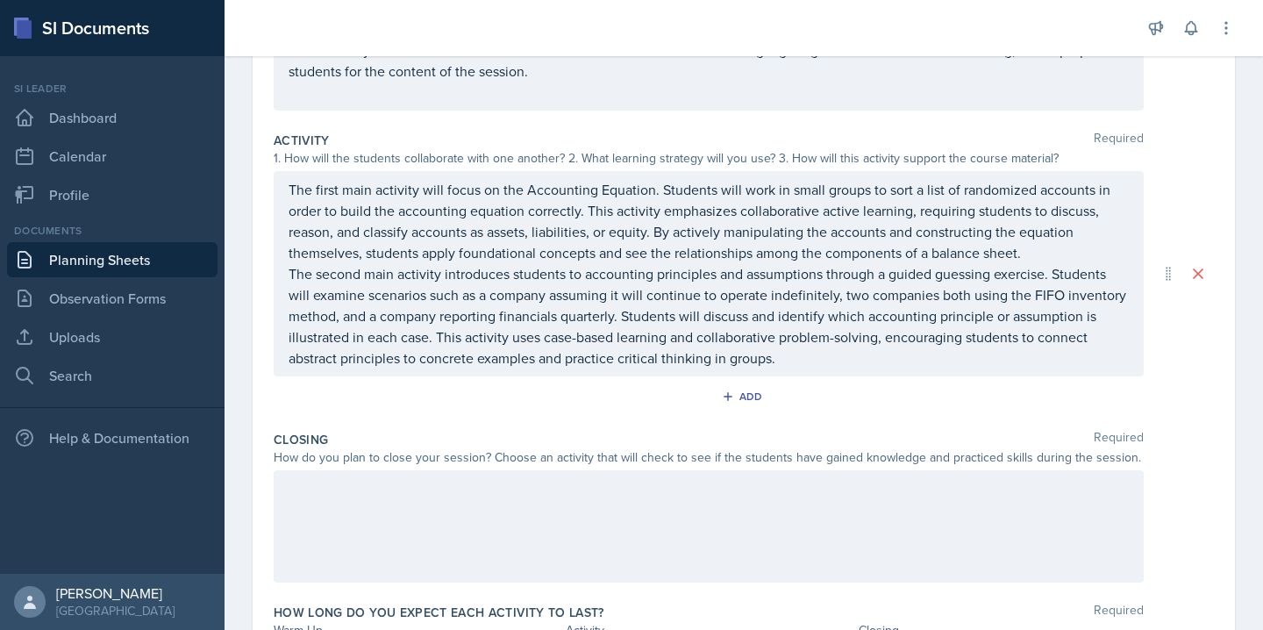
scroll to position [500, 0]
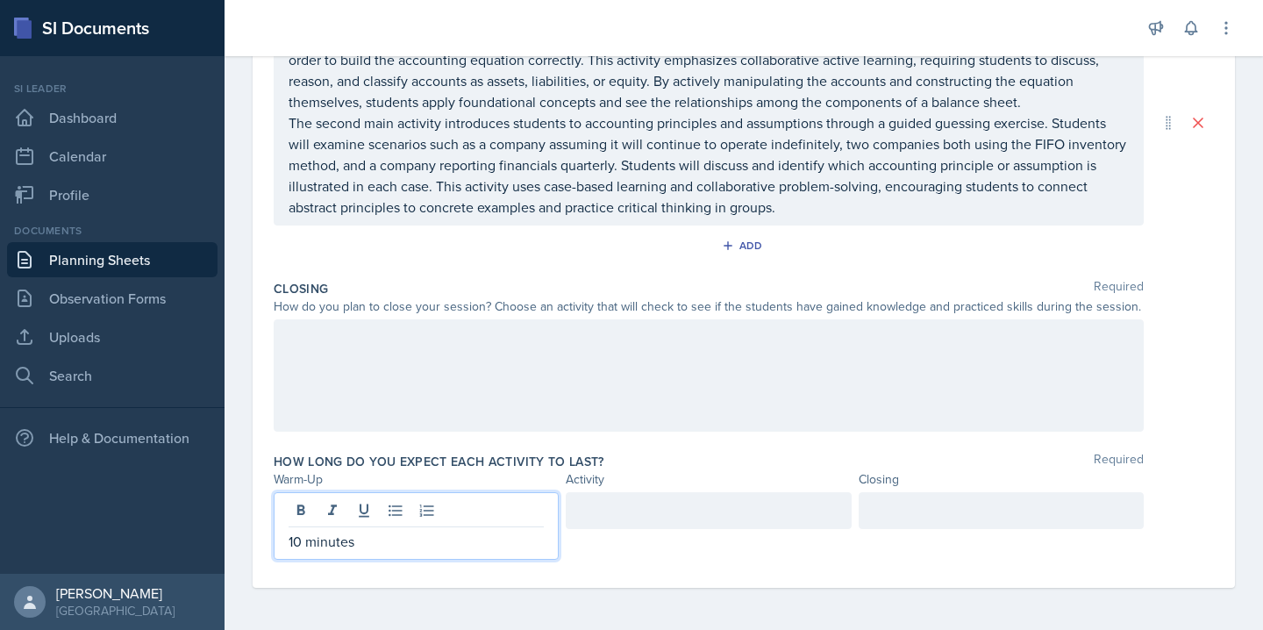
click at [652, 494] on div at bounding box center [708, 510] width 285 height 37
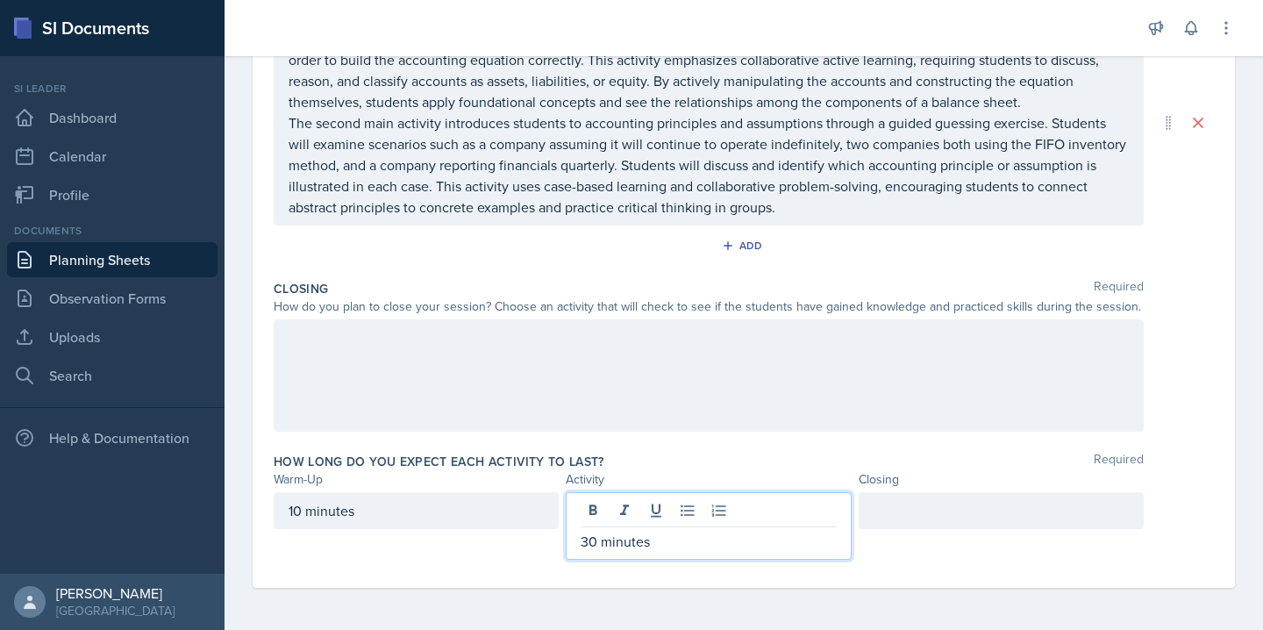
click at [966, 512] on div at bounding box center [1000, 510] width 285 height 37
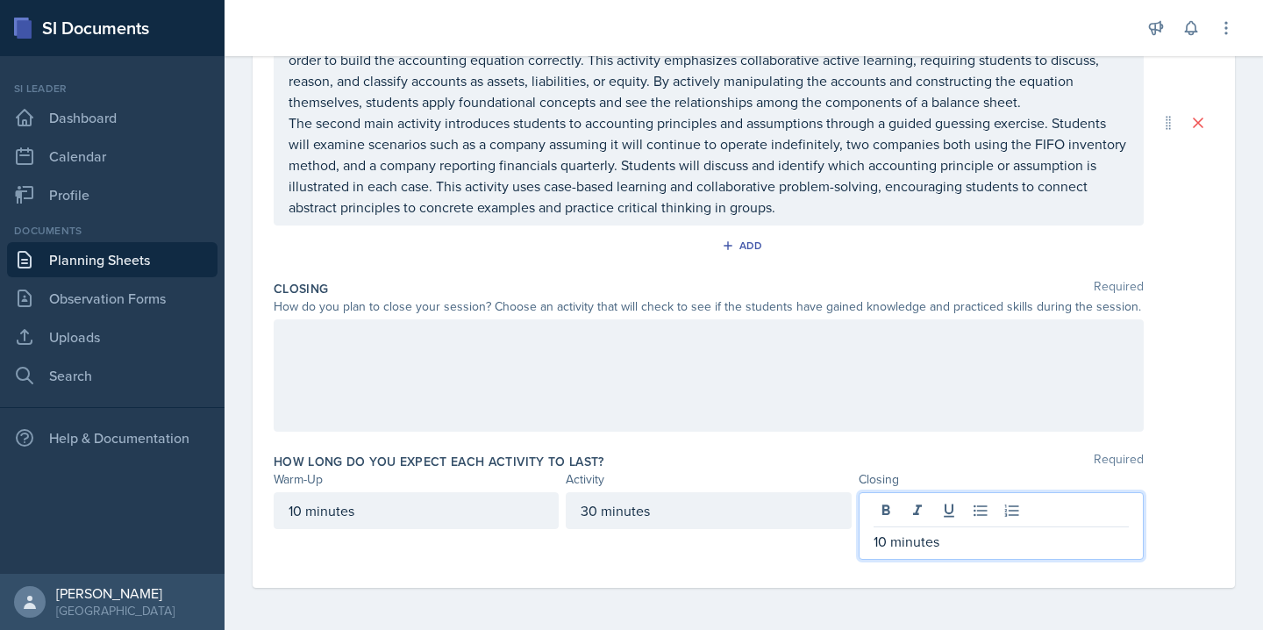
click at [741, 507] on div "30 minutes" at bounding box center [708, 510] width 285 height 37
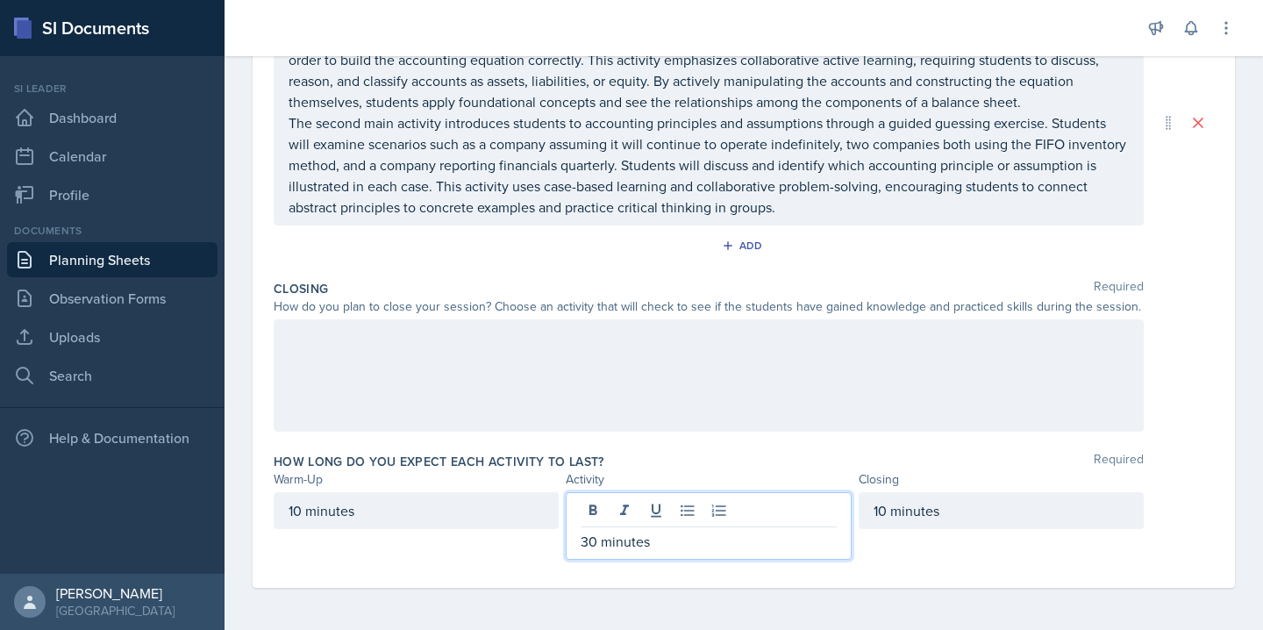
click at [598, 543] on p "30 minutes" at bounding box center [707, 541] width 255 height 21
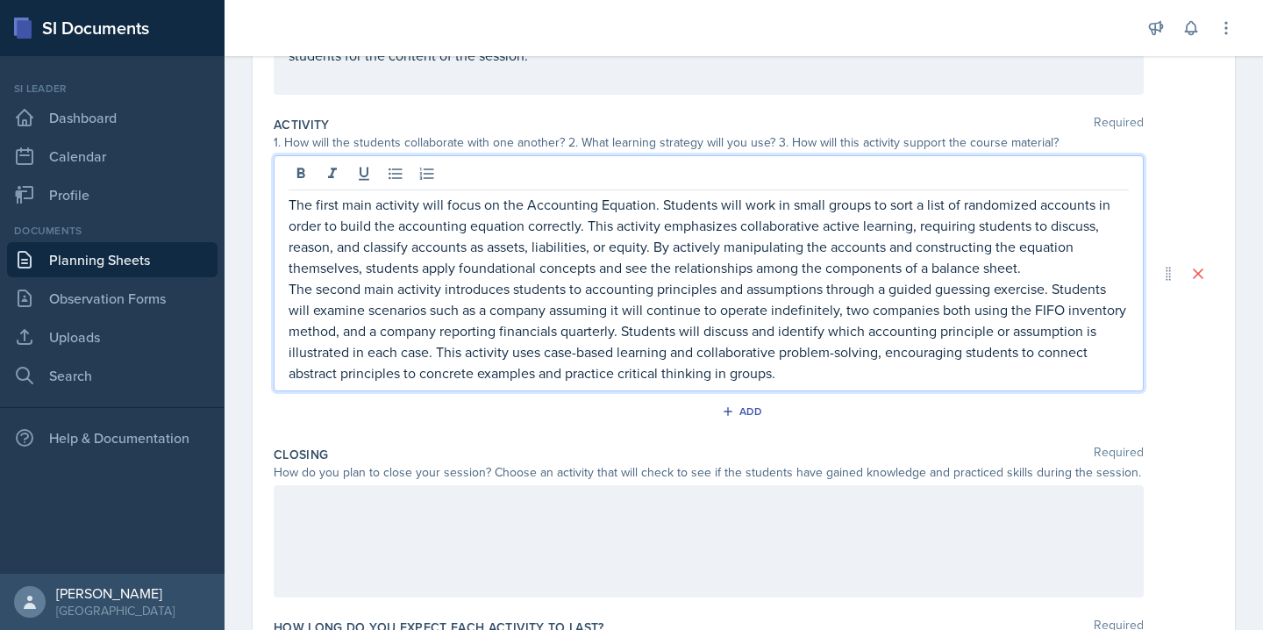
click at [581, 202] on p "The first main activity will focus on the Accounting Equation. Students will wo…" at bounding box center [708, 236] width 840 height 84
click at [579, 234] on p "The first main activity will focus on the Accounting Equation. Students will wo…" at bounding box center [708, 236] width 840 height 84
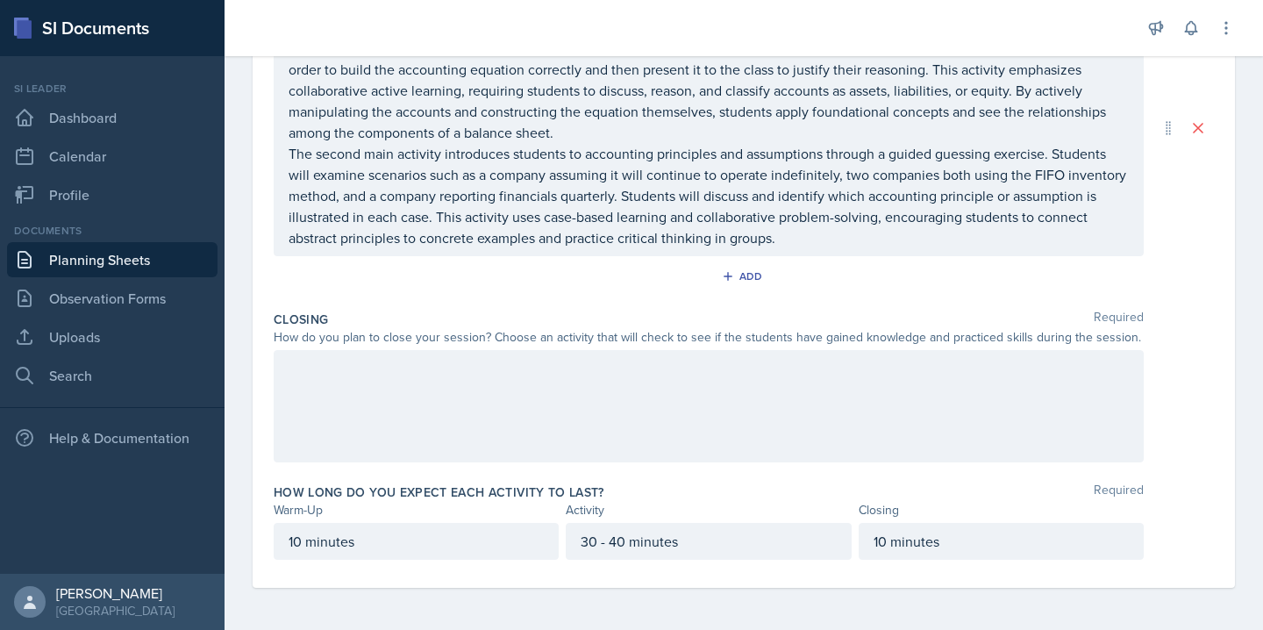
click at [616, 452] on div at bounding box center [709, 406] width 870 height 112
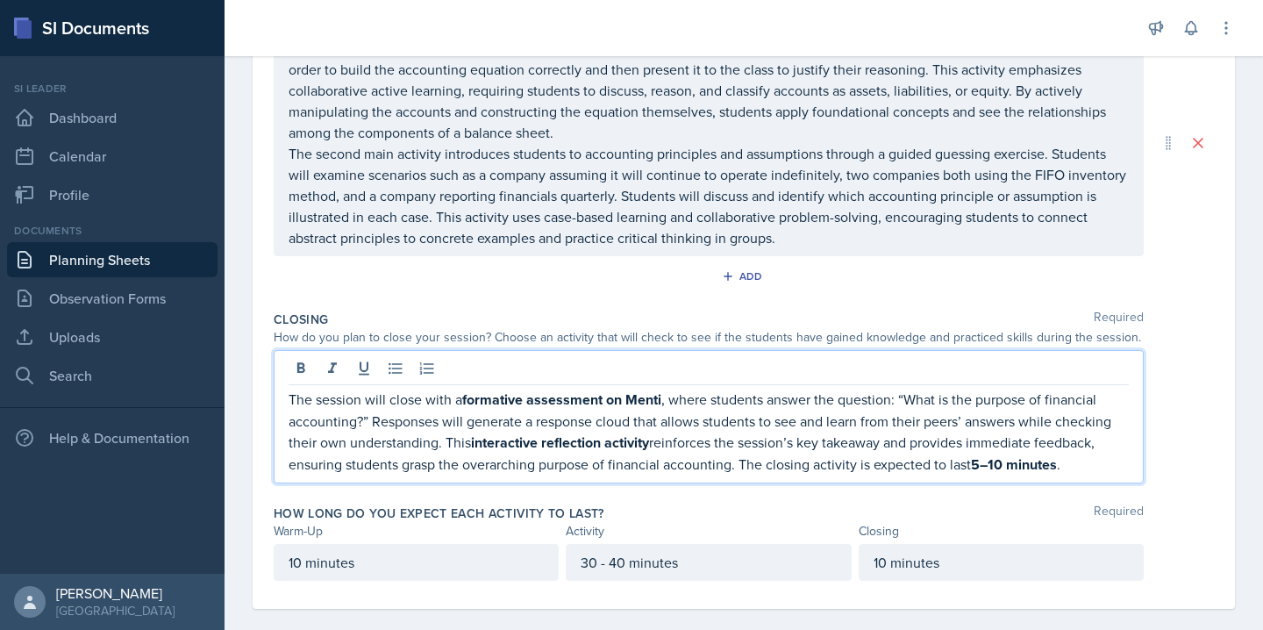
scroll to position [509, 0]
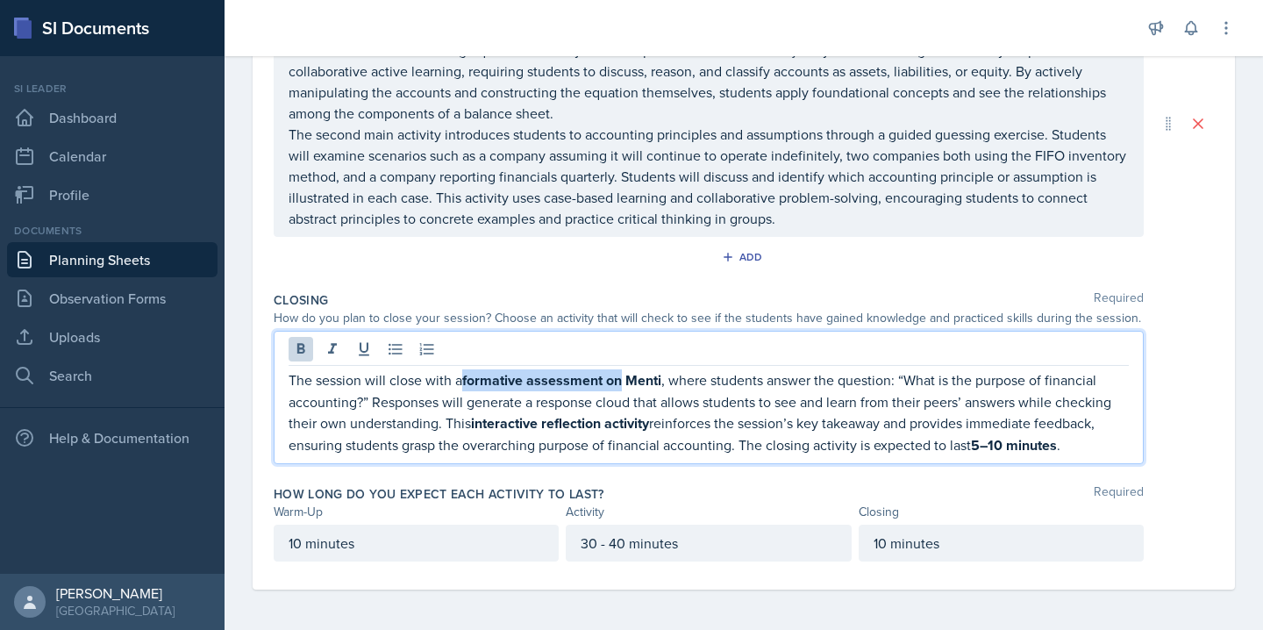
drag, startPoint x: 623, startPoint y: 383, endPoint x: 459, endPoint y: 386, distance: 164.0
click at [459, 386] on p "The session will close with a formative assessment on Menti , where students an…" at bounding box center [708, 412] width 840 height 87
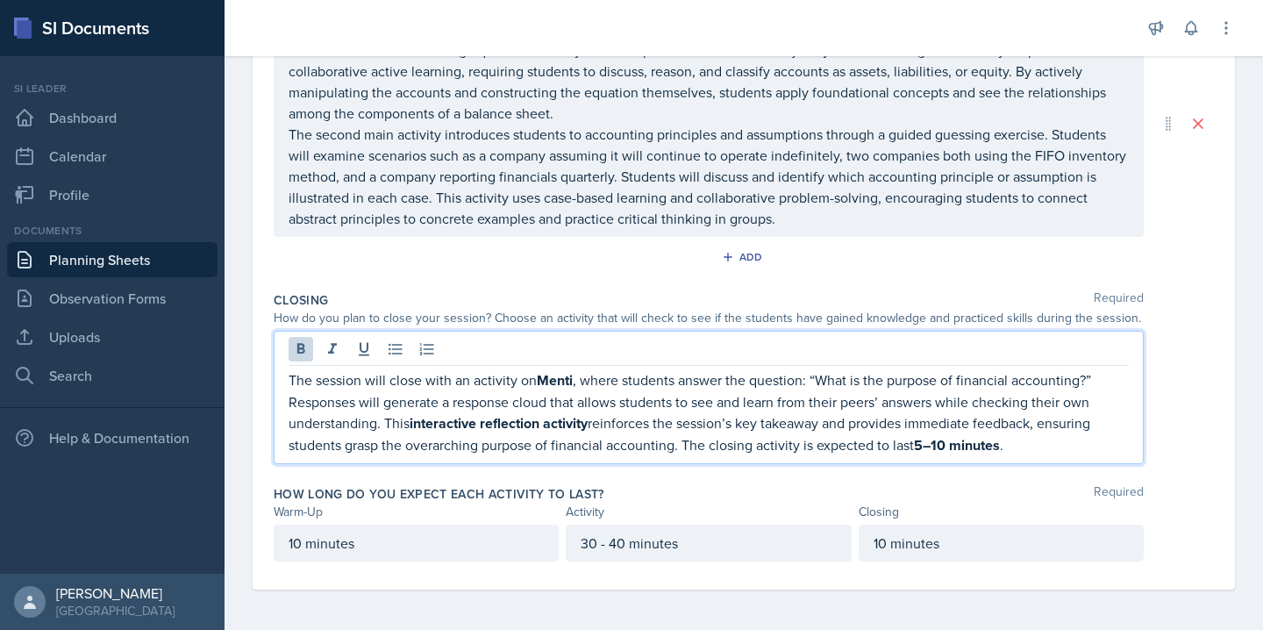
drag, startPoint x: 538, startPoint y: 381, endPoint x: 573, endPoint y: 381, distance: 35.1
click at [573, 381] on strong "Menti" at bounding box center [555, 380] width 36 height 20
drag, startPoint x: 594, startPoint y: 424, endPoint x: 413, endPoint y: 423, distance: 180.6
click at [413, 423] on p "The session will close with an activity on Menti, where students answer the que…" at bounding box center [708, 412] width 840 height 87
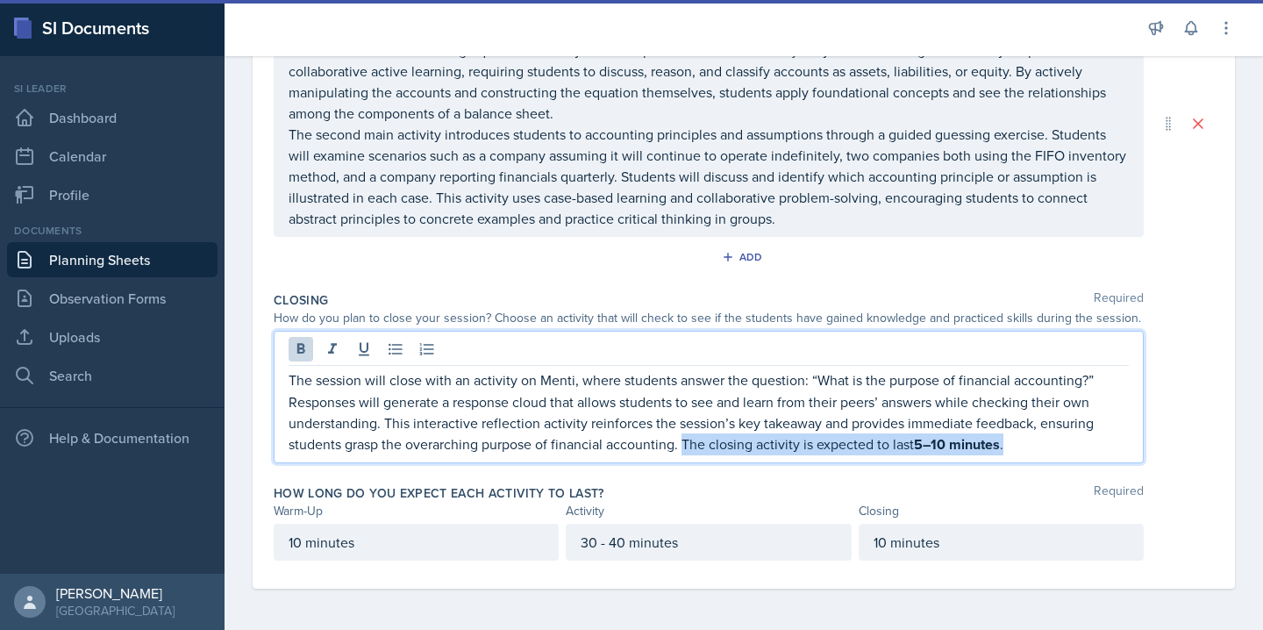
drag, startPoint x: 681, startPoint y: 444, endPoint x: 1035, endPoint y: 445, distance: 353.4
click at [1035, 445] on p "The session will close with an activity on Menti, where students answer the que…" at bounding box center [708, 412] width 840 height 86
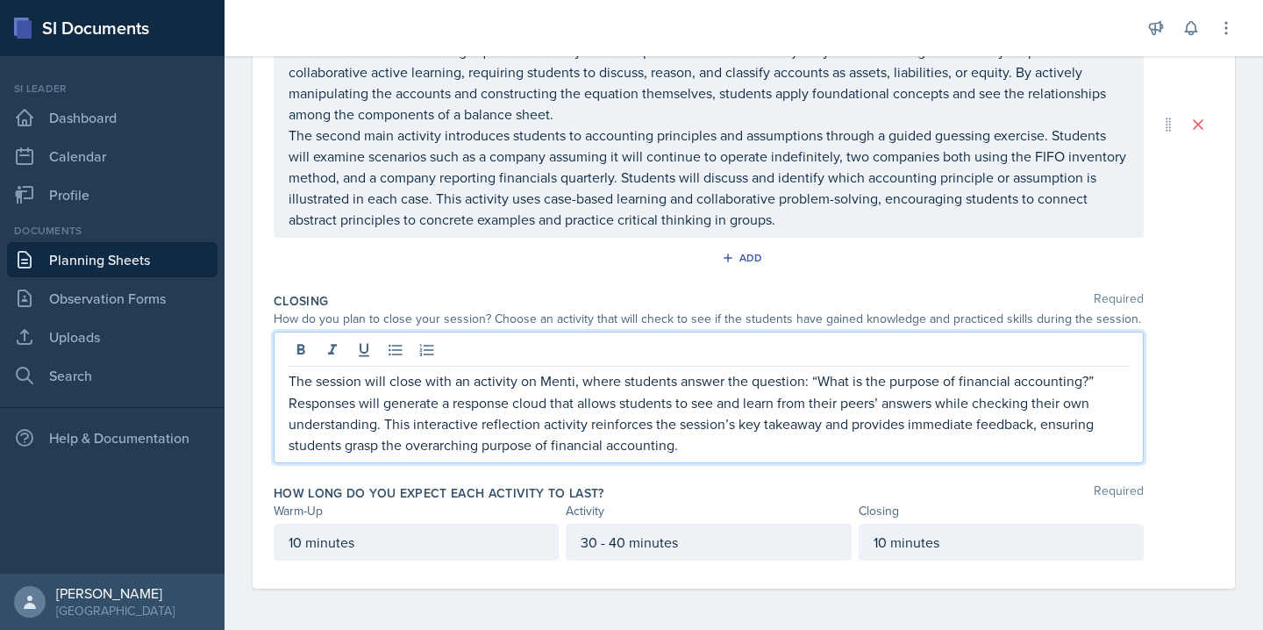
scroll to position [0, 0]
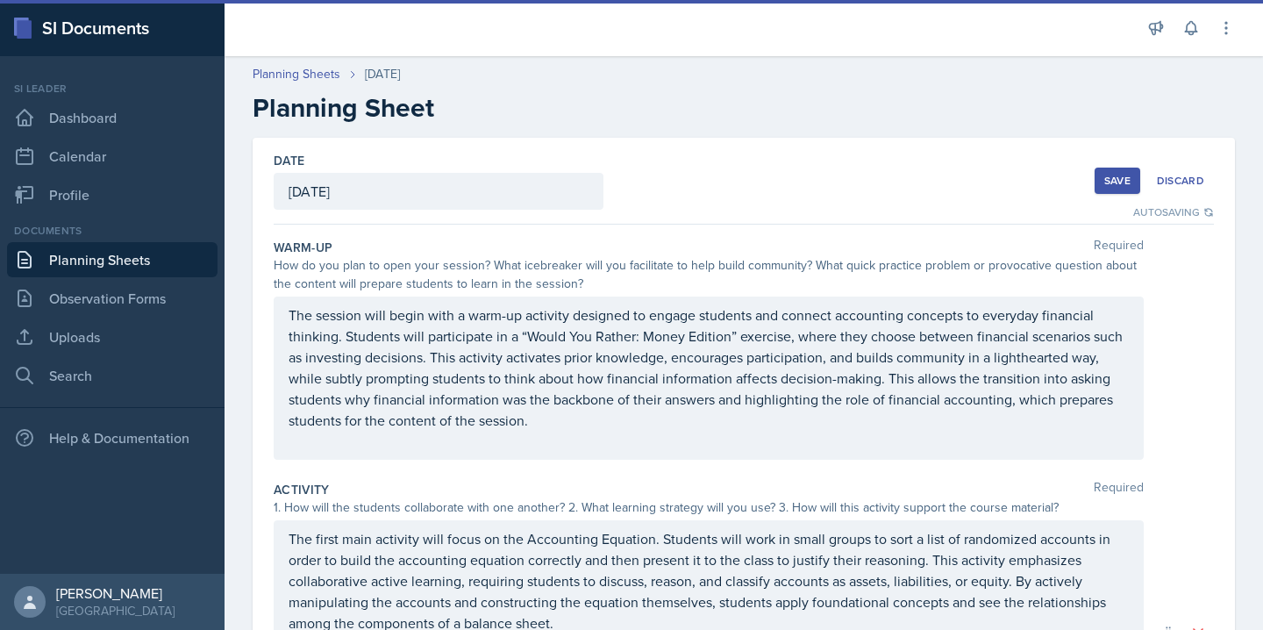
click at [1108, 182] on div "Save" at bounding box center [1117, 181] width 26 height 14
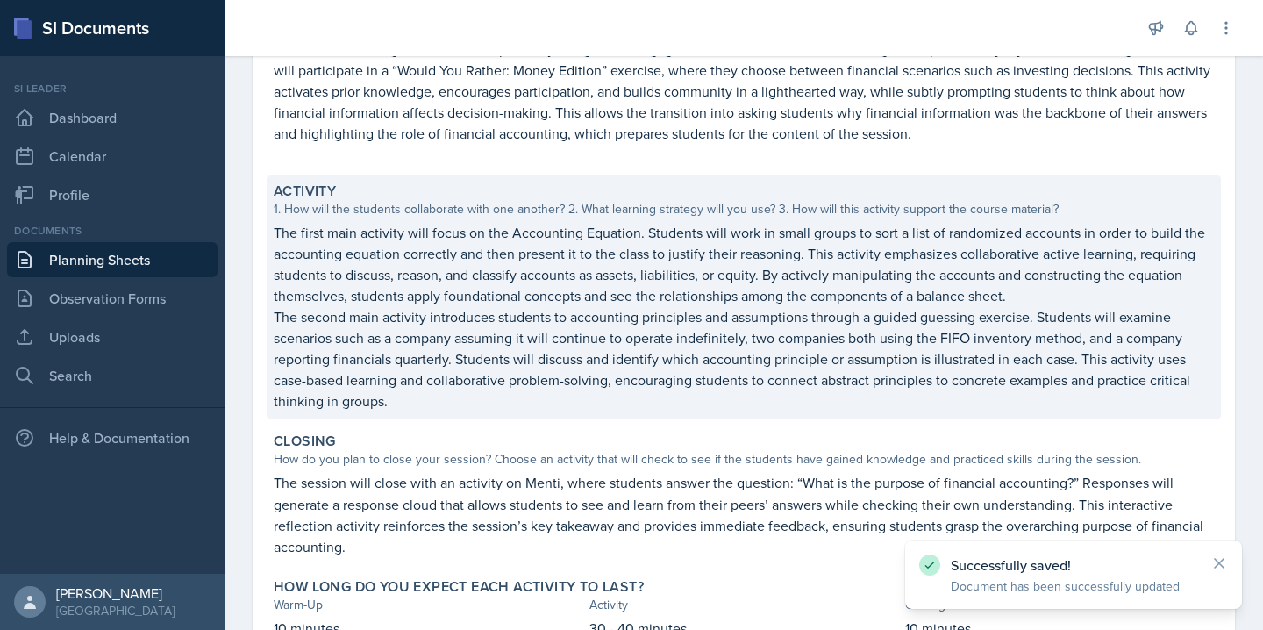
scroll to position [377, 0]
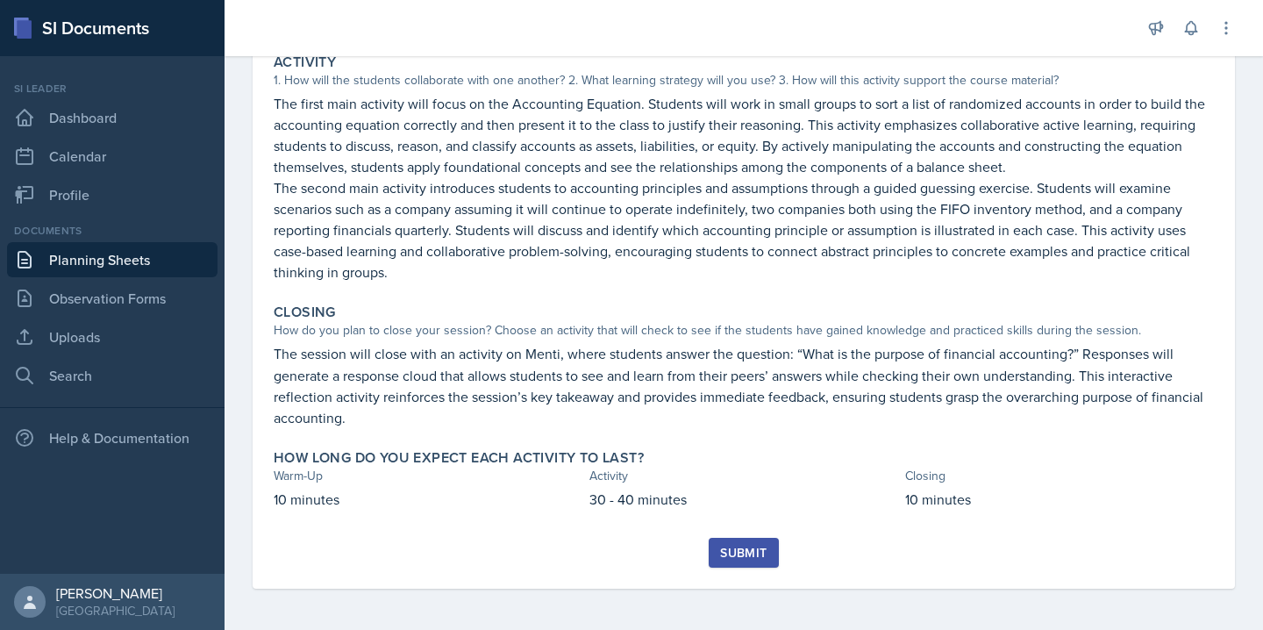
click at [734, 552] on div "Submit" at bounding box center [743, 552] width 46 height 14
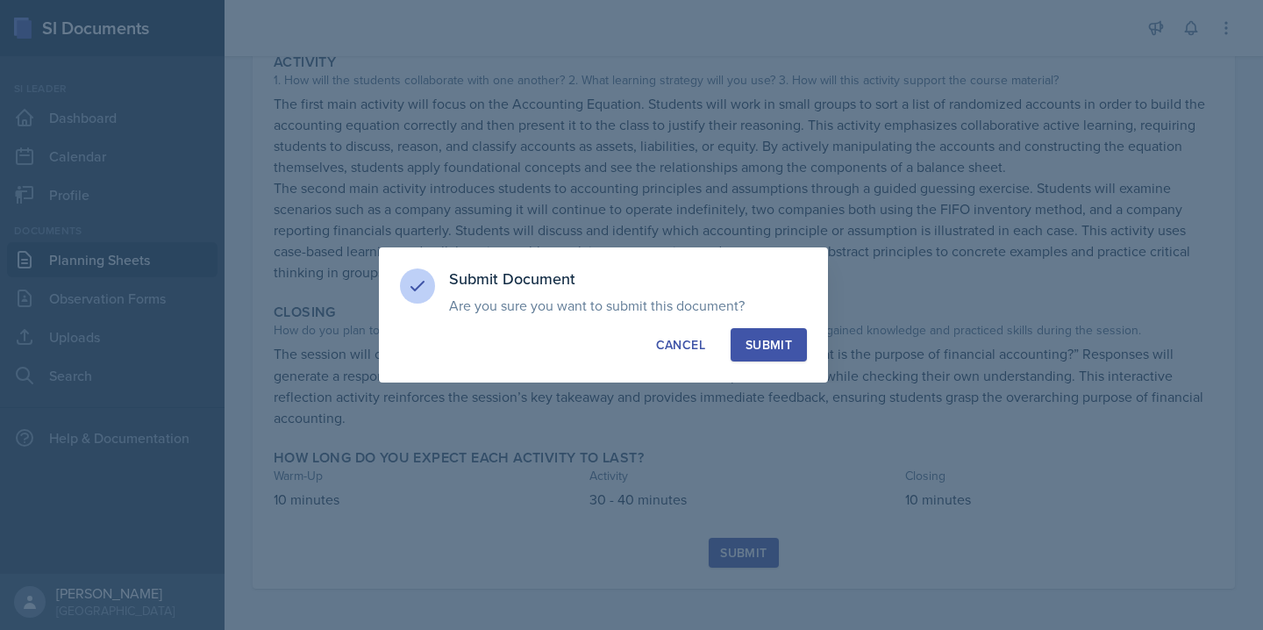
click at [773, 342] on div "Submit" at bounding box center [768, 345] width 46 height 18
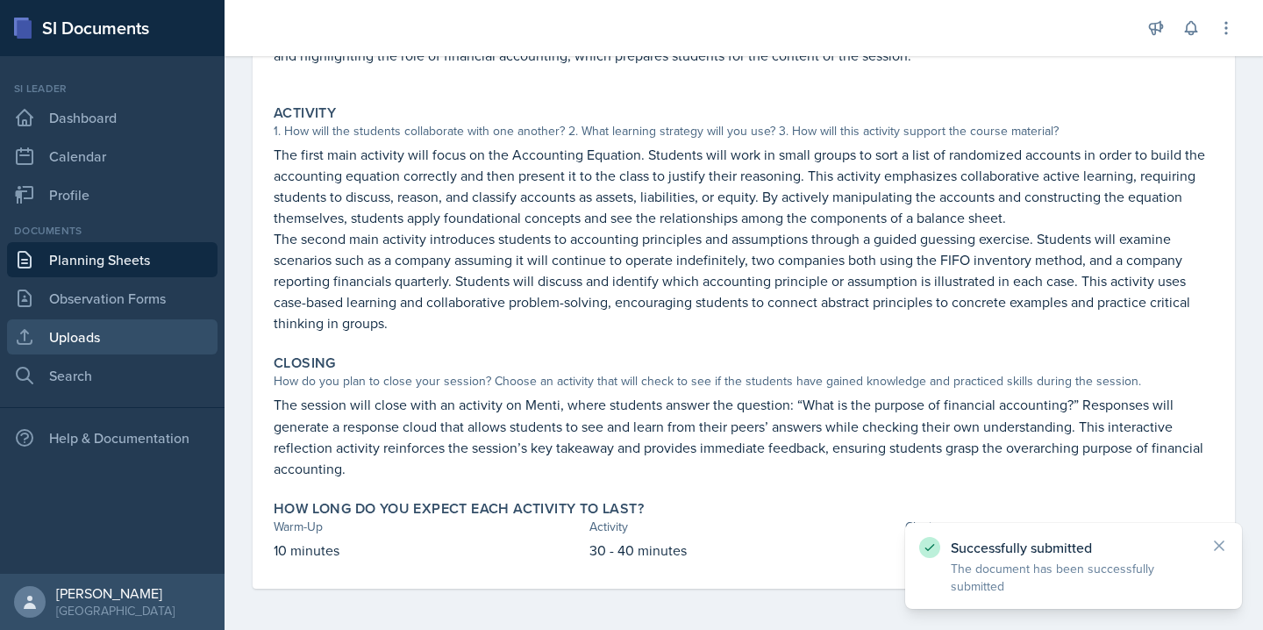
click at [95, 331] on link "Uploads" at bounding box center [112, 336] width 210 height 35
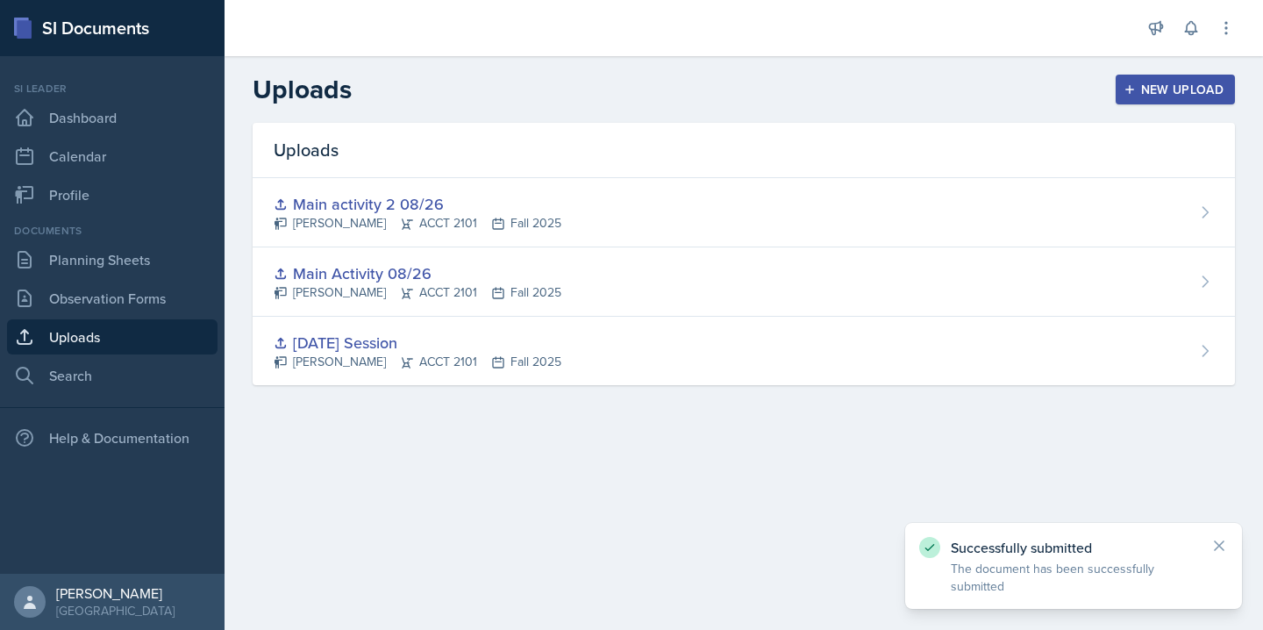
click at [1148, 92] on div "New Upload" at bounding box center [1175, 89] width 97 height 14
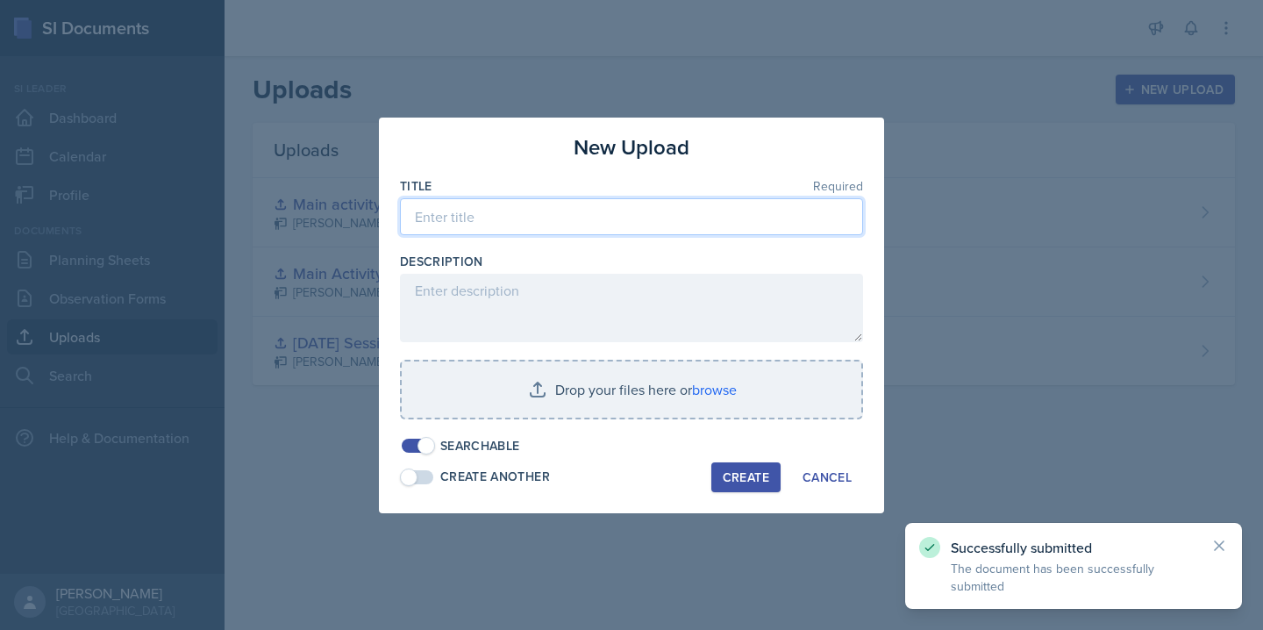
click at [556, 224] on input at bounding box center [631, 216] width 463 height 37
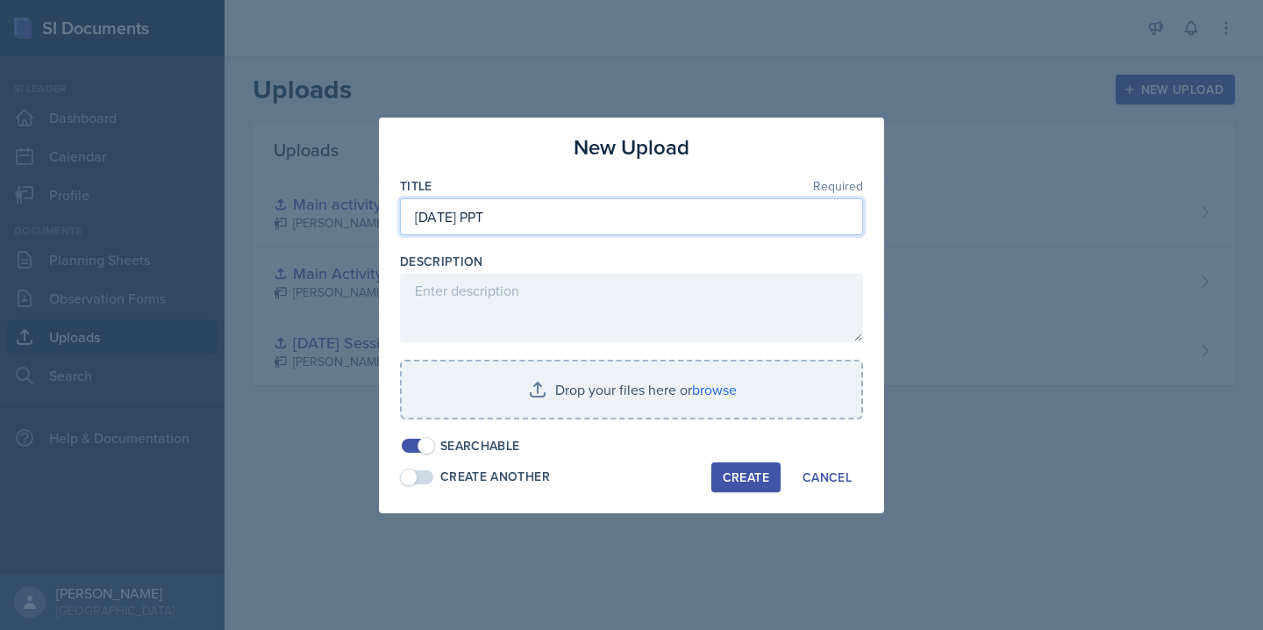
type input "[DATE] PPT"
click at [433, 480] on span at bounding box center [417, 477] width 35 height 18
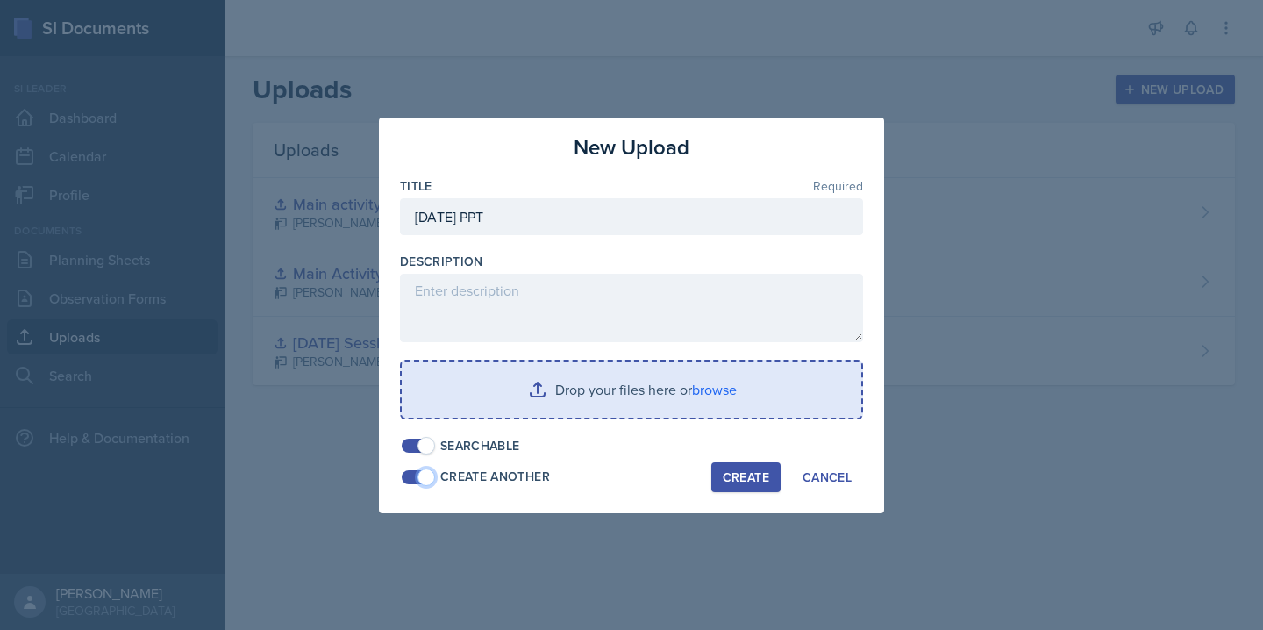
click at [646, 406] on input "file" at bounding box center [631, 389] width 459 height 56
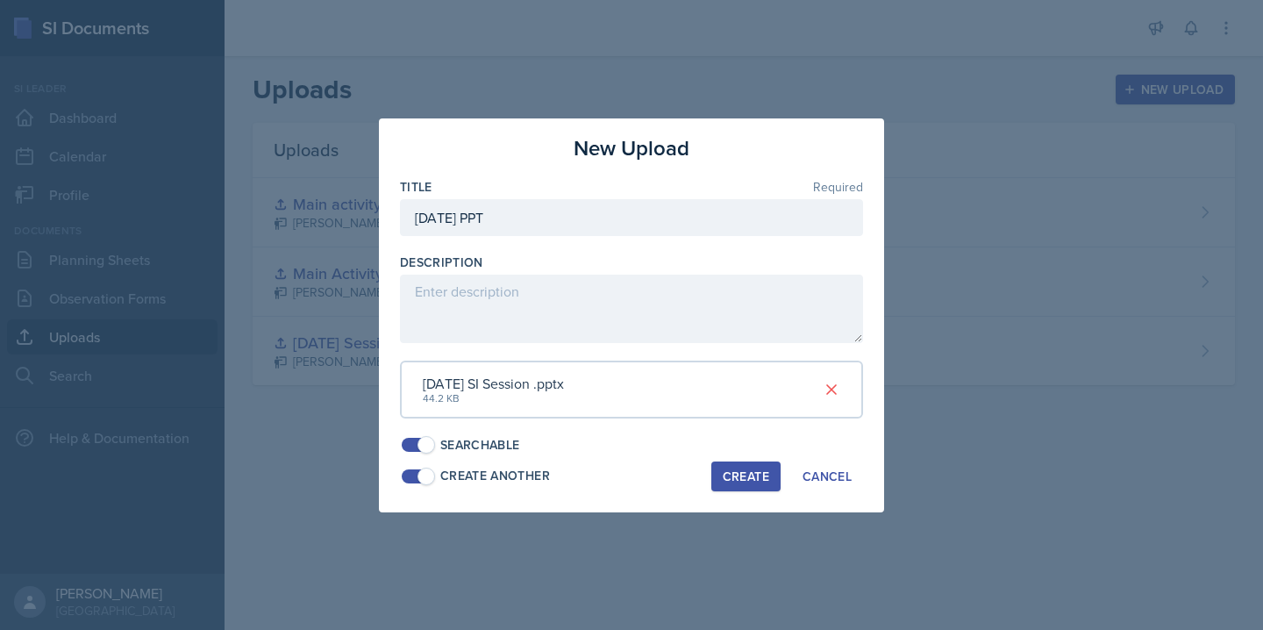
click at [731, 471] on div "Create" at bounding box center [746, 476] width 46 height 14
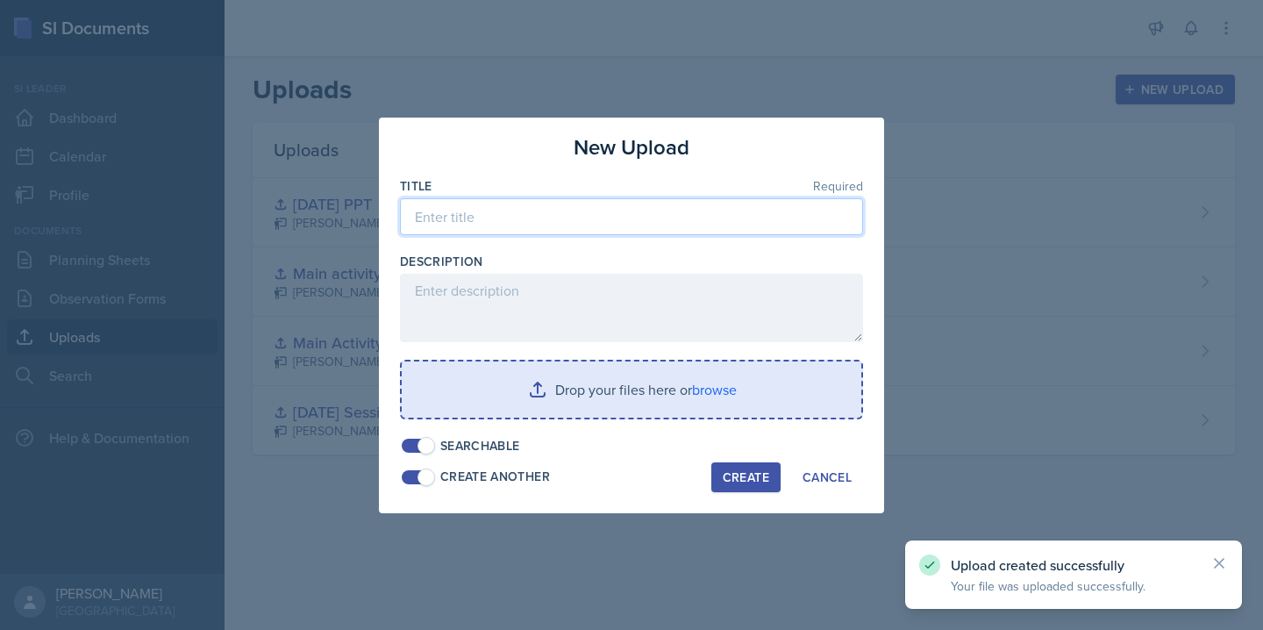
click at [519, 224] on input at bounding box center [631, 216] width 463 height 37
type input "A"
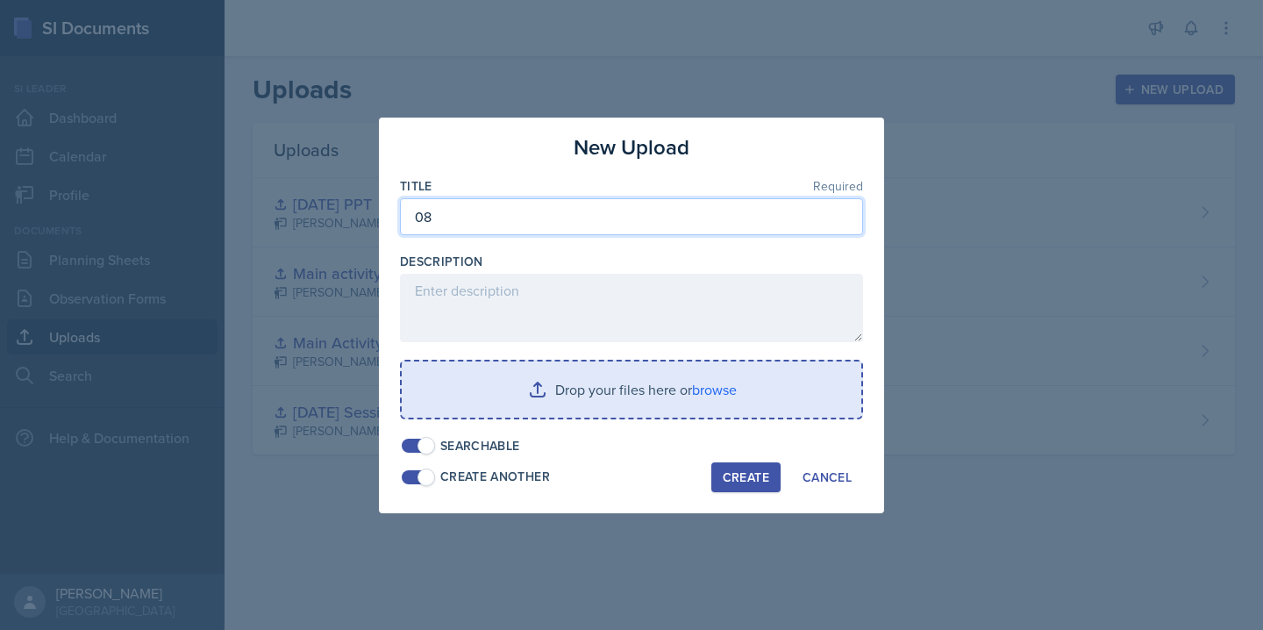
type input "0"
type input "08/29 Main Activity"
click at [630, 389] on input "file" at bounding box center [631, 389] width 459 height 56
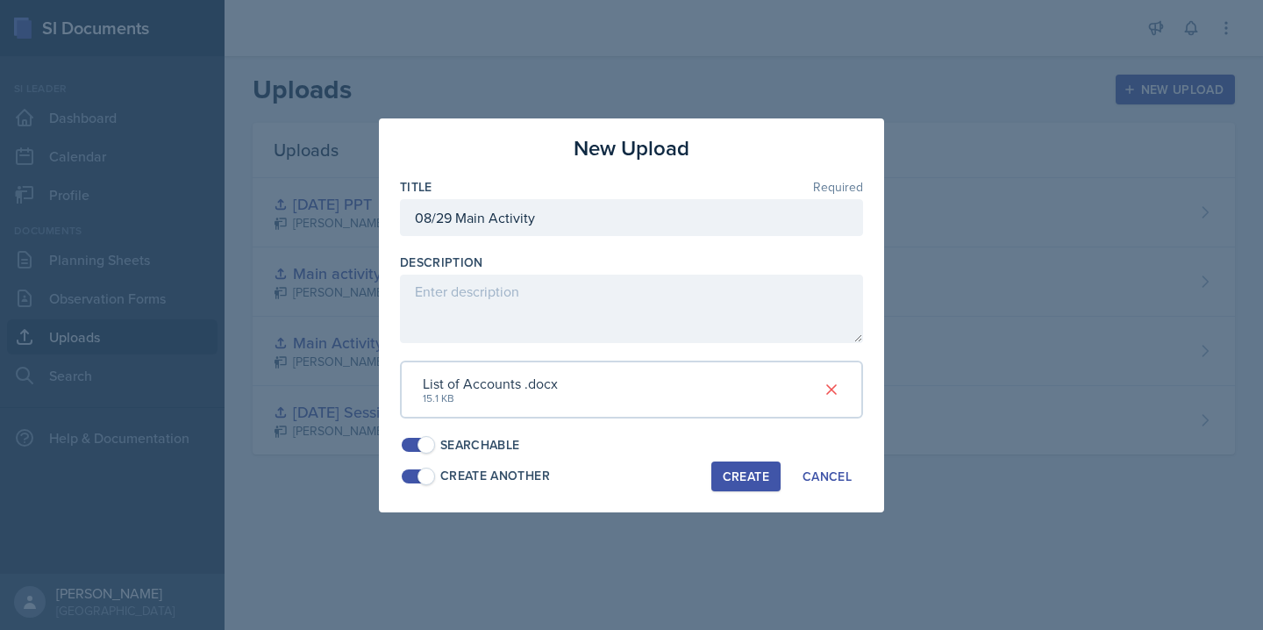
click at [414, 474] on span at bounding box center [418, 476] width 32 height 14
click at [739, 478] on div "Create" at bounding box center [746, 476] width 46 height 14
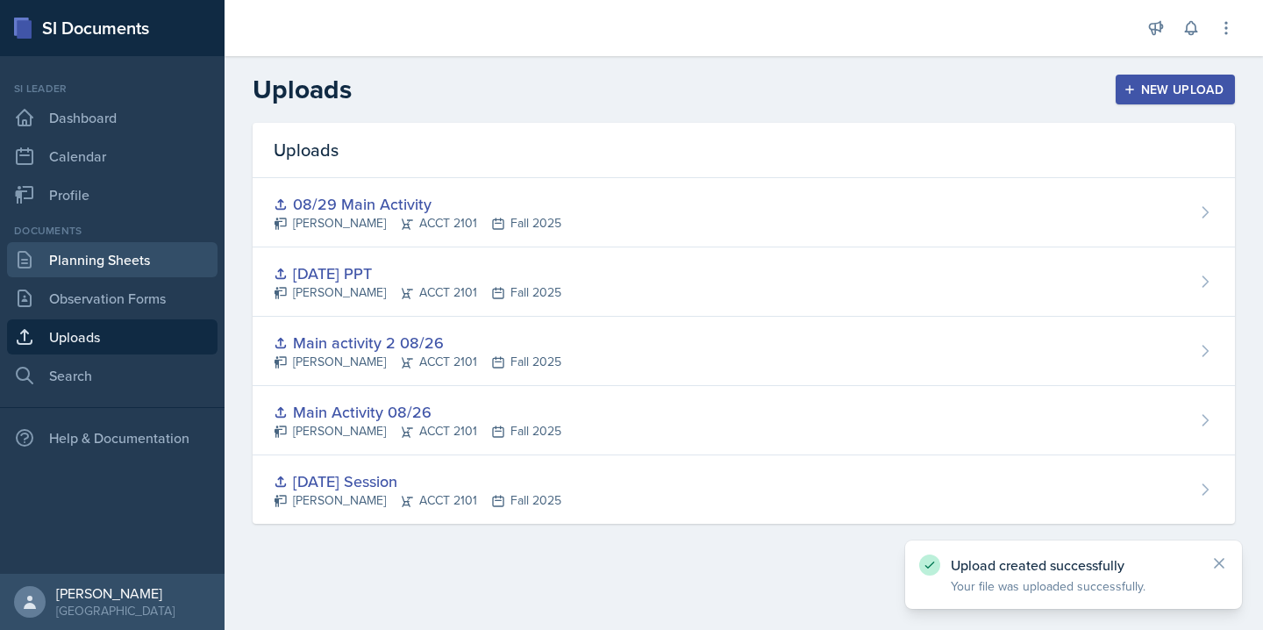
click at [139, 265] on link "Planning Sheets" at bounding box center [112, 259] width 210 height 35
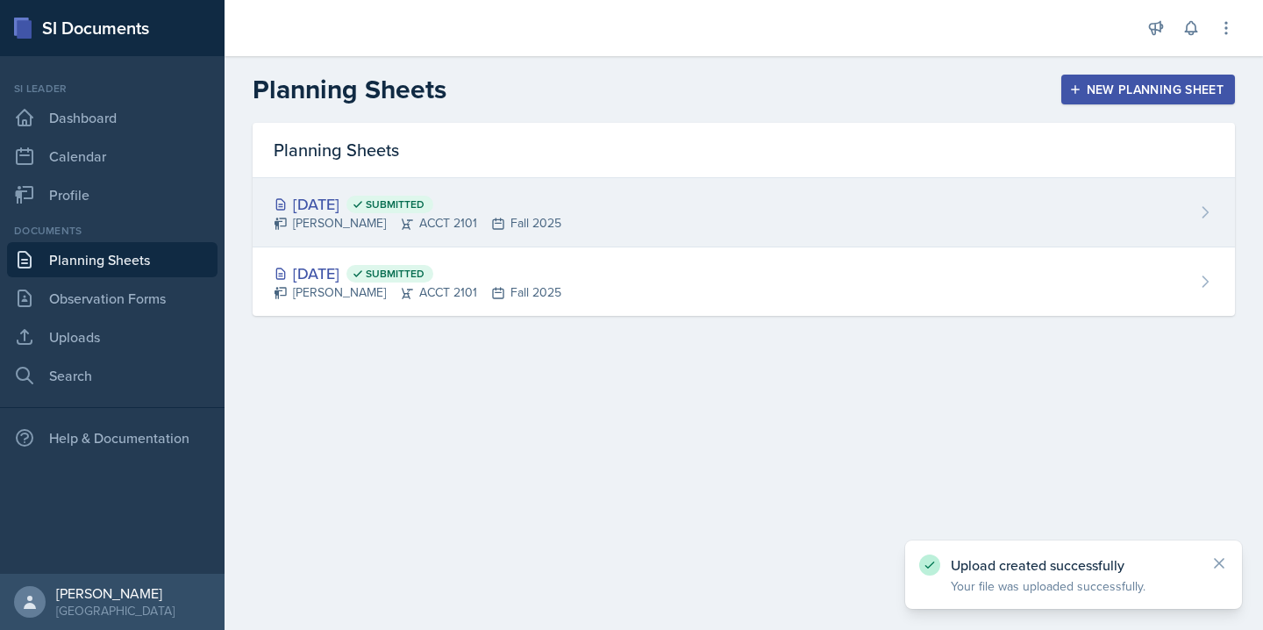
click at [1085, 206] on div "[DATE] Submitted [PERSON_NAME] ACCT 2101 Fall 2025" at bounding box center [744, 212] width 982 height 69
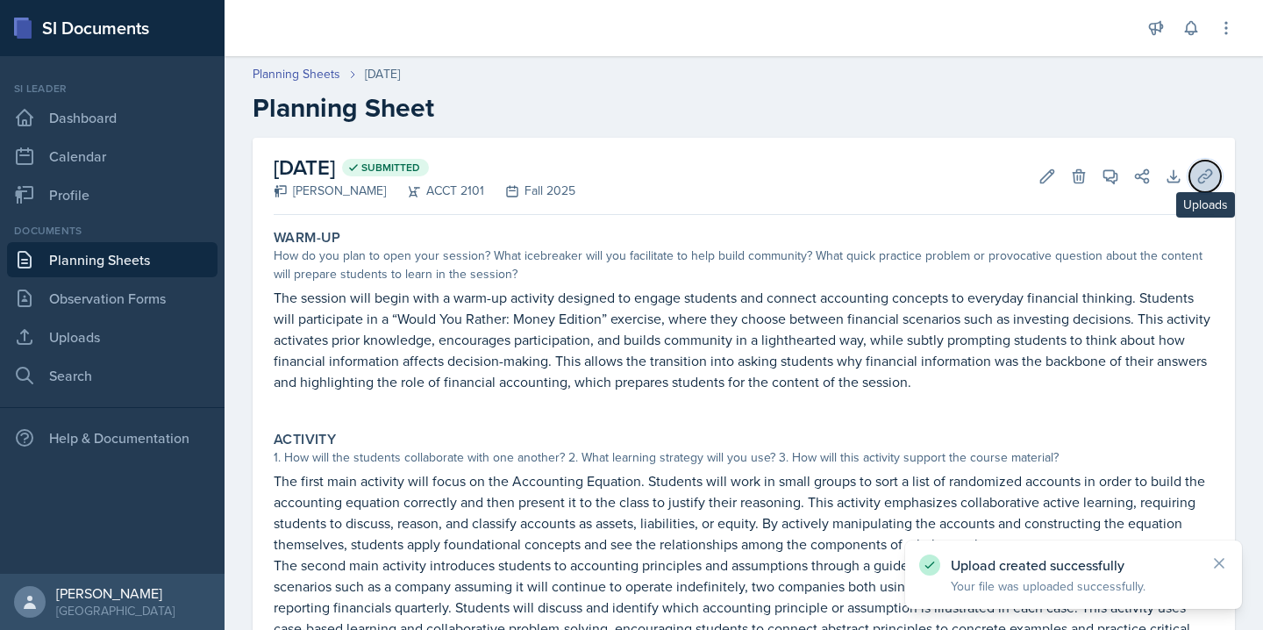
click at [1209, 178] on icon at bounding box center [1205, 176] width 18 height 18
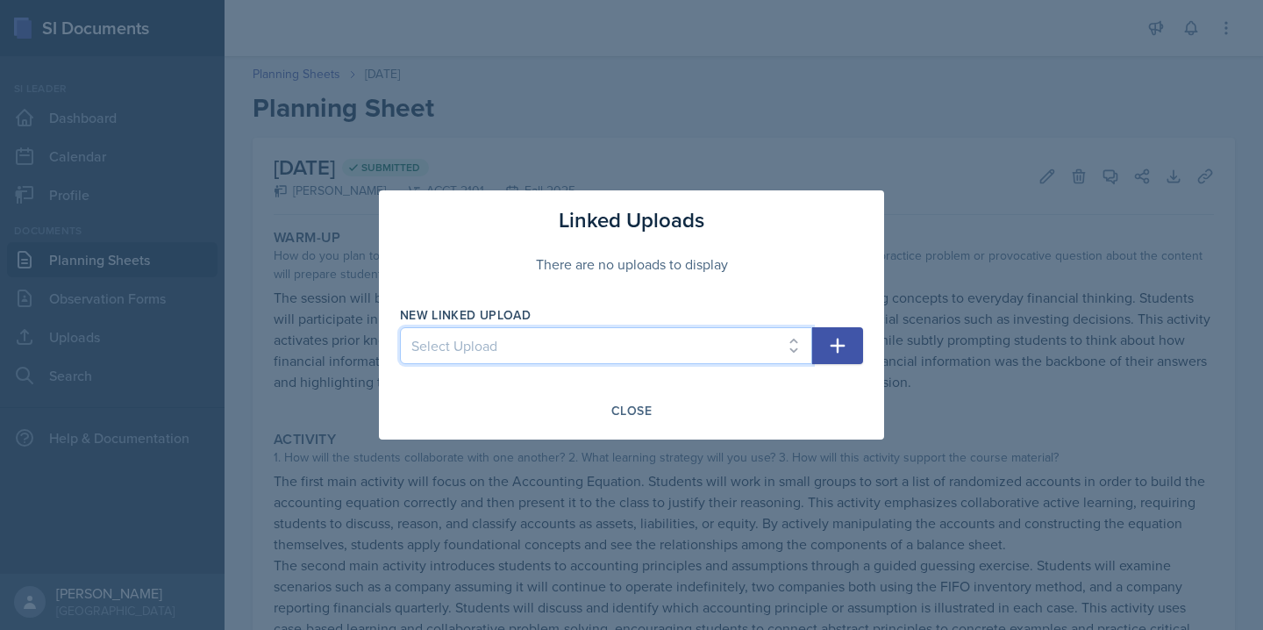
click at [752, 354] on select "Select Upload [DATE] Session Main Activity 08/26 Main activity 2 08/26 [DATE] P…" at bounding box center [606, 345] width 412 height 37
select select "d0ffa152-c97d-4965-9801-76fccc29efe0"
click at [400, 327] on select "Select Upload [DATE] Session Main Activity 08/26 Main activity 2 08/26 [DATE] P…" at bounding box center [606, 345] width 412 height 37
click at [835, 347] on icon "button" at bounding box center [837, 345] width 21 height 21
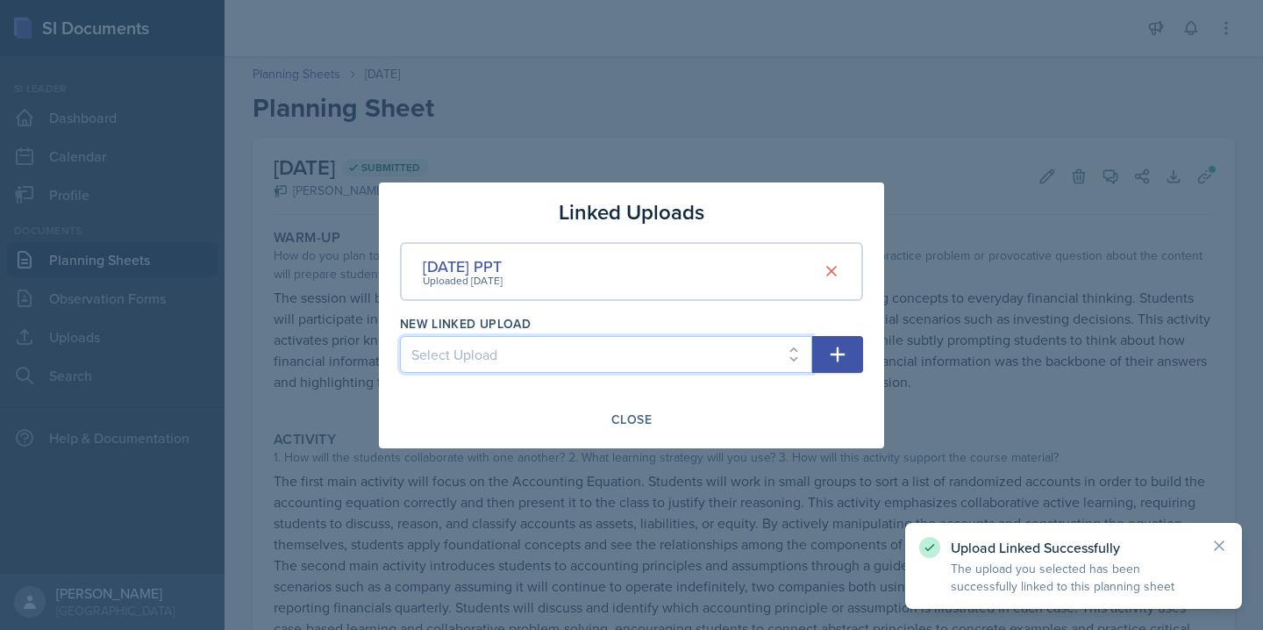
click at [751, 362] on select "Select Upload [DATE] Session Main Activity 08/26 Main activity 2 08/26 08/29 Ma…" at bounding box center [606, 354] width 412 height 37
select select "fc74e1b9-fe01-486d-97e0-91ad2e762df0"
click at [400, 336] on select "Select Upload [DATE] Session Main Activity 08/26 Main activity 2 08/26 08/29 Ma…" at bounding box center [606, 354] width 412 height 37
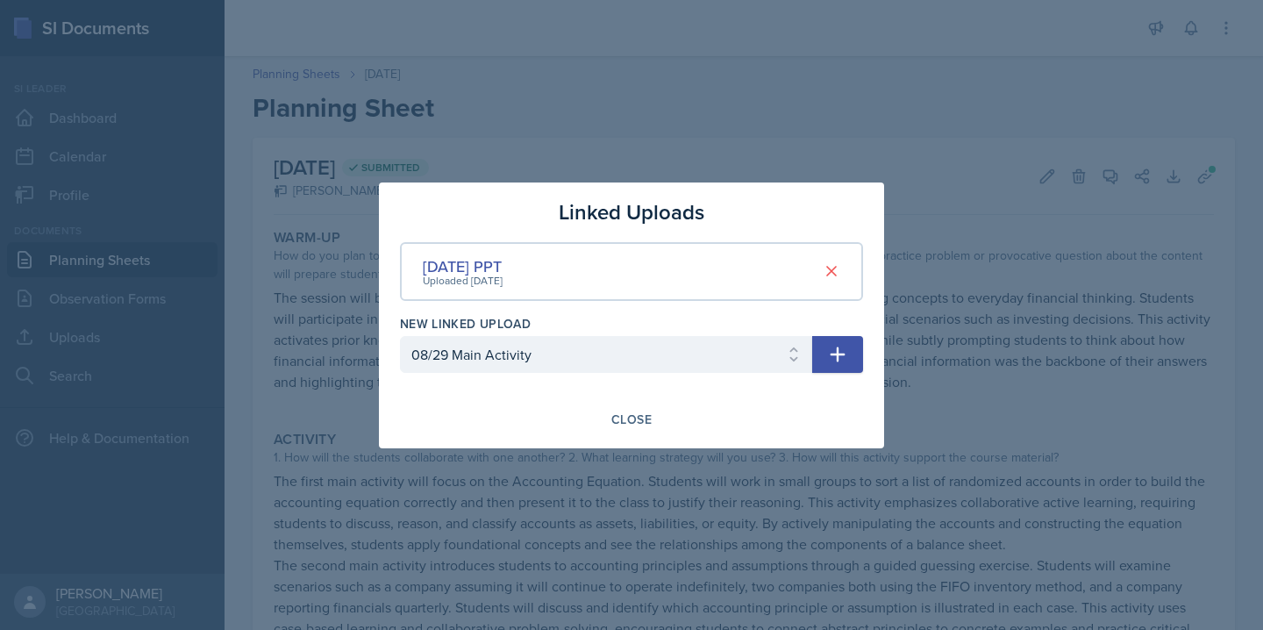
click at [833, 353] on icon "button" at bounding box center [837, 353] width 15 height 15
select select
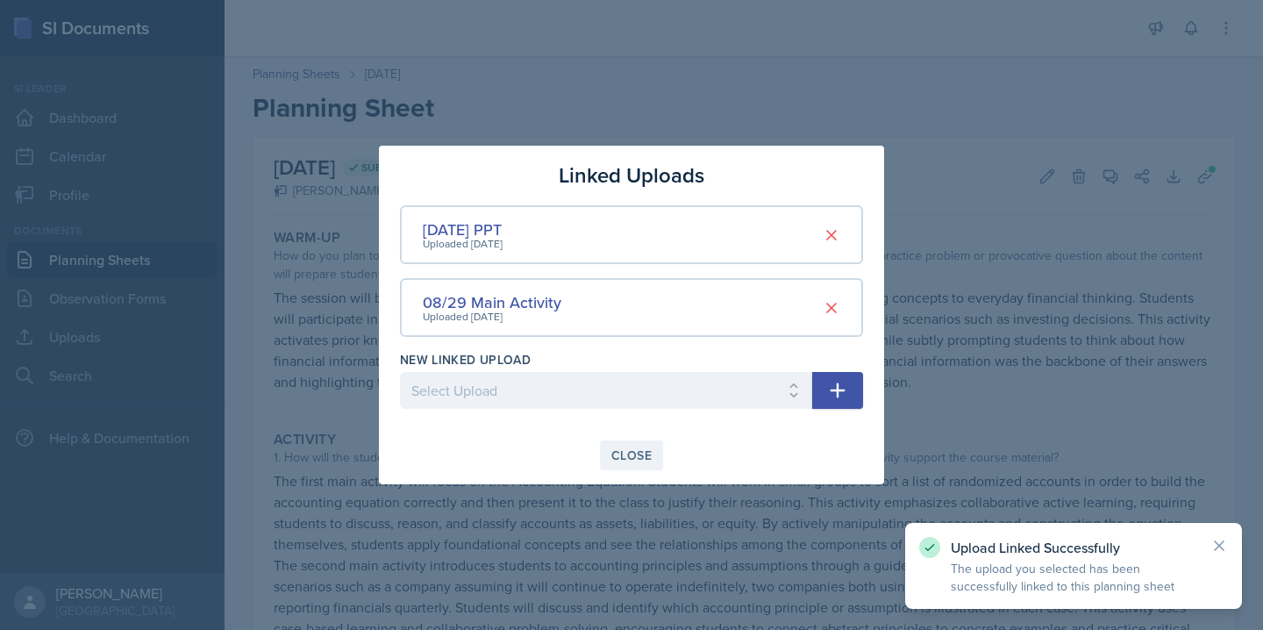
click at [632, 451] on div "Close" at bounding box center [631, 455] width 40 height 14
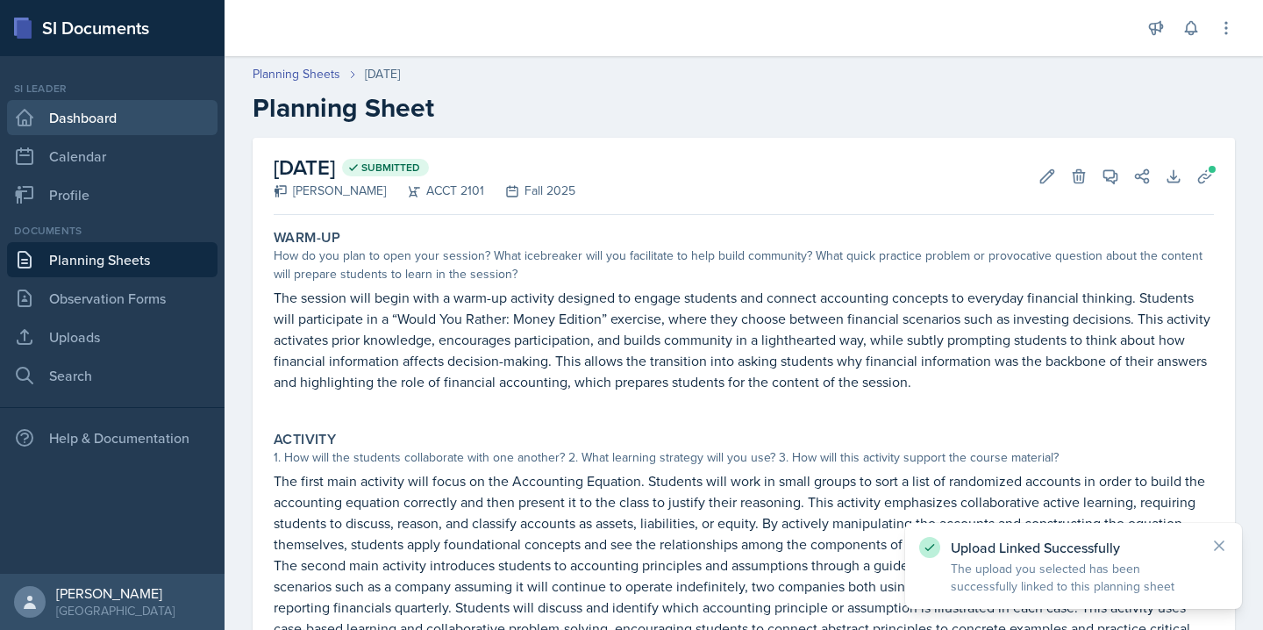
click at [116, 118] on link "Dashboard" at bounding box center [112, 117] width 210 height 35
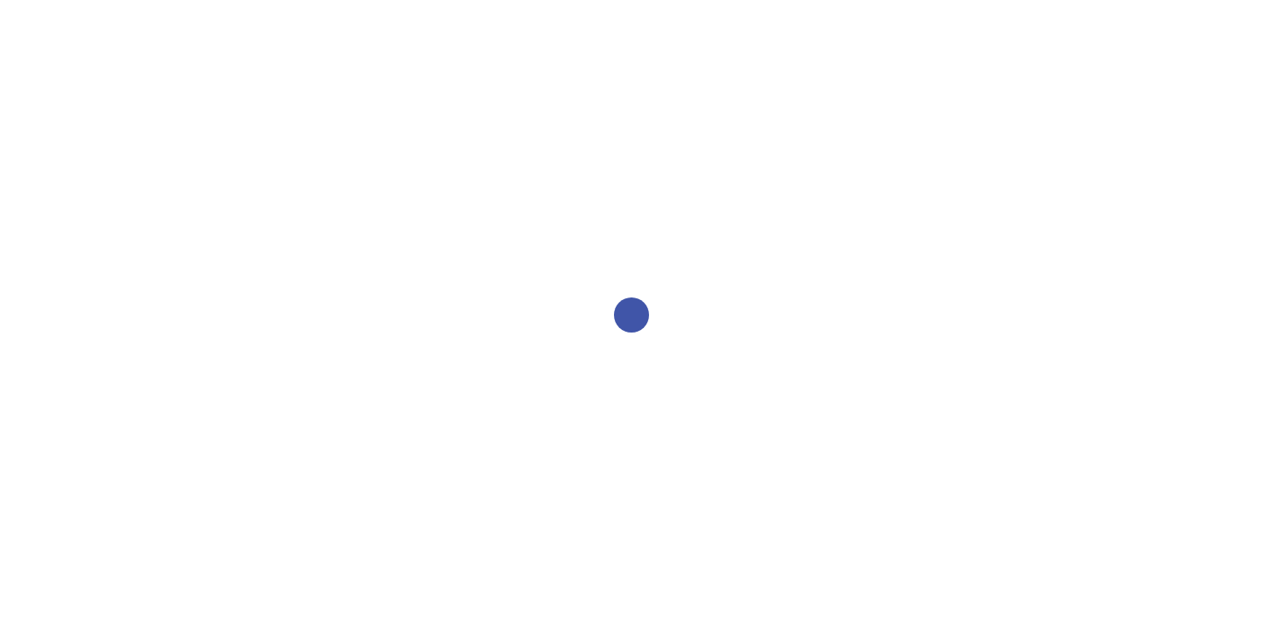
select select "2bed604d-1099-4043-b1bc-2365e8740244"
